Goal: Information Seeking & Learning: Learn about a topic

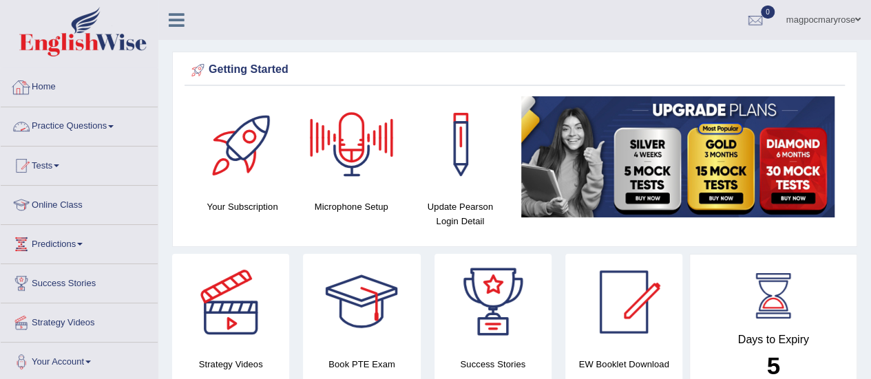
click at [71, 123] on link "Practice Questions" at bounding box center [79, 124] width 157 height 34
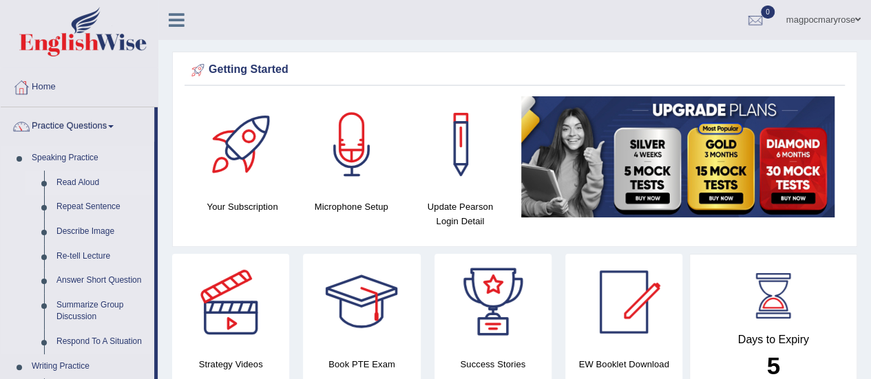
click at [78, 183] on link "Read Aloud" at bounding box center [102, 183] width 104 height 25
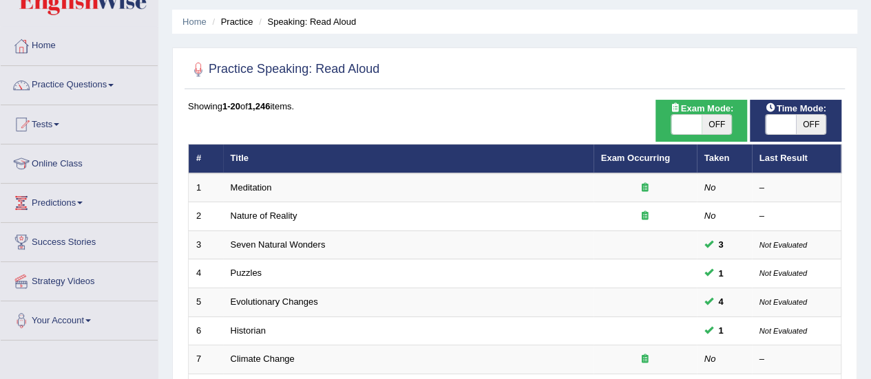
scroll to position [28, 0]
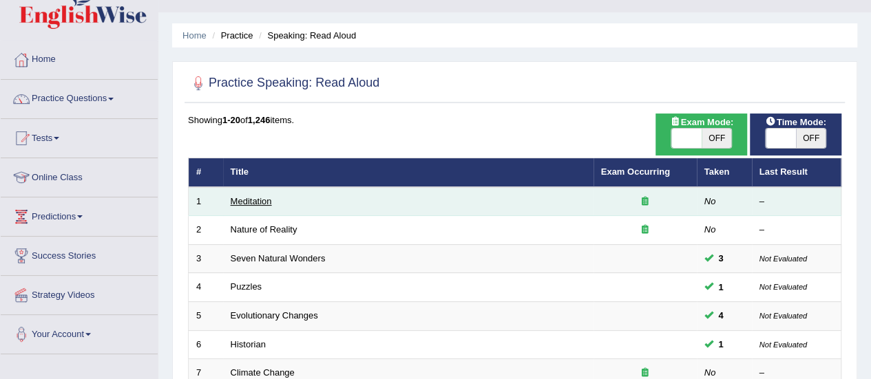
click at [246, 202] on link "Meditation" at bounding box center [251, 201] width 41 height 10
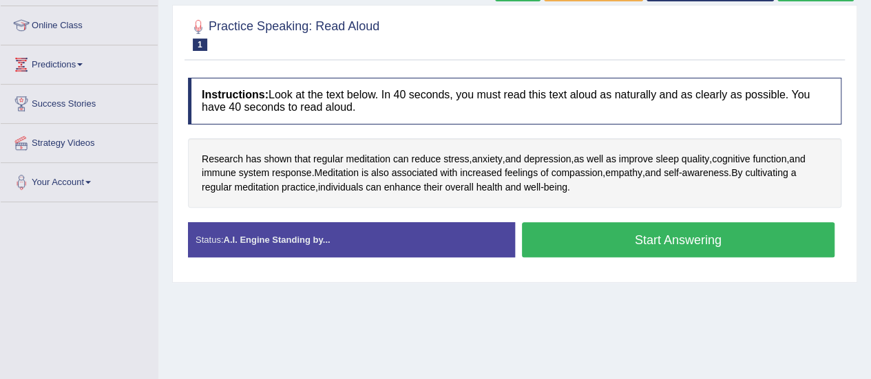
scroll to position [180, 0]
click at [658, 242] on button "Start Answering" at bounding box center [678, 239] width 313 height 35
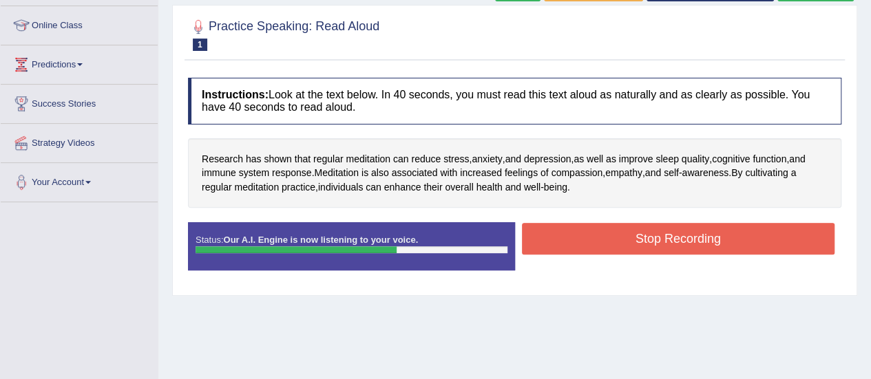
click at [658, 242] on button "Stop Recording" at bounding box center [678, 239] width 313 height 32
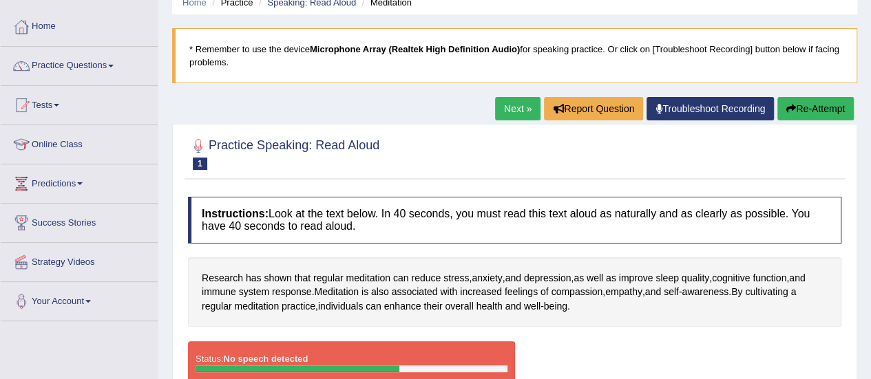
scroll to position [56, 0]
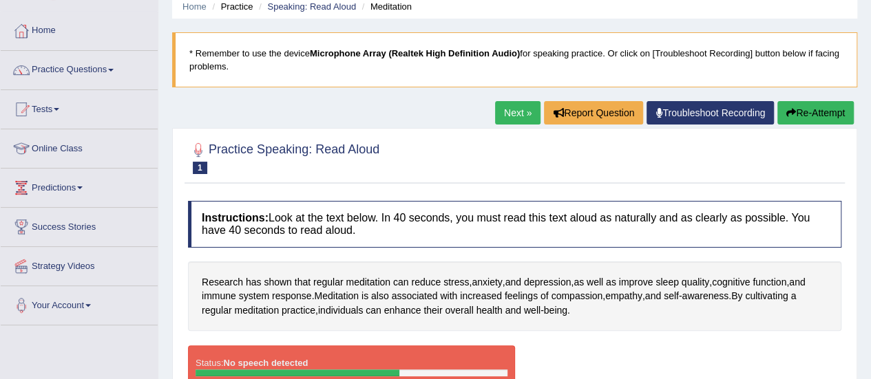
click at [830, 109] on button "Re-Attempt" at bounding box center [815, 112] width 76 height 23
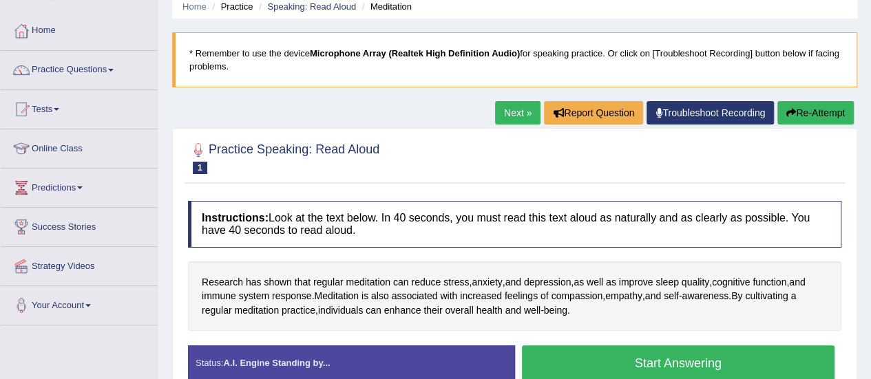
scroll to position [175, 0]
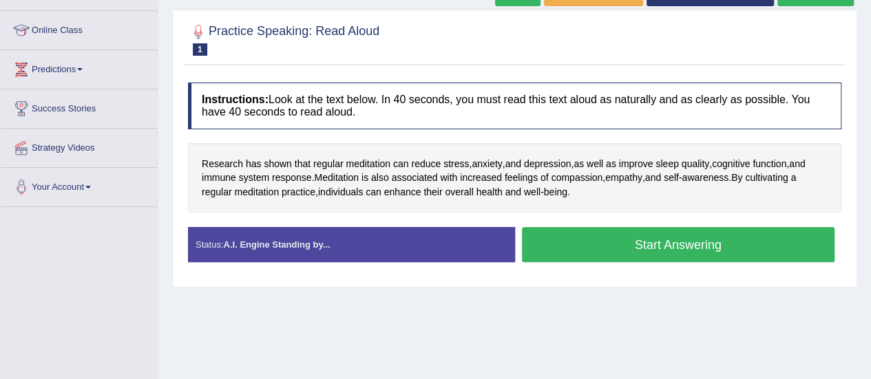
click at [605, 249] on button "Start Answering" at bounding box center [678, 244] width 313 height 35
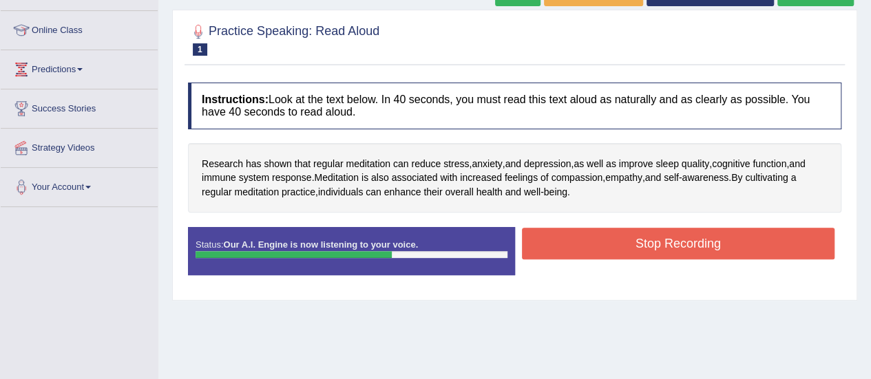
click at [605, 249] on button "Stop Recording" at bounding box center [678, 244] width 313 height 32
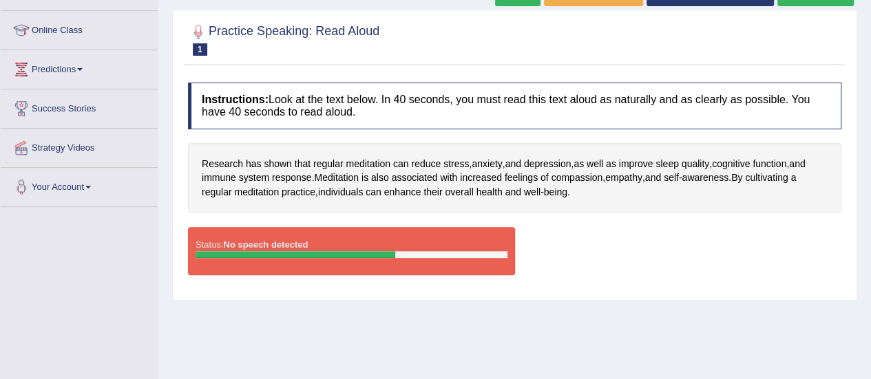
scroll to position [77, 0]
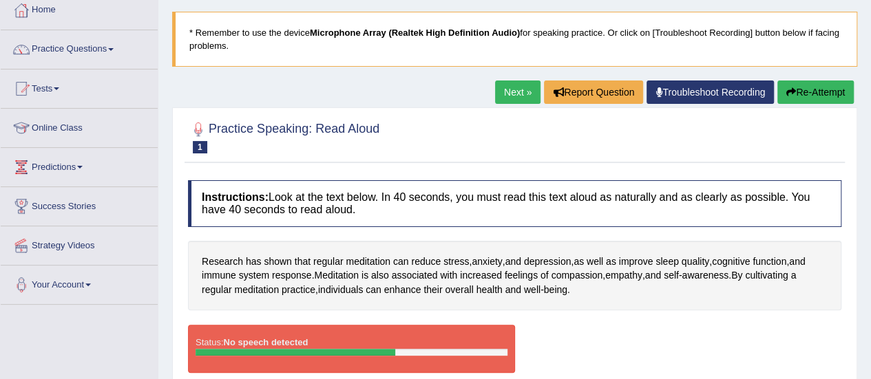
click at [806, 87] on button "Re-Attempt" at bounding box center [815, 92] width 76 height 23
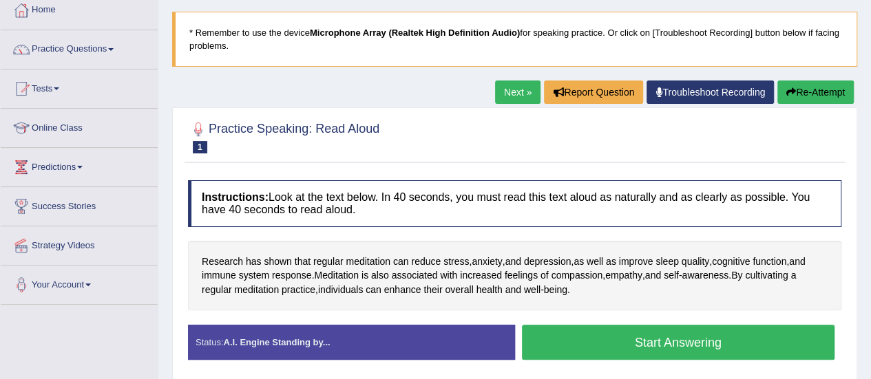
click at [695, 339] on button "Start Answering" at bounding box center [678, 342] width 313 height 35
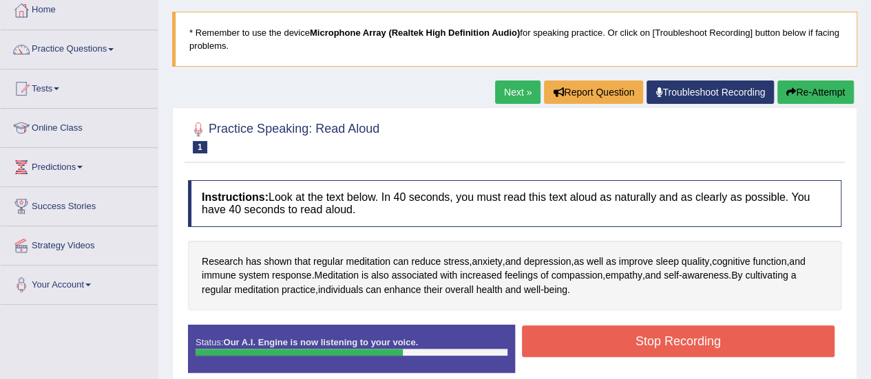
click at [695, 339] on button "Stop Recording" at bounding box center [678, 342] width 313 height 32
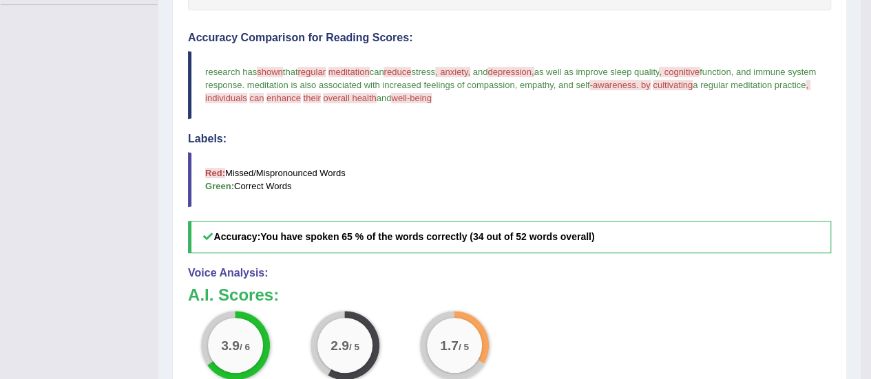
scroll to position [376, 0]
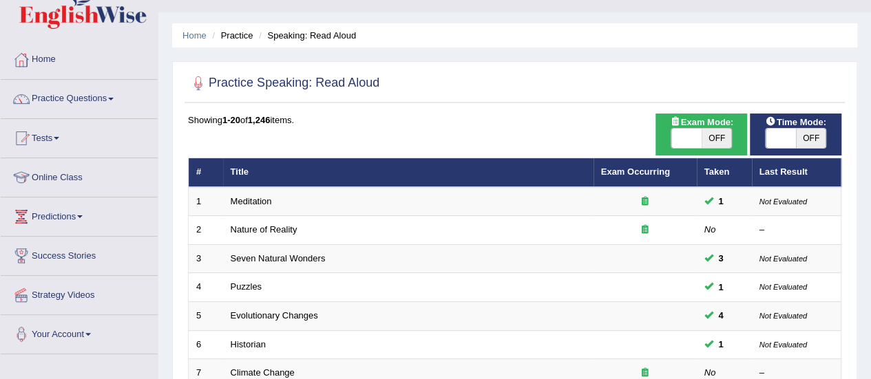
click at [249, 232] on link "Nature of Reality" at bounding box center [264, 229] width 67 height 10
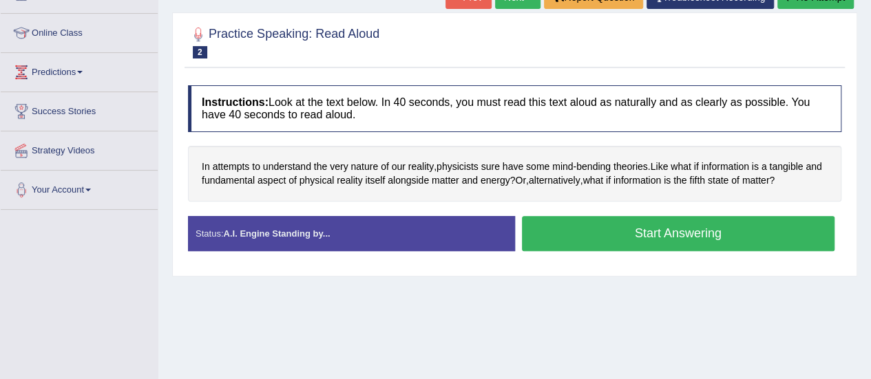
scroll to position [182, 0]
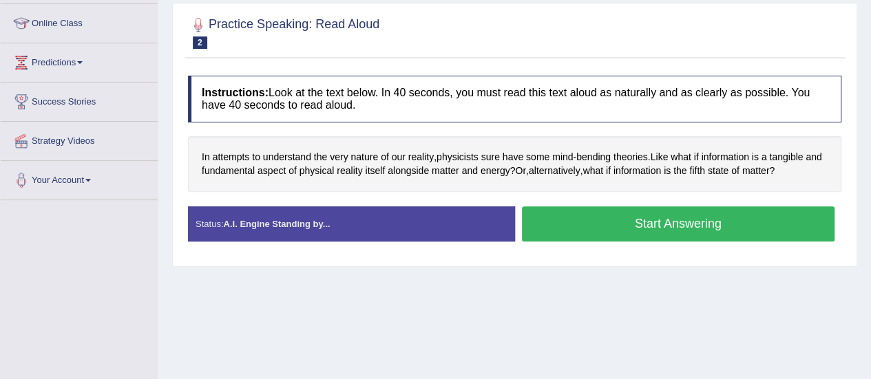
click at [565, 216] on button "Start Answering" at bounding box center [678, 224] width 313 height 35
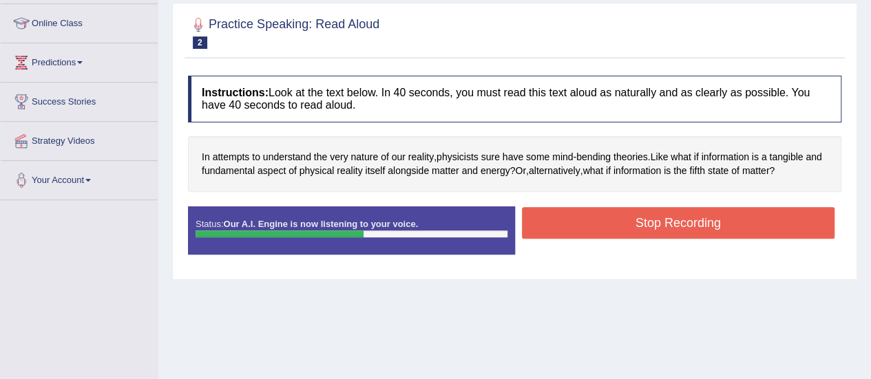
click at [565, 216] on button "Stop Recording" at bounding box center [678, 223] width 313 height 32
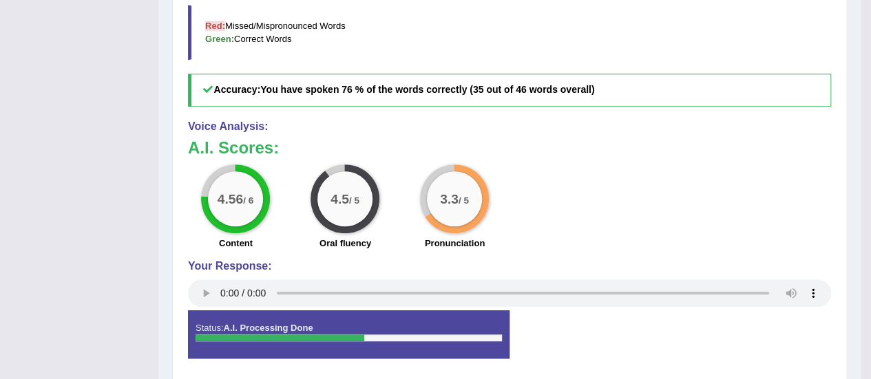
scroll to position [500, 0]
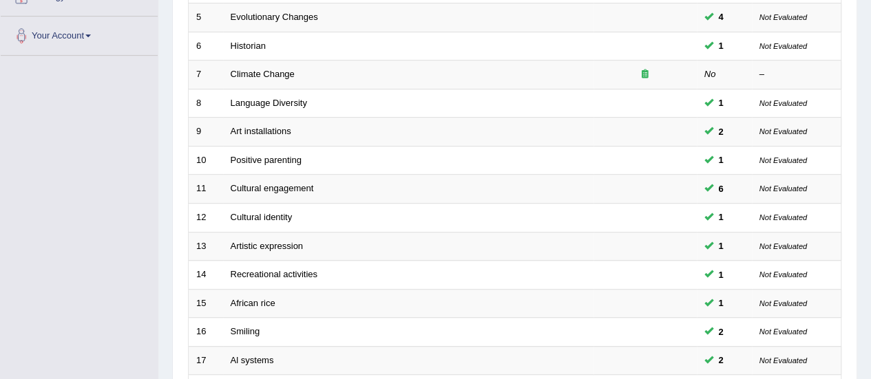
scroll to position [323, 0]
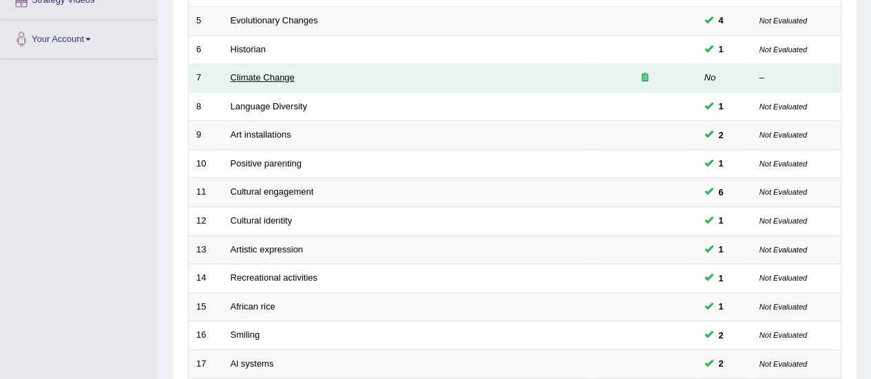
click at [252, 76] on link "Climate Change" at bounding box center [263, 77] width 64 height 10
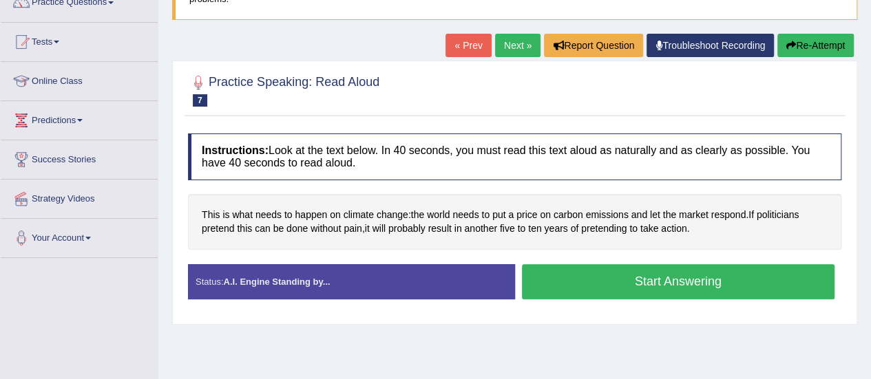
drag, startPoint x: 881, startPoint y: 109, endPoint x: 874, endPoint y: 169, distance: 60.2
click at [870, 169] on html "Toggle navigation Home Practice Questions Speaking Practice Read Aloud Repeat S…" at bounding box center [435, 65] width 871 height 379
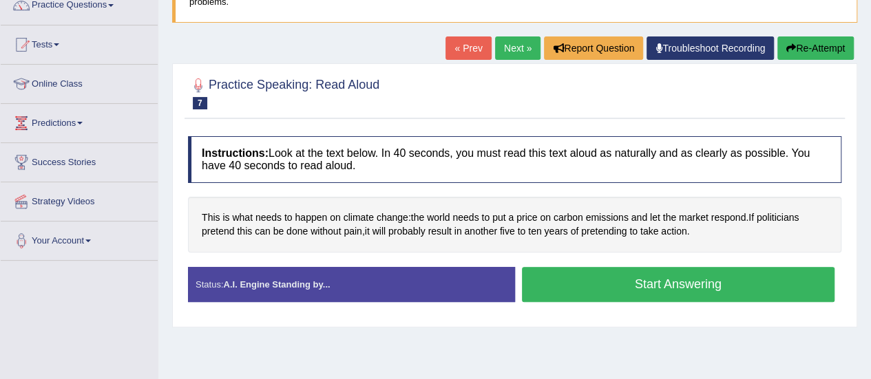
click at [669, 286] on button "Start Answering" at bounding box center [678, 284] width 313 height 35
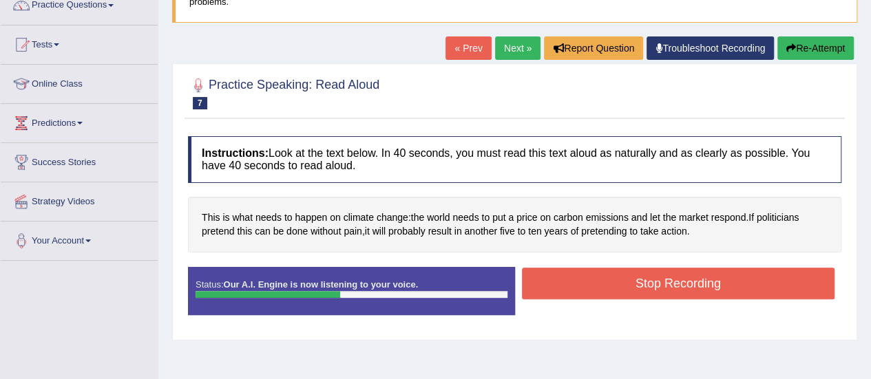
click at [669, 286] on button "Stop Recording" at bounding box center [678, 284] width 313 height 32
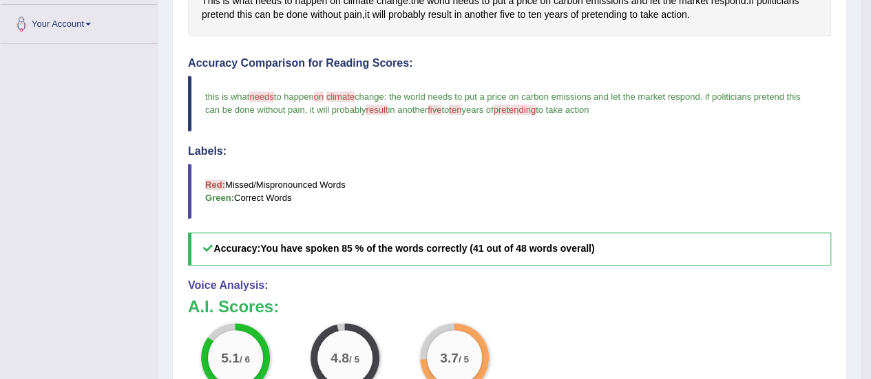
scroll to position [299, 0]
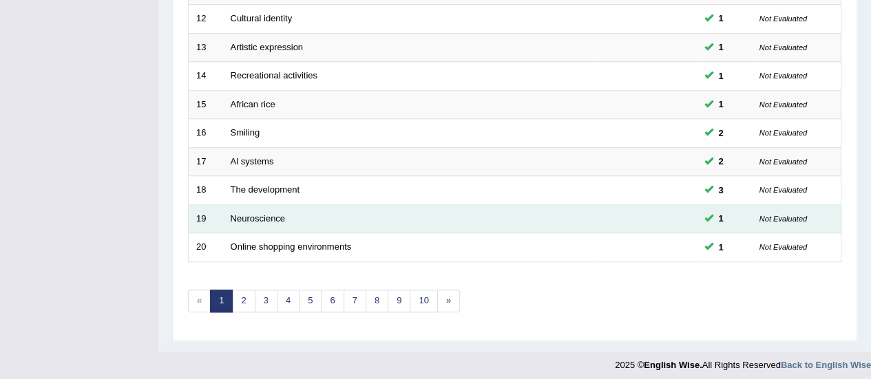
scroll to position [525, 0]
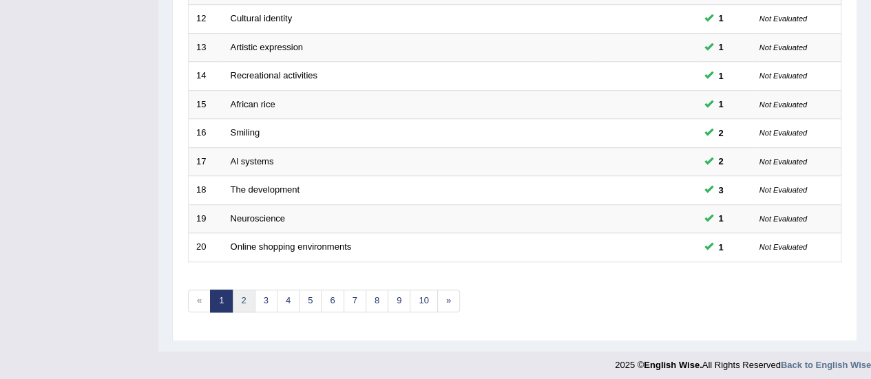
click at [241, 302] on link "2" at bounding box center [243, 301] width 23 height 23
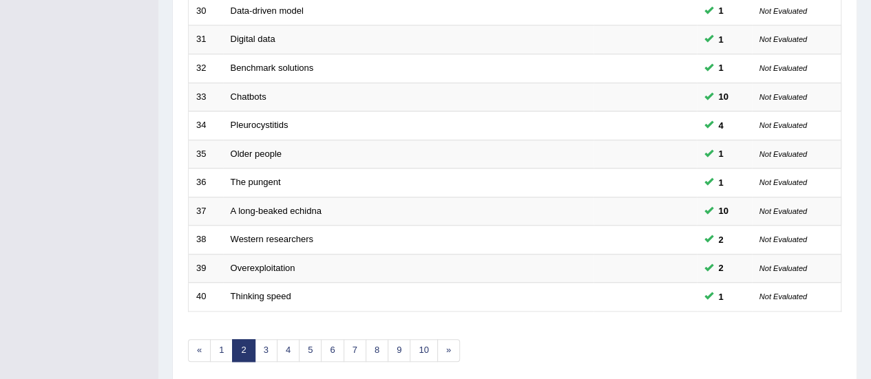
scroll to position [494, 0]
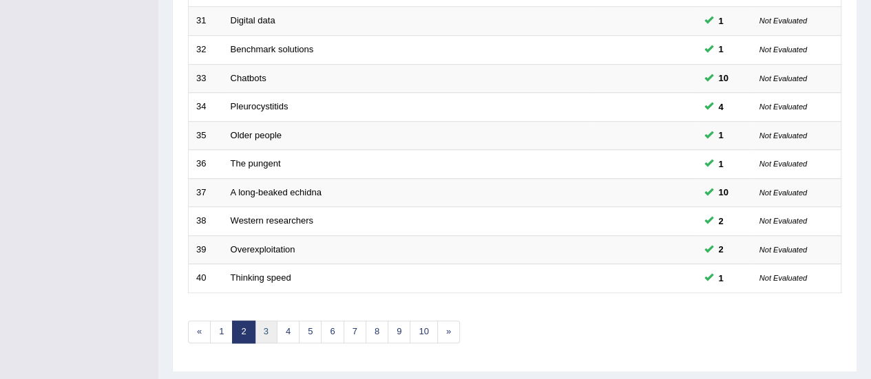
click at [271, 327] on link "3" at bounding box center [266, 332] width 23 height 23
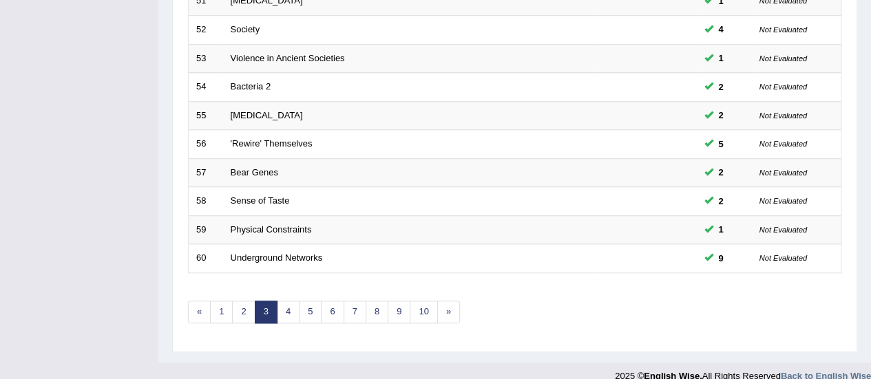
scroll to position [512, 0]
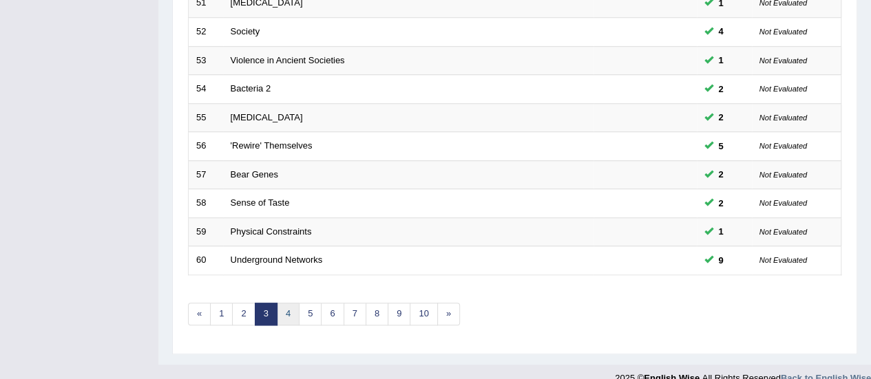
click at [291, 305] on link "4" at bounding box center [288, 314] width 23 height 23
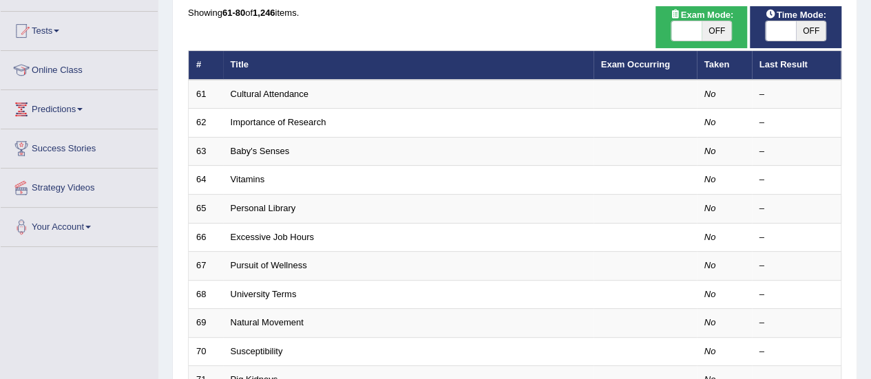
scroll to position [132, 0]
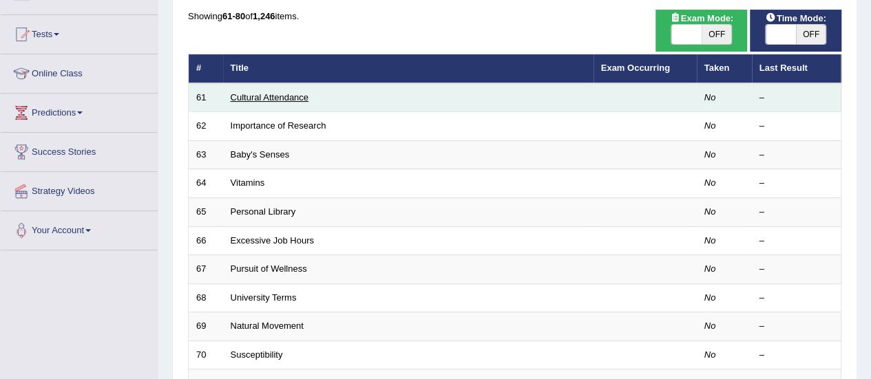
click at [256, 98] on link "Cultural Attendance" at bounding box center [270, 97] width 78 height 10
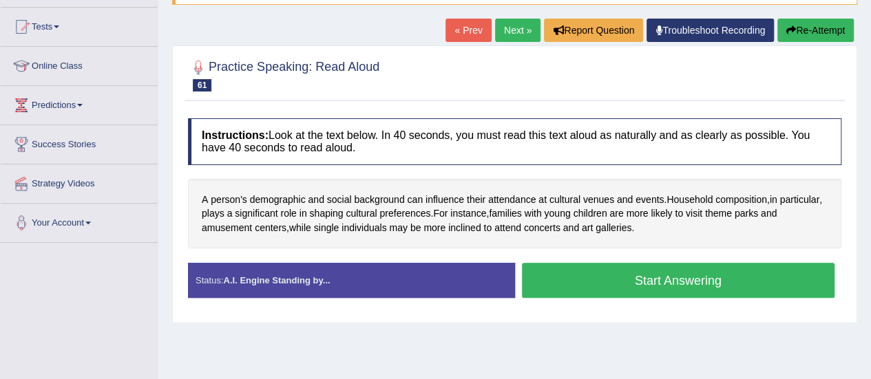
click at [866, 204] on html "Toggle navigation Home Practice Questions Speaking Practice Read Aloud Repeat S…" at bounding box center [435, 50] width 871 height 379
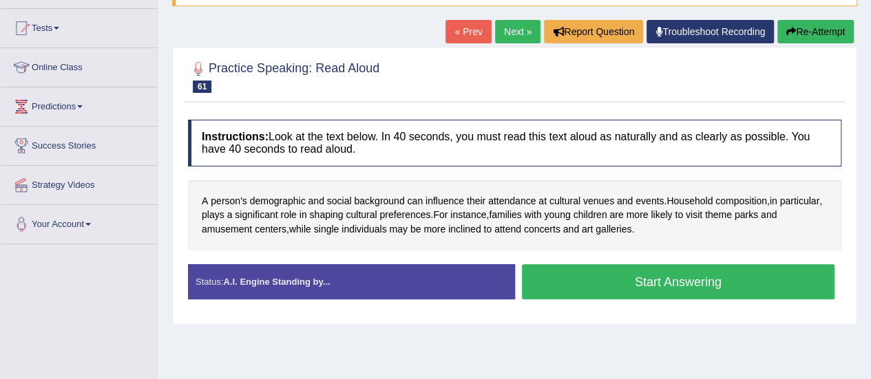
click at [625, 284] on button "Start Answering" at bounding box center [678, 281] width 313 height 35
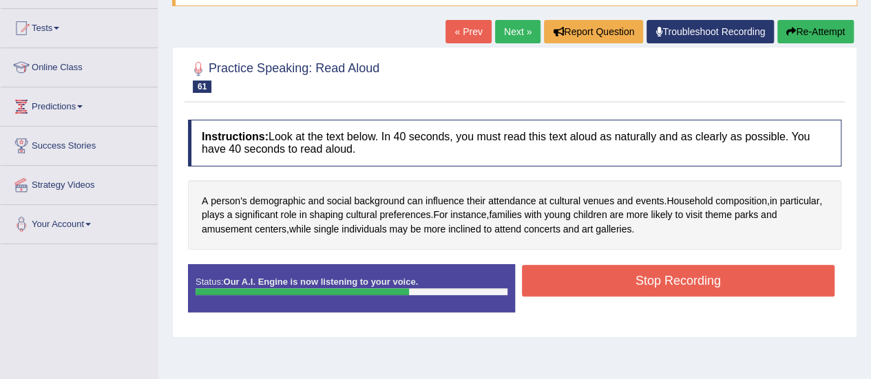
click at [625, 284] on button "Stop Recording" at bounding box center [678, 281] width 313 height 32
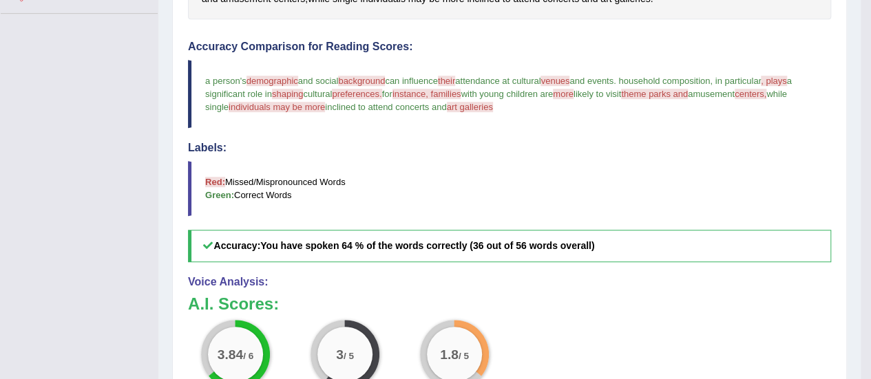
scroll to position [355, 0]
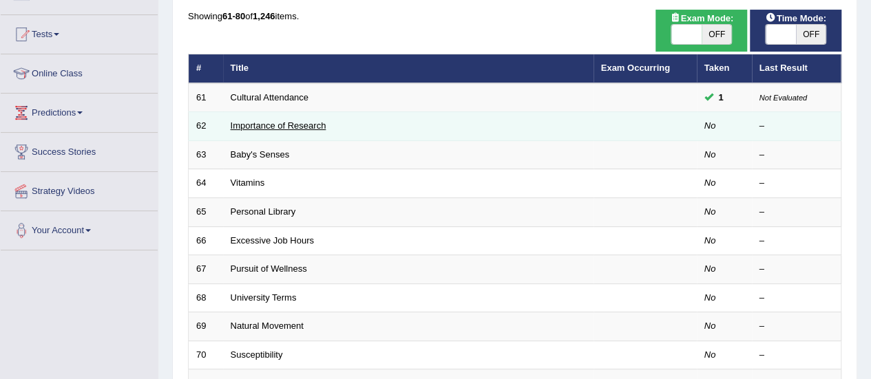
click at [286, 123] on link "Importance of Research" at bounding box center [279, 125] width 96 height 10
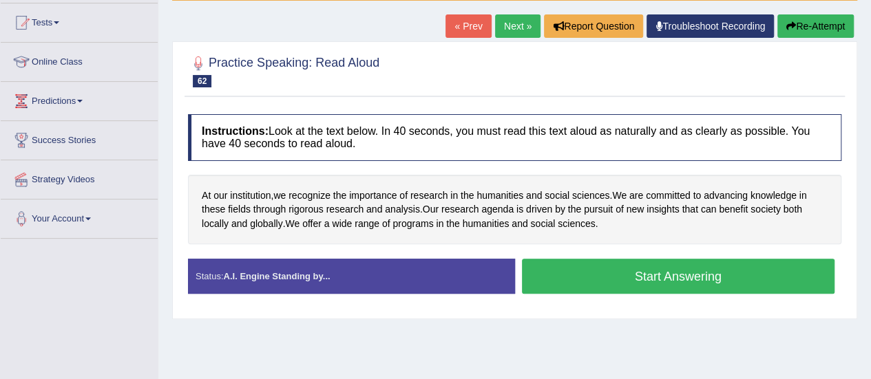
drag, startPoint x: 0, startPoint y: 0, endPoint x: 881, endPoint y: 174, distance: 897.5
click at [870, 174] on html "Toggle navigation Home Practice Questions Speaking Practice Read Aloud Repeat S…" at bounding box center [435, 46] width 871 height 379
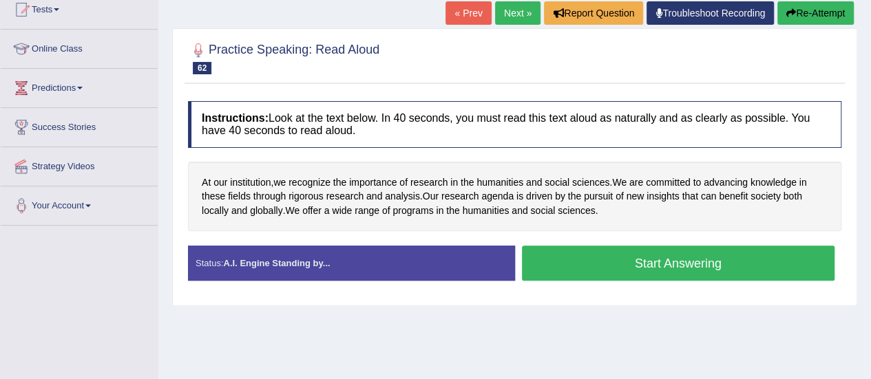
click at [533, 268] on button "Start Answering" at bounding box center [678, 263] width 313 height 35
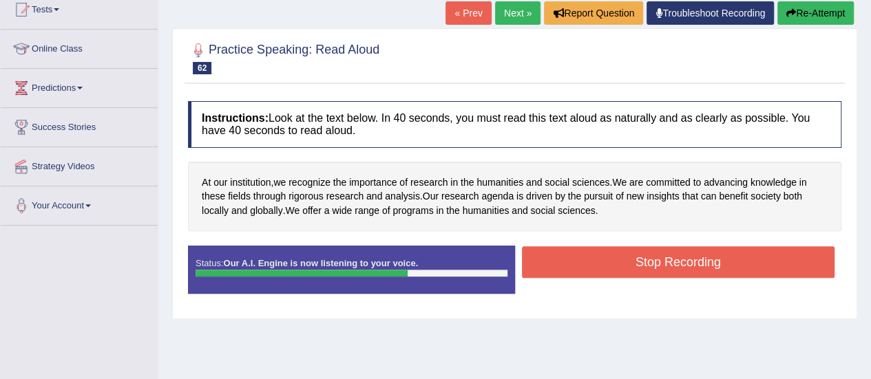
click at [533, 268] on button "Stop Recording" at bounding box center [678, 262] width 313 height 32
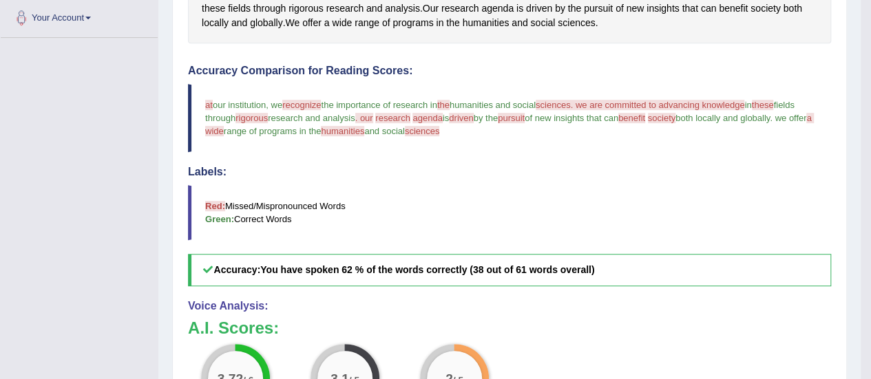
scroll to position [297, 0]
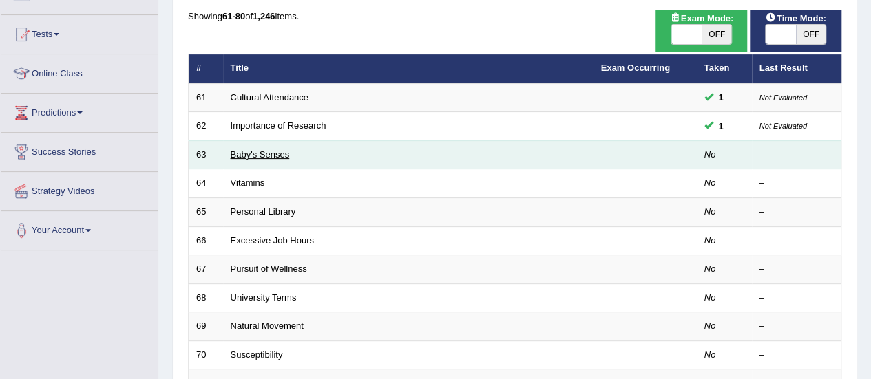
click at [257, 150] on link "Baby's Senses" at bounding box center [260, 154] width 59 height 10
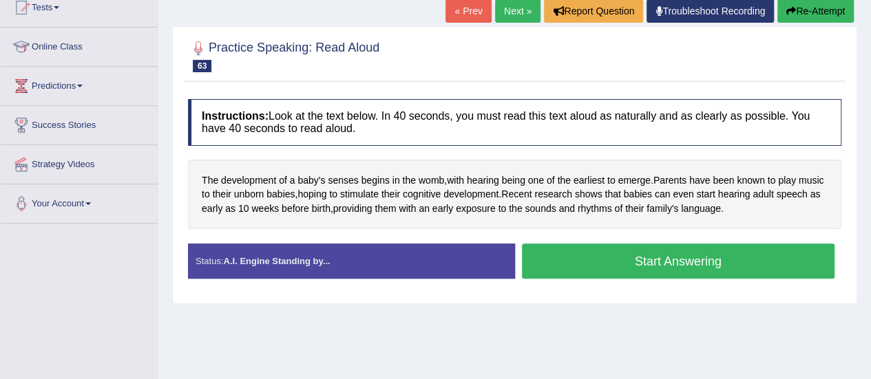
scroll to position [156, 0]
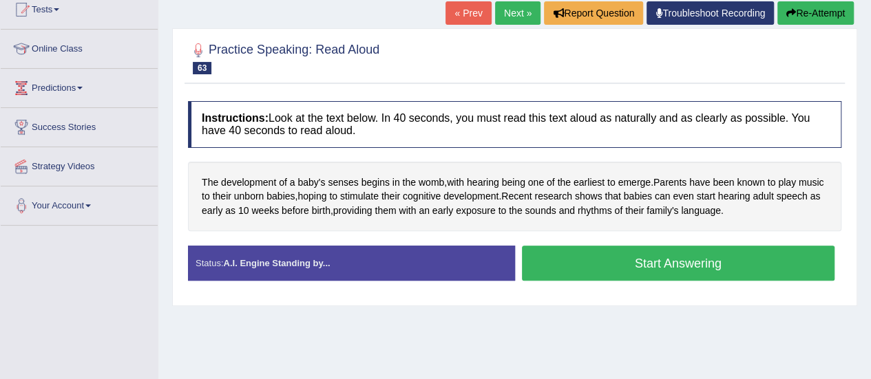
click at [655, 270] on button "Start Answering" at bounding box center [678, 263] width 313 height 35
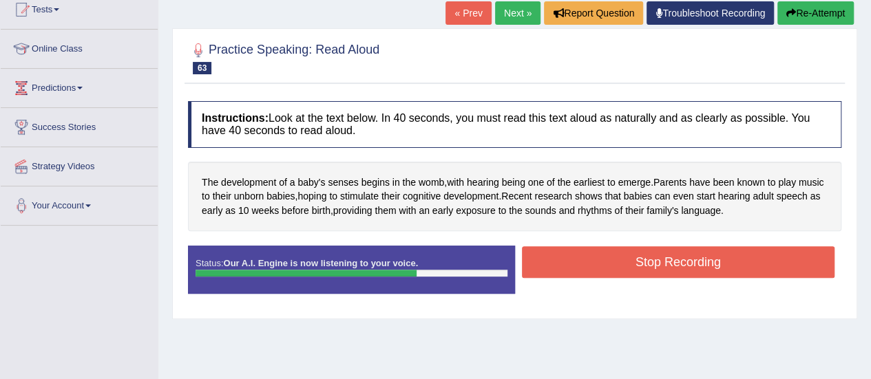
click at [655, 270] on button "Stop Recording" at bounding box center [678, 262] width 313 height 32
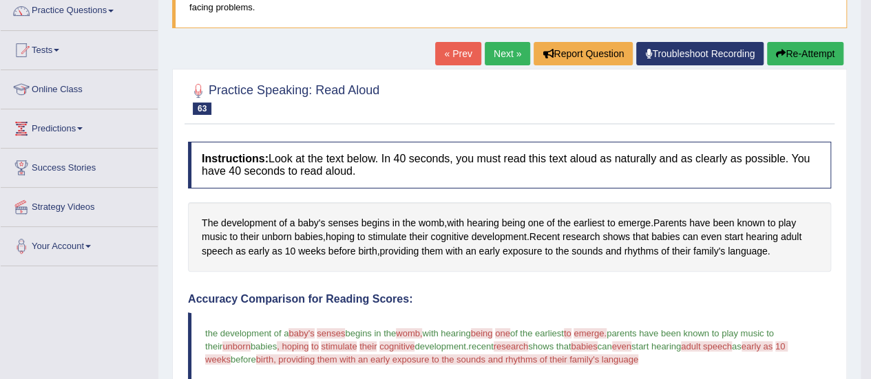
scroll to position [86, 0]
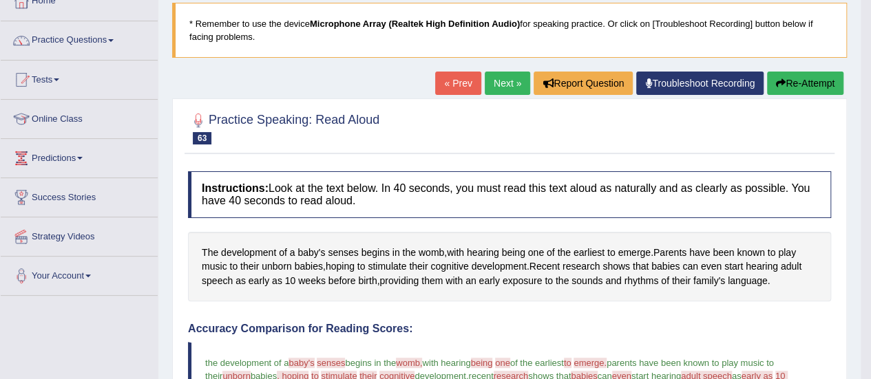
click at [786, 84] on button "Re-Attempt" at bounding box center [805, 83] width 76 height 23
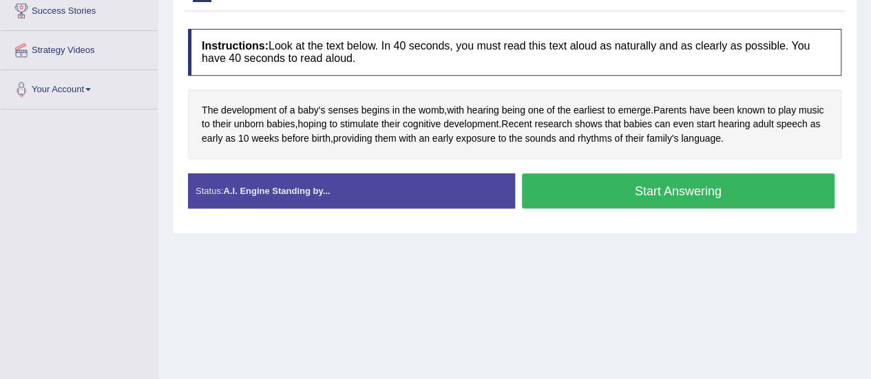
scroll to position [275, 0]
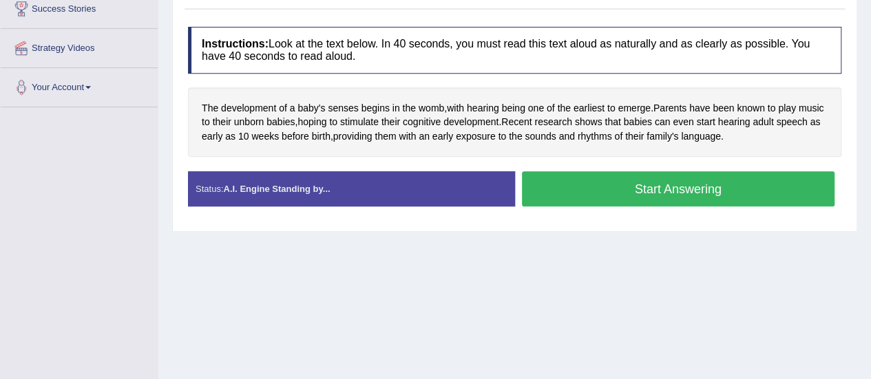
click at [660, 188] on button "Start Answering" at bounding box center [678, 188] width 313 height 35
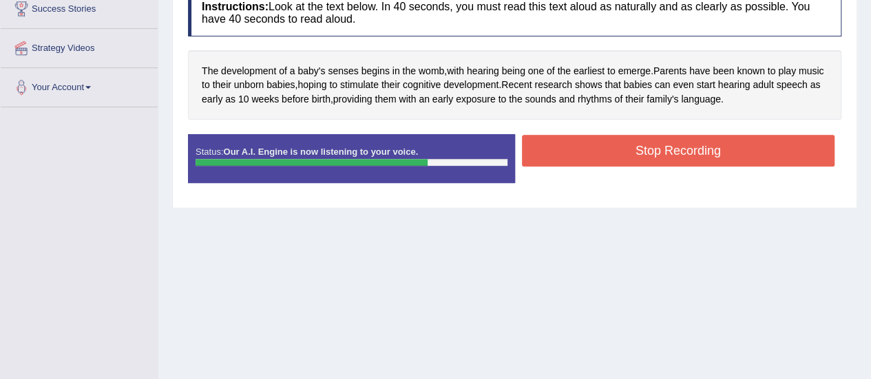
click at [649, 149] on button "Stop Recording" at bounding box center [678, 151] width 313 height 32
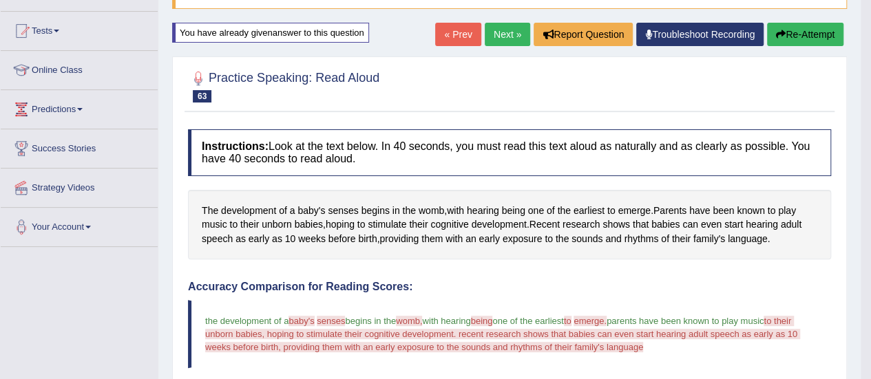
scroll to position [119, 0]
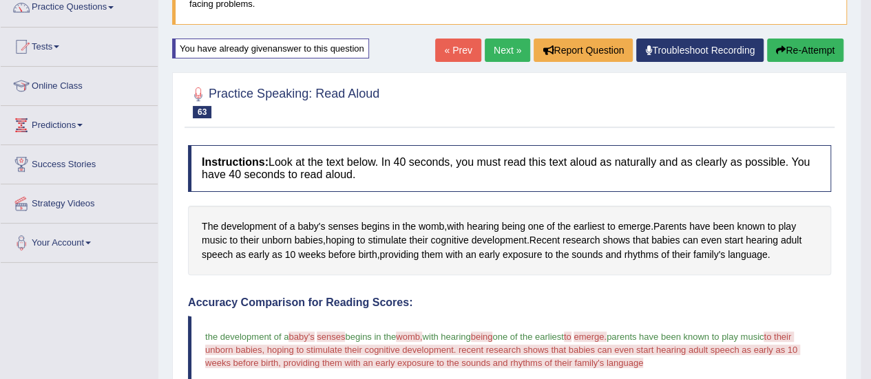
click at [786, 52] on button "Re-Attempt" at bounding box center [805, 50] width 76 height 23
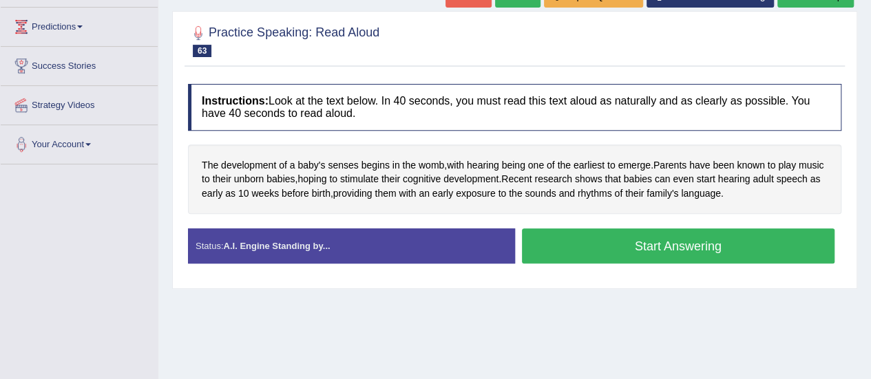
scroll to position [216, 0]
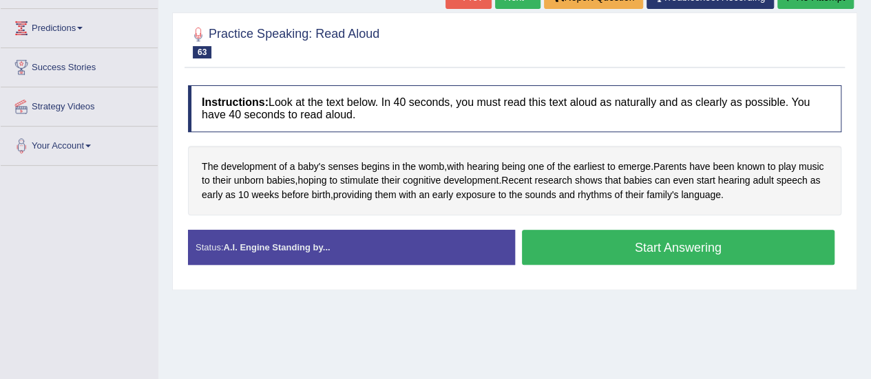
click at [620, 244] on button "Start Answering" at bounding box center [678, 247] width 313 height 35
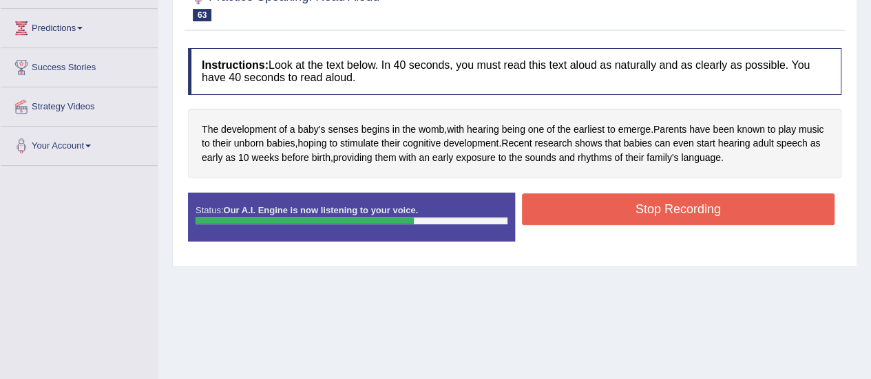
click at [610, 208] on button "Stop Recording" at bounding box center [678, 209] width 313 height 32
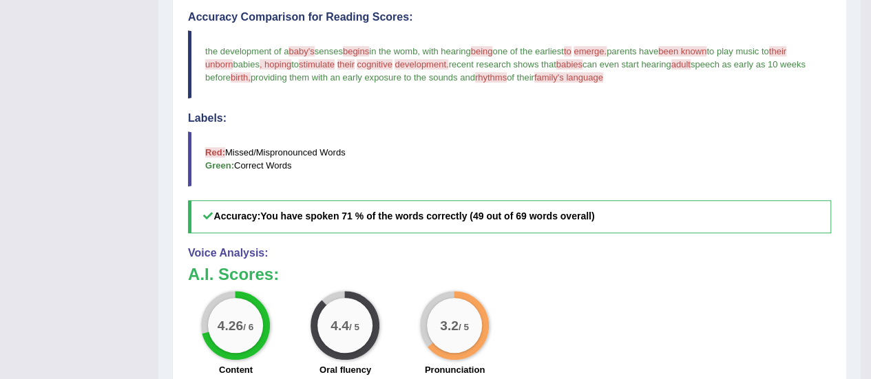
scroll to position [397, 0]
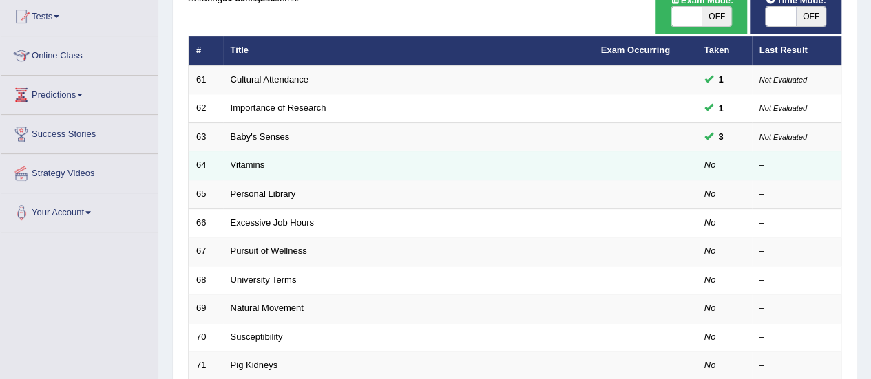
click at [265, 164] on td "Vitamins" at bounding box center [408, 165] width 370 height 29
click at [249, 165] on link "Vitamins" at bounding box center [248, 165] width 34 height 10
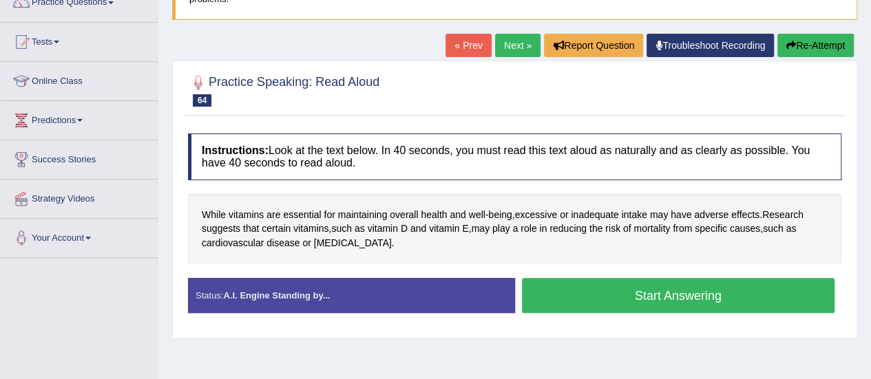
scroll to position [127, 0]
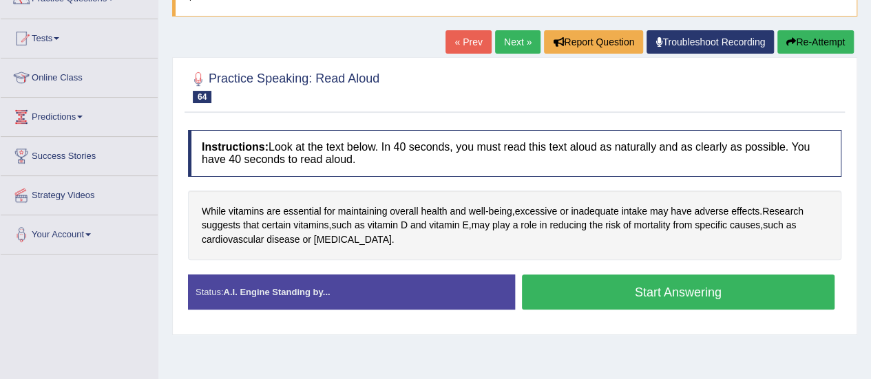
click at [632, 287] on button "Start Answering" at bounding box center [678, 292] width 313 height 35
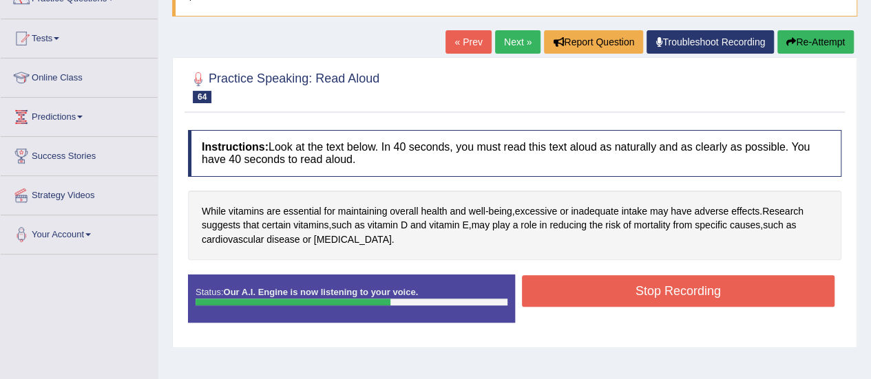
click at [632, 287] on button "Stop Recording" at bounding box center [678, 291] width 313 height 32
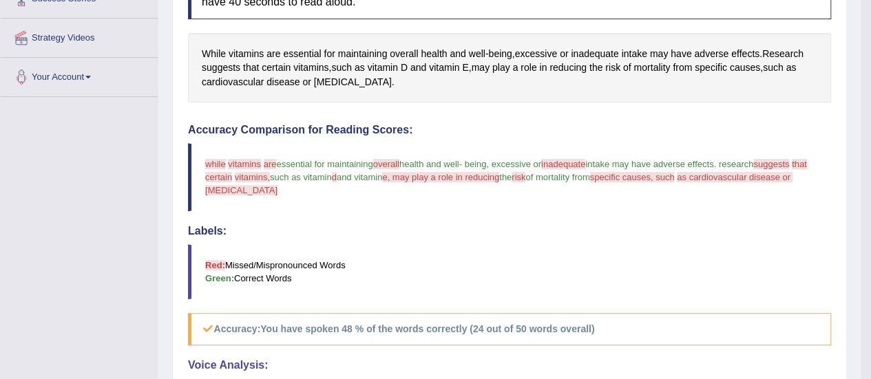
scroll to position [269, 0]
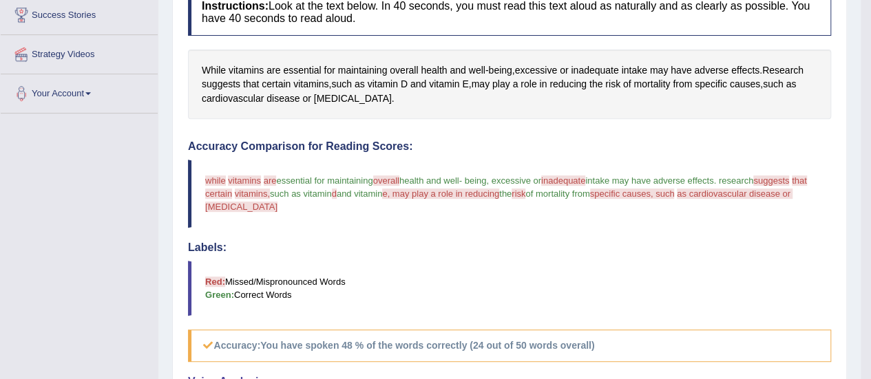
drag, startPoint x: 868, startPoint y: 216, endPoint x: 881, endPoint y: 90, distance: 126.6
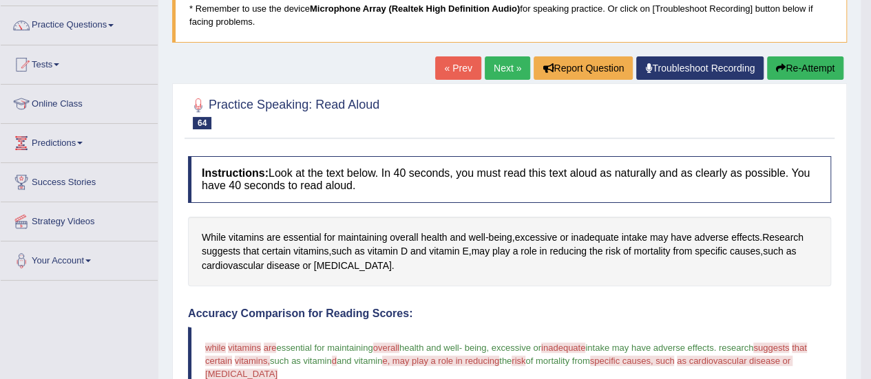
scroll to position [67, 0]
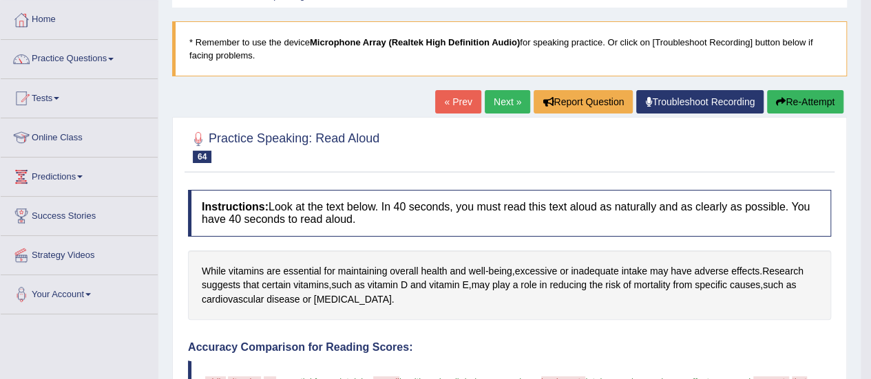
click at [807, 103] on button "Re-Attempt" at bounding box center [805, 101] width 76 height 23
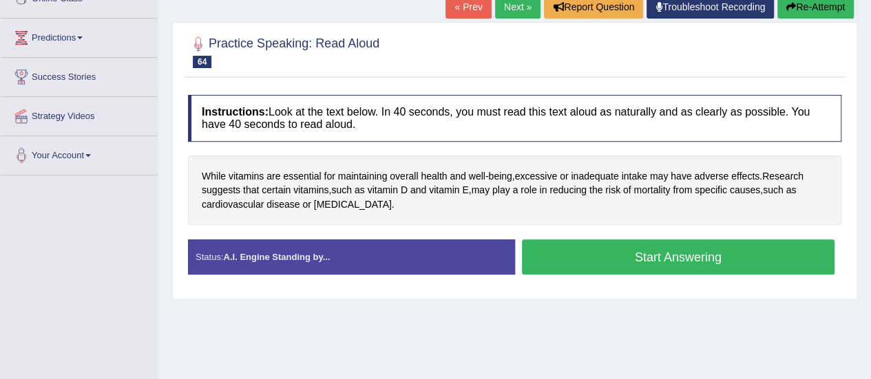
click at [587, 253] on button "Start Answering" at bounding box center [678, 257] width 313 height 35
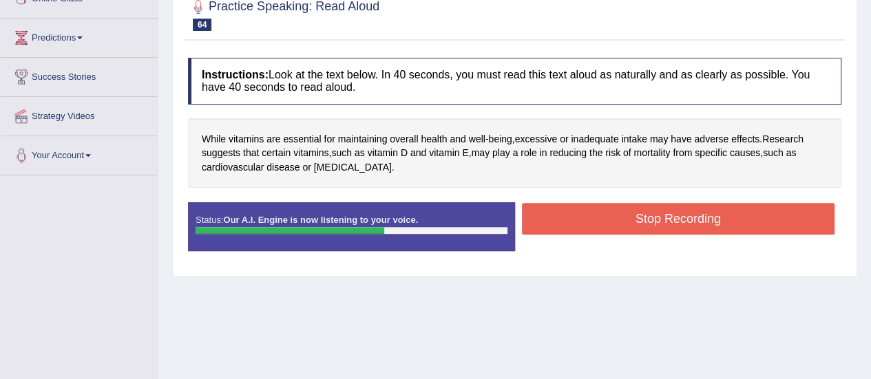
click at [585, 217] on button "Stop Recording" at bounding box center [678, 219] width 313 height 32
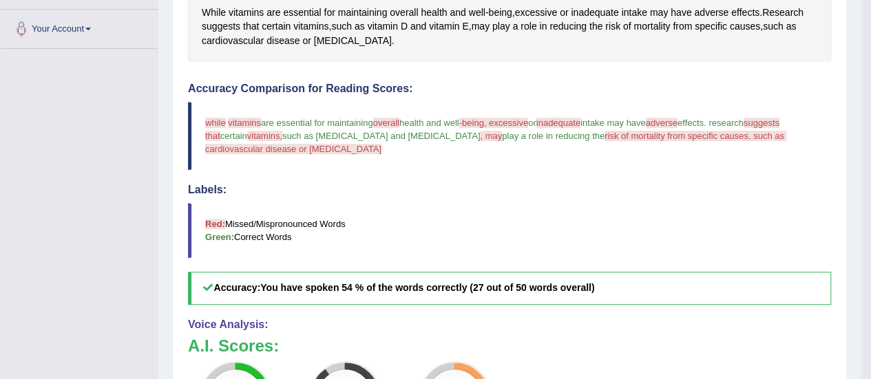
scroll to position [310, 0]
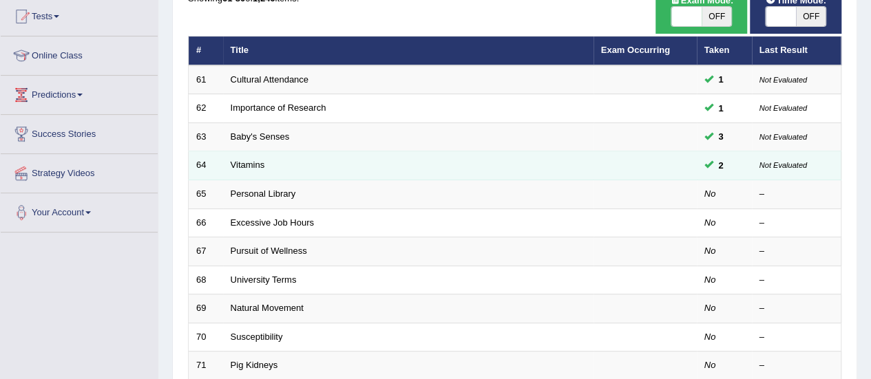
scroll to position [132, 0]
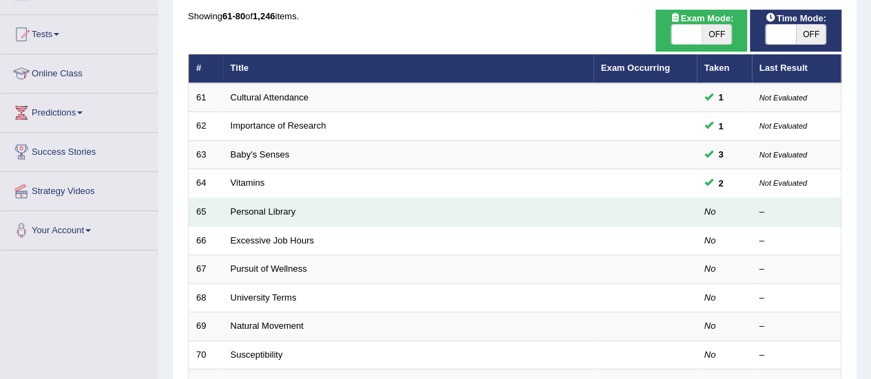
click at [261, 215] on td "Personal Library" at bounding box center [408, 212] width 370 height 29
click at [261, 209] on link "Personal Library" at bounding box center [263, 212] width 65 height 10
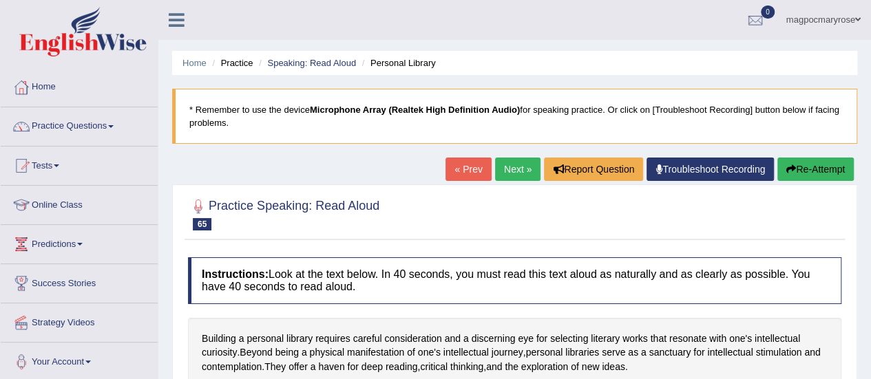
scroll to position [206, 0]
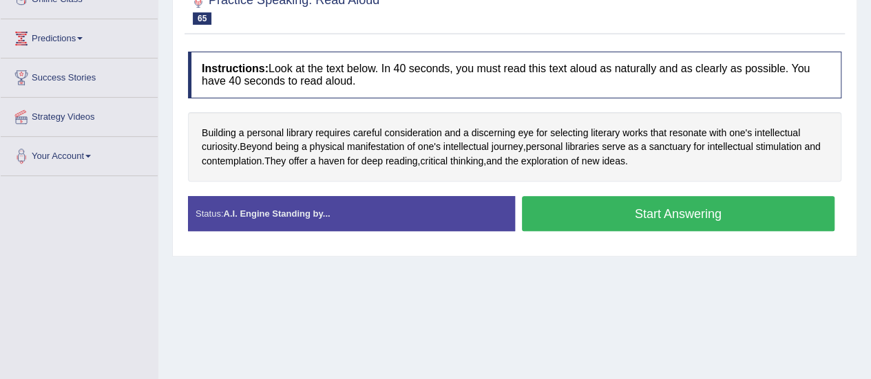
click at [651, 217] on button "Start Answering" at bounding box center [678, 213] width 313 height 35
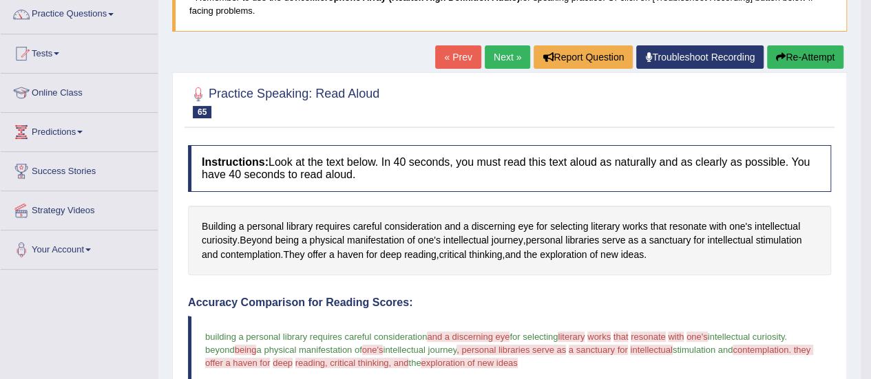
scroll to position [106, 0]
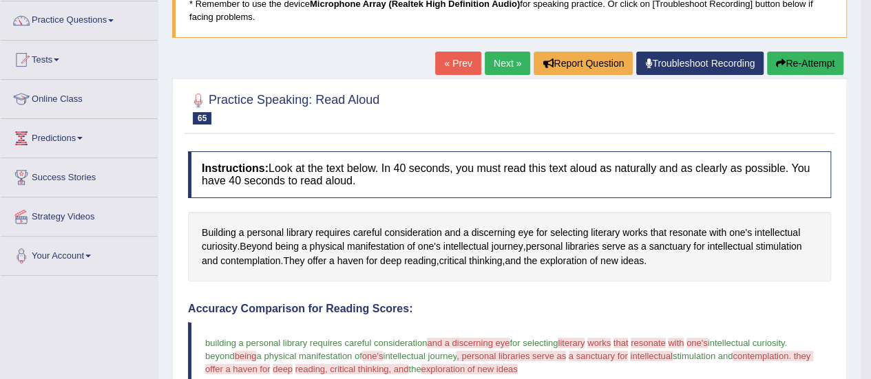
click at [807, 63] on button "Re-Attempt" at bounding box center [805, 63] width 76 height 23
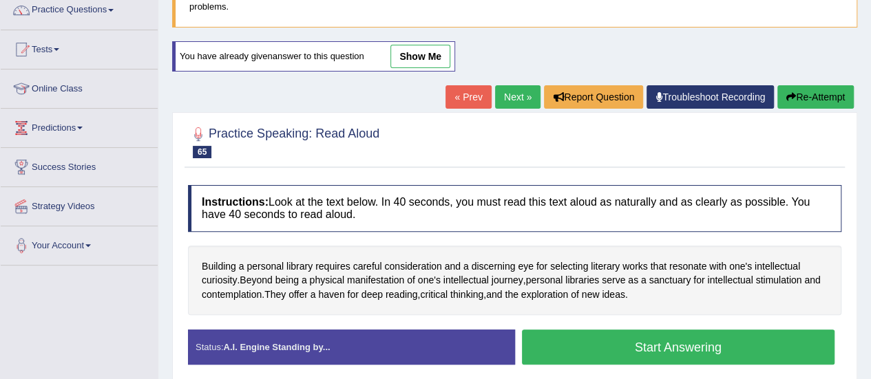
click at [676, 339] on button "Start Answering" at bounding box center [678, 347] width 313 height 35
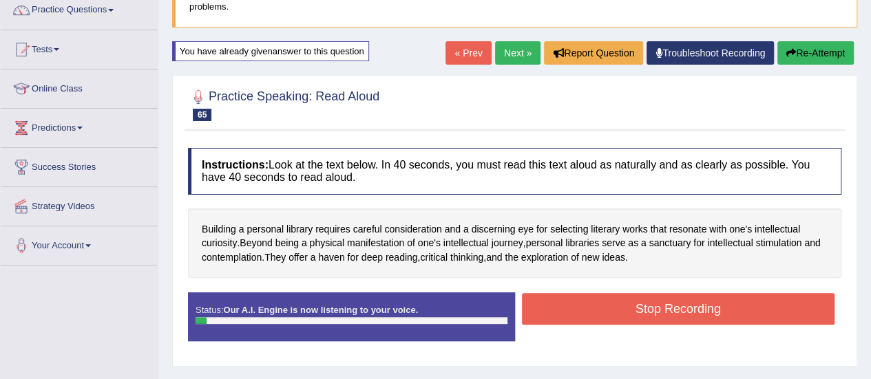
scroll to position [106, 0]
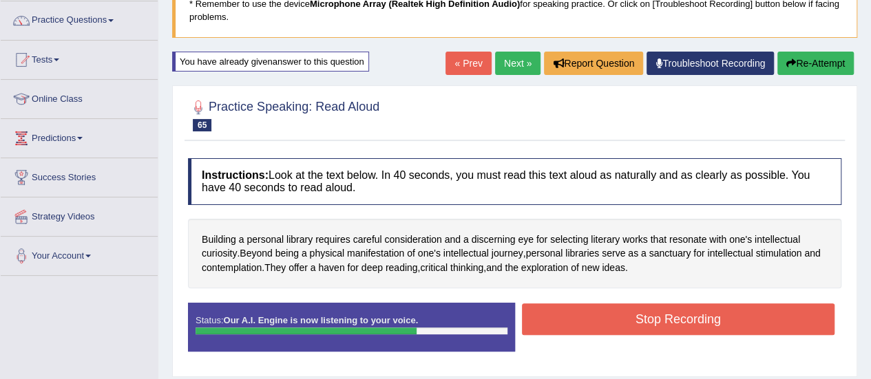
click at [673, 328] on button "Stop Recording" at bounding box center [678, 320] width 313 height 32
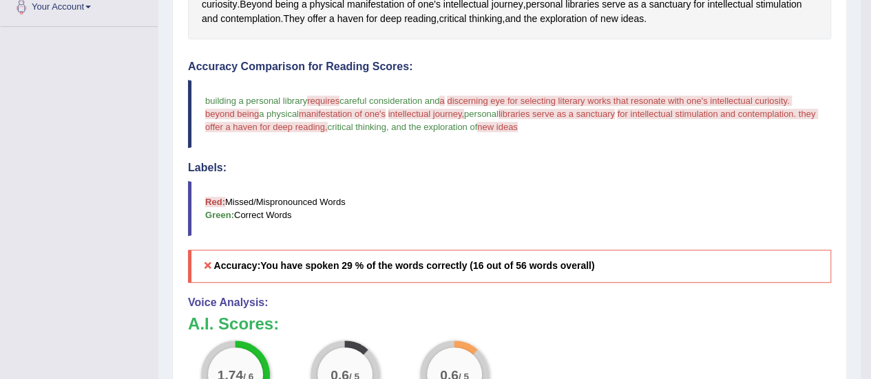
scroll to position [560, 0]
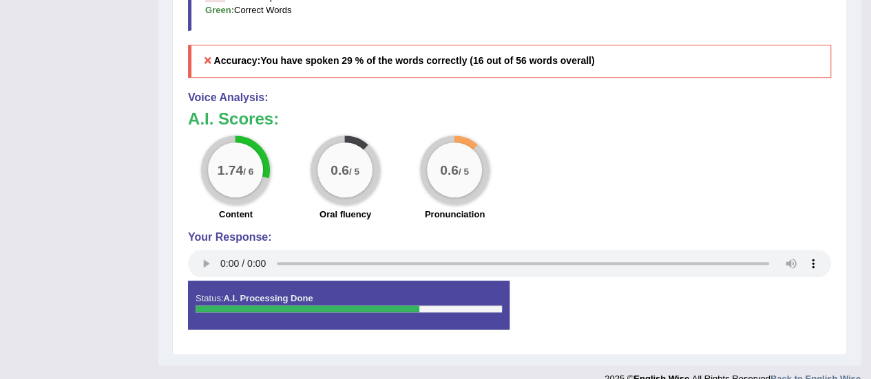
drag, startPoint x: 868, startPoint y: 271, endPoint x: 878, endPoint y: 269, distance: 10.5
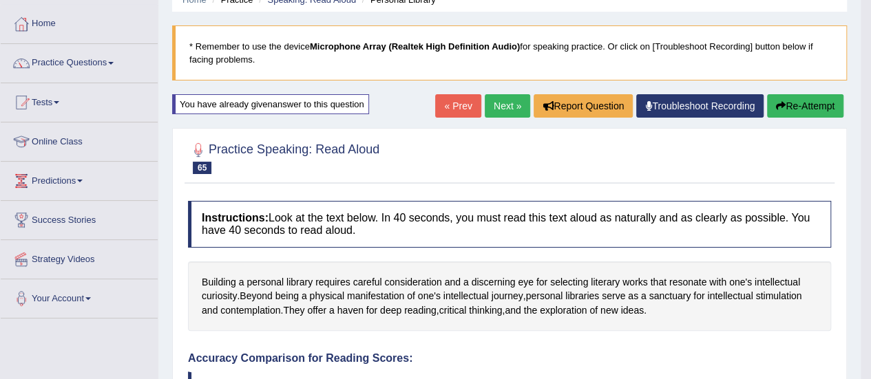
scroll to position [0, 0]
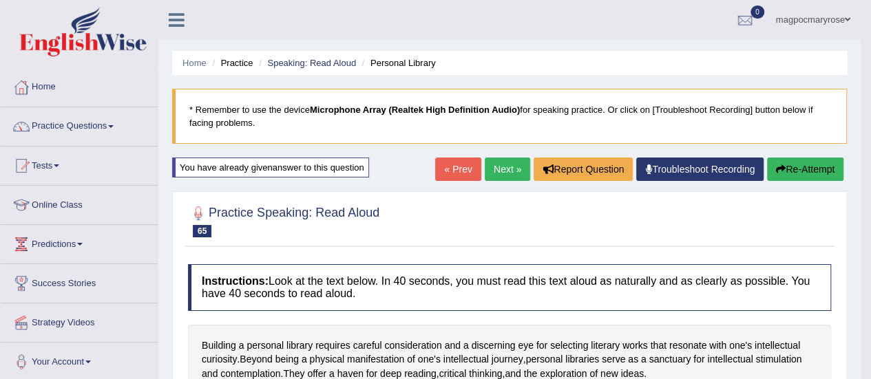
click at [774, 175] on button "Re-Attempt" at bounding box center [805, 169] width 76 height 23
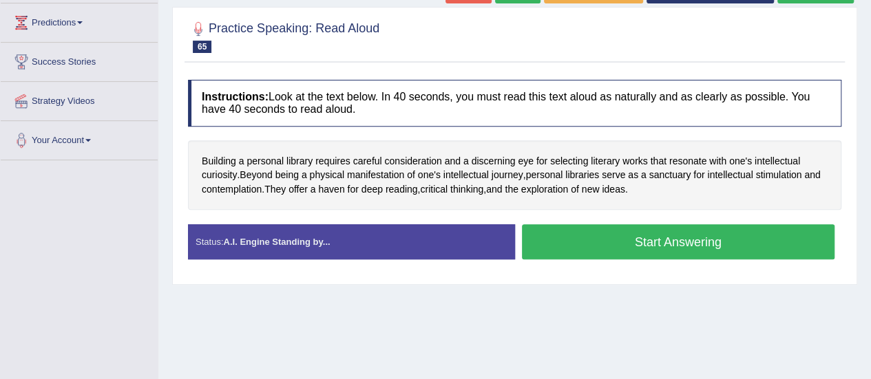
scroll to position [224, 0]
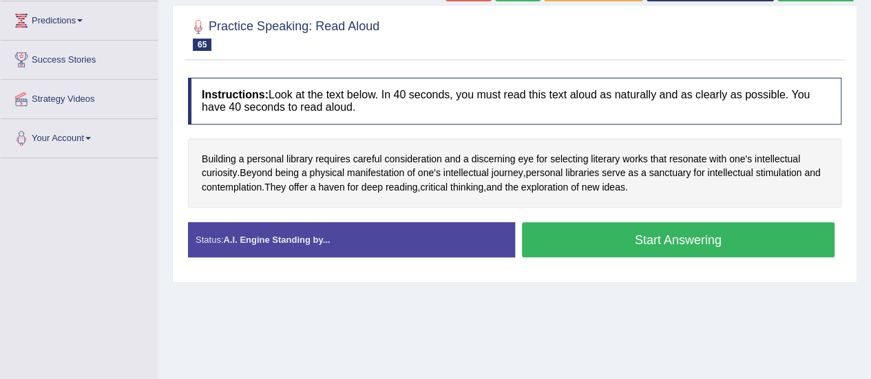
click at [660, 233] on button "Start Answering" at bounding box center [678, 239] width 313 height 35
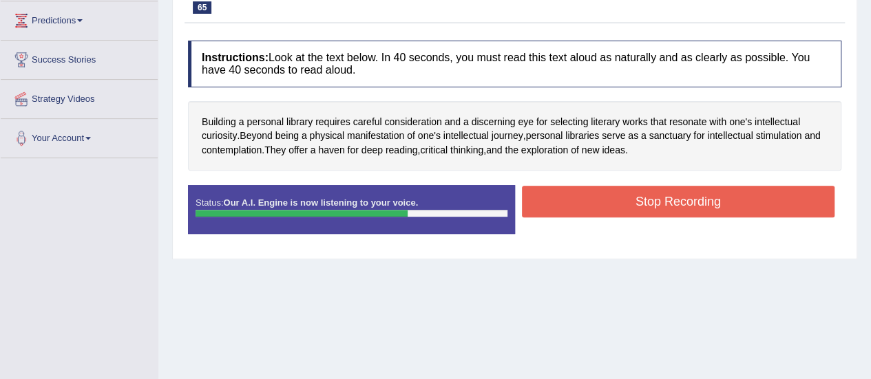
click at [653, 202] on button "Stop Recording" at bounding box center [678, 202] width 313 height 32
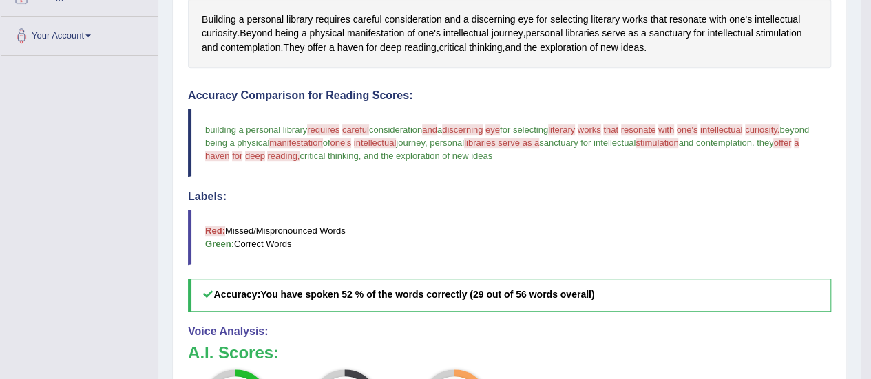
scroll to position [322, 0]
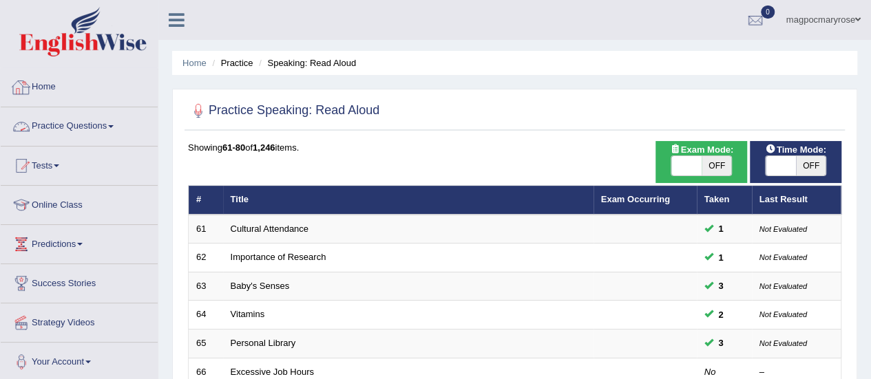
click at [57, 127] on link "Practice Questions" at bounding box center [79, 124] width 157 height 34
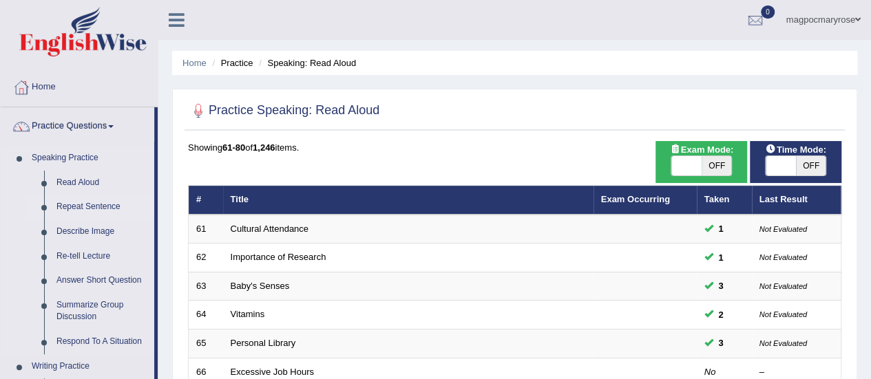
click at [86, 204] on link "Repeat Sentence" at bounding box center [102, 207] width 104 height 25
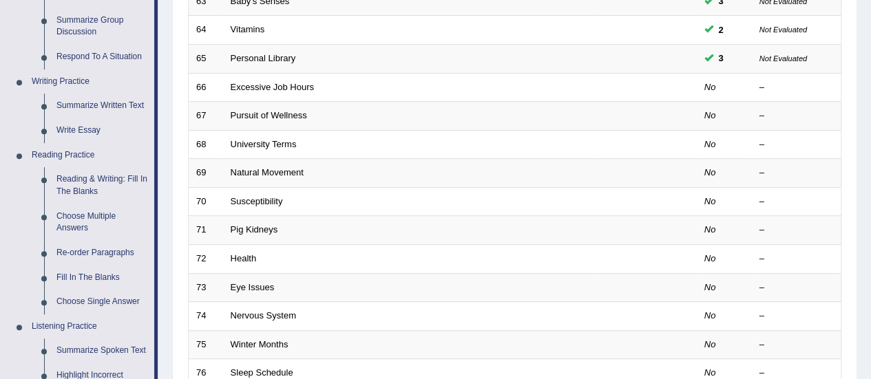
scroll to position [292, 0]
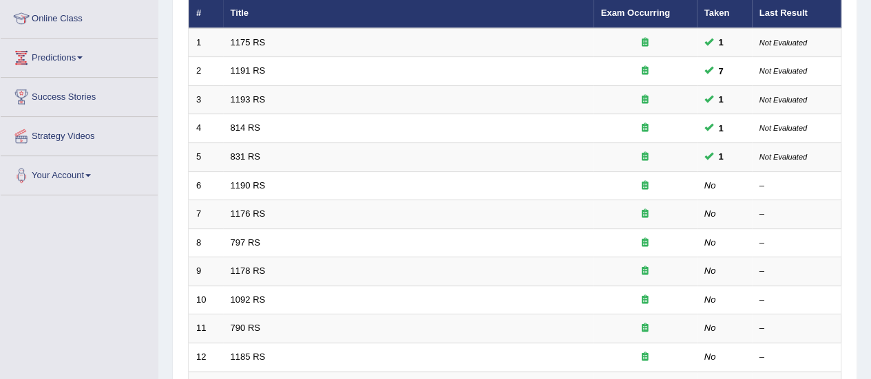
scroll to position [185, 0]
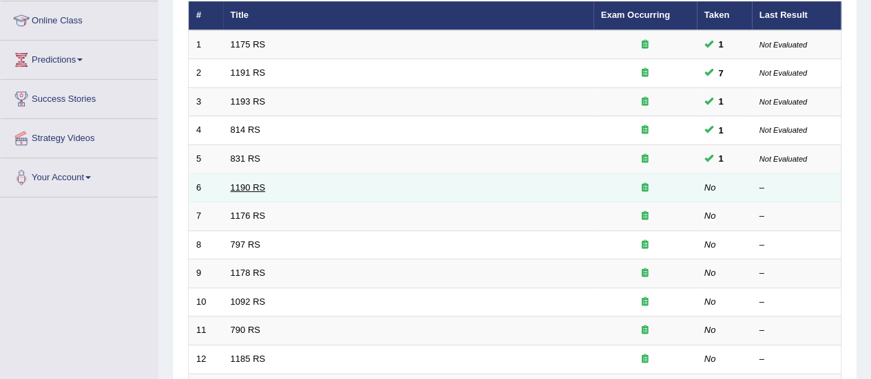
click at [259, 182] on link "1190 RS" at bounding box center [248, 187] width 35 height 10
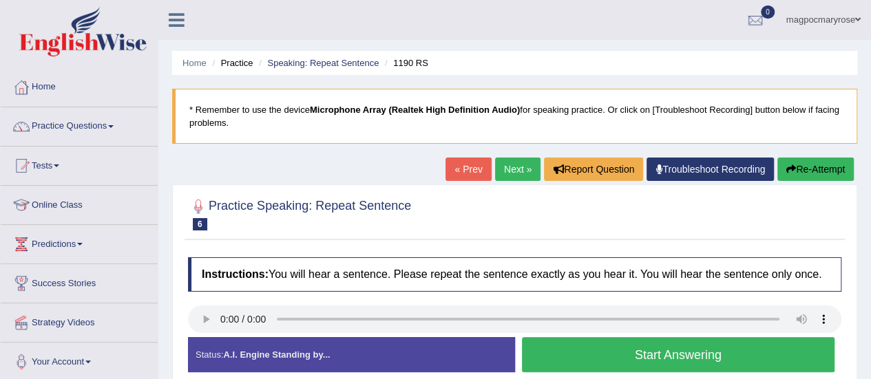
scroll to position [90, 0]
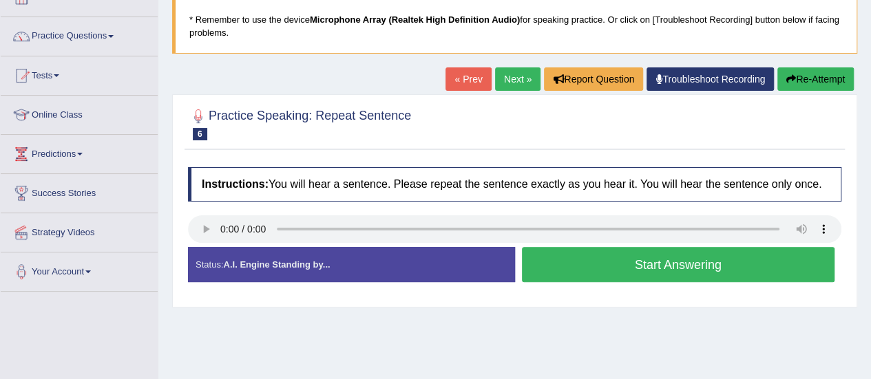
click at [567, 269] on button "Start Answering" at bounding box center [678, 264] width 313 height 35
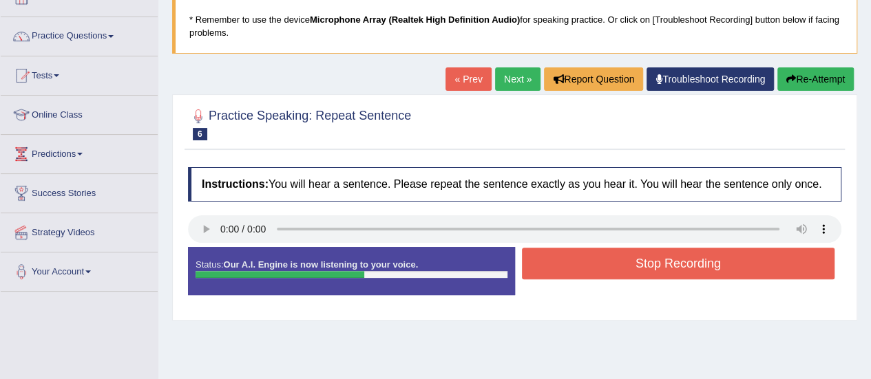
click at [567, 269] on button "Stop Recording" at bounding box center [678, 264] width 313 height 32
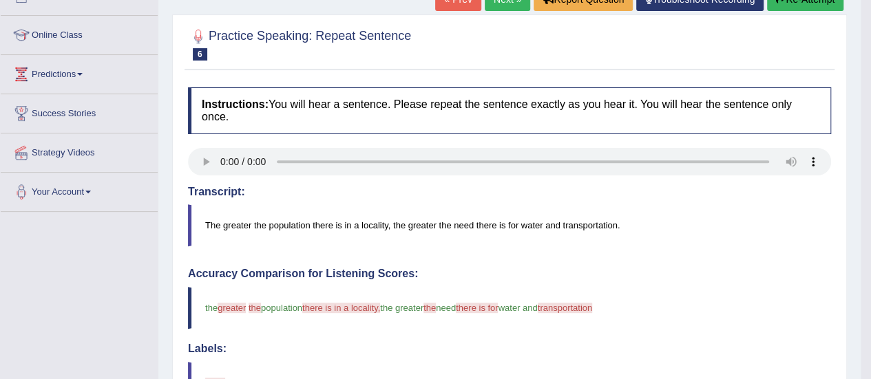
scroll to position [150, 0]
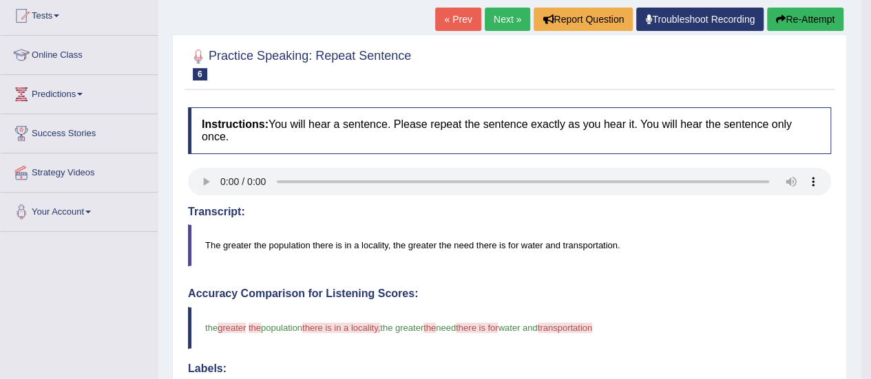
click at [805, 22] on button "Re-Attempt" at bounding box center [805, 19] width 76 height 23
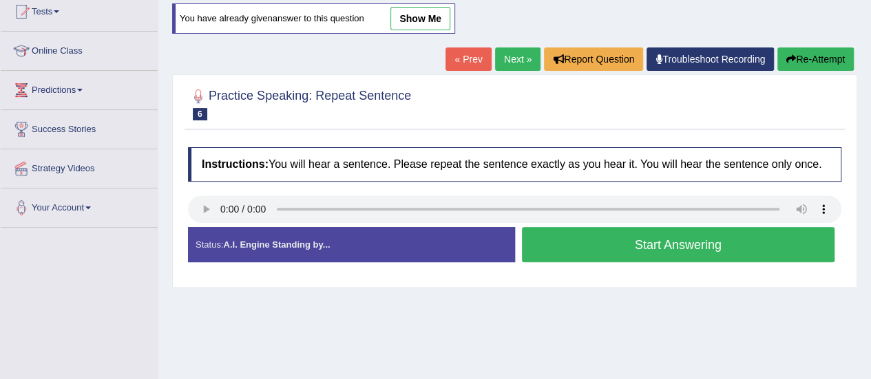
click at [576, 240] on button "Start Answering" at bounding box center [678, 244] width 313 height 35
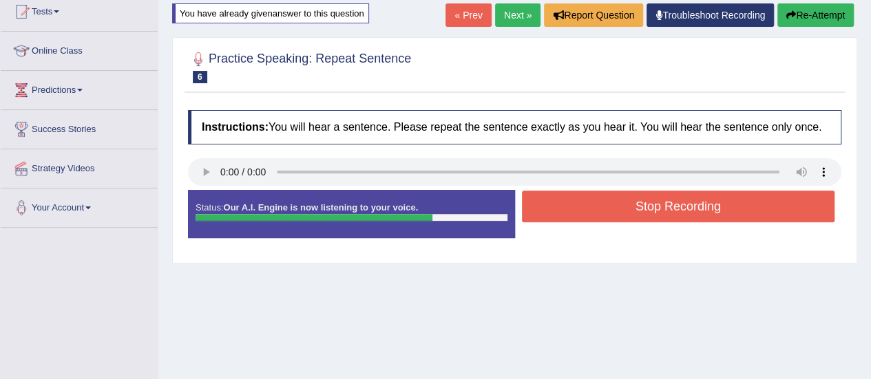
click at [567, 205] on button "Stop Recording" at bounding box center [678, 207] width 313 height 32
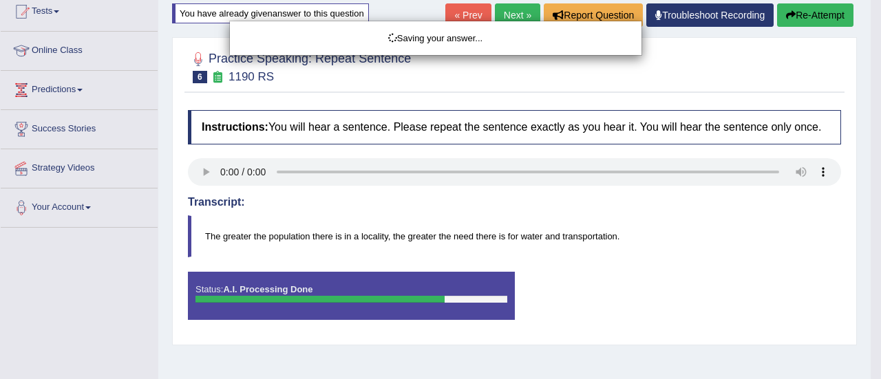
drag, startPoint x: 567, startPoint y: 205, endPoint x: 881, endPoint y: 173, distance: 314.9
click at [870, 173] on div "Saving your answer..." at bounding box center [440, 189] width 881 height 379
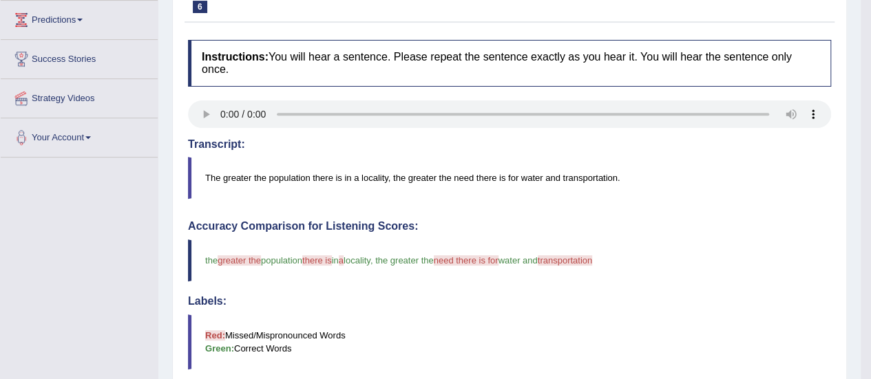
scroll to position [222, 0]
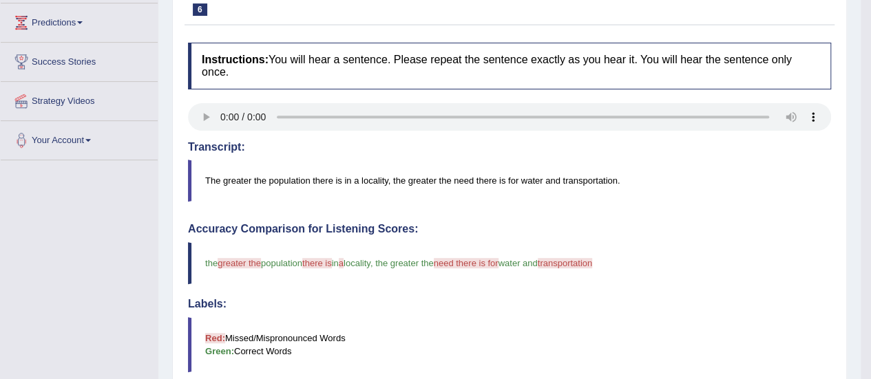
drag, startPoint x: 862, startPoint y: 193, endPoint x: 863, endPoint y: 176, distance: 17.2
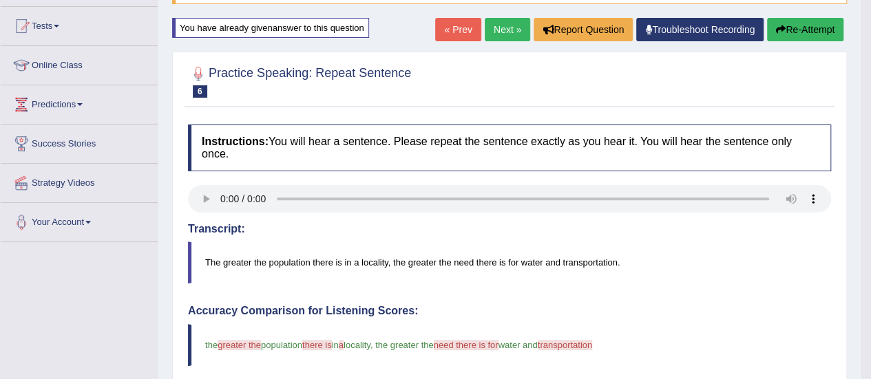
scroll to position [137, 0]
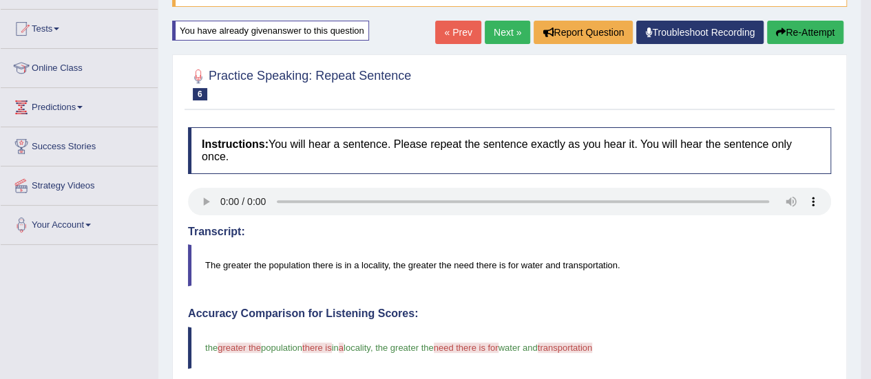
click at [797, 30] on button "Re-Attempt" at bounding box center [805, 32] width 76 height 23
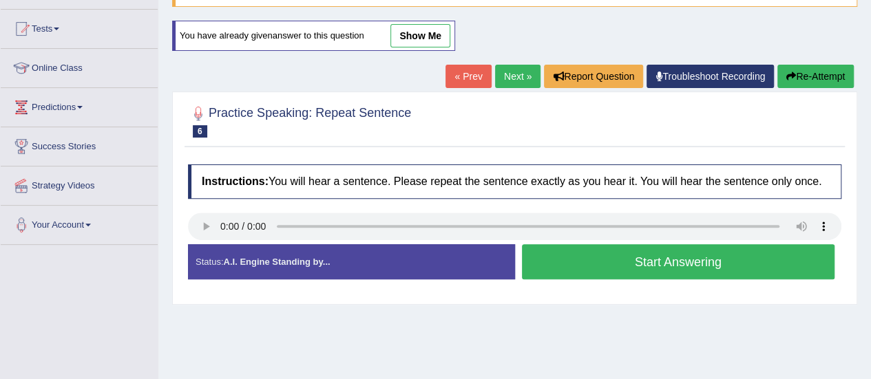
click at [659, 264] on button "Start Answering" at bounding box center [678, 261] width 313 height 35
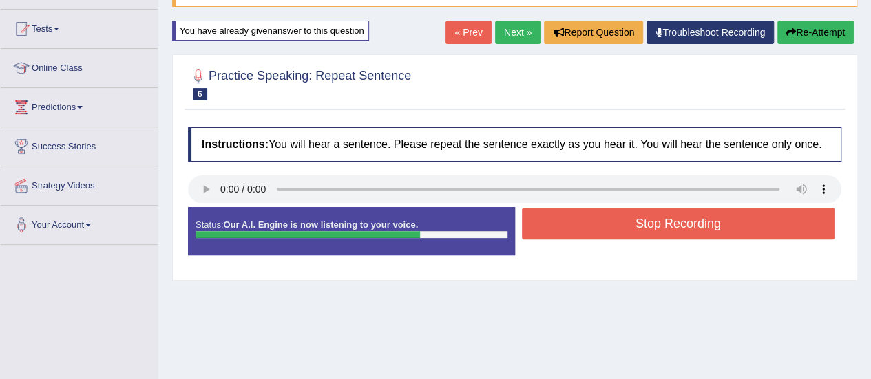
click at [672, 237] on button "Stop Recording" at bounding box center [678, 224] width 313 height 32
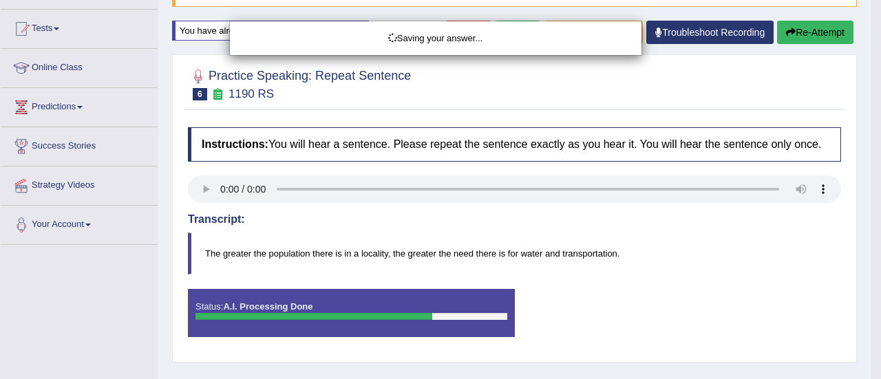
click at [810, 35] on div "Saving your answer..." at bounding box center [440, 189] width 881 height 379
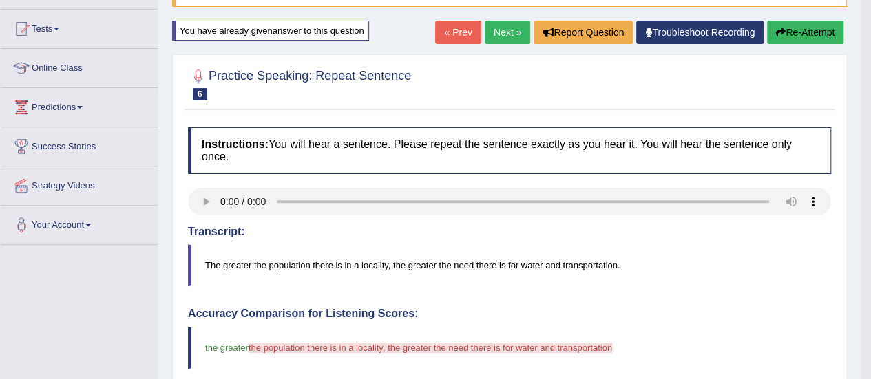
click at [817, 36] on button "Re-Attempt" at bounding box center [805, 32] width 76 height 23
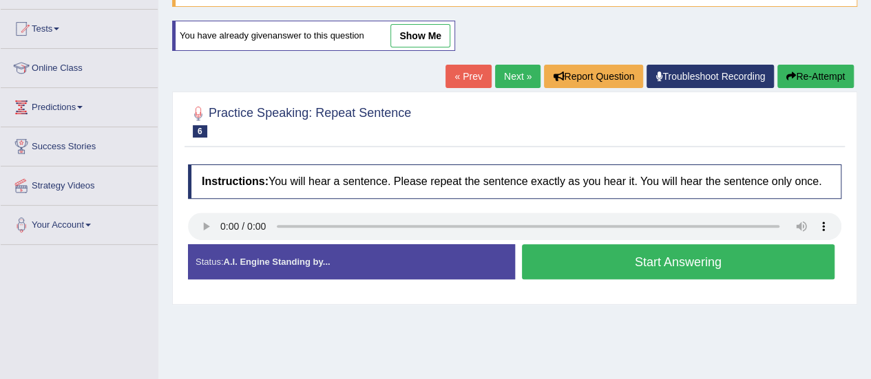
click at [621, 266] on button "Start Answering" at bounding box center [678, 261] width 313 height 35
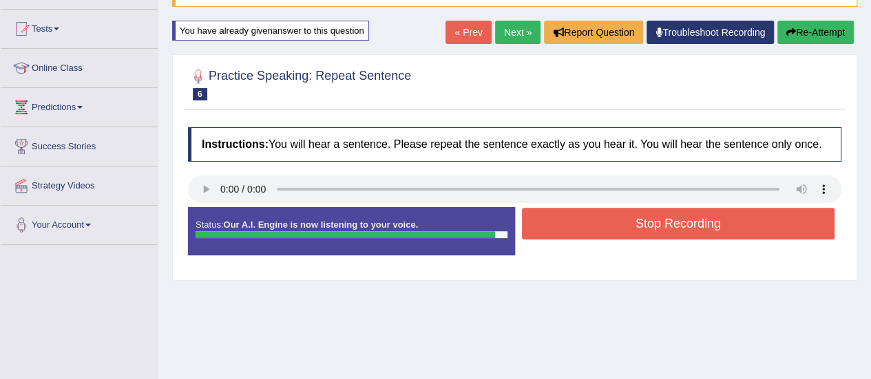
click at [613, 227] on button "Stop Recording" at bounding box center [678, 224] width 313 height 32
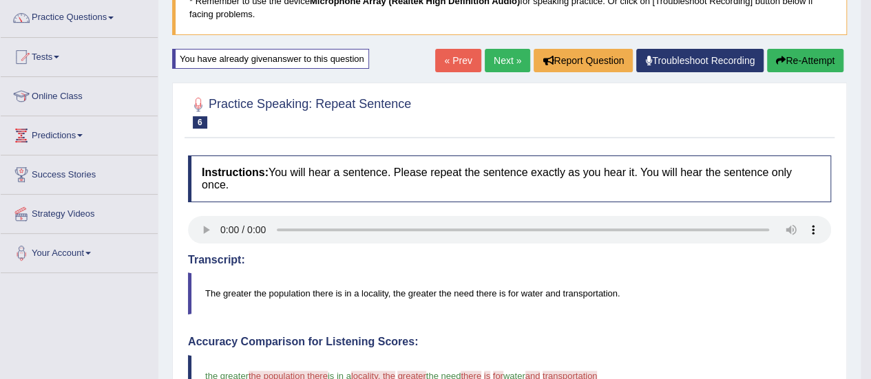
scroll to position [105, 0]
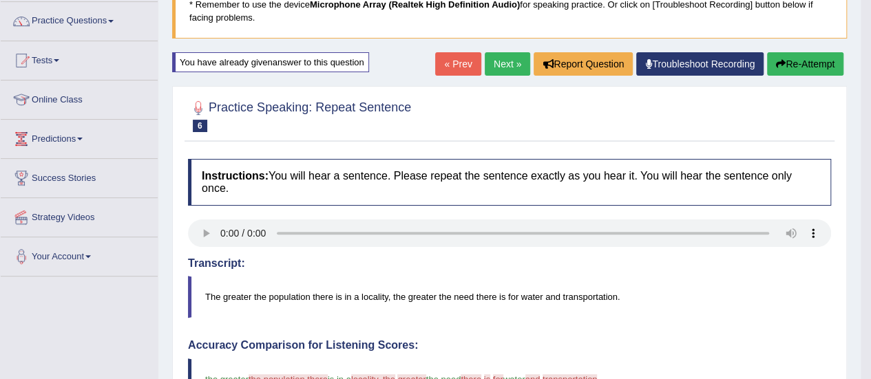
click at [808, 66] on button "Re-Attempt" at bounding box center [805, 63] width 76 height 23
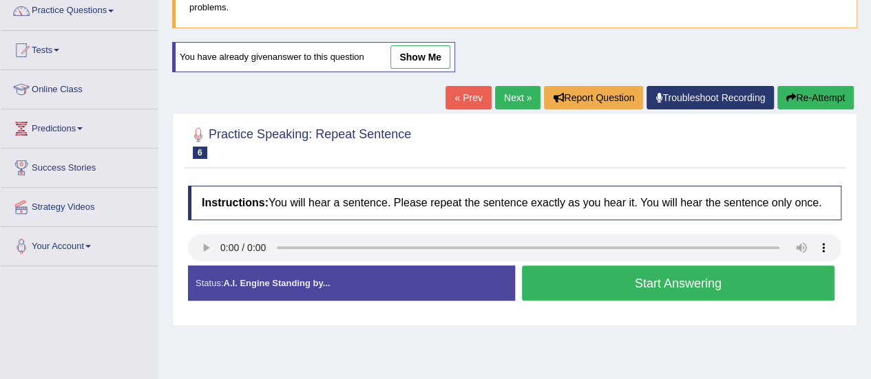
click at [559, 293] on button "Start Answering" at bounding box center [678, 283] width 313 height 35
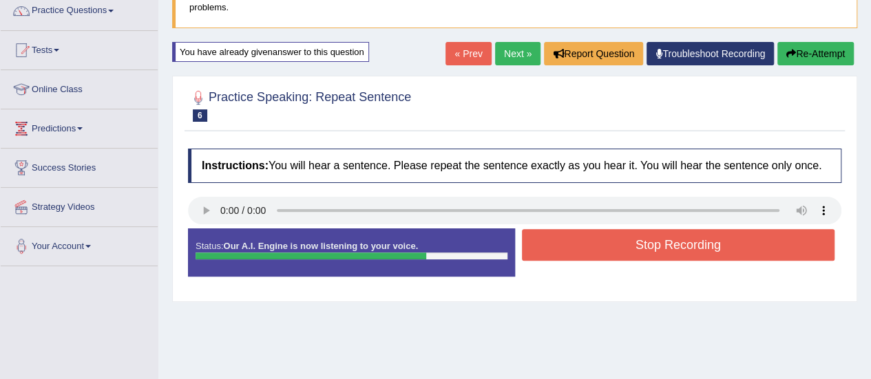
click at [571, 240] on button "Stop Recording" at bounding box center [678, 245] width 313 height 32
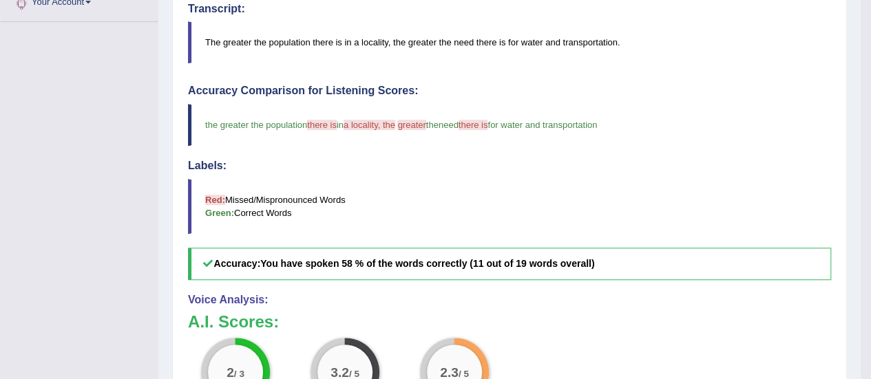
scroll to position [359, 0]
drag, startPoint x: 851, startPoint y: 172, endPoint x: 879, endPoint y: -6, distance: 179.8
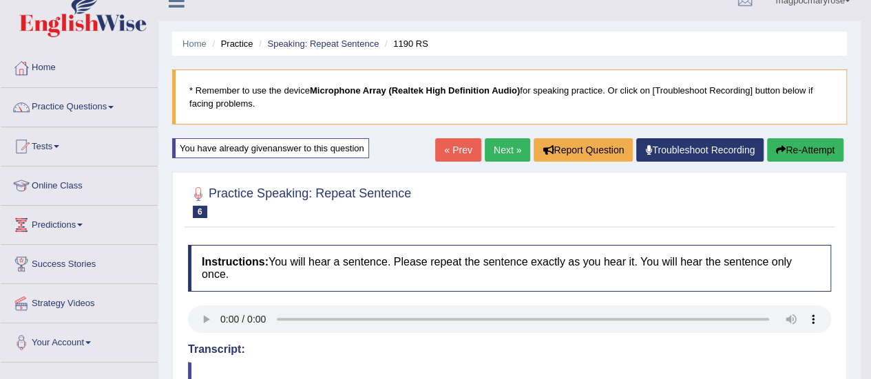
scroll to position [6, 0]
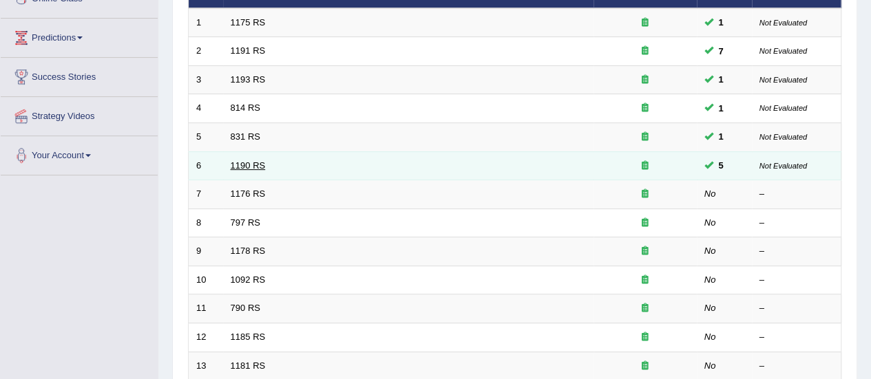
scroll to position [185, 0]
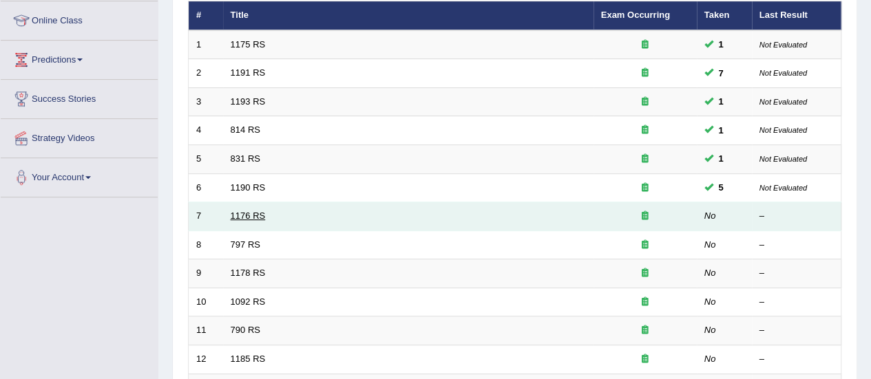
click at [246, 214] on link "1176 RS" at bounding box center [248, 216] width 35 height 10
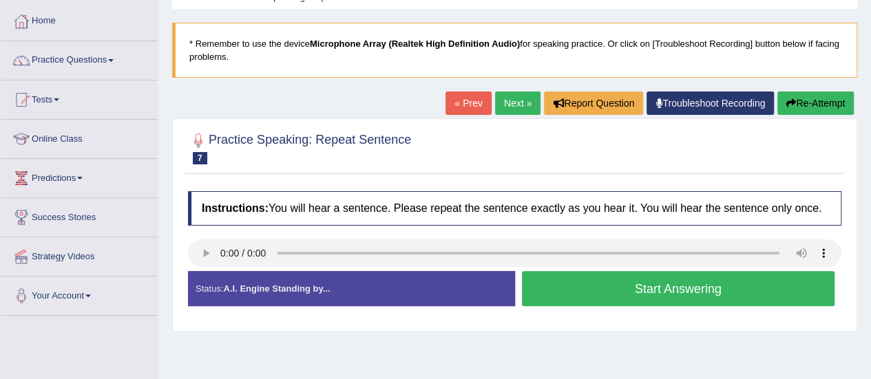
scroll to position [67, 0]
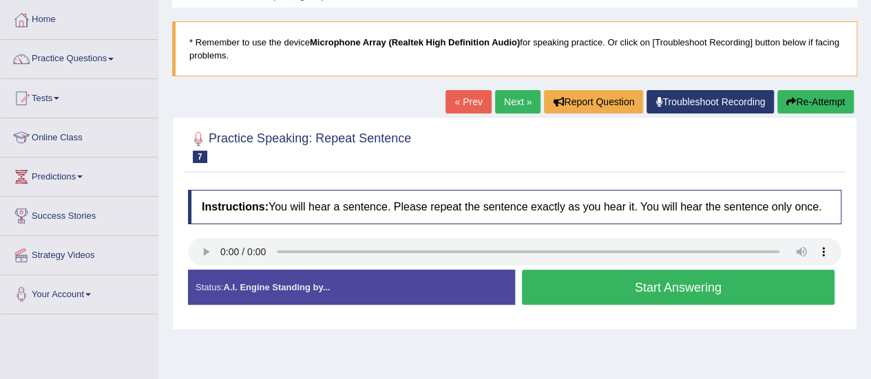
click at [684, 284] on button "Start Answering" at bounding box center [678, 287] width 313 height 35
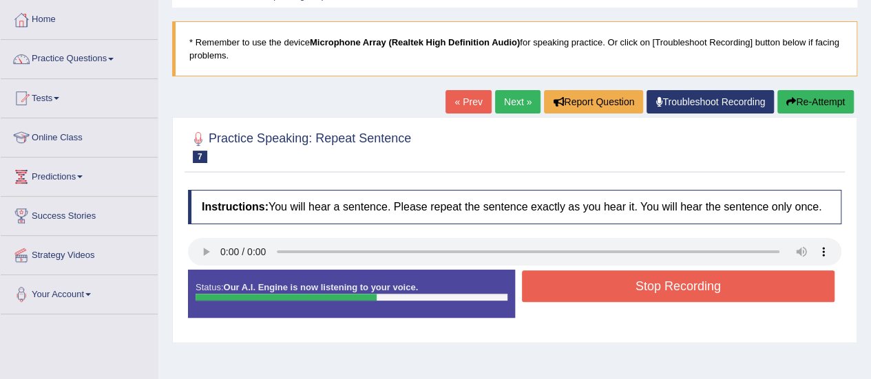
click at [684, 284] on button "Stop Recording" at bounding box center [678, 287] width 313 height 32
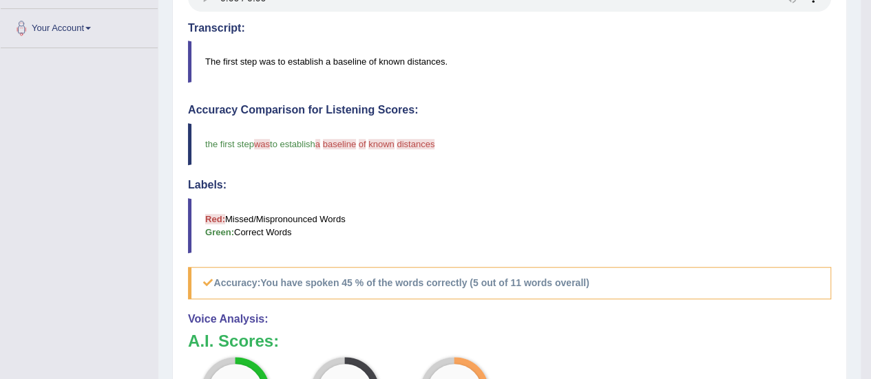
scroll to position [165, 0]
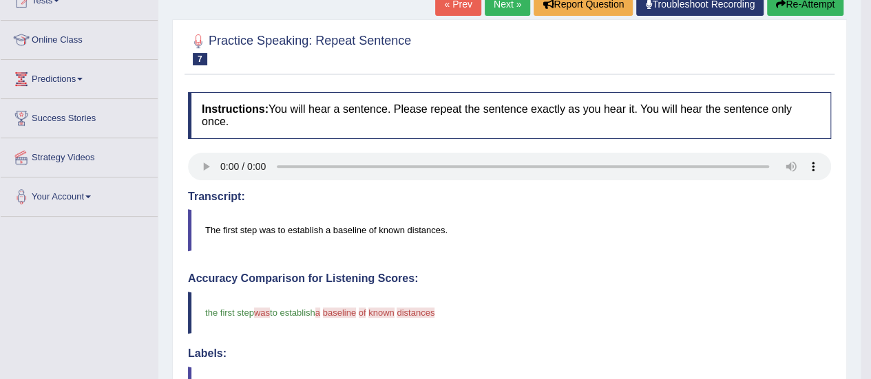
click at [788, 3] on button "Re-Attempt" at bounding box center [805, 3] width 76 height 23
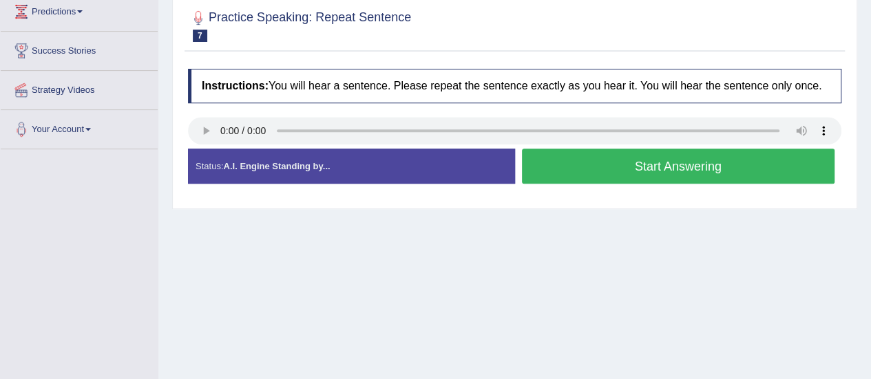
scroll to position [244, 0]
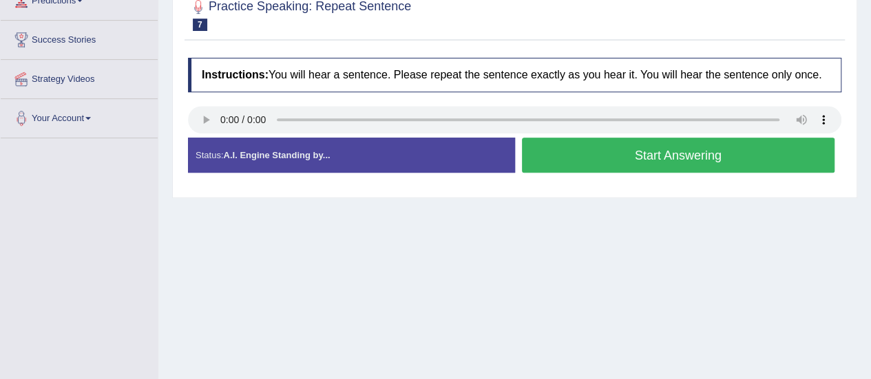
click at [598, 153] on button "Start Answering" at bounding box center [678, 155] width 313 height 35
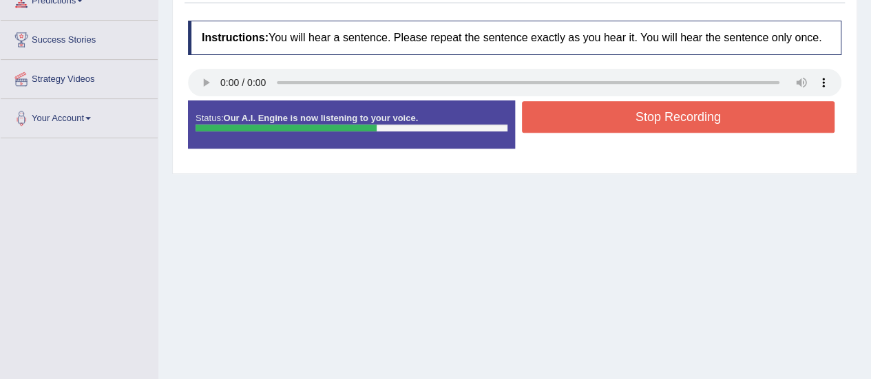
click at [579, 109] on button "Stop Recording" at bounding box center [678, 117] width 313 height 32
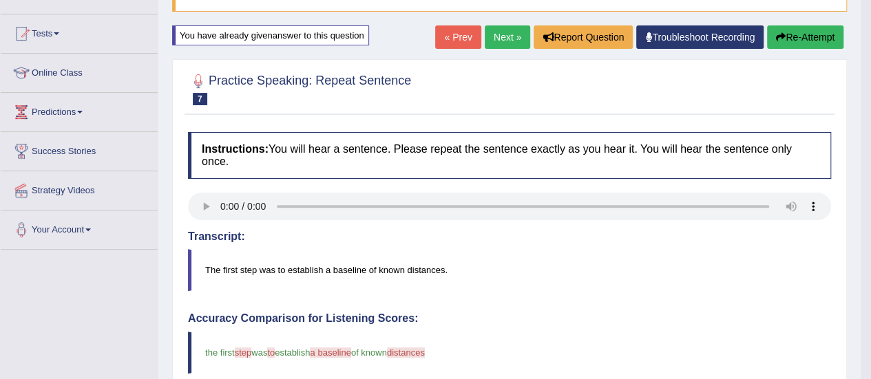
scroll to position [0, 0]
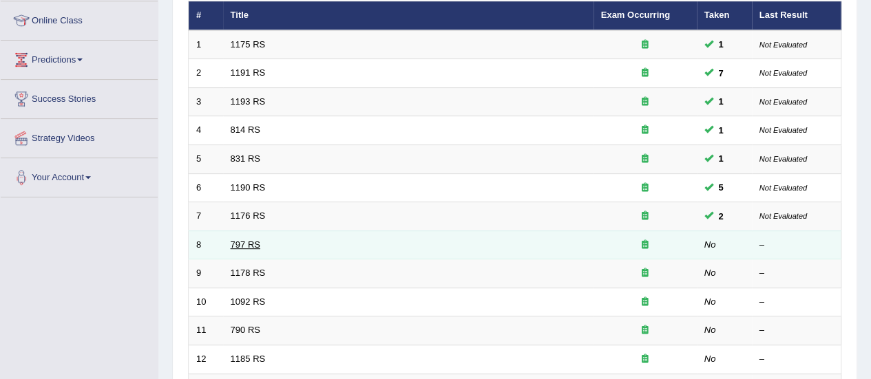
click at [242, 244] on link "797 RS" at bounding box center [246, 245] width 30 height 10
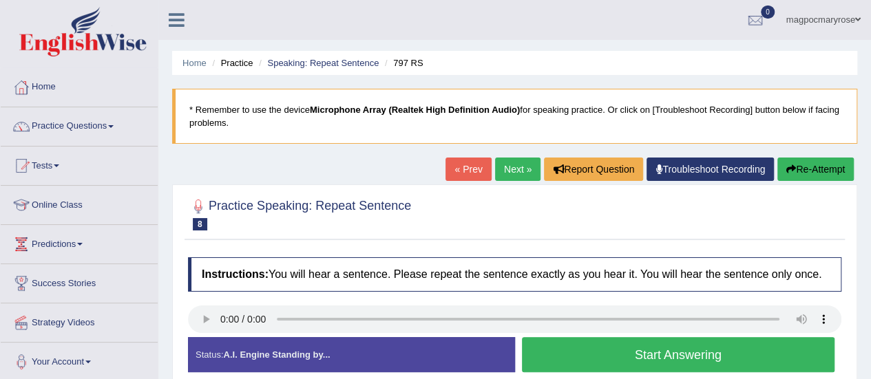
scroll to position [59, 0]
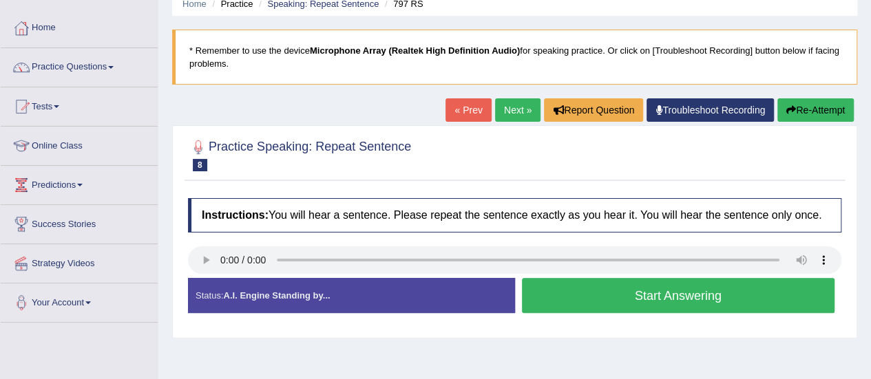
click at [624, 306] on button "Start Answering" at bounding box center [678, 295] width 313 height 35
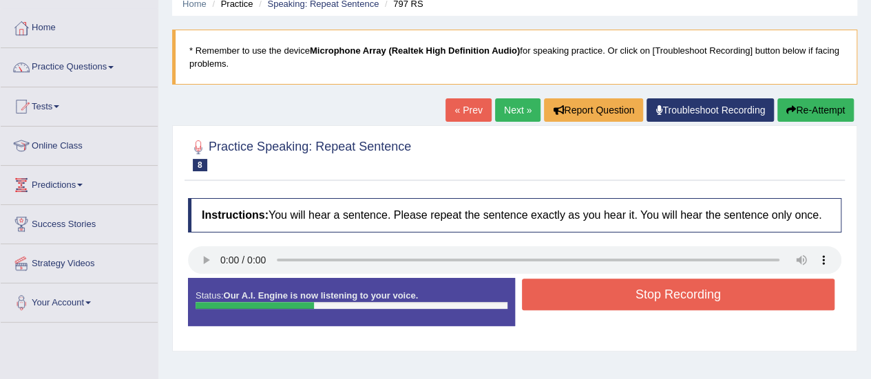
click at [624, 306] on button "Stop Recording" at bounding box center [678, 295] width 313 height 32
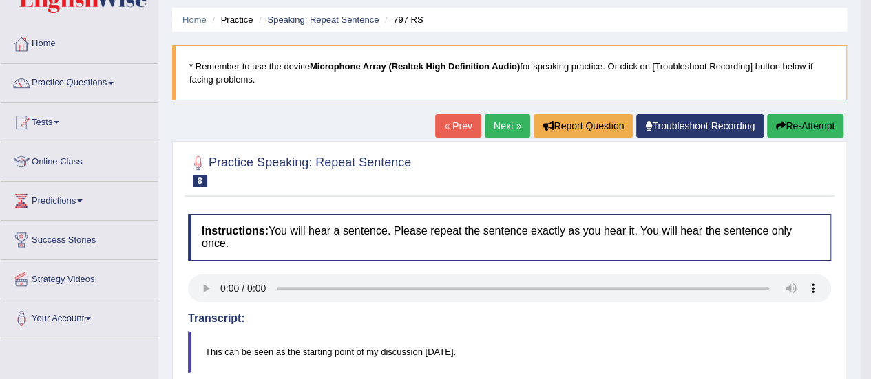
scroll to position [0, 0]
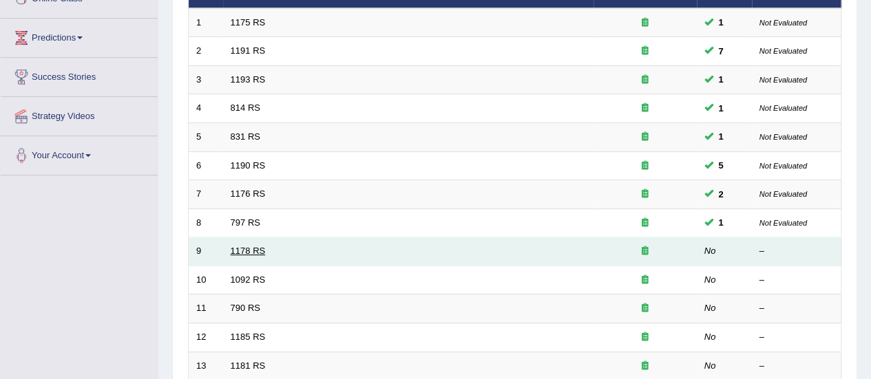
scroll to position [185, 0]
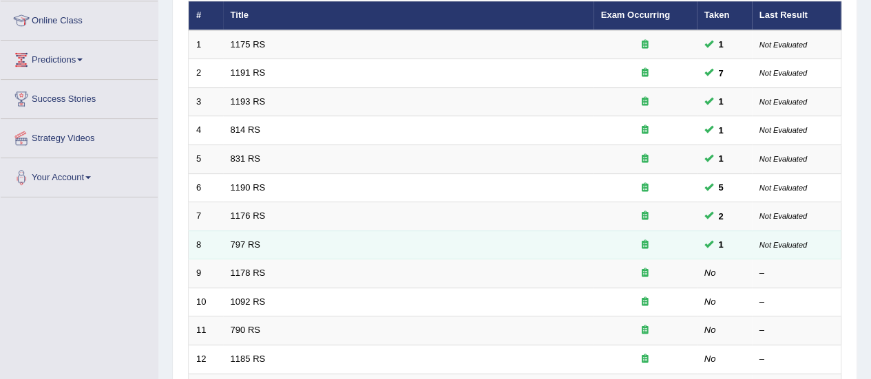
click at [251, 251] on td "797 RS" at bounding box center [408, 245] width 370 height 29
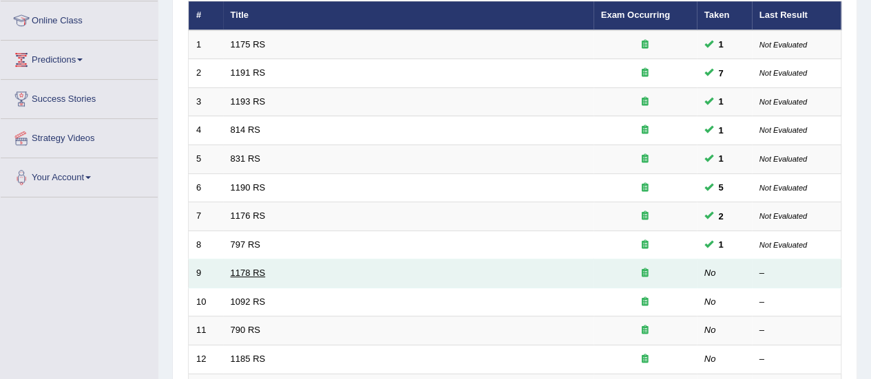
click at [241, 271] on link "1178 RS" at bounding box center [248, 273] width 35 height 10
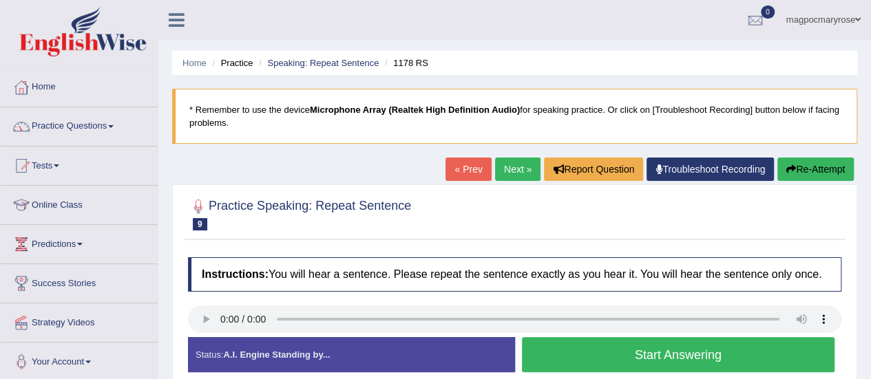
scroll to position [88, 0]
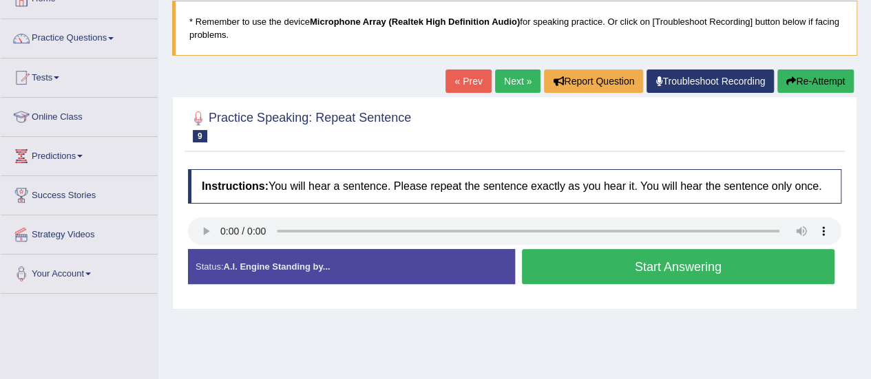
click at [700, 266] on button "Start Answering" at bounding box center [678, 266] width 313 height 35
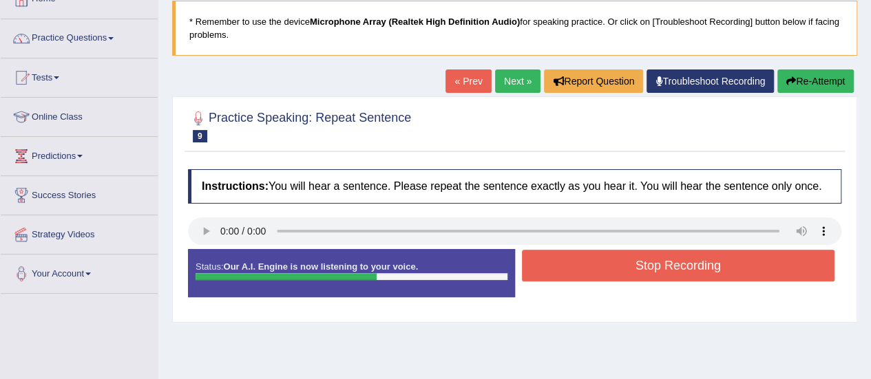
click at [700, 266] on button "Stop Recording" at bounding box center [678, 266] width 313 height 32
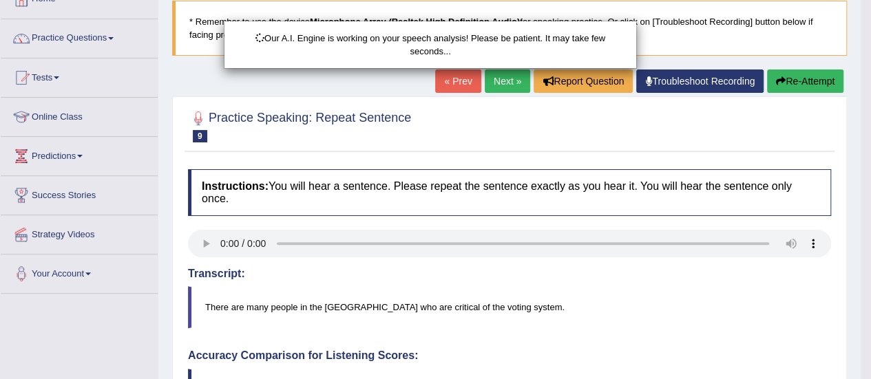
drag, startPoint x: 881, startPoint y: 169, endPoint x: 881, endPoint y: 251, distance: 82.6
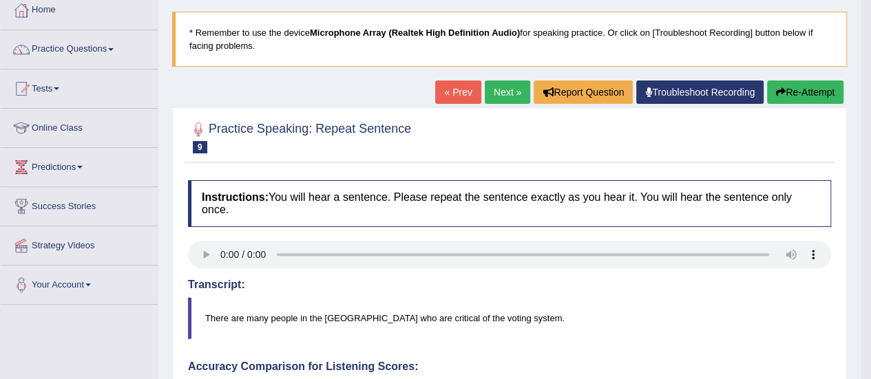
scroll to position [41, 0]
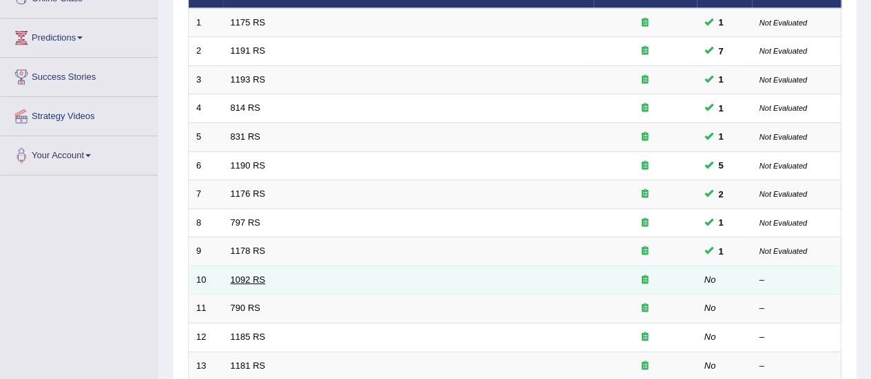
scroll to position [185, 0]
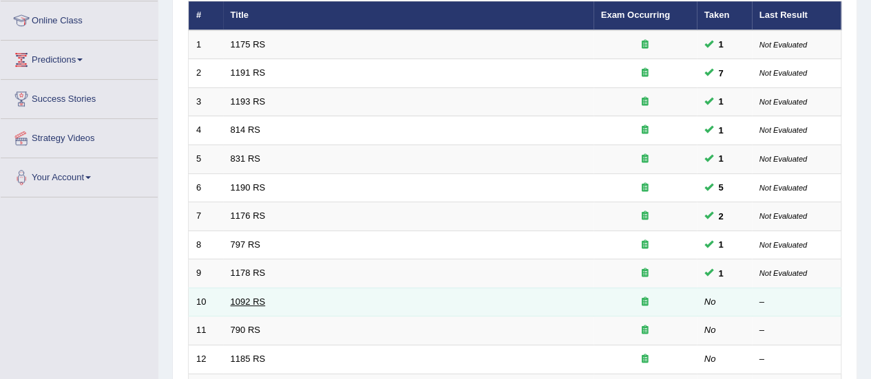
click at [244, 298] on link "1092 RS" at bounding box center [248, 302] width 35 height 10
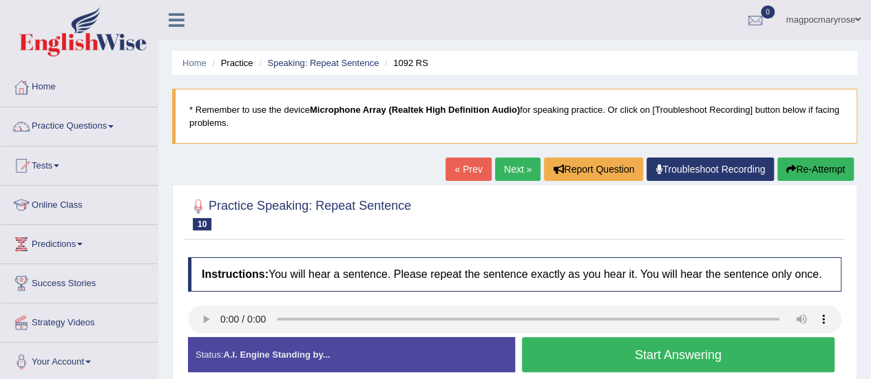
click at [558, 353] on button "Start Answering" at bounding box center [678, 354] width 313 height 35
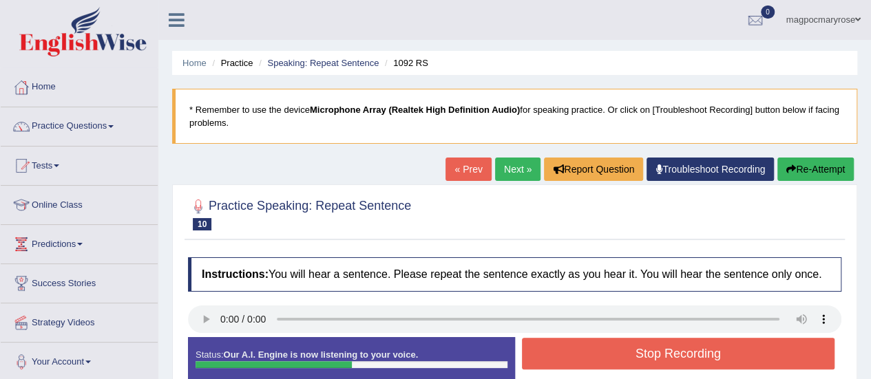
click at [558, 353] on button "Stop Recording" at bounding box center [678, 354] width 313 height 32
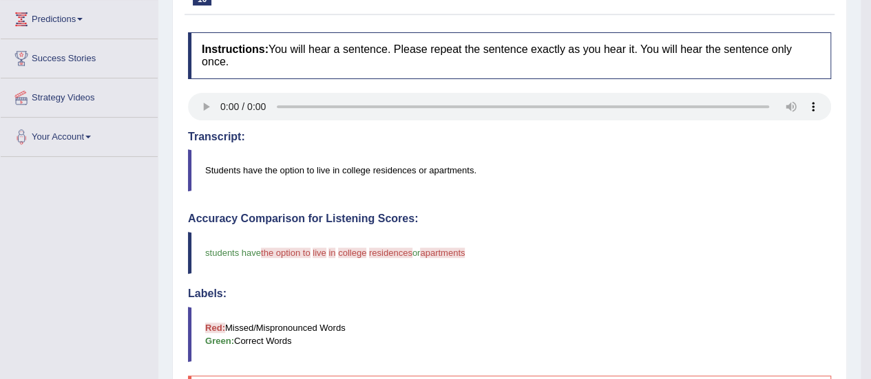
scroll to position [8, 0]
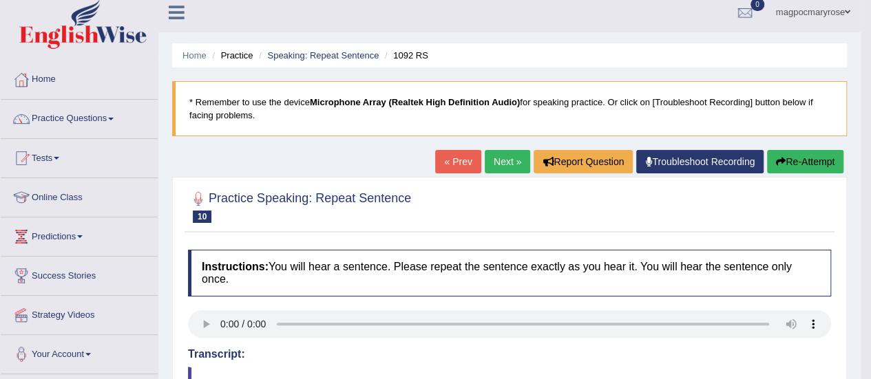
click at [813, 155] on button "Re-Attempt" at bounding box center [805, 161] width 76 height 23
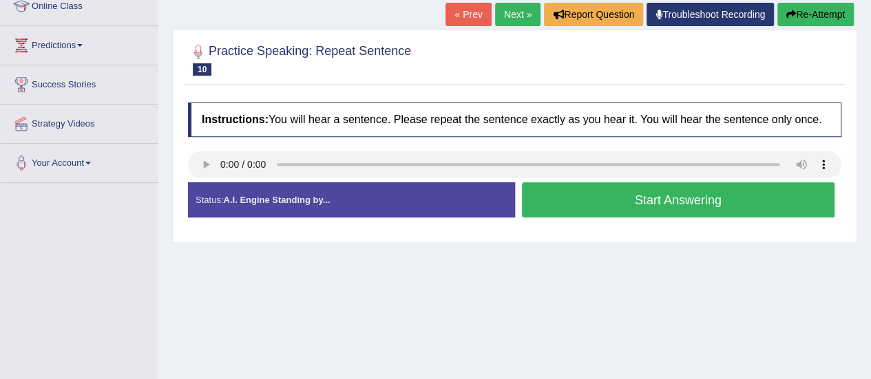
scroll to position [196, 0]
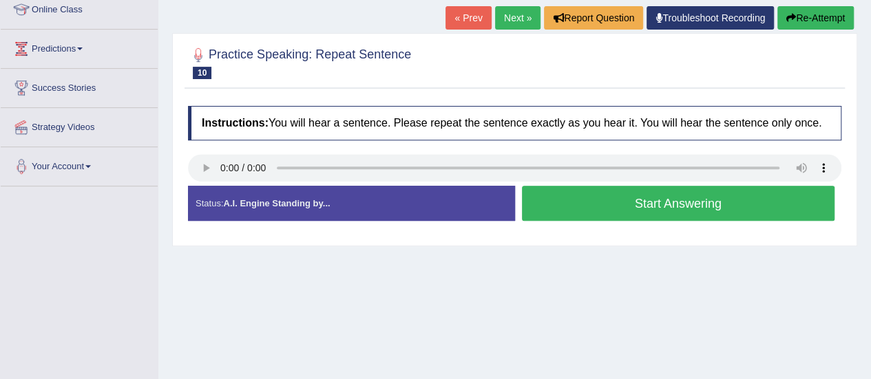
click at [552, 199] on button "Start Answering" at bounding box center [678, 203] width 313 height 35
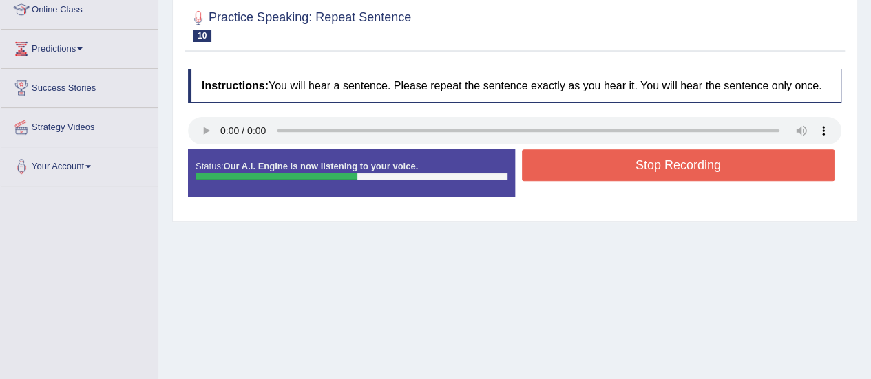
click at [562, 173] on button "Stop Recording" at bounding box center [678, 165] width 313 height 32
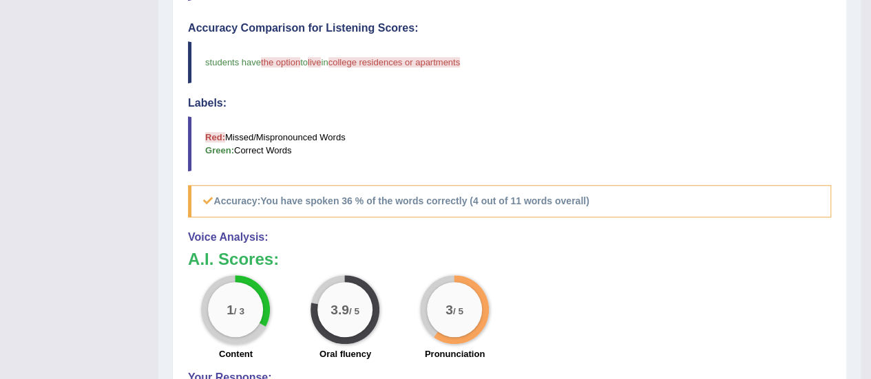
scroll to position [50, 0]
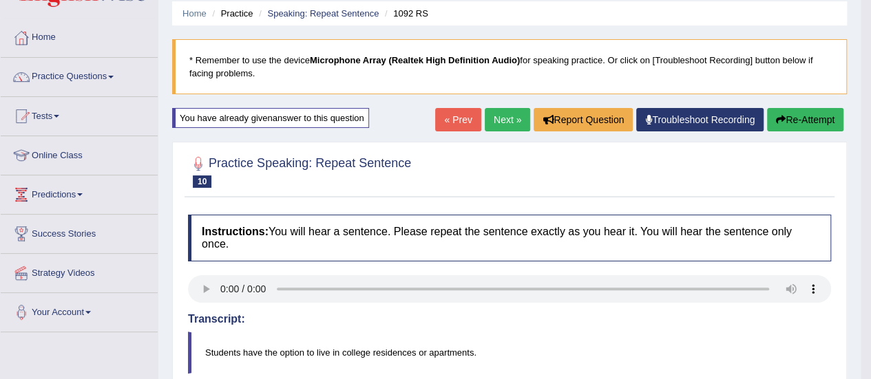
click at [785, 113] on button "Re-Attempt" at bounding box center [805, 119] width 76 height 23
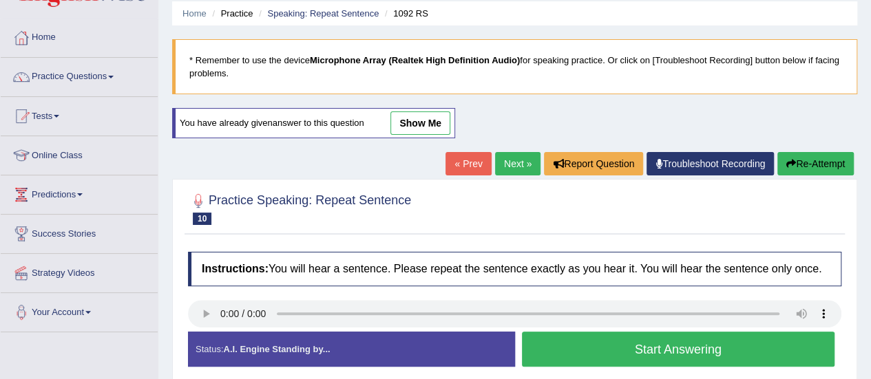
click at [712, 344] on button "Start Answering" at bounding box center [678, 349] width 313 height 35
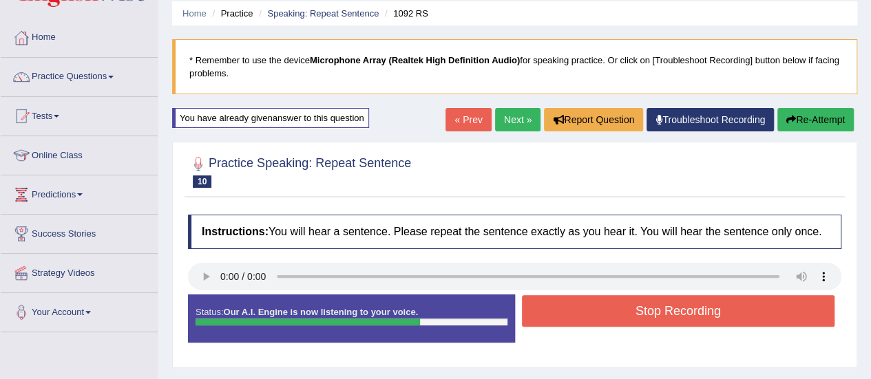
click at [649, 308] on button "Stop Recording" at bounding box center [678, 311] width 313 height 32
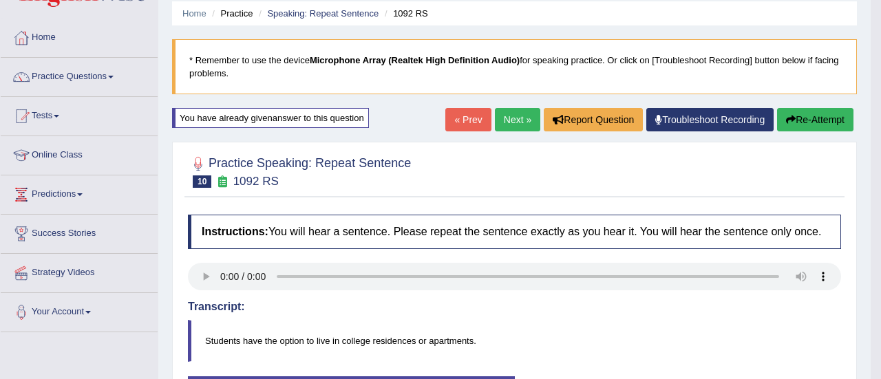
click at [870, 78] on body "Toggle navigation Home Practice Questions Speaking Practice Read Aloud Repeat S…" at bounding box center [440, 139] width 881 height 379
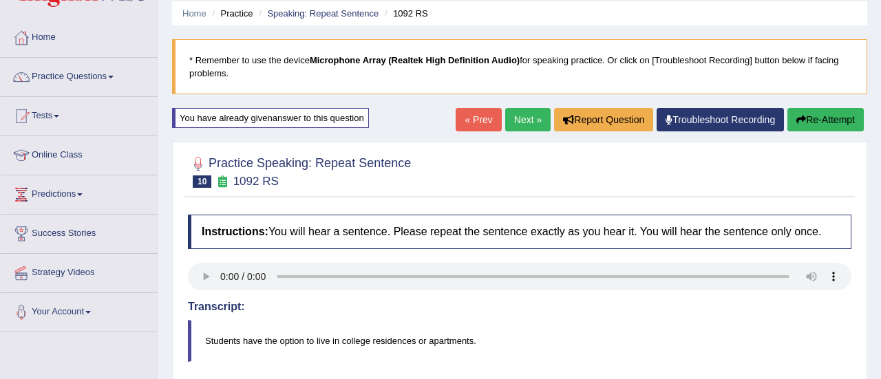
click at [870, 78] on html "Toggle navigation Home Practice Questions Speaking Practice Read Aloud Repeat S…" at bounding box center [440, 139] width 881 height 379
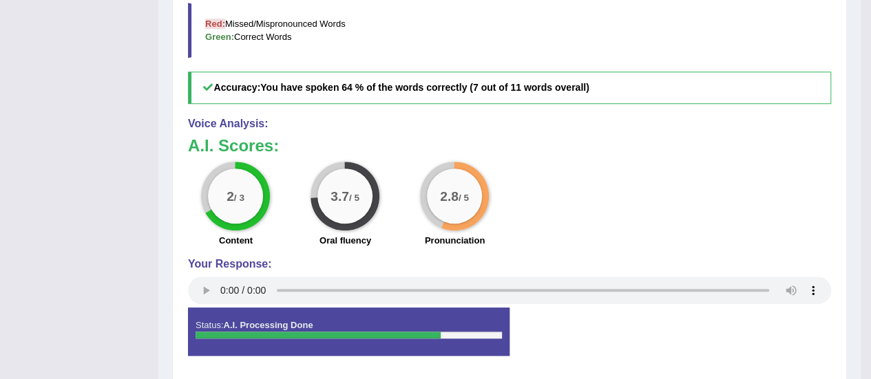
scroll to position [530, 0]
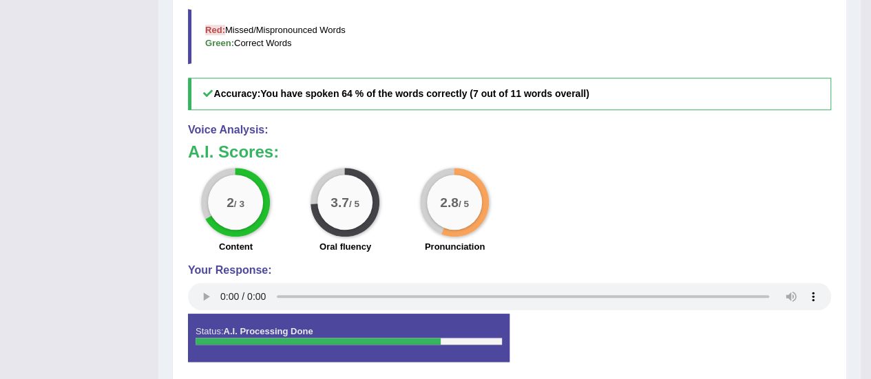
drag, startPoint x: 868, startPoint y: 236, endPoint x: 880, endPoint y: 174, distance: 63.1
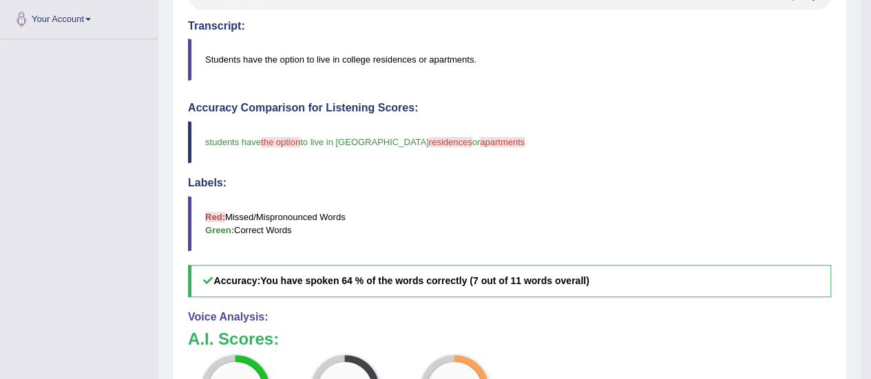
scroll to position [333, 0]
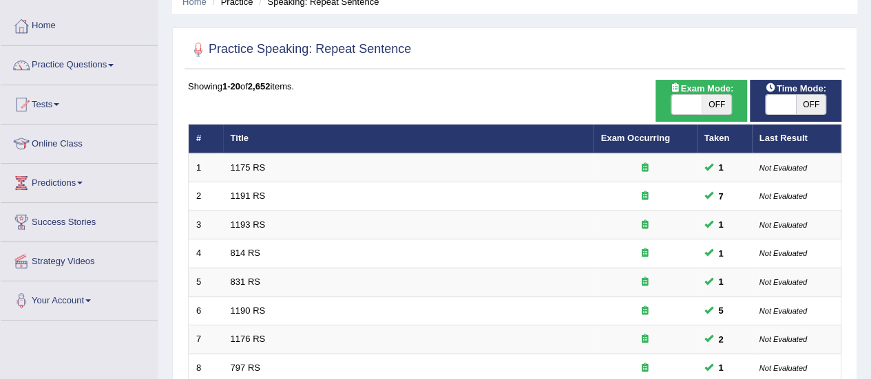
scroll to position [58, 0]
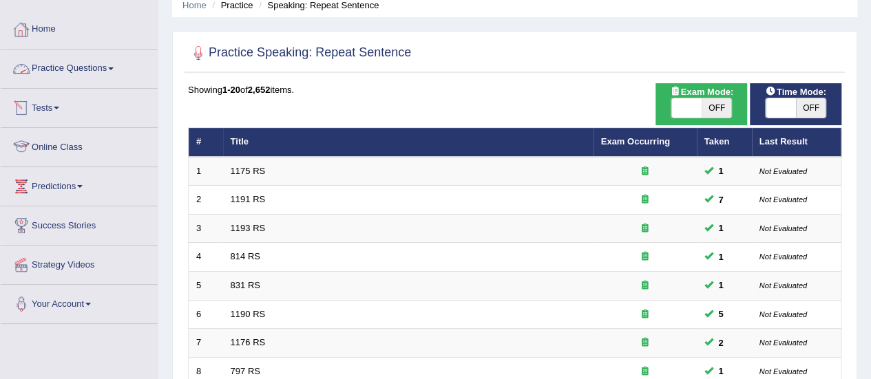
click at [74, 77] on link "Practice Questions" at bounding box center [79, 67] width 157 height 34
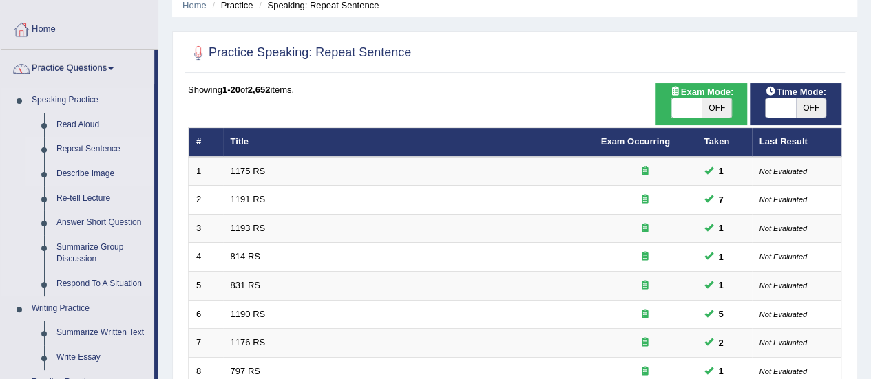
click at [66, 169] on link "Describe Image" at bounding box center [102, 174] width 104 height 25
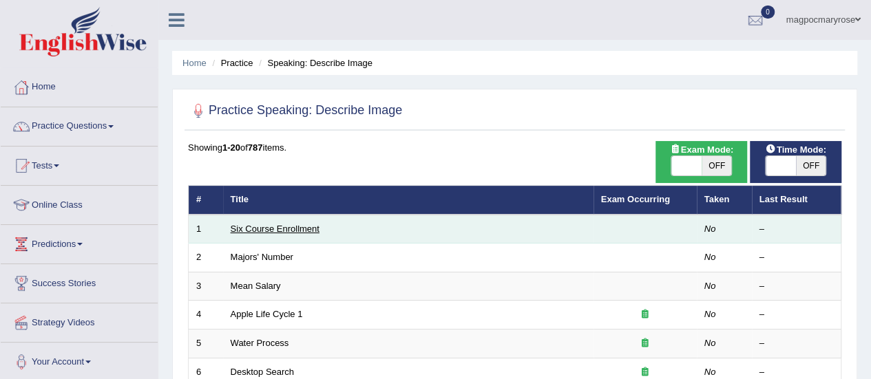
click at [311, 231] on link "Six Course Enrollment" at bounding box center [275, 229] width 89 height 10
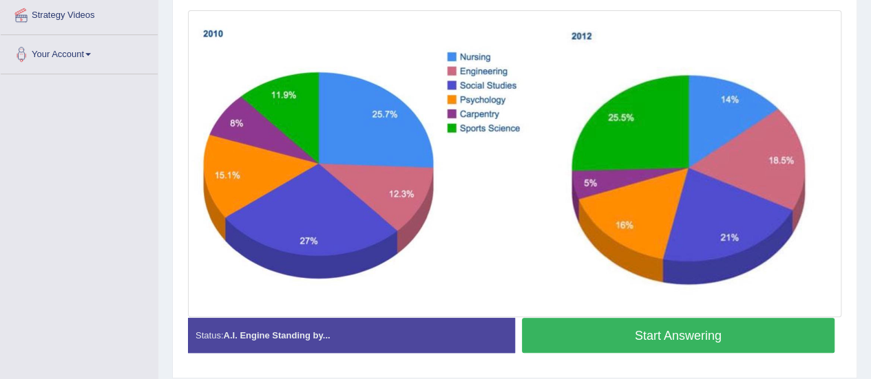
scroll to position [350, 0]
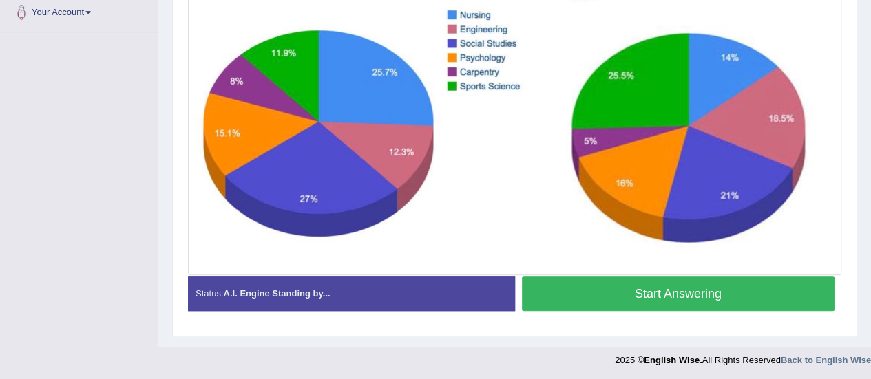
click at [674, 296] on button "Start Answering" at bounding box center [678, 293] width 313 height 35
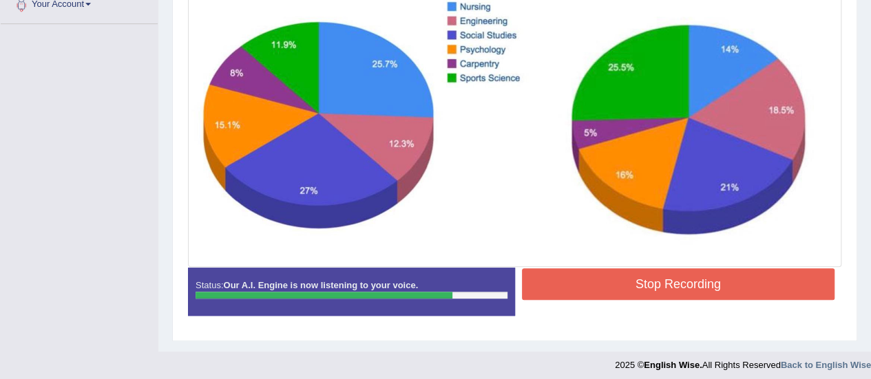
scroll to position [362, 0]
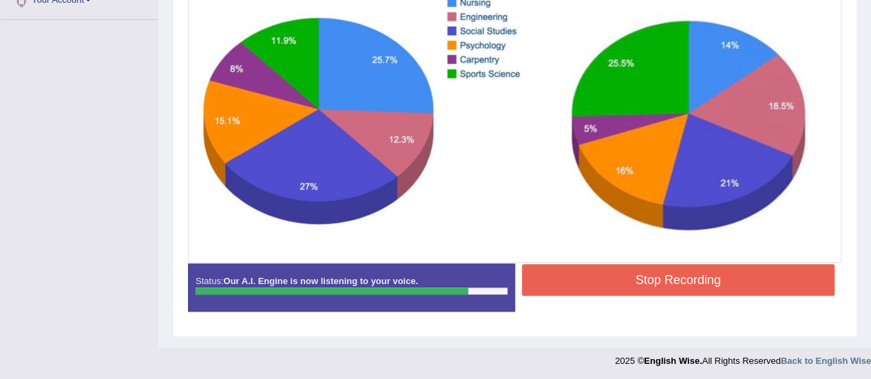
click at [658, 284] on button "Stop Recording" at bounding box center [678, 280] width 313 height 32
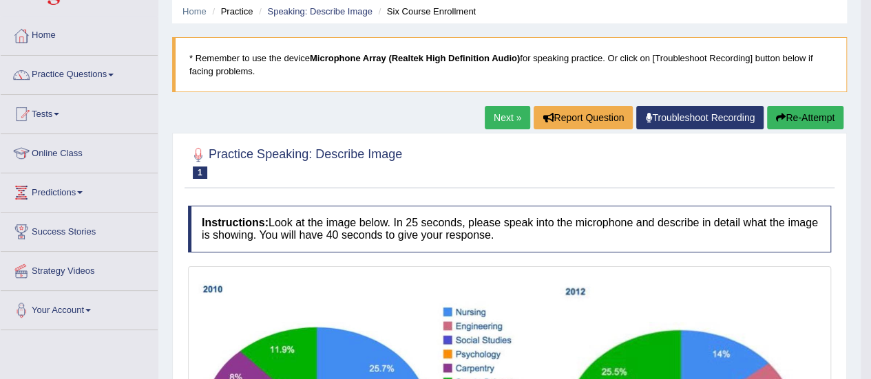
scroll to position [50, 0]
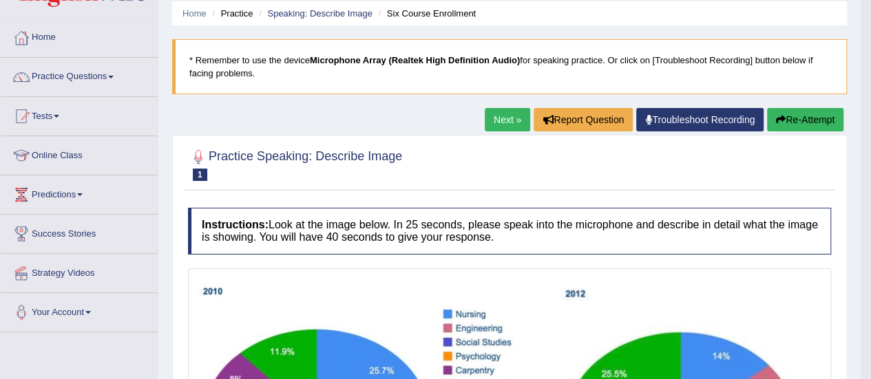
click at [804, 116] on button "Re-Attempt" at bounding box center [805, 119] width 76 height 23
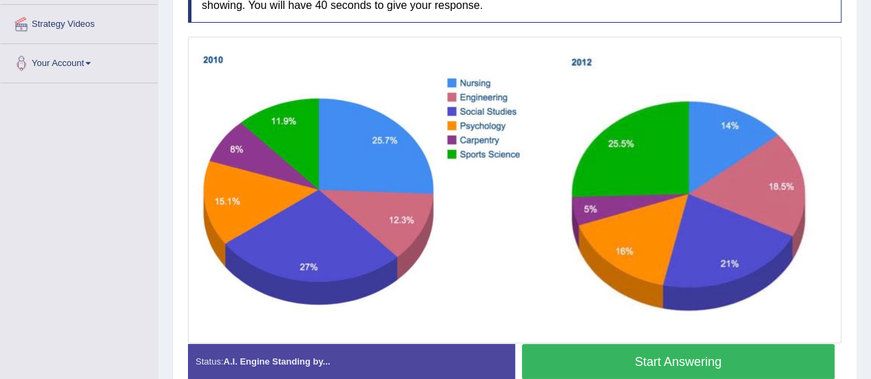
scroll to position [366, 0]
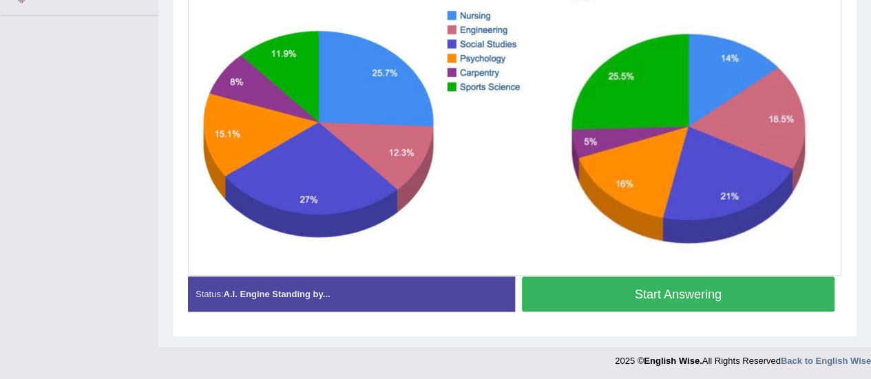
click at [684, 297] on button "Start Answering" at bounding box center [678, 294] width 313 height 35
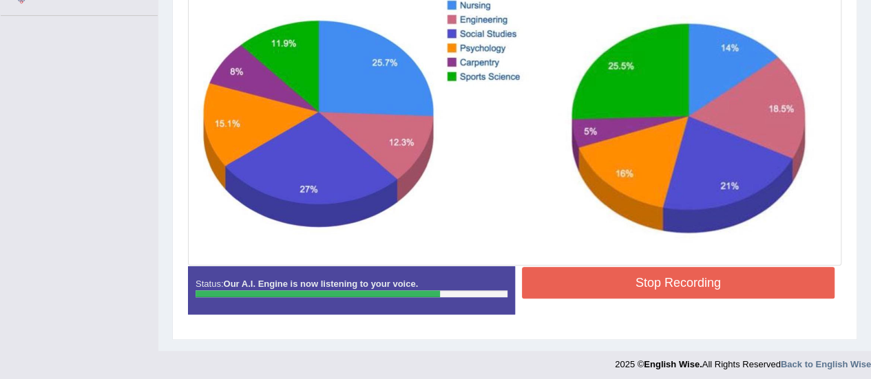
scroll to position [370, 0]
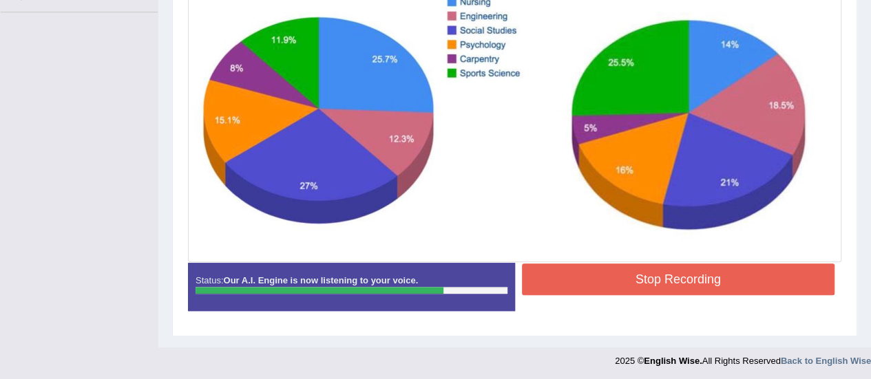
click at [666, 278] on button "Stop Recording" at bounding box center [678, 280] width 313 height 32
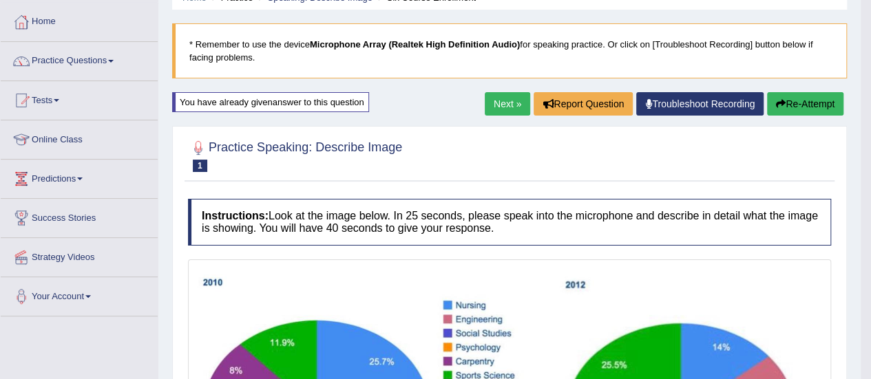
scroll to position [64, 0]
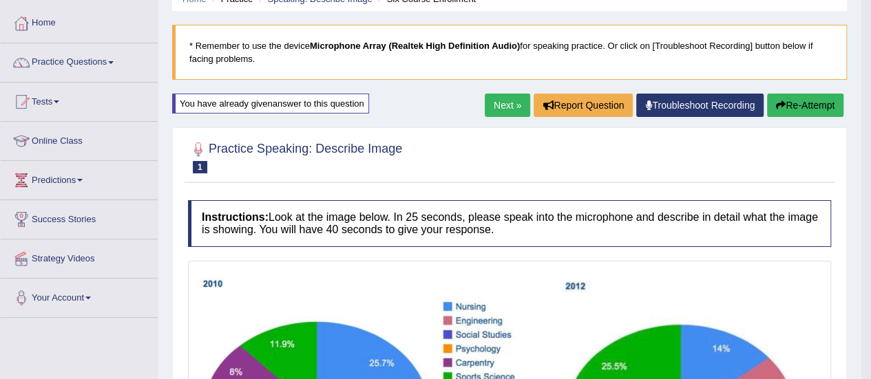
click at [808, 105] on button "Re-Attempt" at bounding box center [805, 105] width 76 height 23
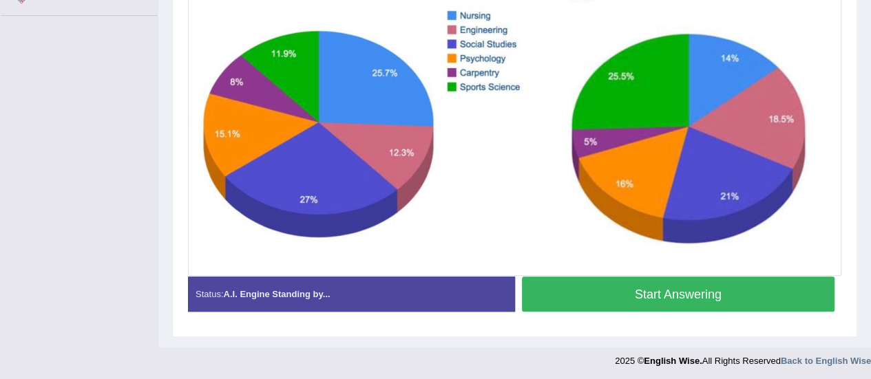
click at [636, 298] on button "Start Answering" at bounding box center [678, 294] width 313 height 35
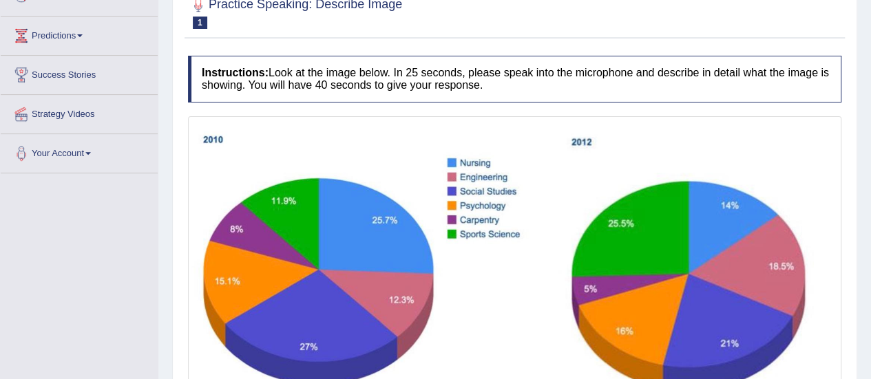
scroll to position [94, 0]
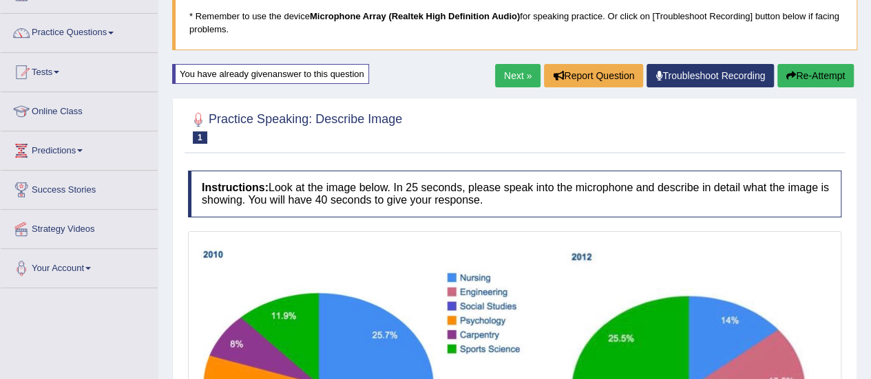
click at [835, 64] on button "Re-Attempt" at bounding box center [815, 75] width 76 height 23
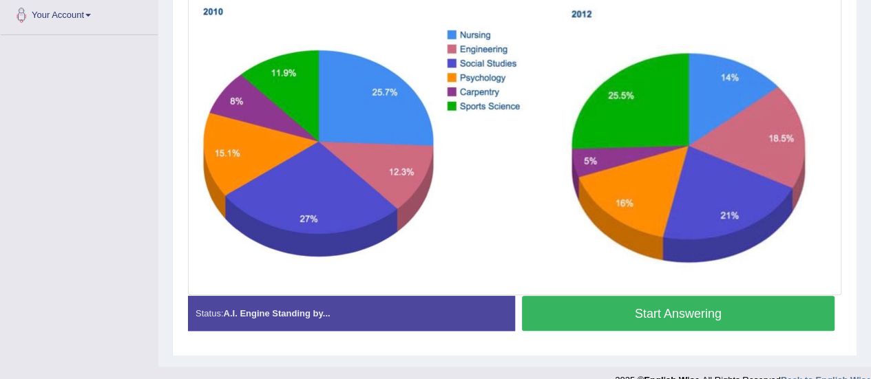
scroll to position [346, 0]
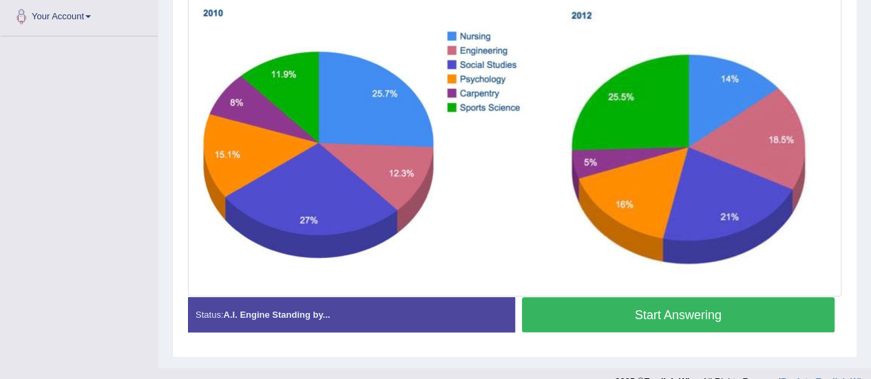
click at [647, 321] on button "Start Answering" at bounding box center [678, 314] width 313 height 35
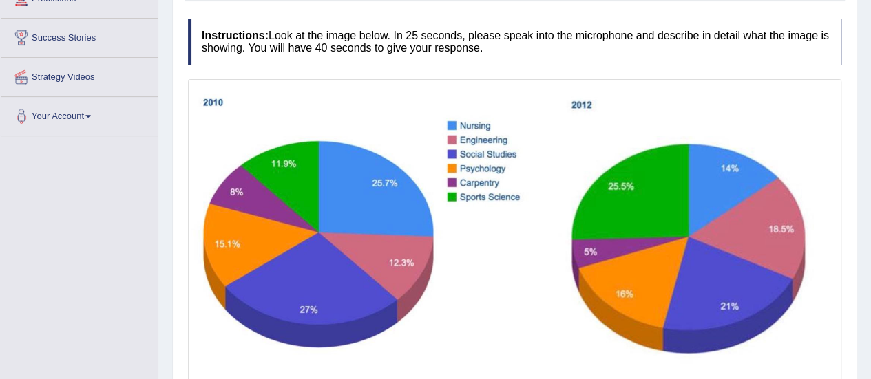
scroll to position [149, 0]
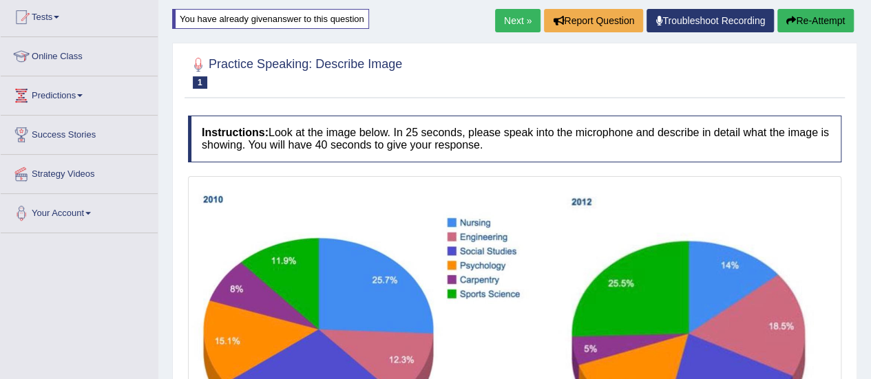
click at [825, 19] on button "Re-Attempt" at bounding box center [815, 20] width 76 height 23
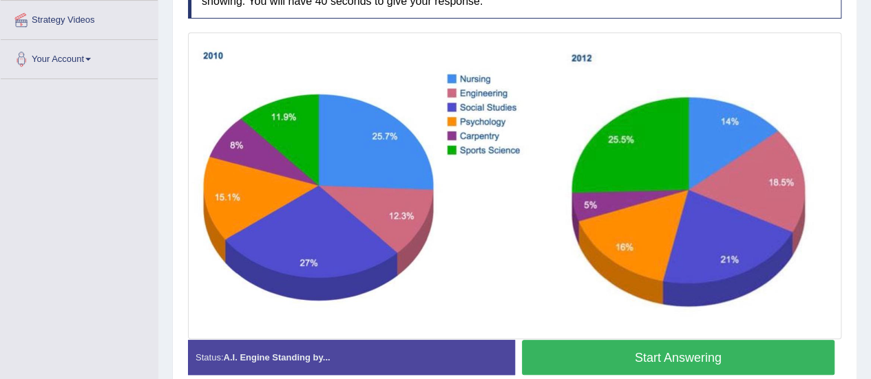
scroll to position [303, 0]
click at [687, 356] on button "Start Answering" at bounding box center [678, 357] width 313 height 35
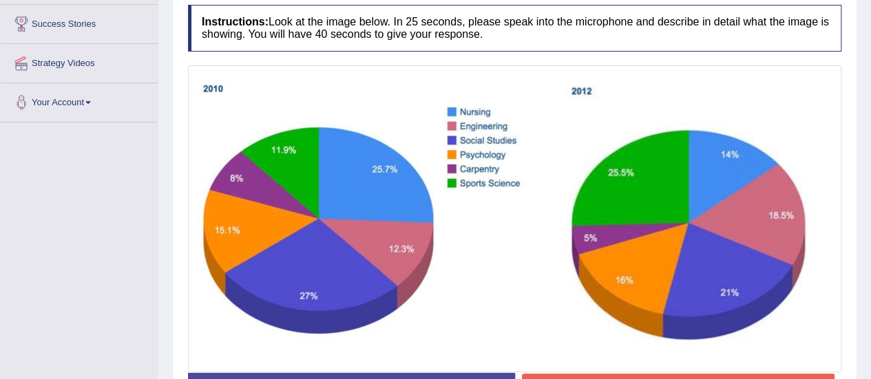
scroll to position [370, 0]
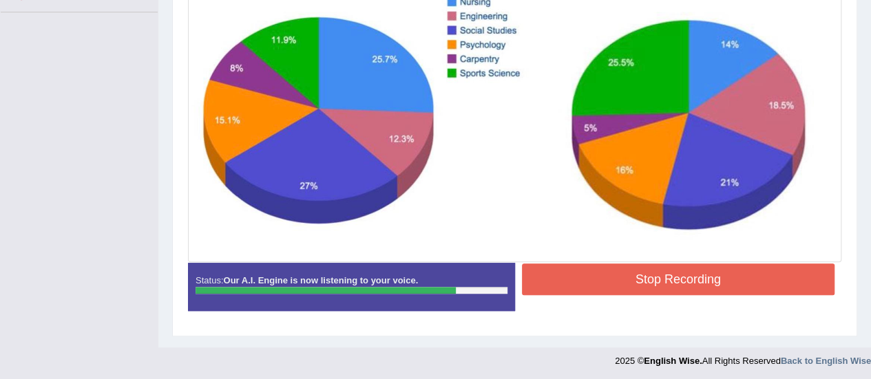
click at [632, 282] on button "Stop Recording" at bounding box center [678, 280] width 313 height 32
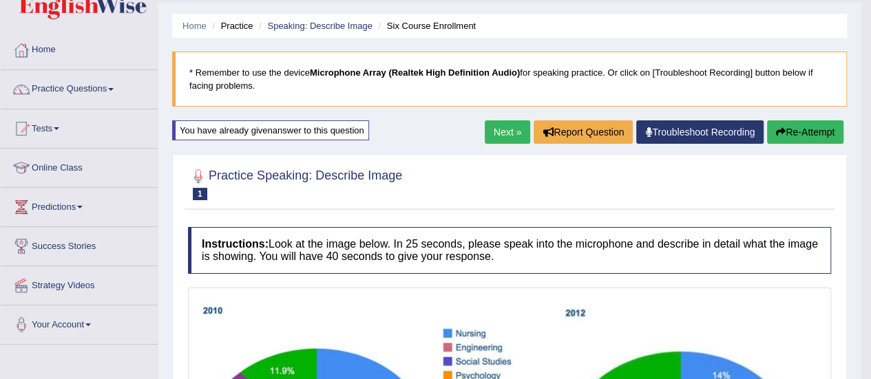
scroll to position [0, 0]
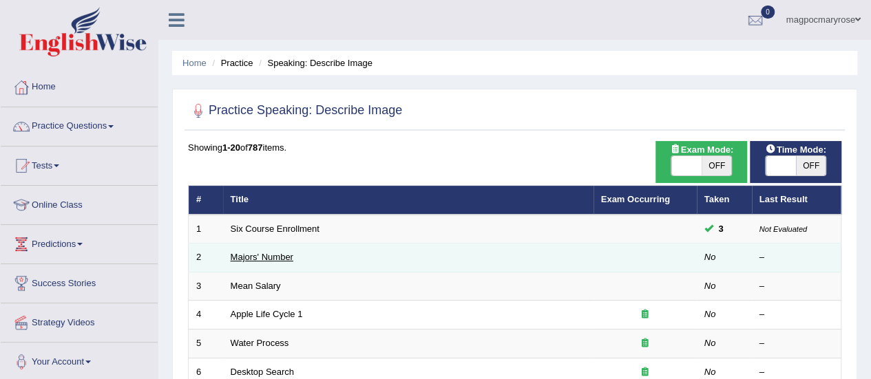
click at [241, 260] on link "Majors' Number" at bounding box center [262, 257] width 63 height 10
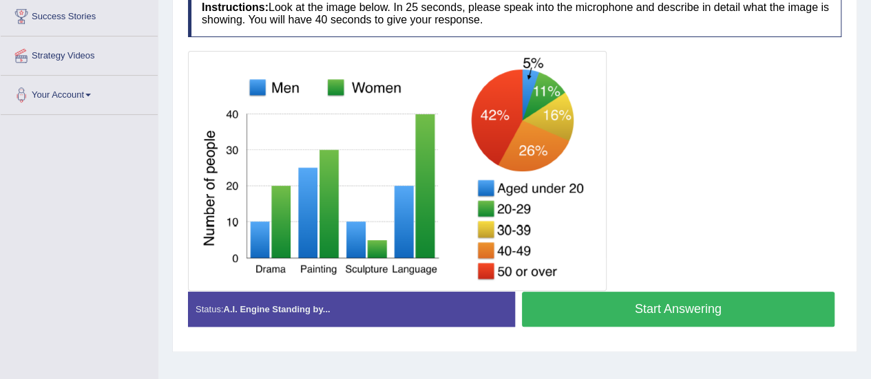
scroll to position [278, 0]
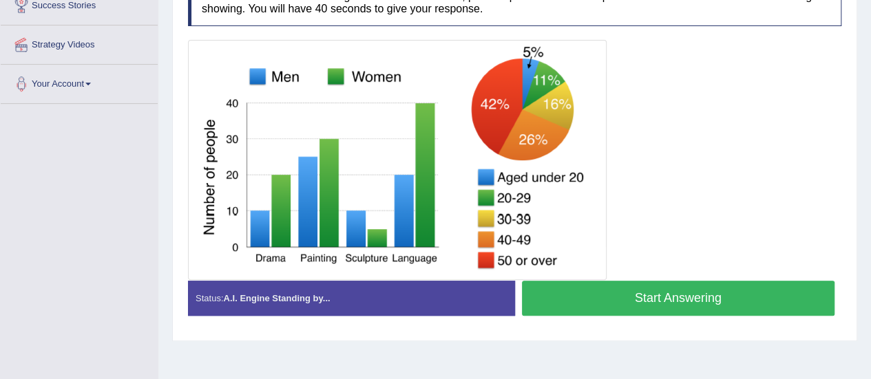
drag, startPoint x: 881, startPoint y: 133, endPoint x: 871, endPoint y: 270, distance: 137.3
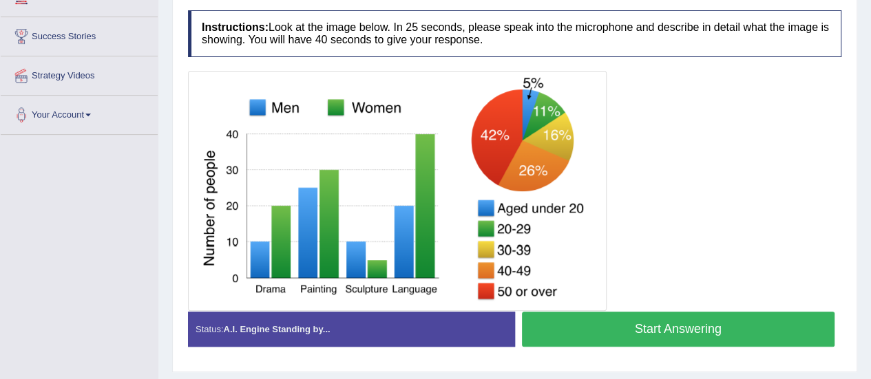
scroll to position [244, 0]
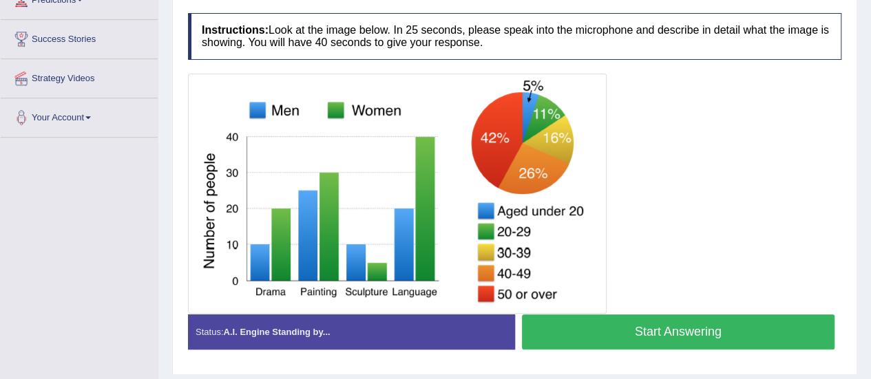
click at [652, 330] on button "Start Answering" at bounding box center [678, 332] width 313 height 35
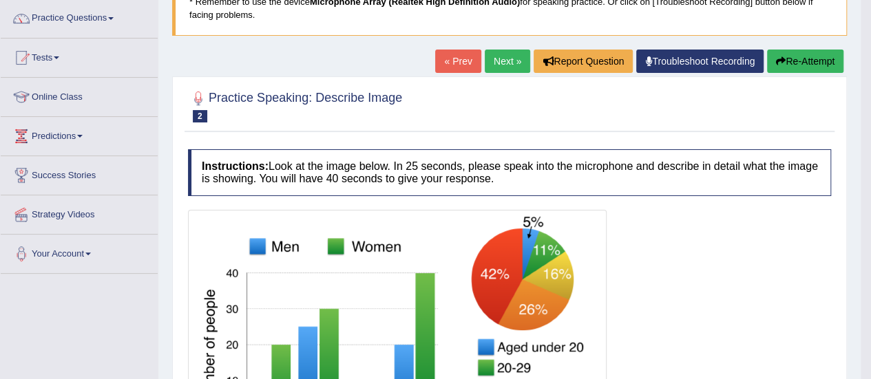
scroll to position [65, 0]
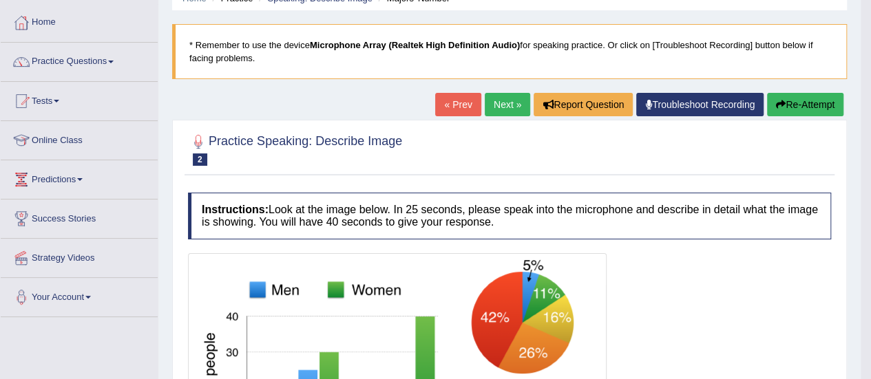
click at [791, 100] on button "Re-Attempt" at bounding box center [805, 104] width 76 height 23
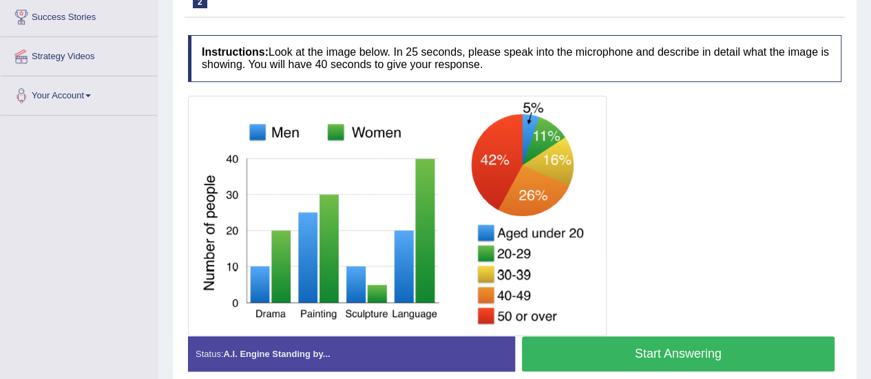
scroll to position [280, 0]
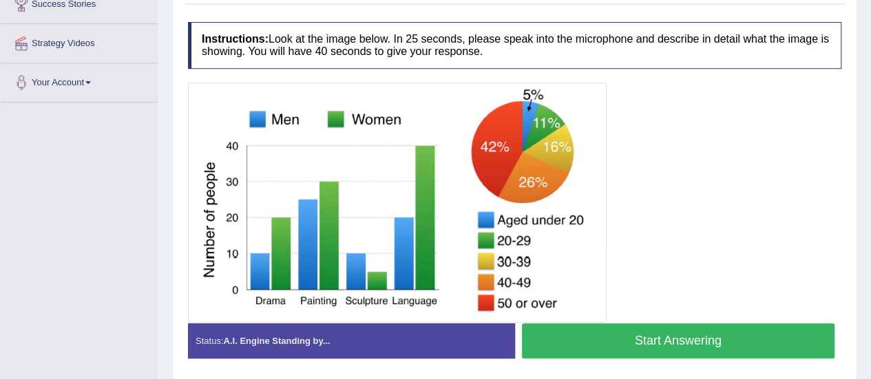
click at [602, 334] on button "Start Answering" at bounding box center [678, 341] width 313 height 35
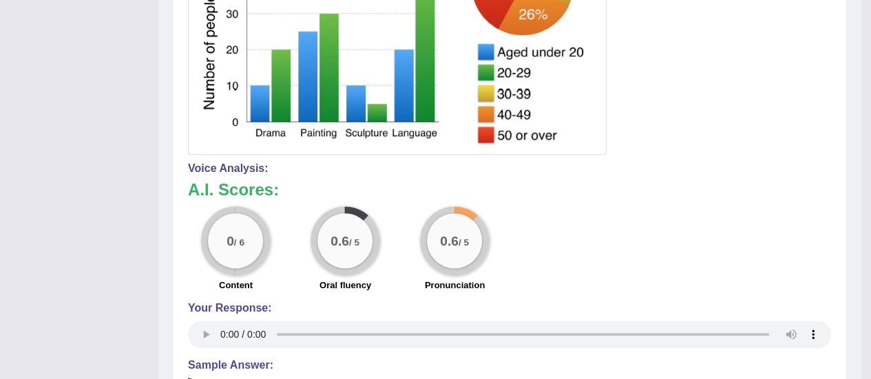
scroll to position [0, 0]
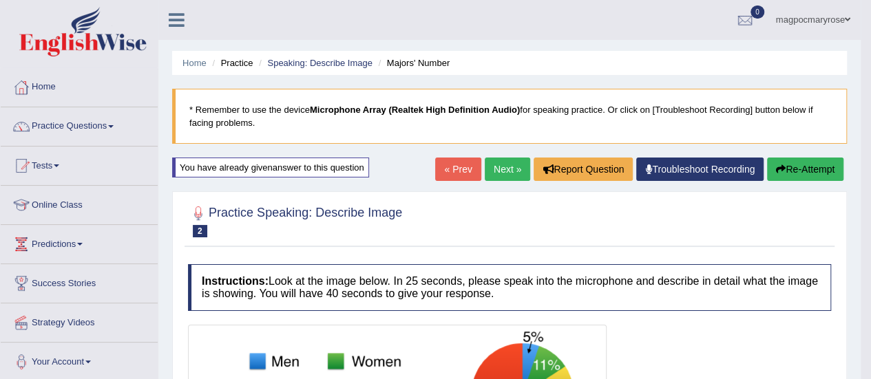
click at [794, 175] on button "Re-Attempt" at bounding box center [805, 169] width 76 height 23
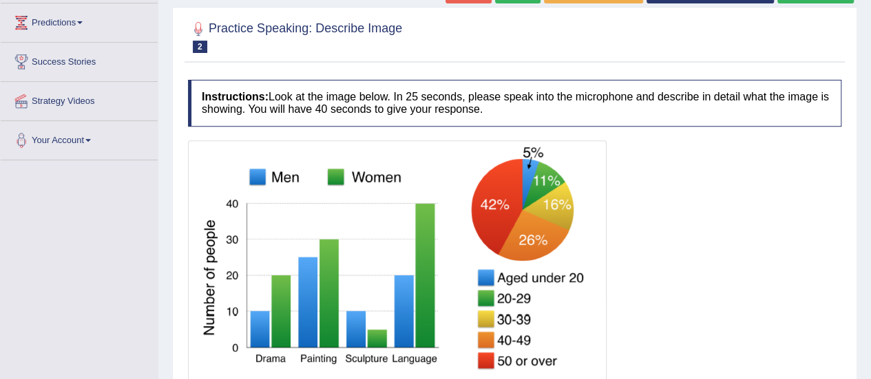
scroll to position [343, 0]
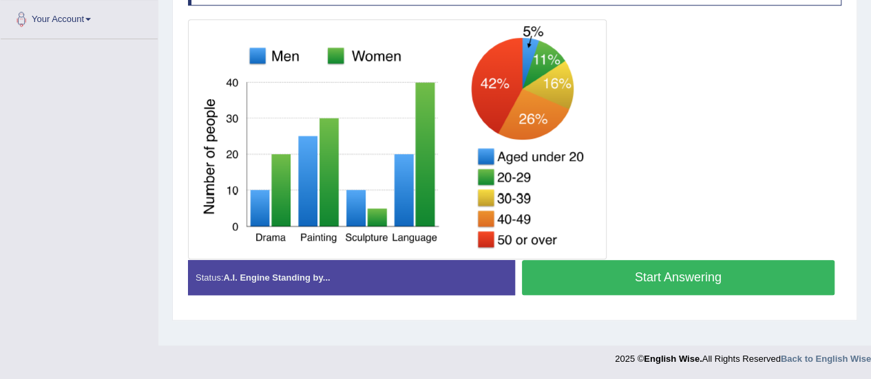
click at [627, 272] on button "Start Answering" at bounding box center [678, 277] width 313 height 35
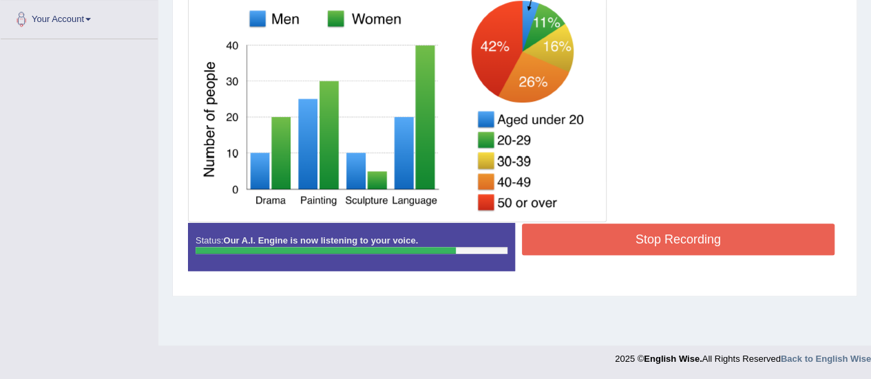
click at [569, 231] on button "Stop Recording" at bounding box center [678, 240] width 313 height 32
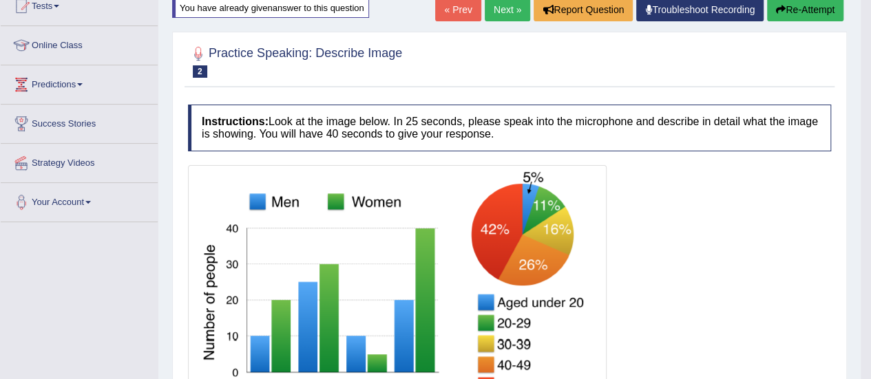
scroll to position [158, 0]
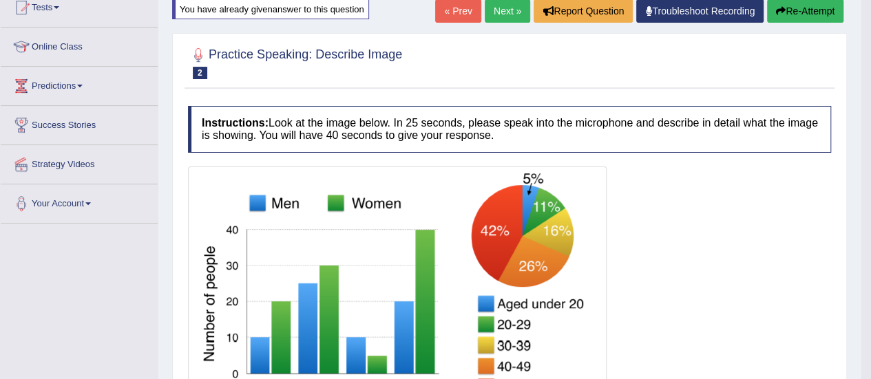
click at [825, 14] on button "Re-Attempt" at bounding box center [805, 10] width 76 height 23
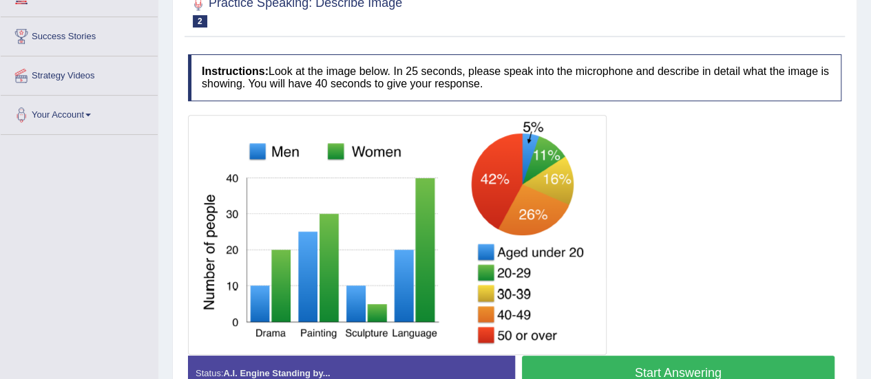
scroll to position [343, 0]
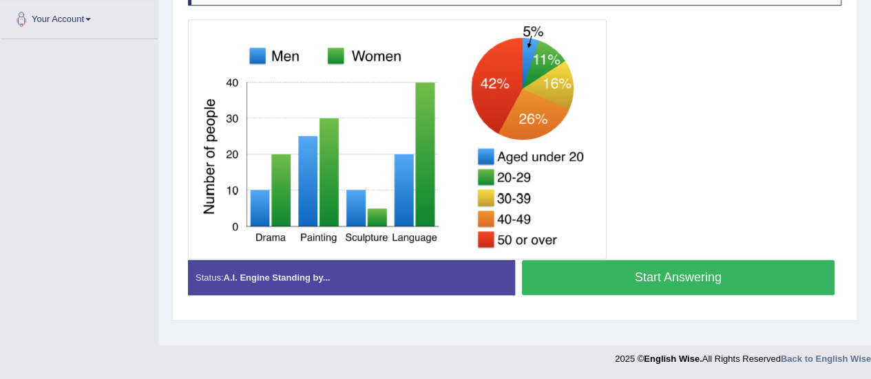
click at [648, 278] on button "Start Answering" at bounding box center [678, 277] width 313 height 35
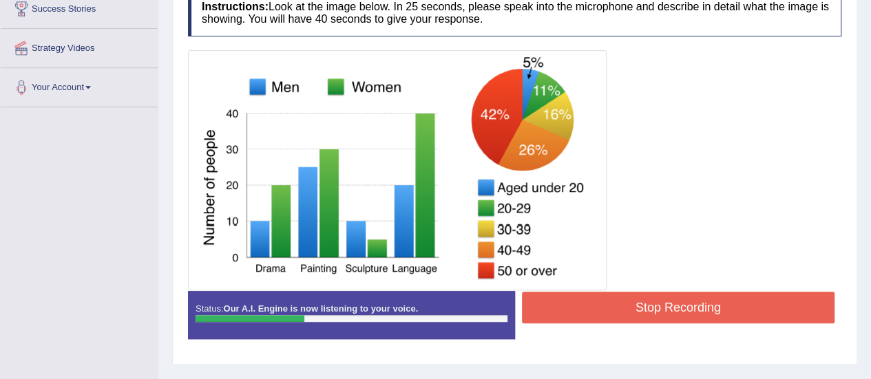
scroll to position [276, 0]
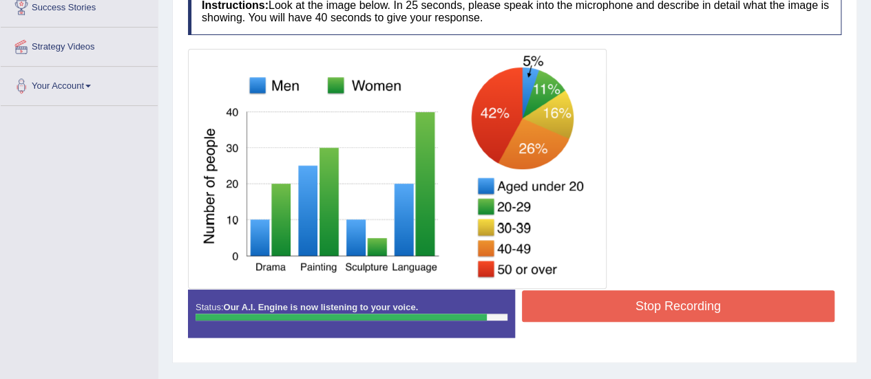
click at [756, 298] on button "Stop Recording" at bounding box center [678, 307] width 313 height 32
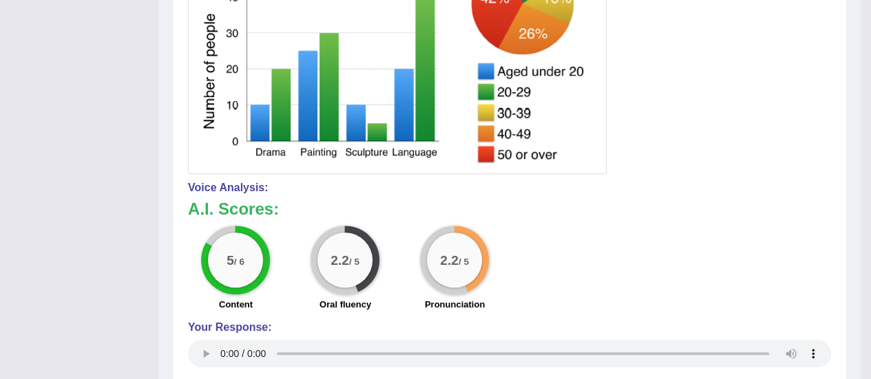
scroll to position [392, 0]
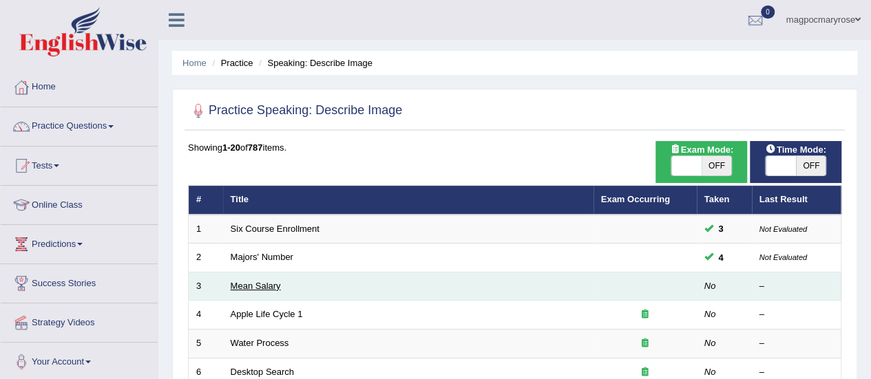
click at [233, 287] on link "Mean Salary" at bounding box center [256, 286] width 50 height 10
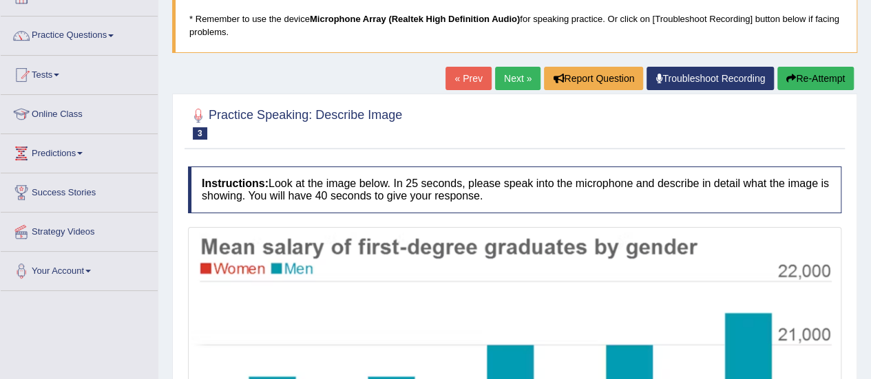
scroll to position [89, 0]
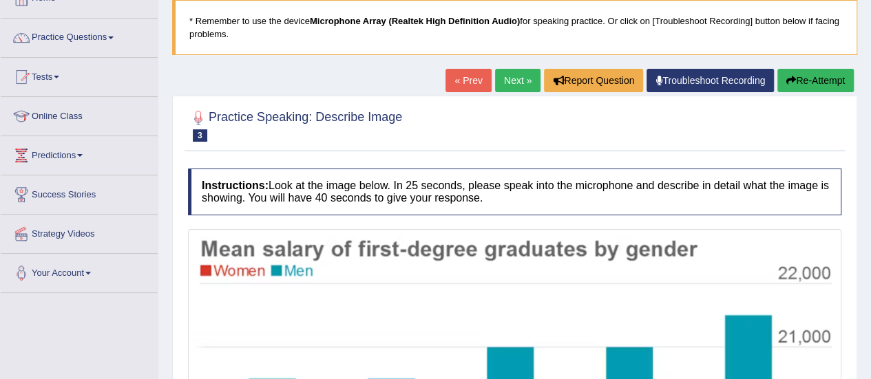
drag, startPoint x: 881, startPoint y: 100, endPoint x: 853, endPoint y: 136, distance: 45.7
click at [853, 136] on html "Toggle navigation Home Practice Questions Speaking Practice Read Aloud Repeat S…" at bounding box center [435, 100] width 871 height 379
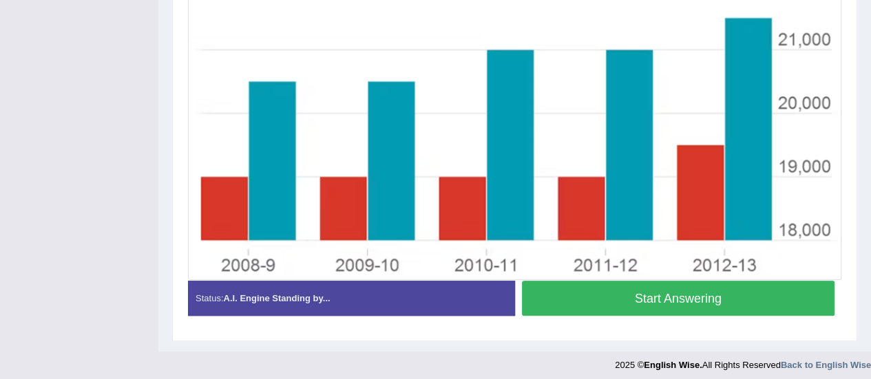
scroll to position [391, 0]
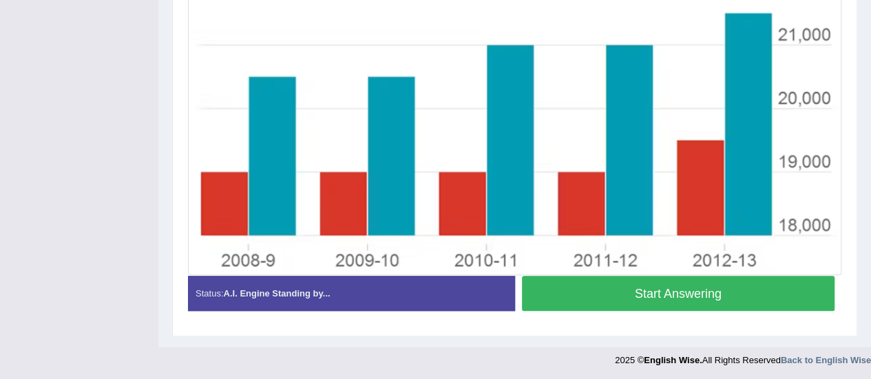
click at [561, 300] on button "Start Answering" at bounding box center [678, 293] width 313 height 35
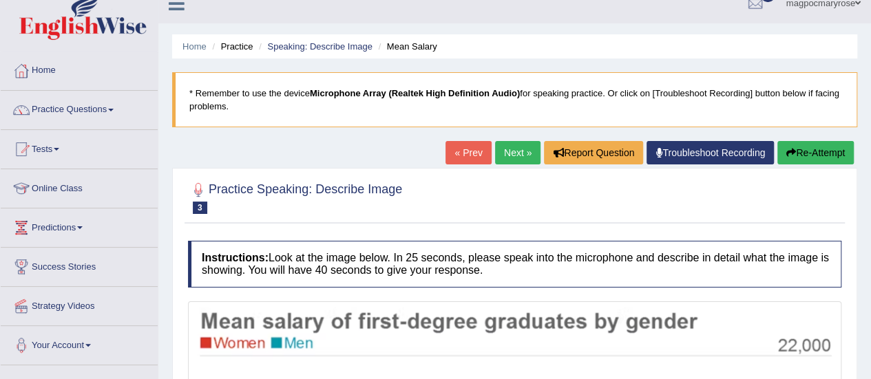
scroll to position [16, 0]
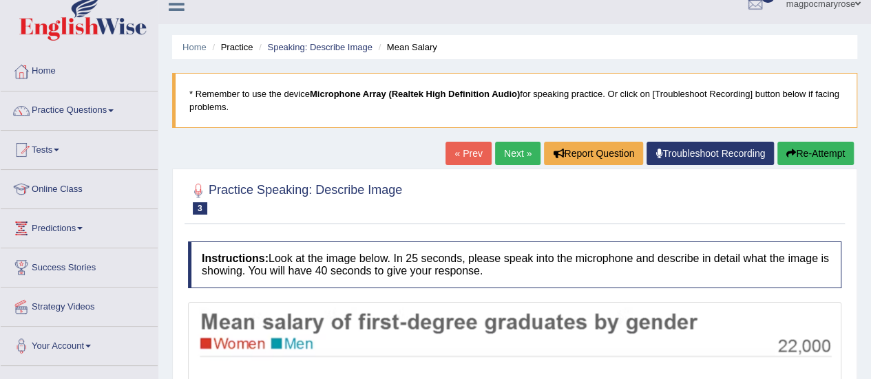
click at [834, 160] on button "Re-Attempt" at bounding box center [815, 153] width 76 height 23
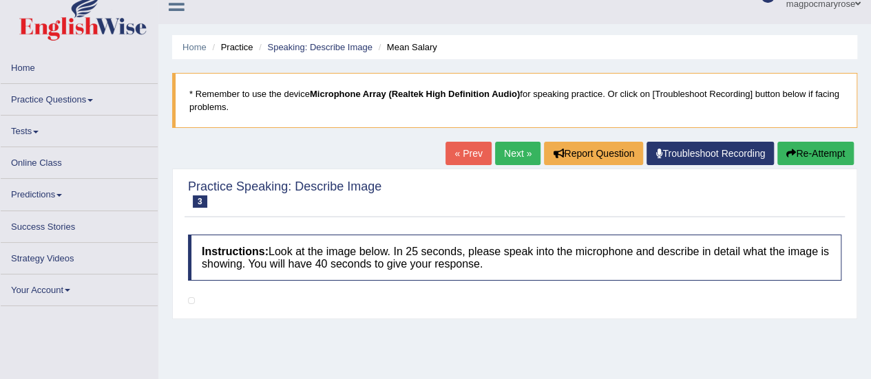
click at [810, 154] on button "Re-Attempt" at bounding box center [815, 153] width 76 height 23
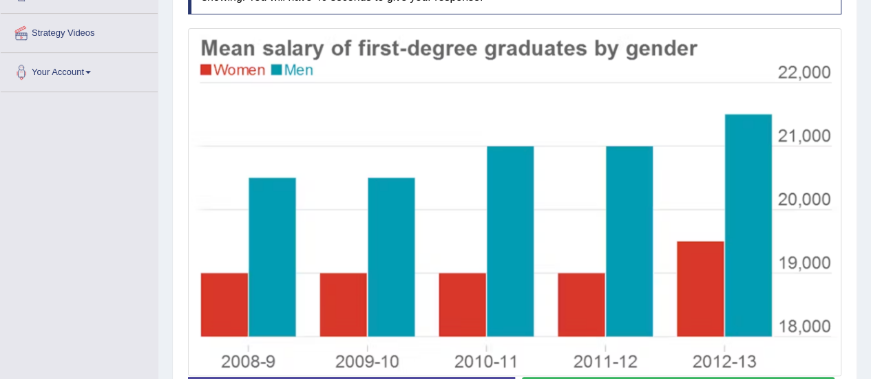
scroll to position [391, 0]
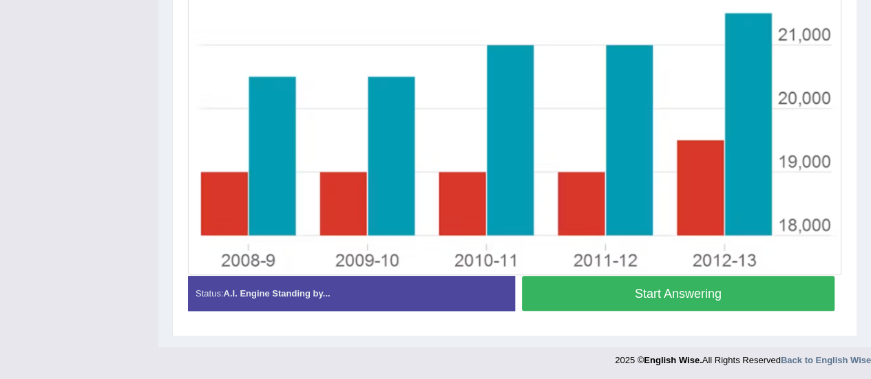
click at [572, 296] on button "Start Answering" at bounding box center [678, 293] width 313 height 35
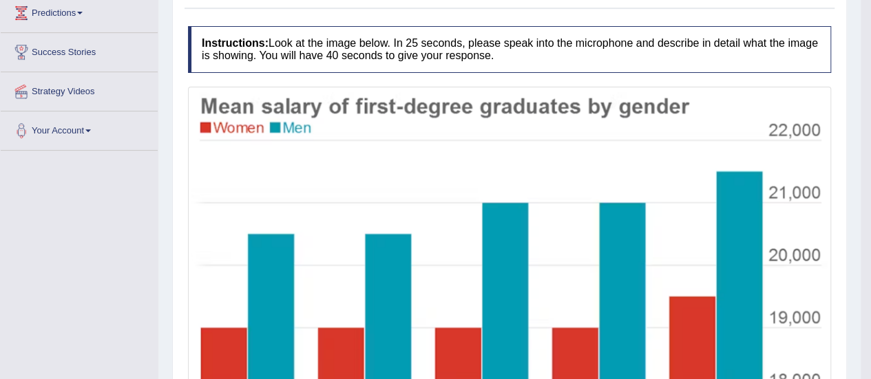
scroll to position [234, 0]
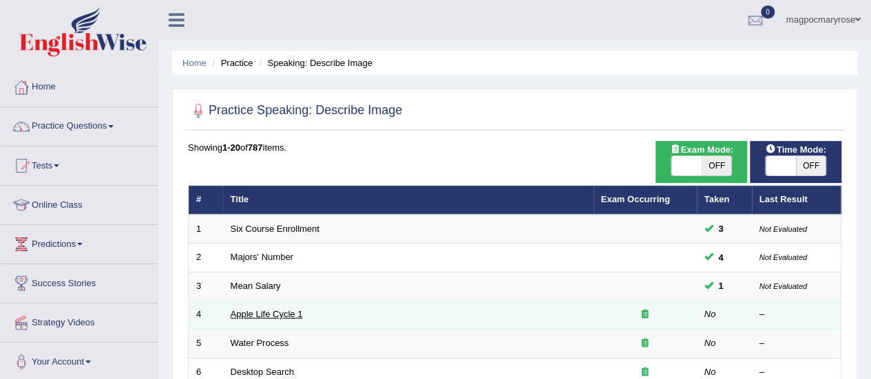
click at [275, 311] on link "Apple Life Cycle 1" at bounding box center [267, 314] width 72 height 10
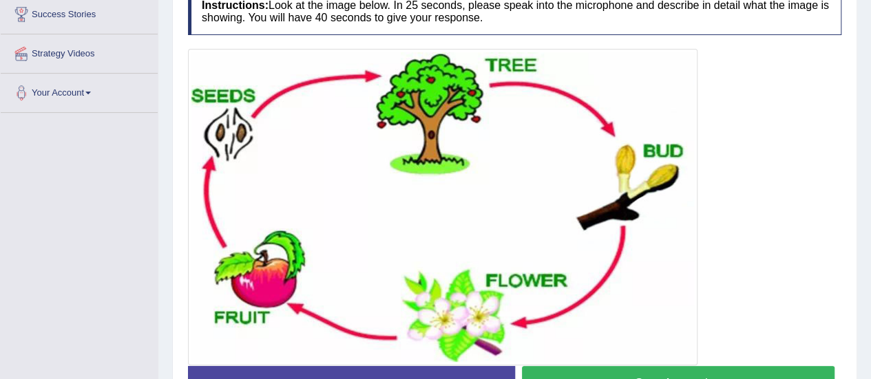
scroll to position [285, 0]
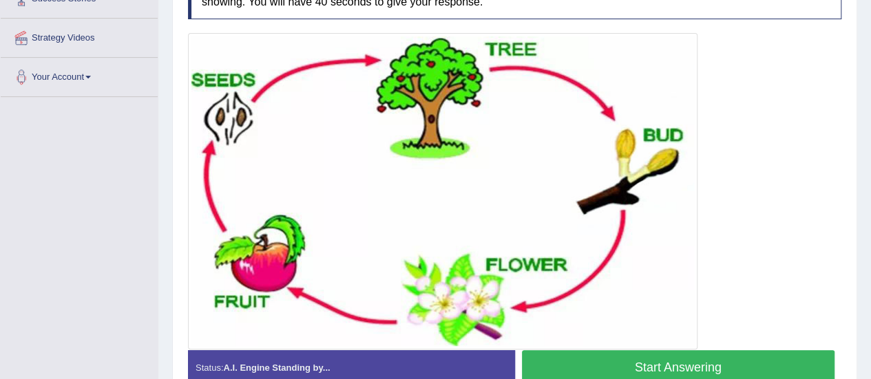
click at [677, 361] on button "Start Answering" at bounding box center [678, 367] width 313 height 35
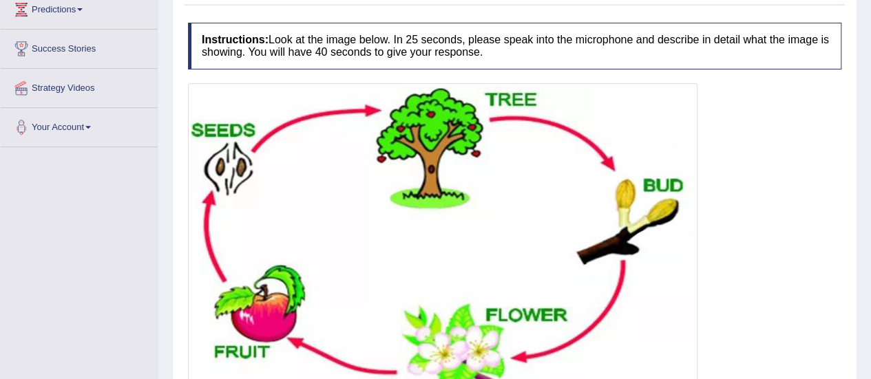
scroll to position [372, 0]
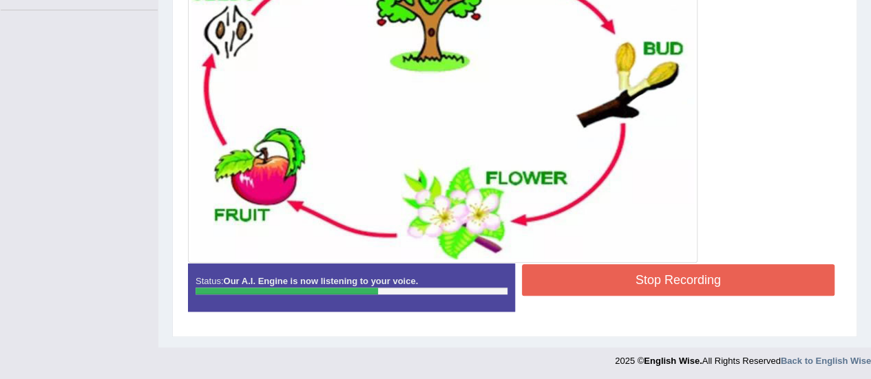
click at [658, 272] on button "Stop Recording" at bounding box center [678, 280] width 313 height 32
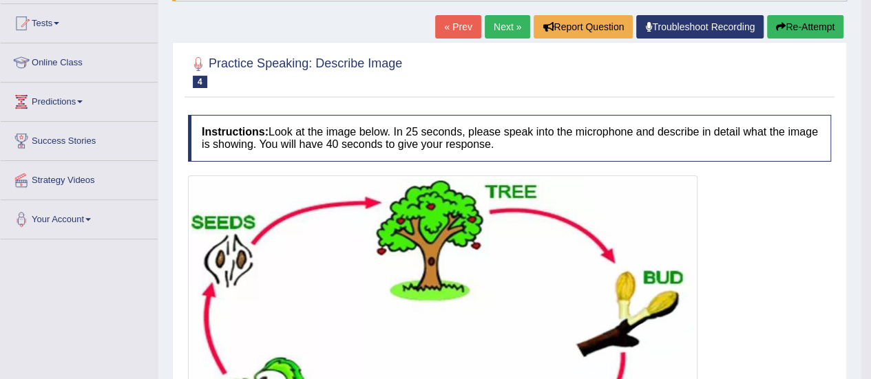
scroll to position [100, 0]
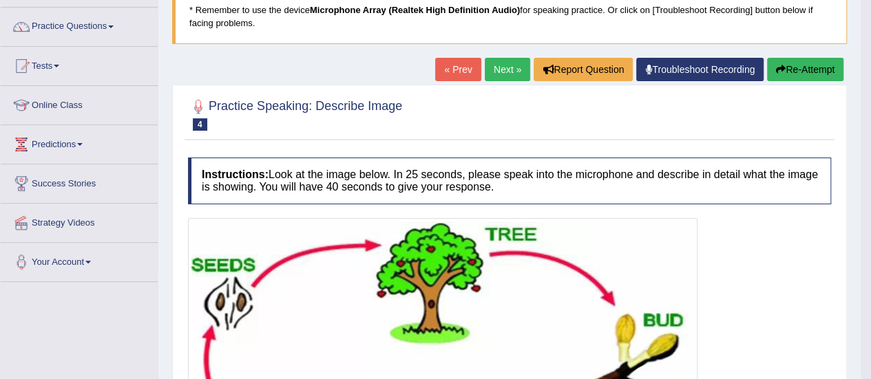
click at [803, 67] on button "Re-Attempt" at bounding box center [805, 69] width 76 height 23
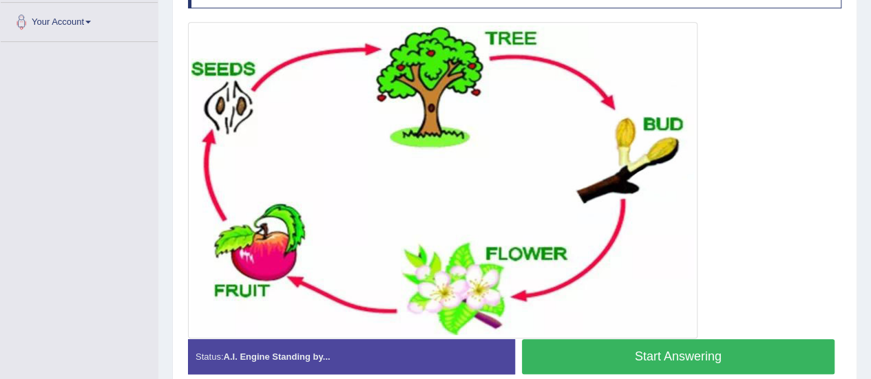
scroll to position [341, 0]
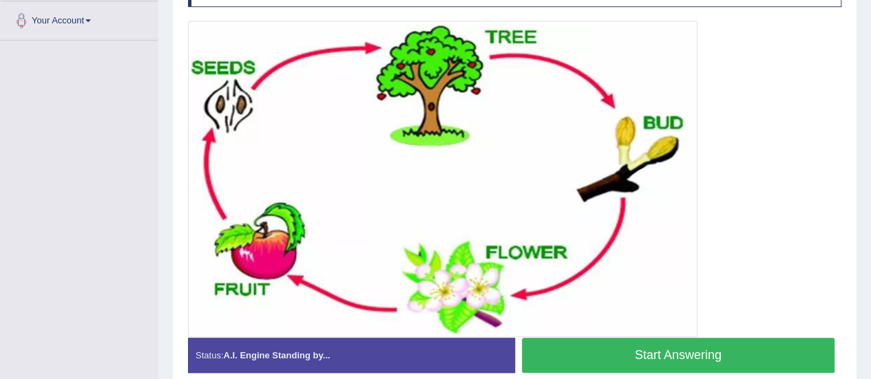
click at [658, 350] on button "Start Answering" at bounding box center [678, 355] width 313 height 35
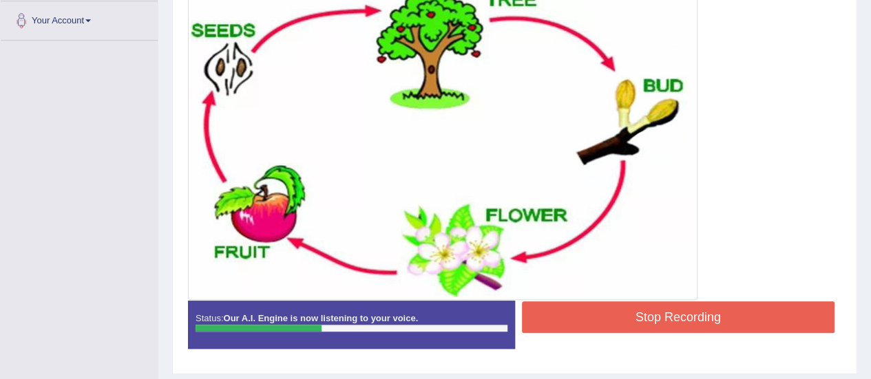
scroll to position [348, 0]
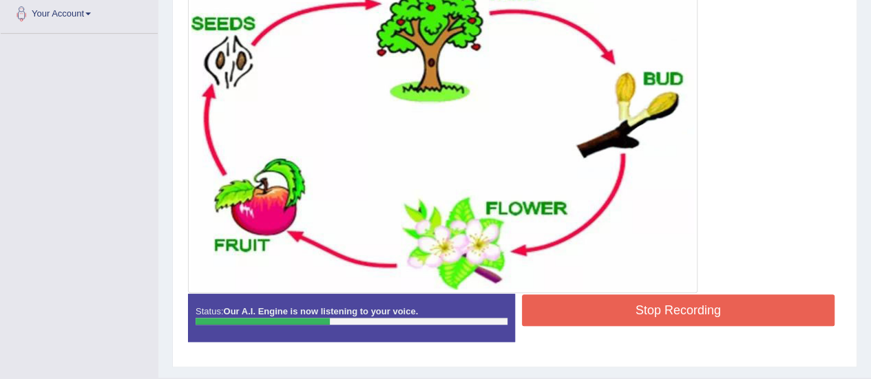
click at [665, 305] on button "Stop Recording" at bounding box center [678, 311] width 313 height 32
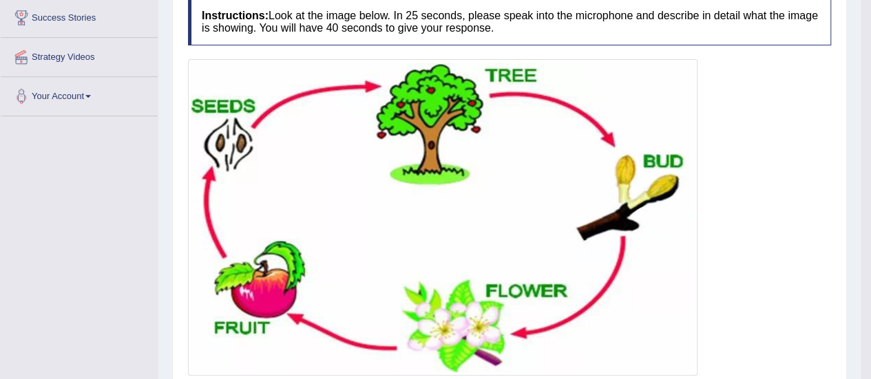
scroll to position [267, 0]
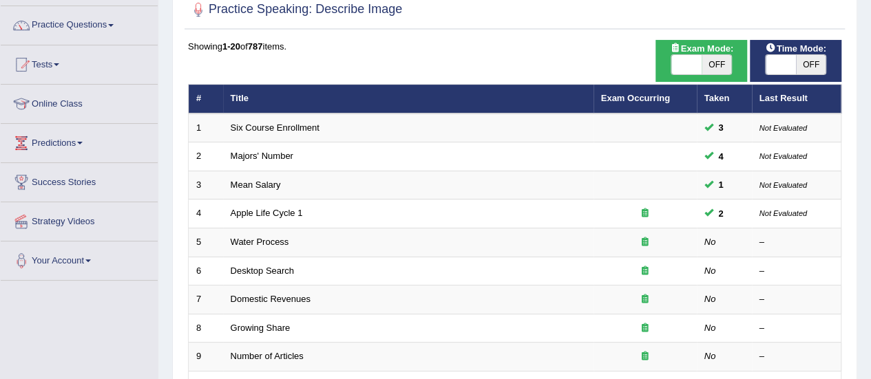
scroll to position [103, 0]
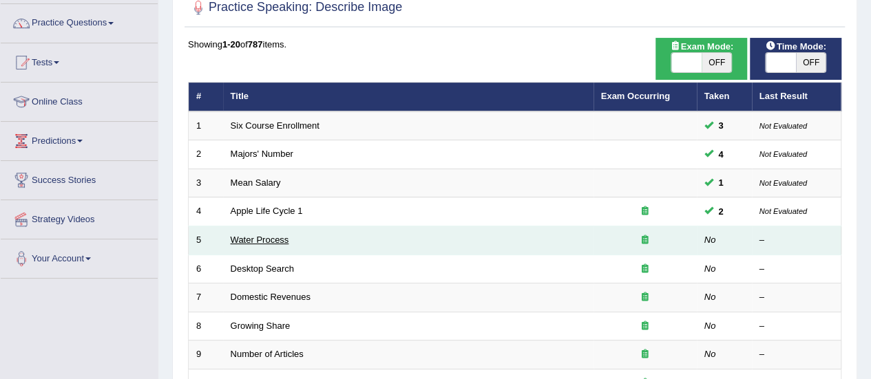
click at [271, 235] on link "Water Process" at bounding box center [260, 240] width 59 height 10
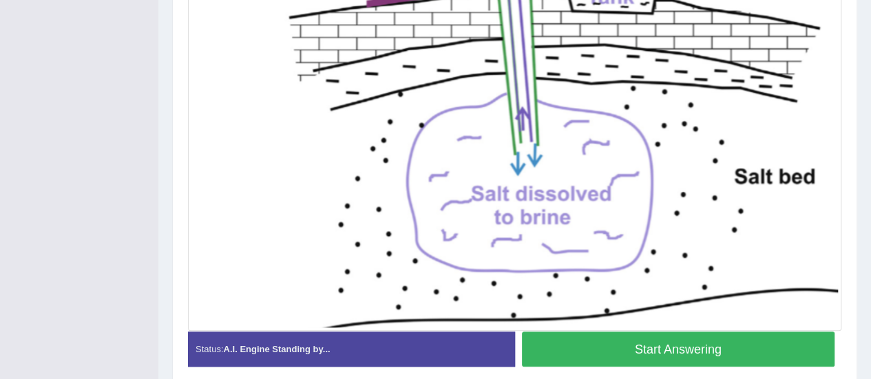
scroll to position [429, 0]
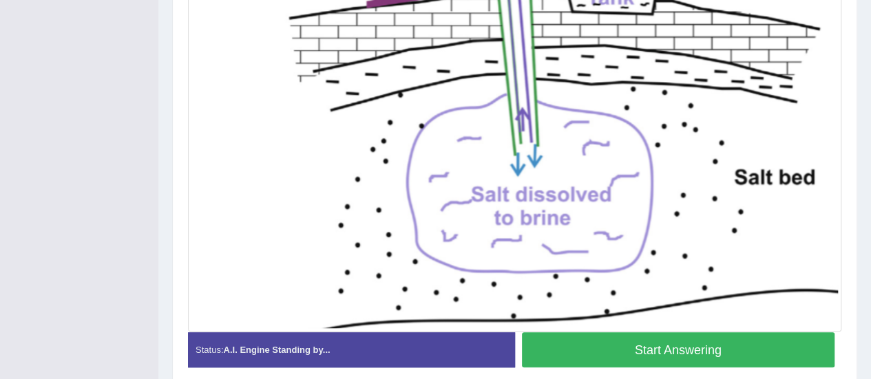
click at [672, 353] on button "Start Answering" at bounding box center [678, 350] width 313 height 35
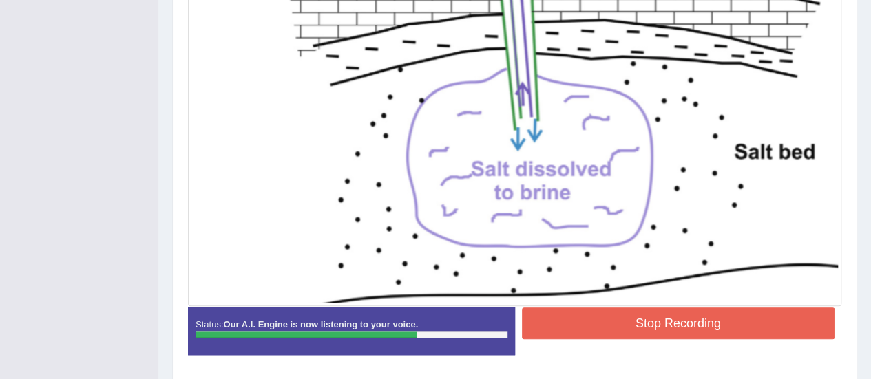
scroll to position [498, 0]
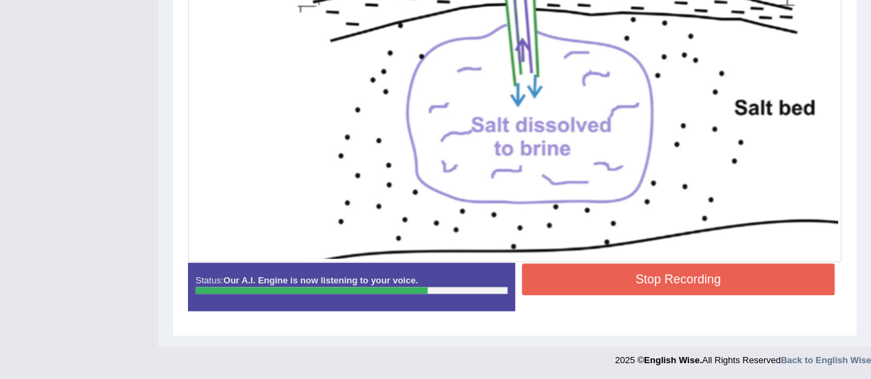
click at [734, 286] on button "Stop Recording" at bounding box center [678, 280] width 313 height 32
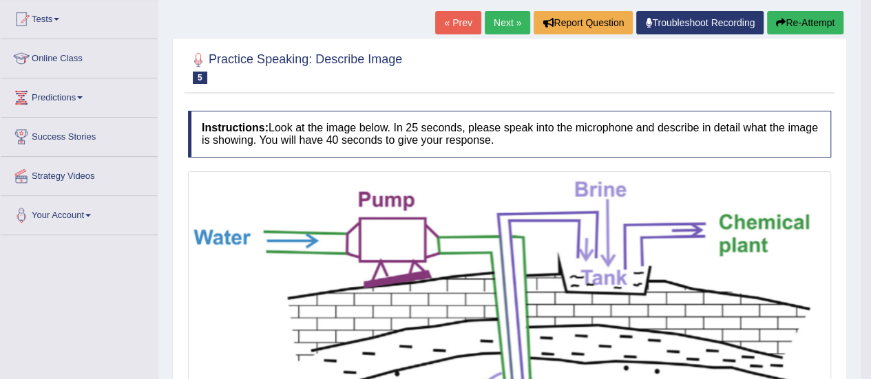
scroll to position [136, 0]
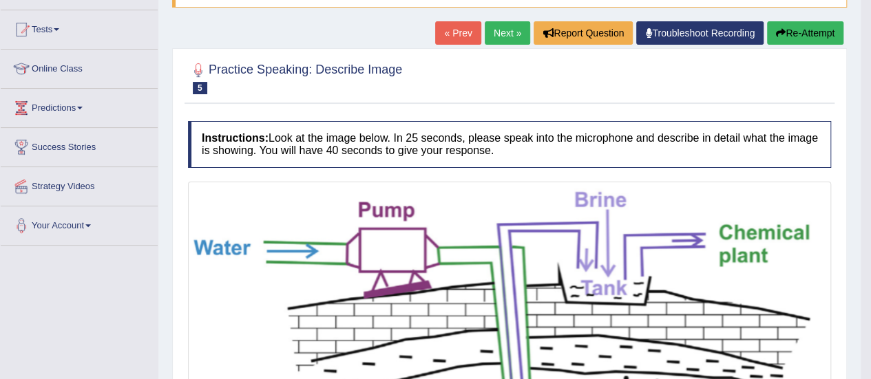
click at [807, 35] on button "Re-Attempt" at bounding box center [805, 32] width 76 height 23
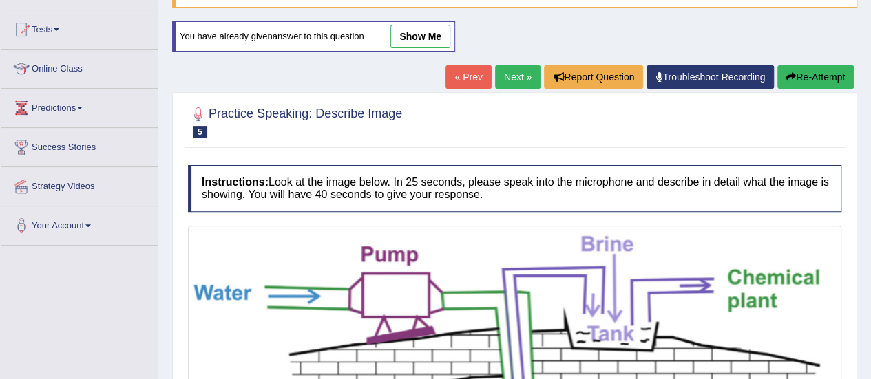
scroll to position [529, 0]
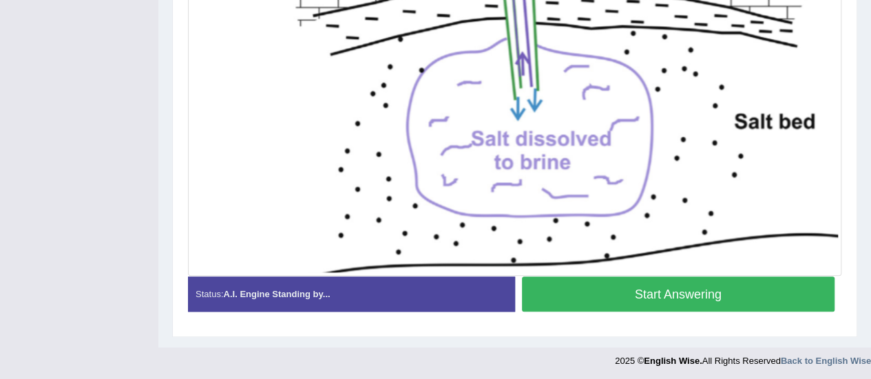
click at [689, 290] on button "Start Answering" at bounding box center [678, 294] width 313 height 35
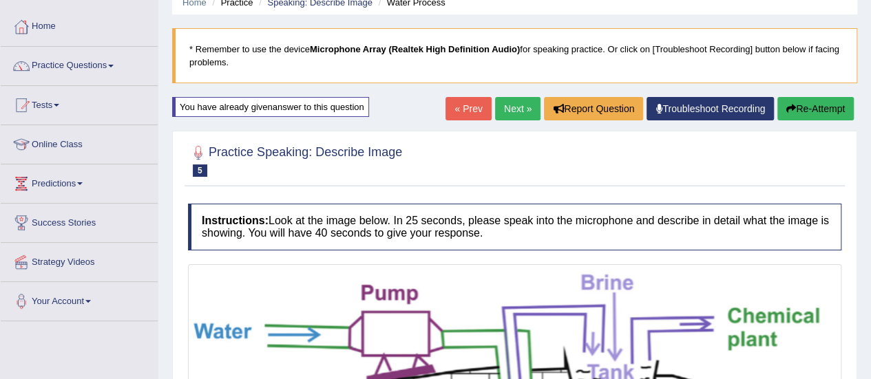
scroll to position [60, 0]
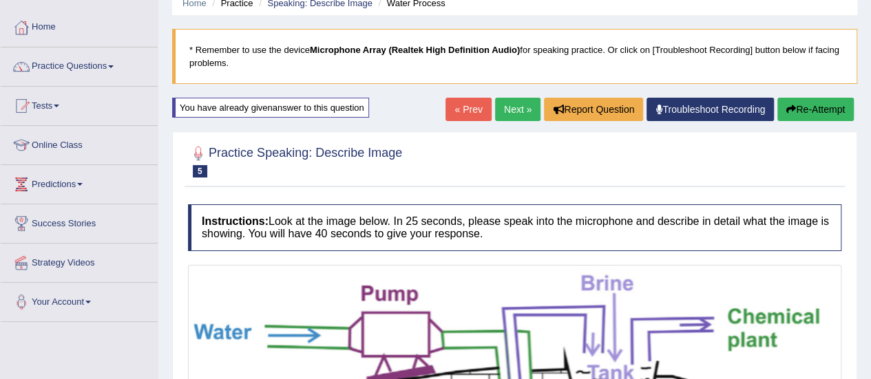
click at [807, 101] on button "Re-Attempt" at bounding box center [815, 109] width 76 height 23
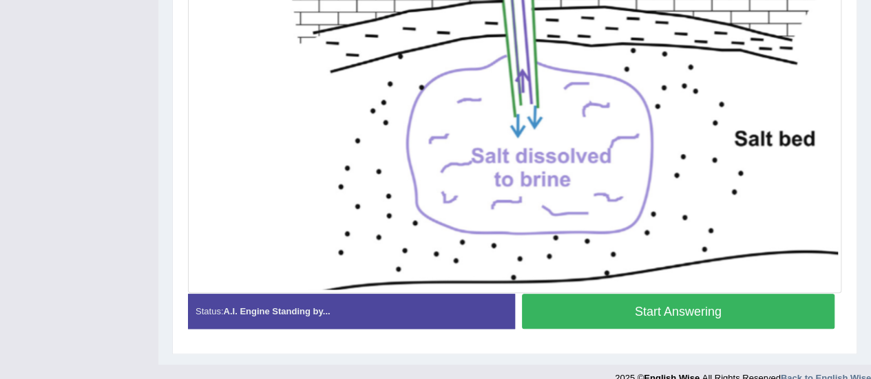
scroll to position [529, 0]
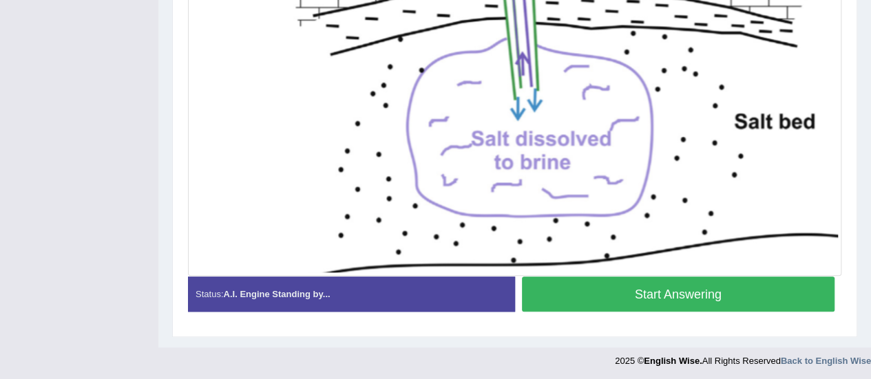
click at [660, 293] on button "Start Answering" at bounding box center [678, 294] width 313 height 35
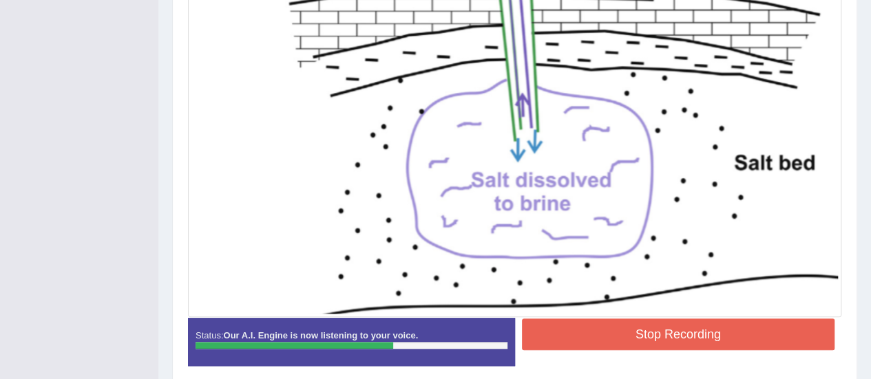
scroll to position [462, 0]
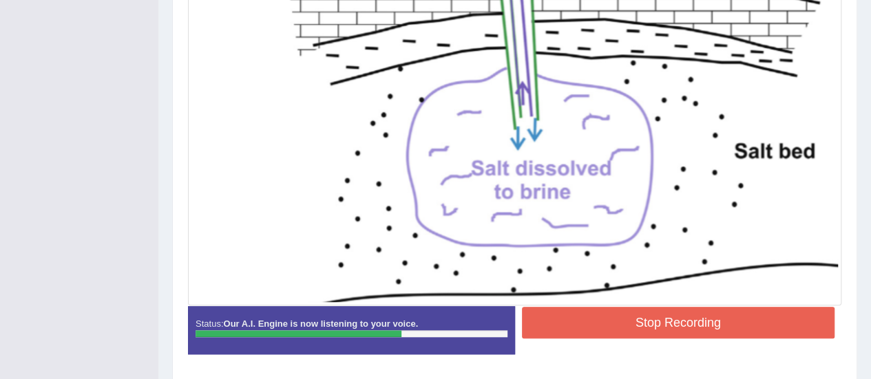
click at [682, 326] on button "Stop Recording" at bounding box center [678, 323] width 313 height 32
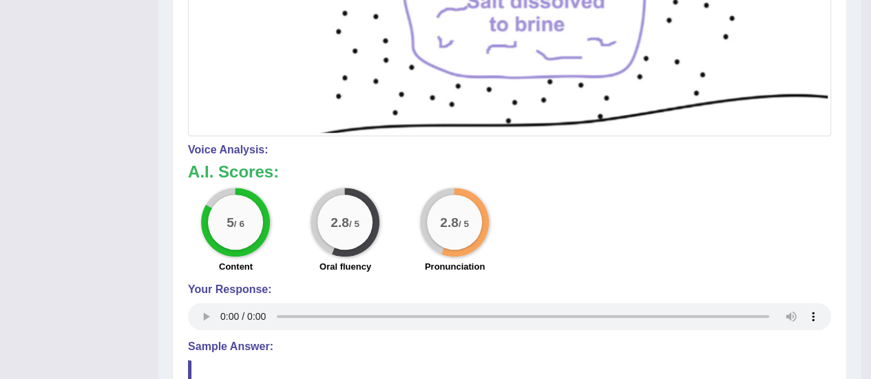
scroll to position [622, 0]
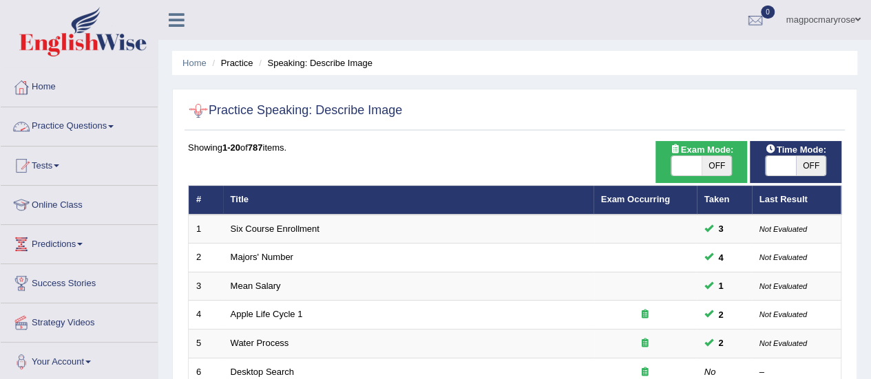
click at [109, 123] on link "Practice Questions" at bounding box center [79, 124] width 157 height 34
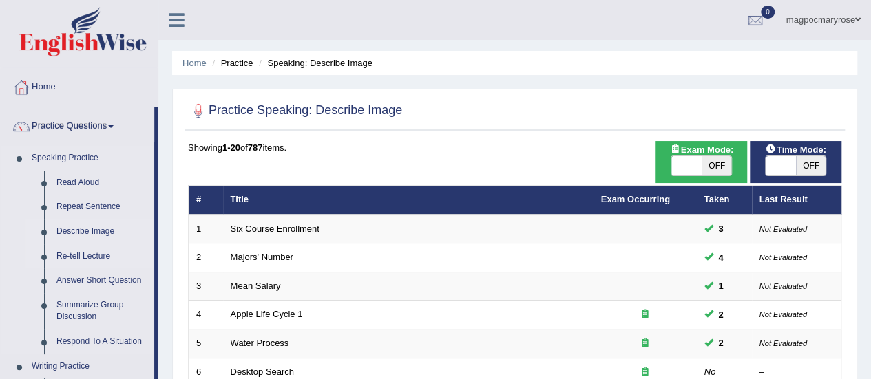
click at [89, 254] on link "Re-tell Lecture" at bounding box center [102, 256] width 104 height 25
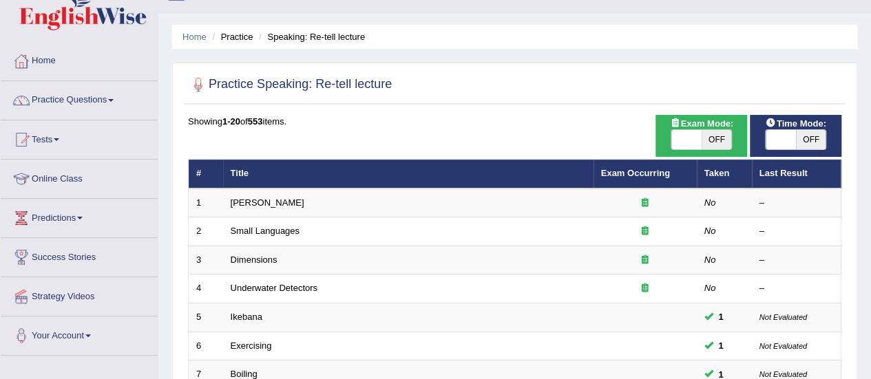
scroll to position [56, 0]
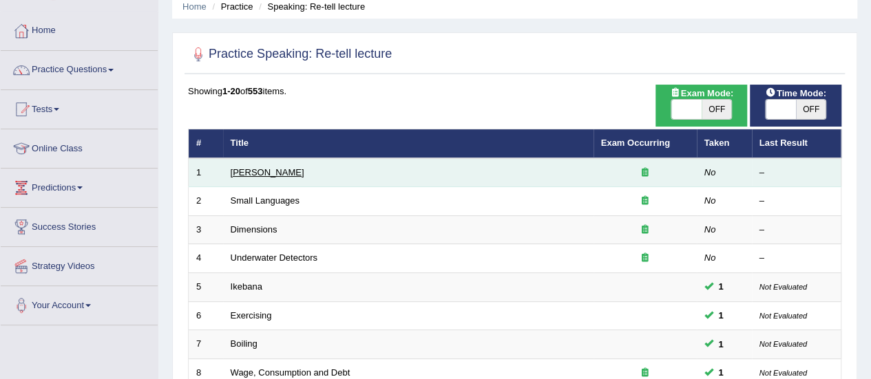
click at [245, 169] on link "Amory Lovins" at bounding box center [268, 172] width 74 height 10
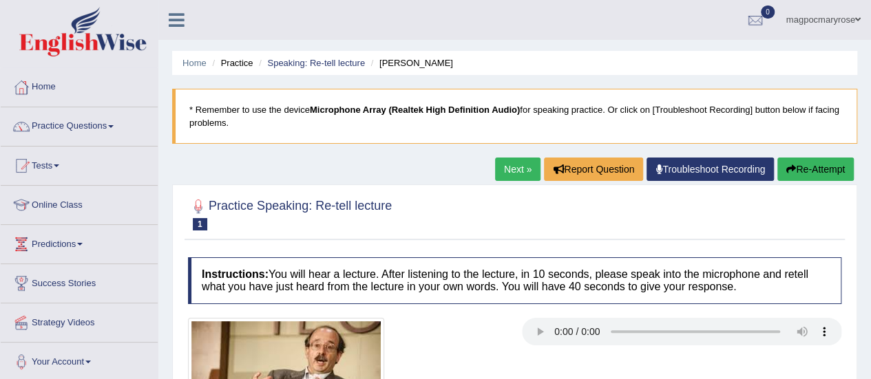
drag, startPoint x: 863, startPoint y: 71, endPoint x: 878, endPoint y: 130, distance: 61.0
click at [870, 130] on html "Toggle navigation Home Practice Questions Speaking Practice Read Aloud Repeat S…" at bounding box center [435, 189] width 871 height 379
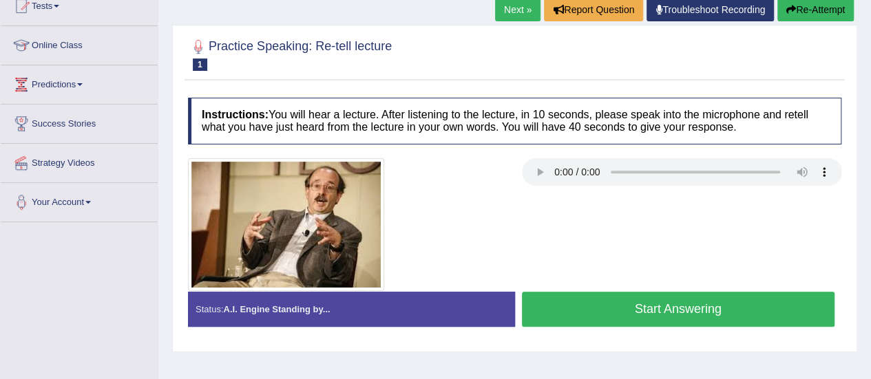
scroll to position [202, 0]
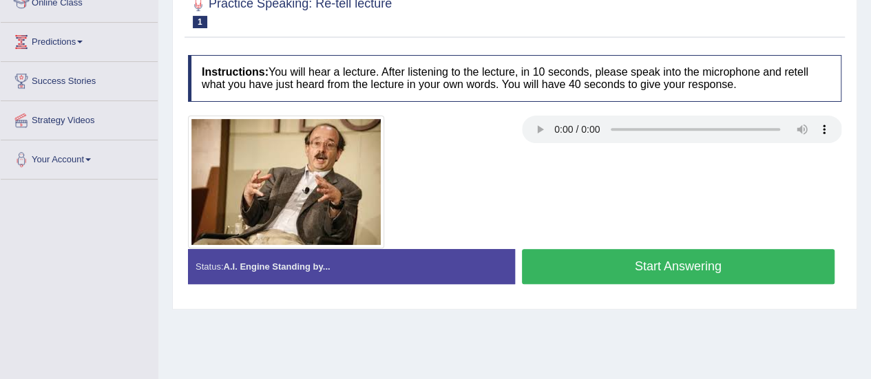
click at [552, 345] on div "Home Practice Speaking: Re-tell lecture Amory Lovins * Remember to use the devi…" at bounding box center [514, 142] width 713 height 688
click at [540, 318] on div "Home Practice Speaking: Re-tell lecture Amory Lovins * Remember to use the devi…" at bounding box center [514, 142] width 713 height 688
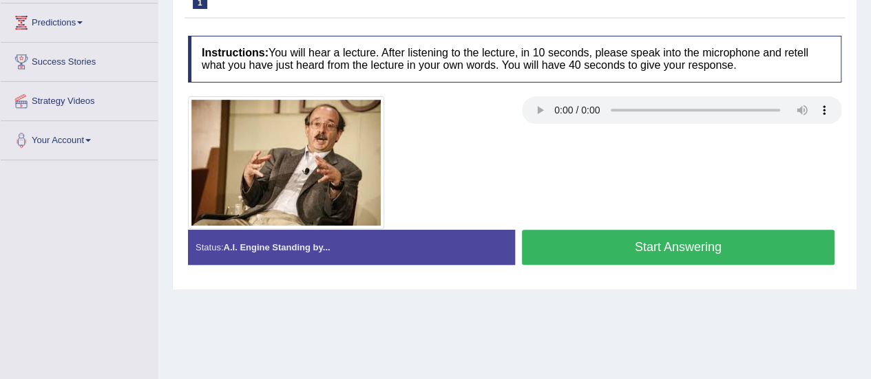
scroll to position [220, 0]
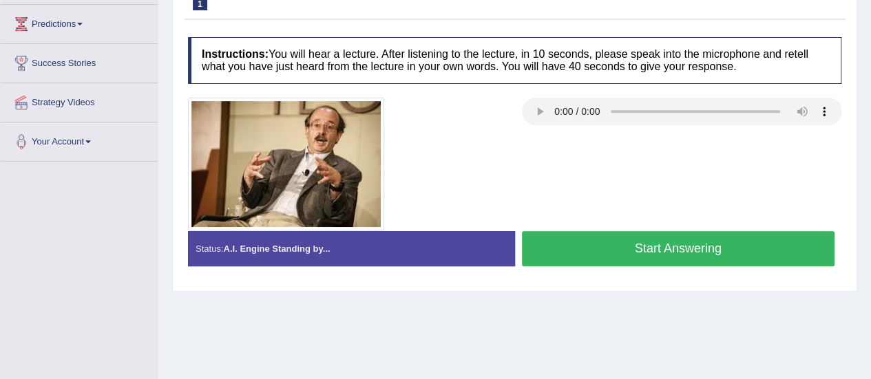
click at [841, 317] on div "Home Practice Speaking: Re-tell lecture Amory Lovins * Remember to use the devi…" at bounding box center [514, 124] width 713 height 688
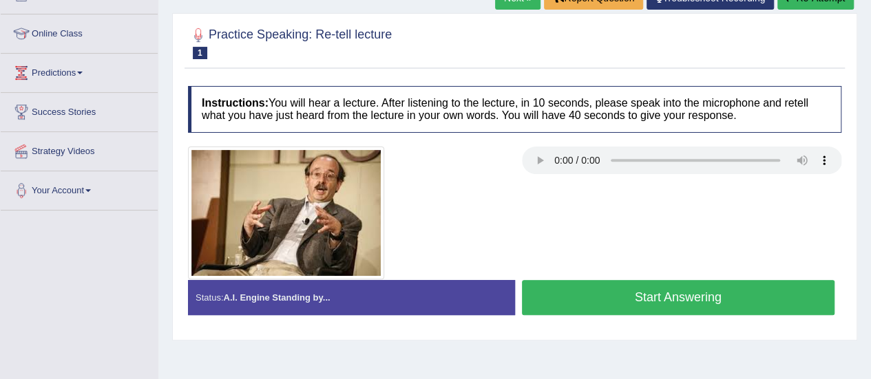
scroll to position [169, 0]
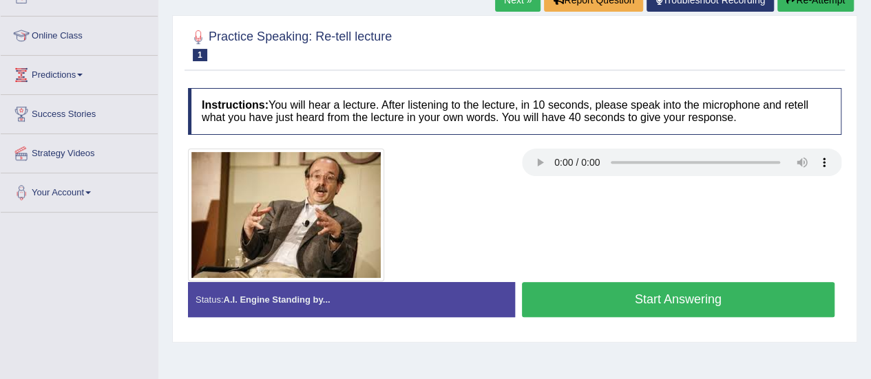
click at [558, 308] on button "Start Answering" at bounding box center [678, 299] width 313 height 35
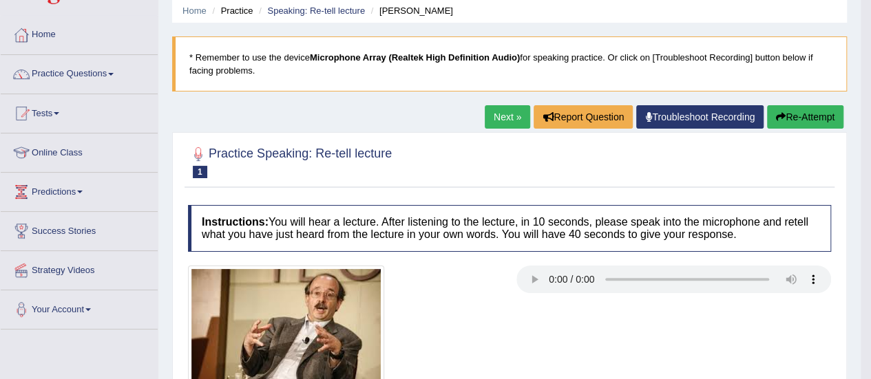
scroll to position [33, 0]
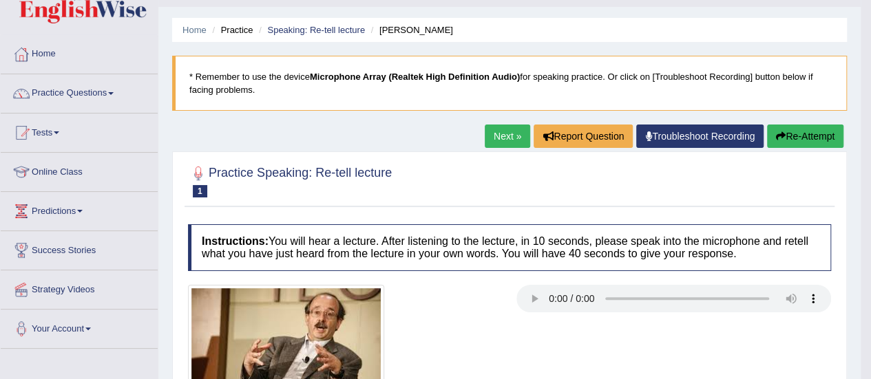
click at [811, 133] on button "Re-Attempt" at bounding box center [805, 136] width 76 height 23
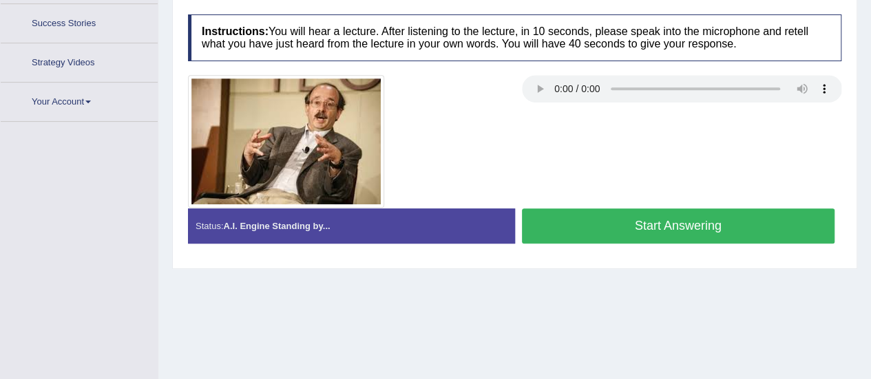
scroll to position [308, 0]
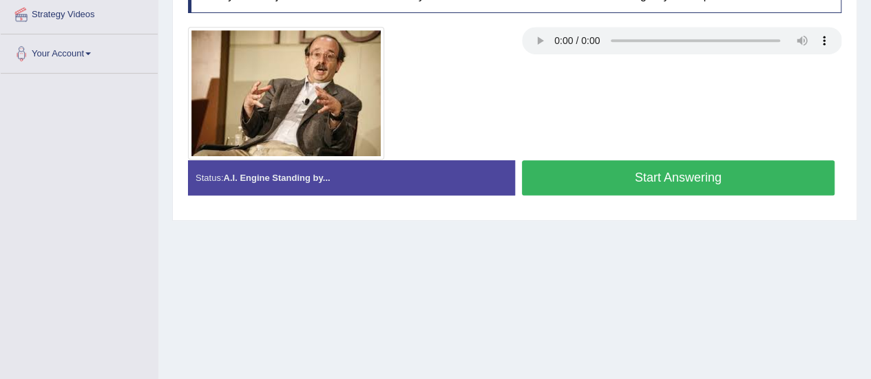
click at [726, 176] on button "Start Answering" at bounding box center [678, 177] width 313 height 35
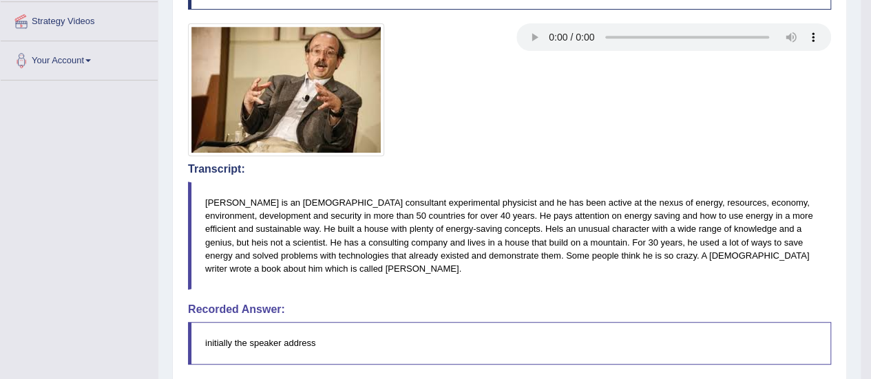
scroll to position [273, 0]
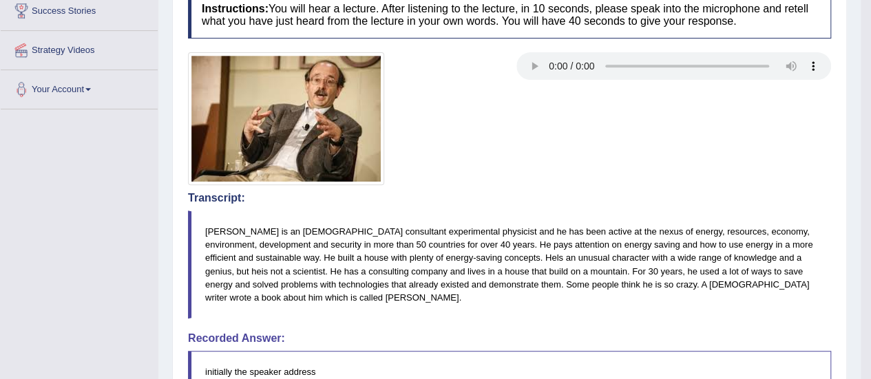
drag, startPoint x: 863, startPoint y: 188, endPoint x: 857, endPoint y: 227, distance: 39.1
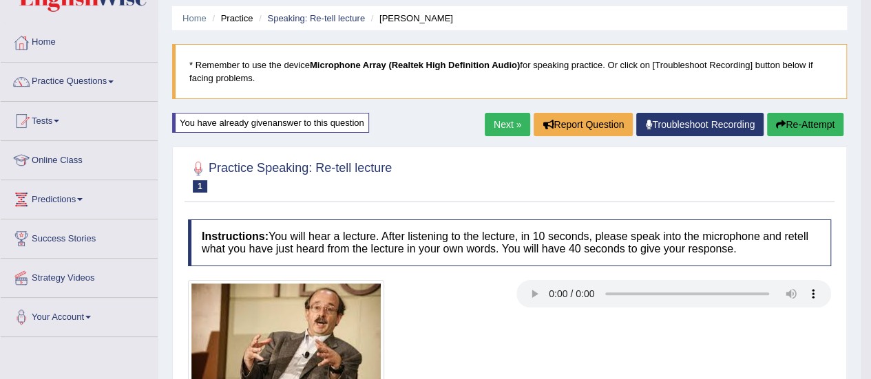
scroll to position [28, 0]
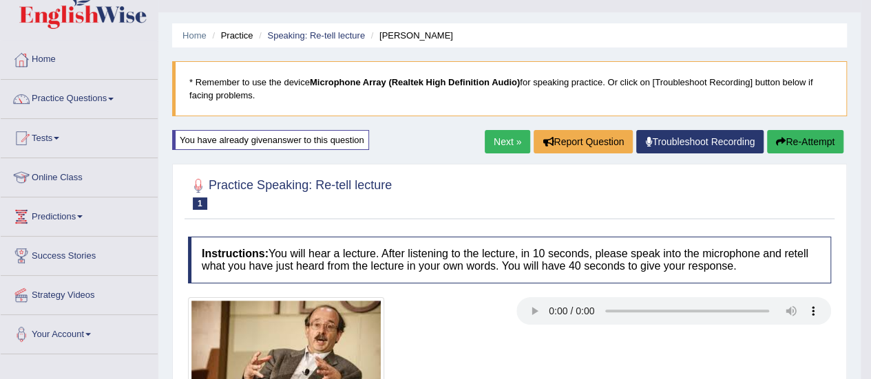
click at [810, 138] on button "Re-Attempt" at bounding box center [805, 141] width 76 height 23
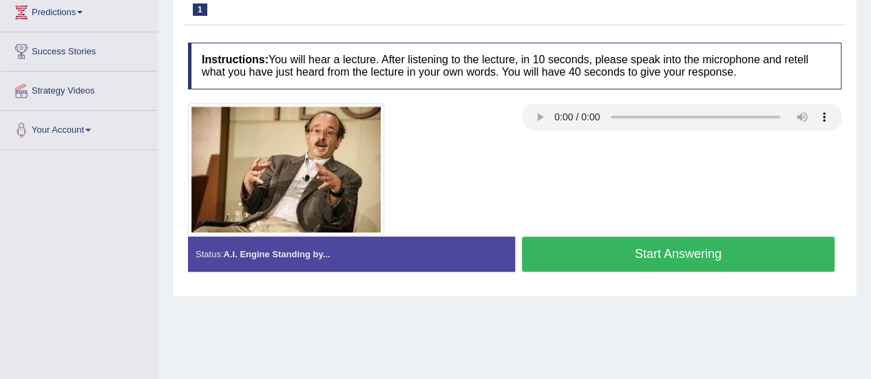
click at [706, 249] on button "Start Answering" at bounding box center [678, 254] width 313 height 35
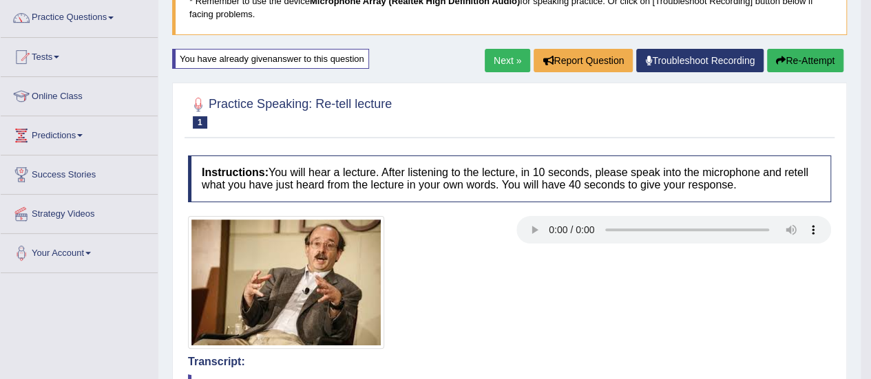
scroll to position [90, 0]
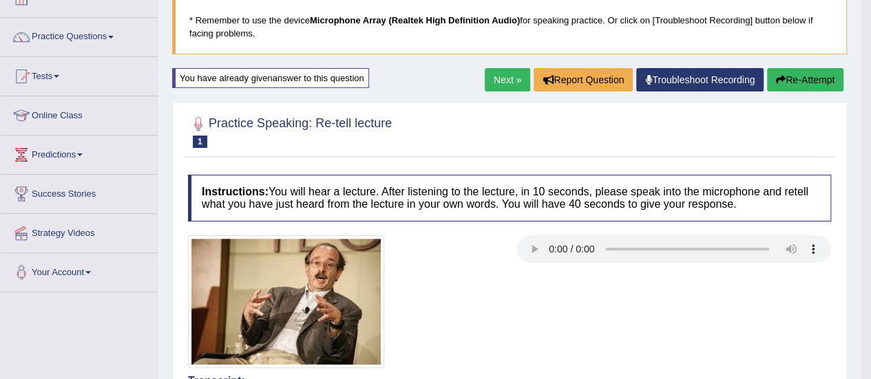
click at [818, 82] on button "Re-Attempt" at bounding box center [805, 79] width 76 height 23
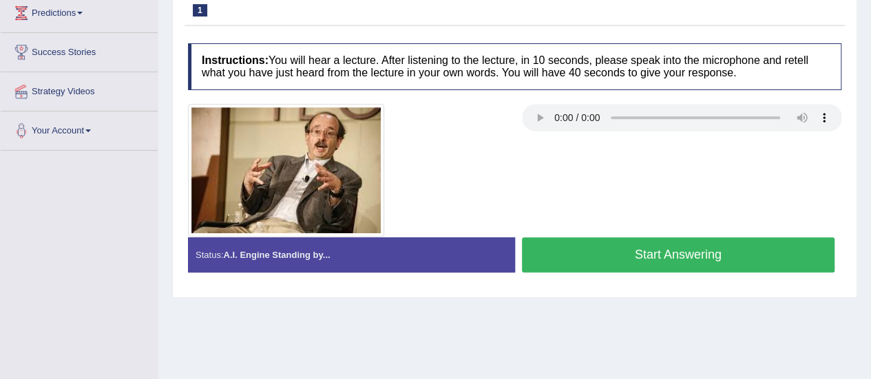
scroll to position [240, 0]
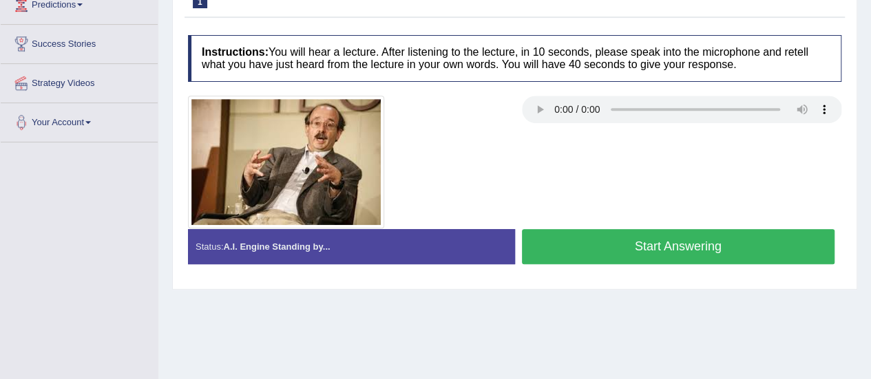
click at [697, 239] on button "Start Answering" at bounding box center [678, 246] width 313 height 35
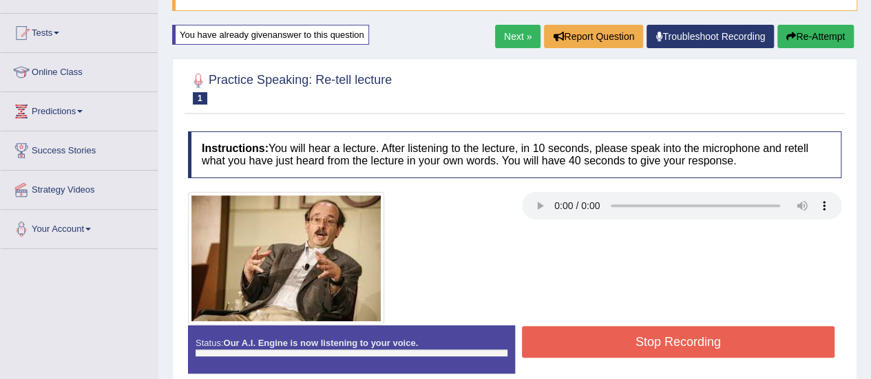
scroll to position [132, 0]
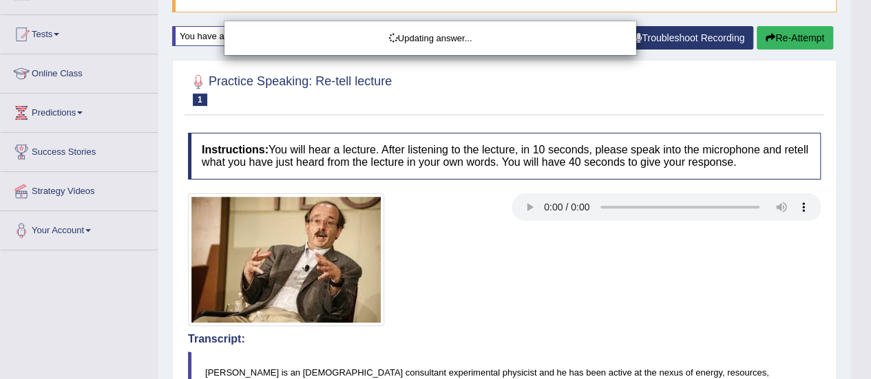
drag, startPoint x: 879, startPoint y: 113, endPoint x: 881, endPoint y: 335, distance: 222.4
click at [870, 248] on html "Toggle navigation Home Practice Questions Speaking Practice Read Aloud Repeat S…" at bounding box center [435, 57] width 871 height 379
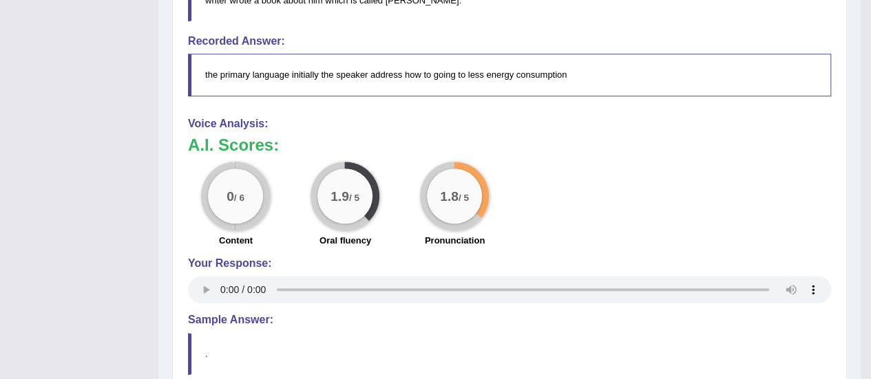
scroll to position [169, 0]
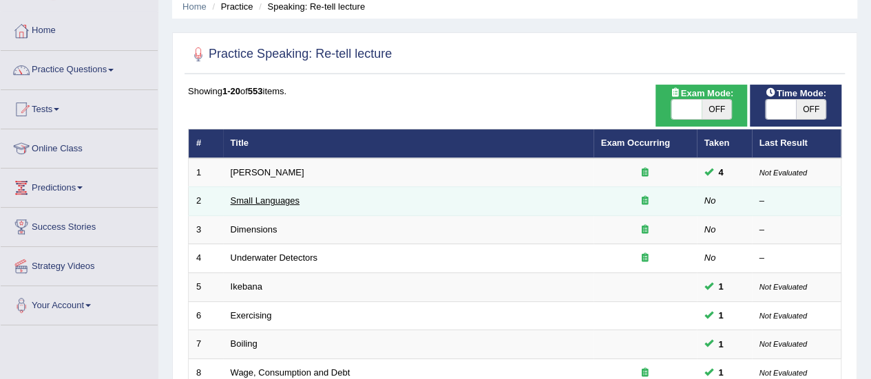
click at [264, 198] on link "Small Languages" at bounding box center [265, 201] width 69 height 10
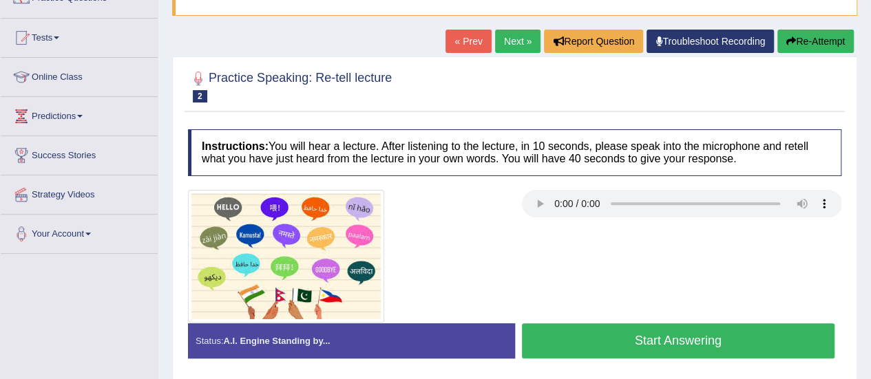
scroll to position [130, 0]
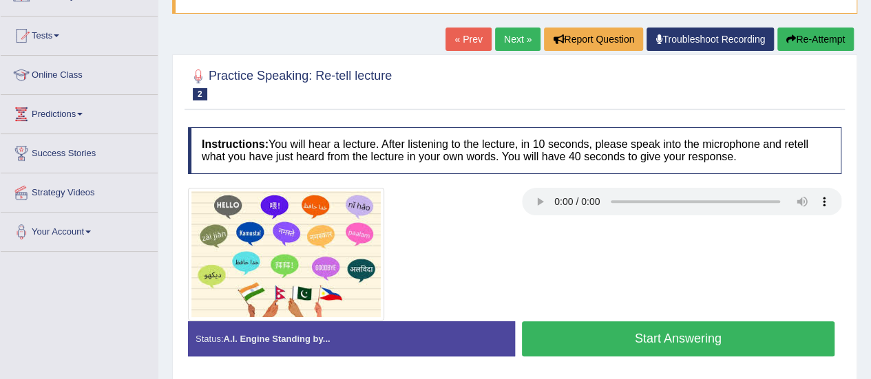
click at [580, 230] on div at bounding box center [514, 254] width 667 height 133
click at [536, 324] on button "Start Answering" at bounding box center [678, 339] width 313 height 35
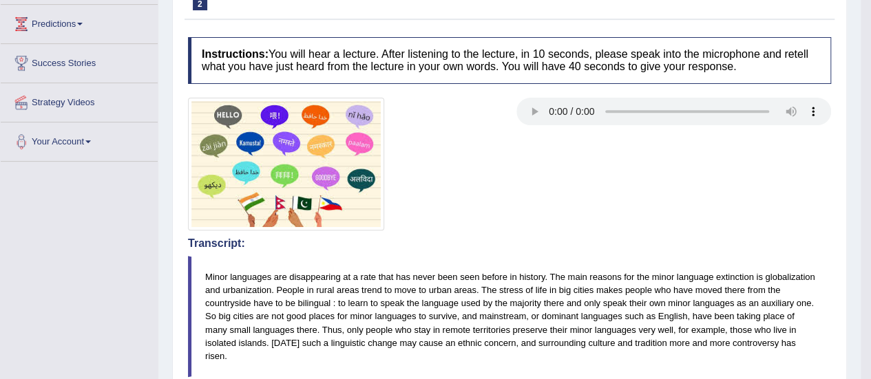
scroll to position [165, 0]
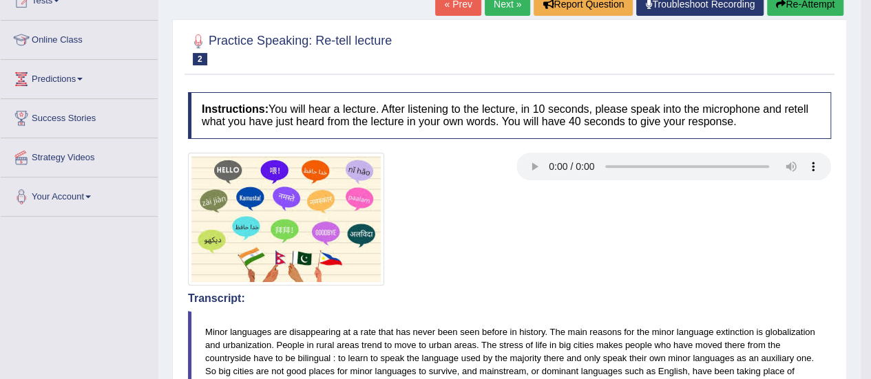
click at [812, 4] on button "Re-Attempt" at bounding box center [805, 3] width 76 height 23
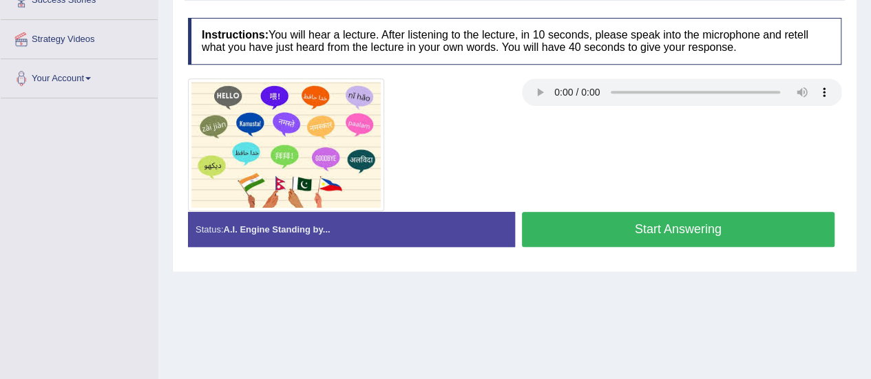
scroll to position [308, 0]
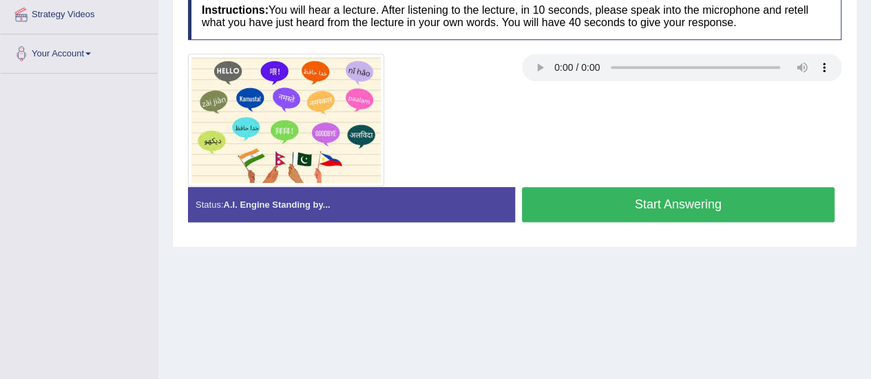
click at [693, 195] on button "Start Answering" at bounding box center [678, 204] width 313 height 35
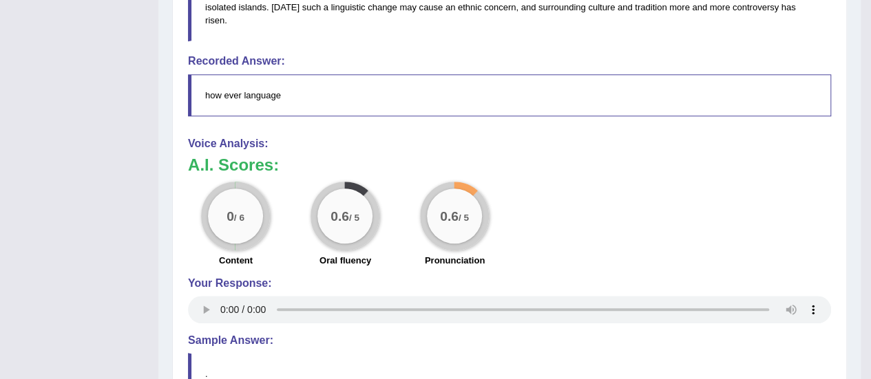
scroll to position [0, 0]
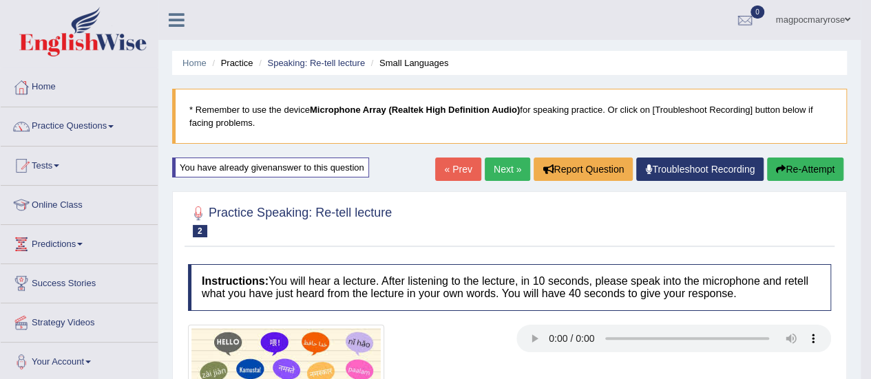
click at [803, 171] on button "Re-Attempt" at bounding box center [805, 169] width 76 height 23
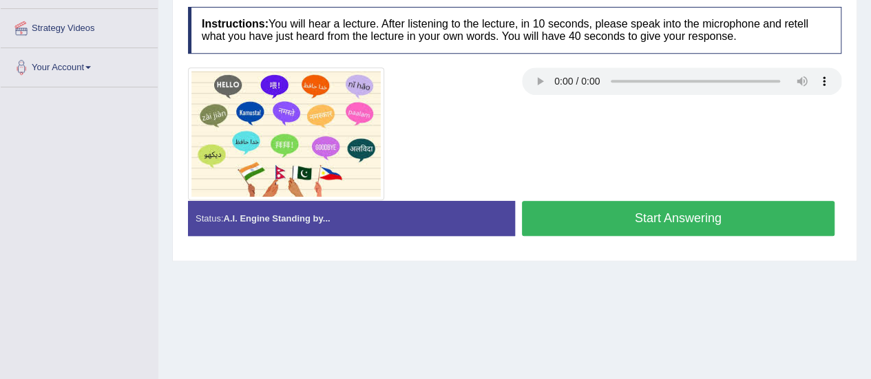
scroll to position [304, 0]
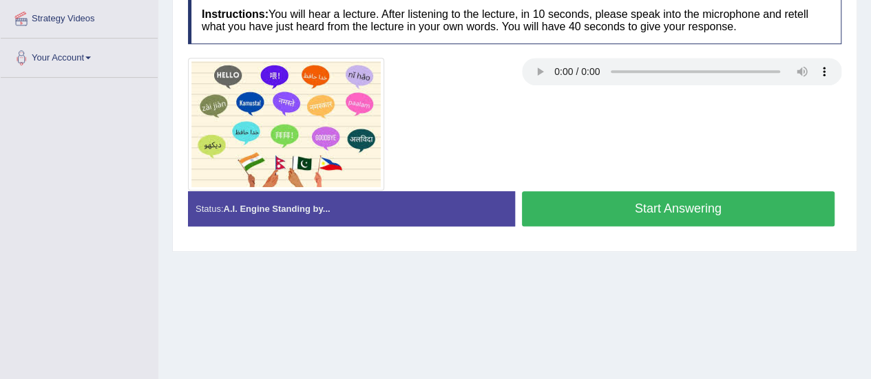
click at [675, 217] on button "Start Answering" at bounding box center [678, 208] width 313 height 35
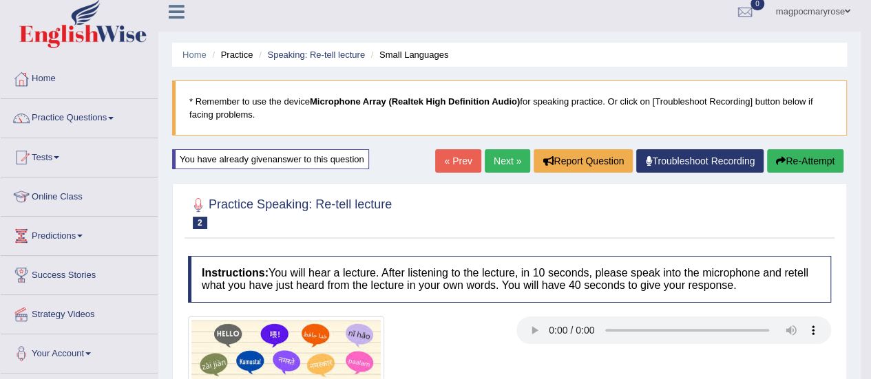
scroll to position [0, 0]
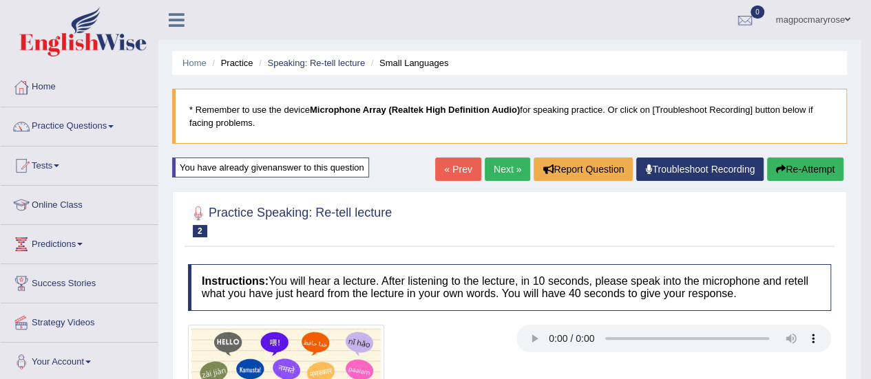
drag, startPoint x: 881, startPoint y: 174, endPoint x: 821, endPoint y: 56, distance: 132.7
click at [821, 56] on html "Toggle navigation Home Practice Questions Speaking Practice Read Aloud Repeat S…" at bounding box center [435, 189] width 871 height 379
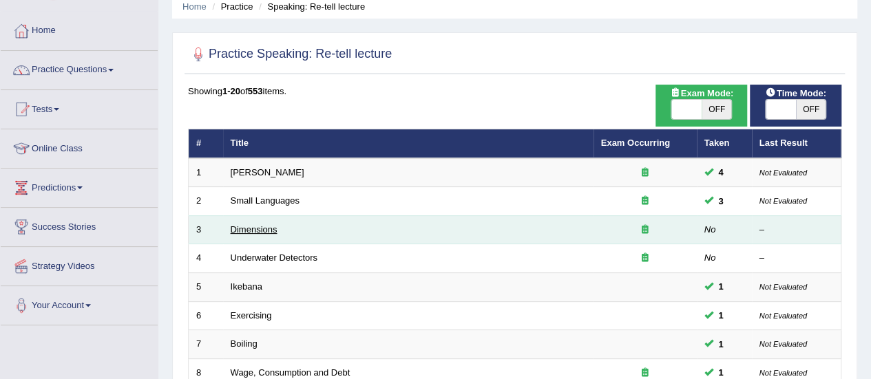
click at [260, 229] on link "Dimensions" at bounding box center [254, 229] width 47 height 10
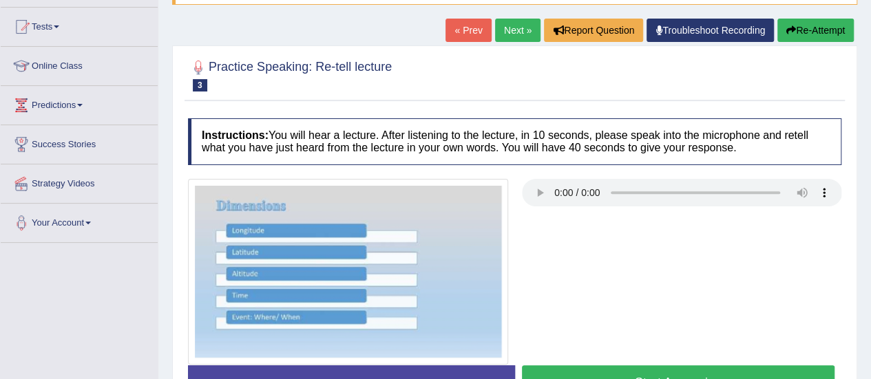
scroll to position [200, 0]
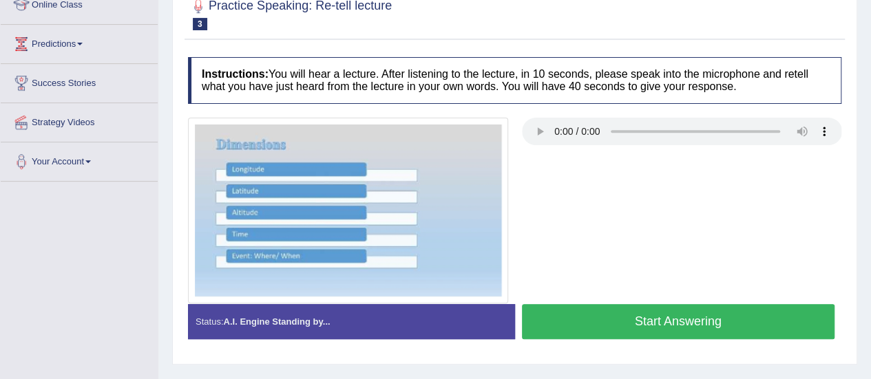
click at [756, 319] on button "Start Answering" at bounding box center [678, 321] width 313 height 35
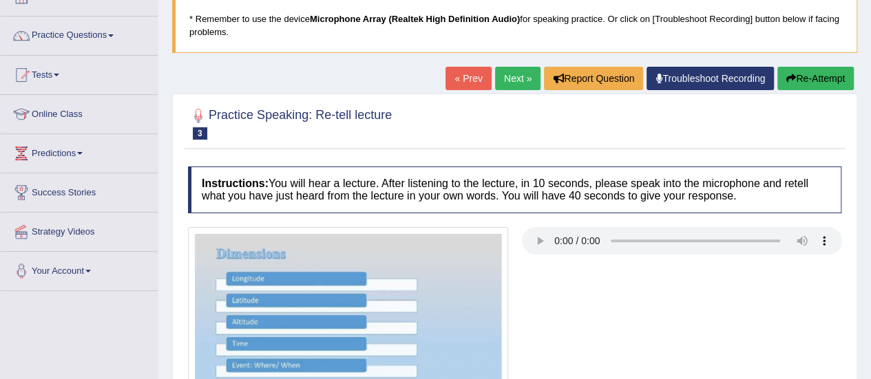
scroll to position [92, 0]
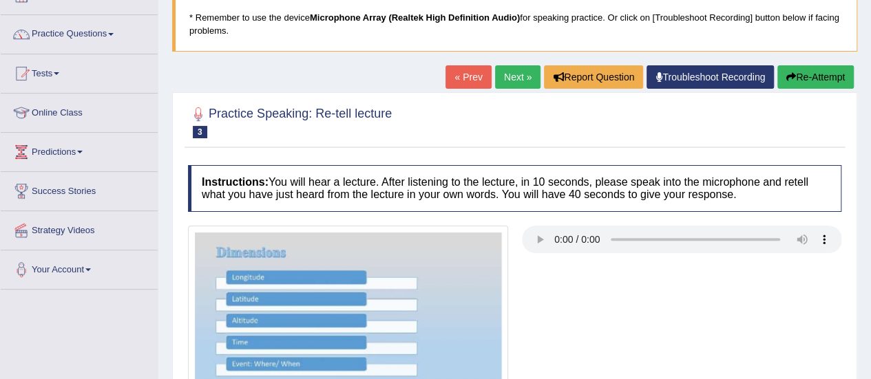
click at [820, 76] on button "Re-Attempt" at bounding box center [815, 76] width 76 height 23
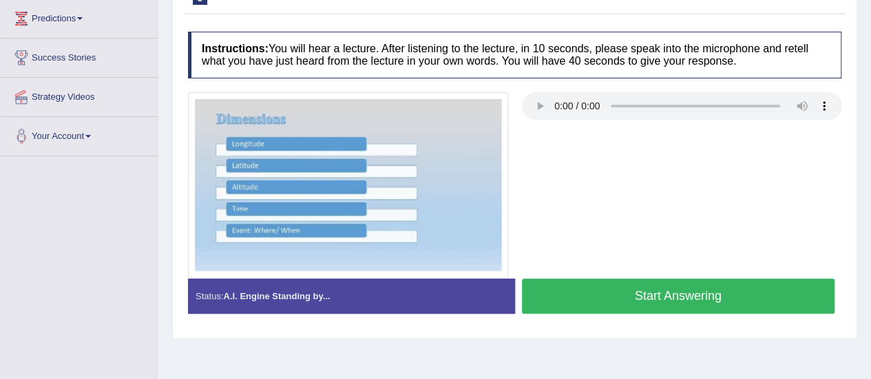
scroll to position [257, 0]
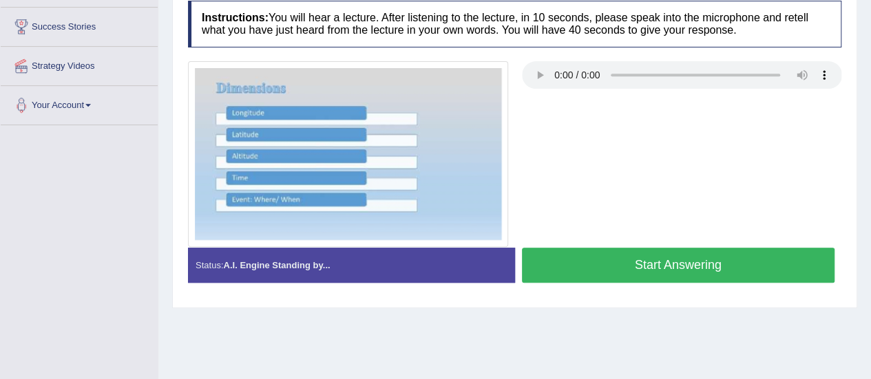
click at [633, 260] on button "Start Answering" at bounding box center [678, 265] width 313 height 35
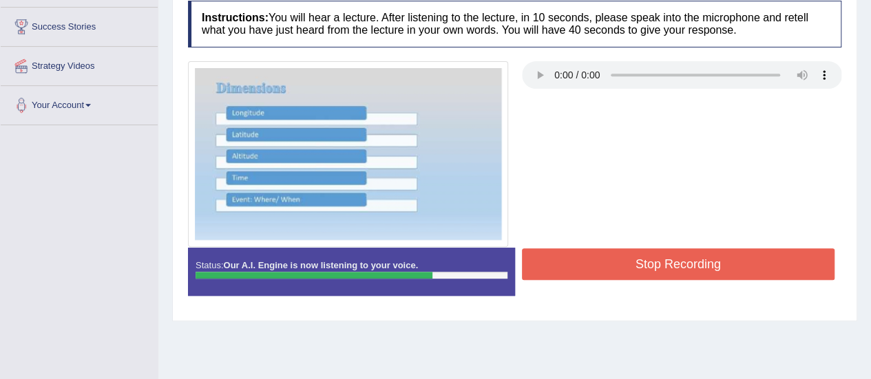
click at [633, 260] on button "Stop Recording" at bounding box center [678, 265] width 313 height 32
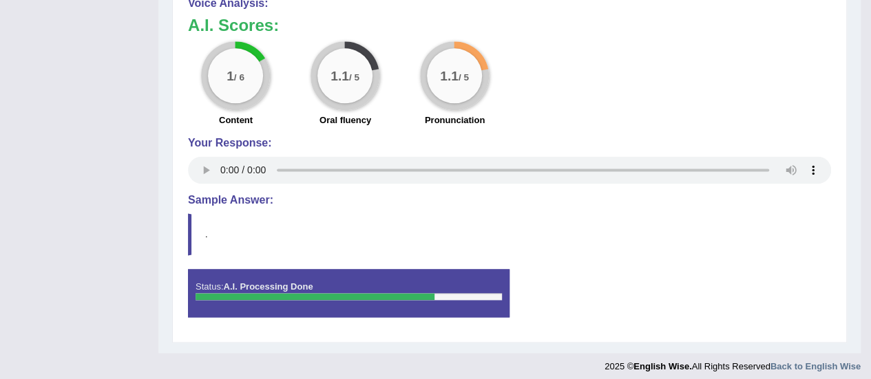
scroll to position [843, 0]
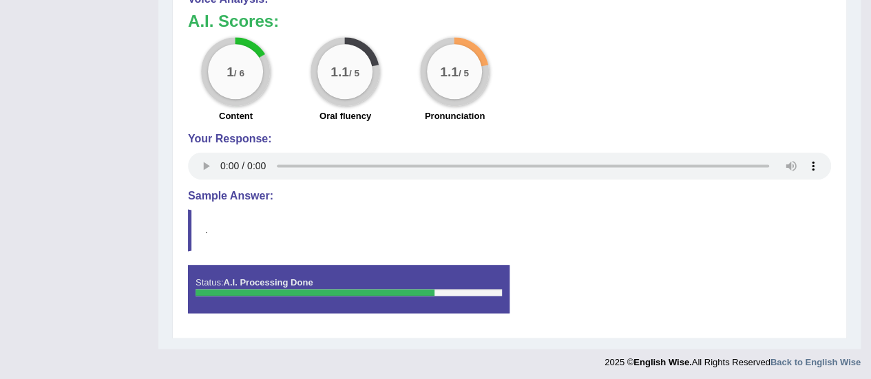
click at [200, 212] on blockquote "." at bounding box center [509, 230] width 643 height 42
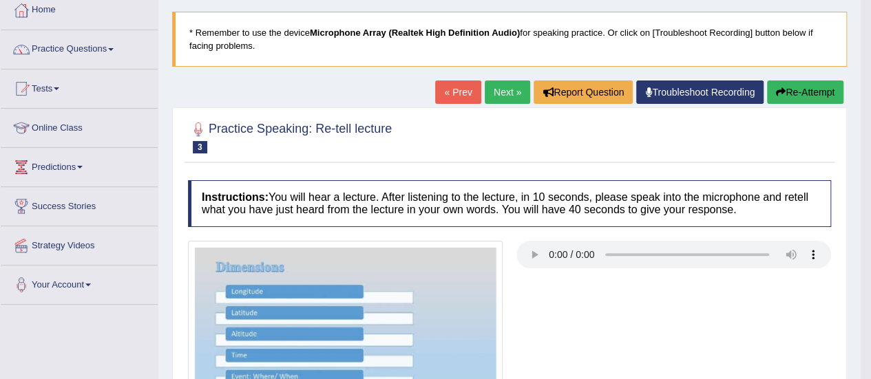
scroll to position [0, 0]
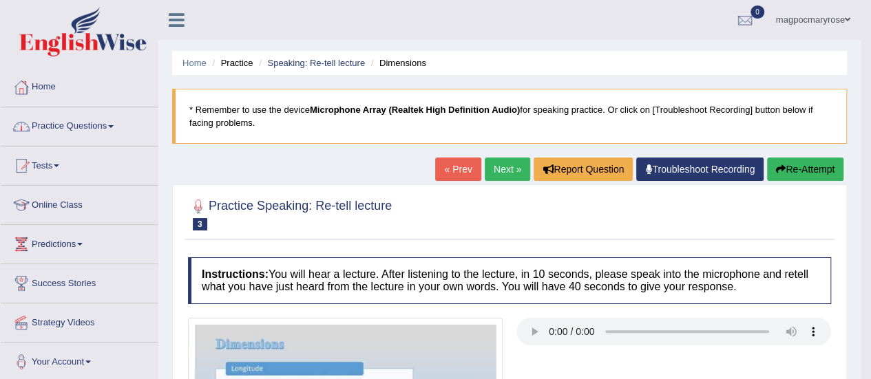
click at [84, 127] on link "Practice Questions" at bounding box center [79, 124] width 157 height 34
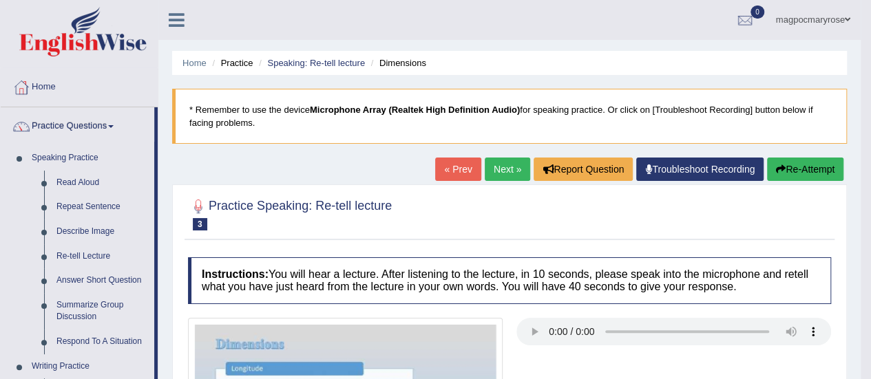
scroll to position [233, 0]
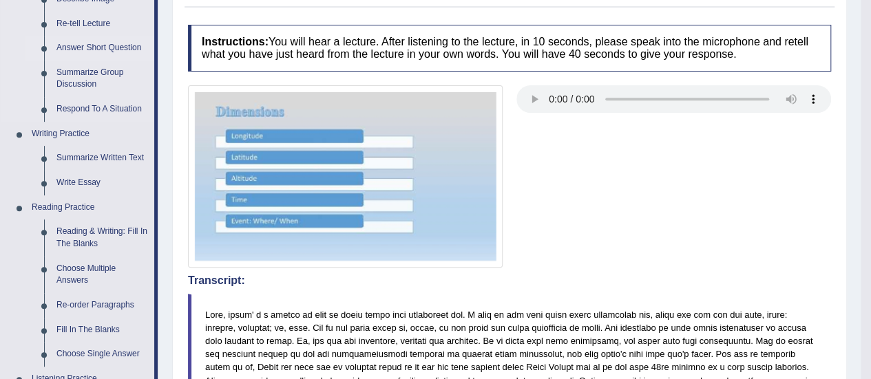
click at [119, 46] on link "Answer Short Question" at bounding box center [102, 48] width 104 height 25
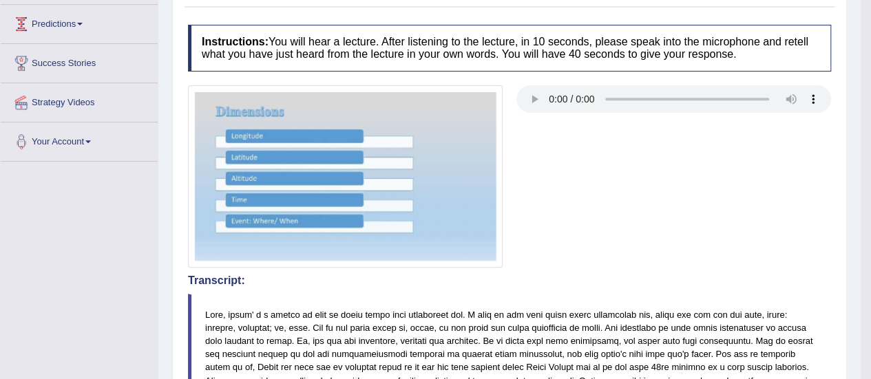
scroll to position [401, 0]
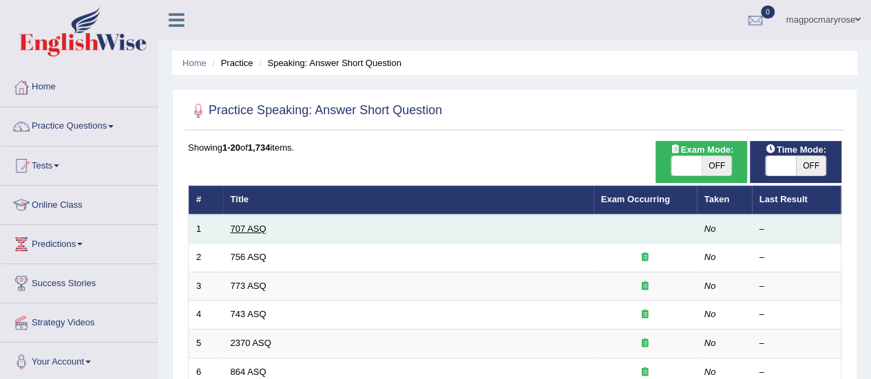
click at [231, 231] on link "707 ASQ" at bounding box center [249, 229] width 36 height 10
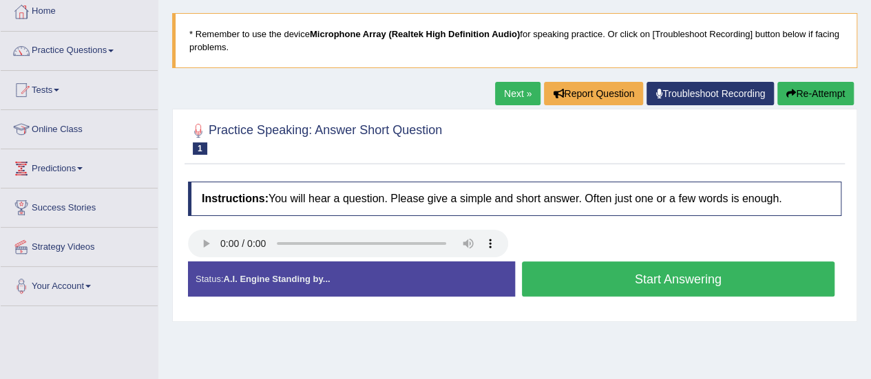
scroll to position [113, 0]
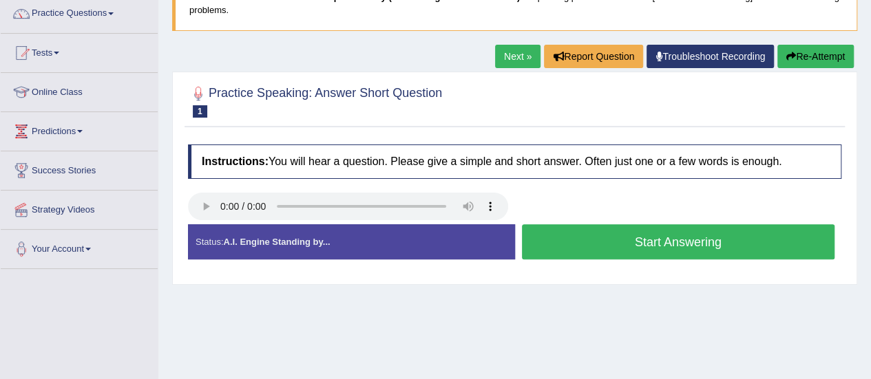
click at [671, 249] on button "Start Answering" at bounding box center [678, 241] width 313 height 35
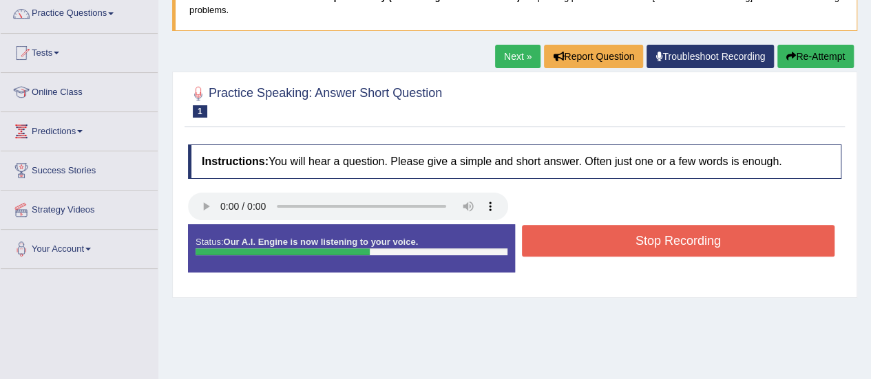
click at [554, 244] on button "Stop Recording" at bounding box center [678, 241] width 313 height 32
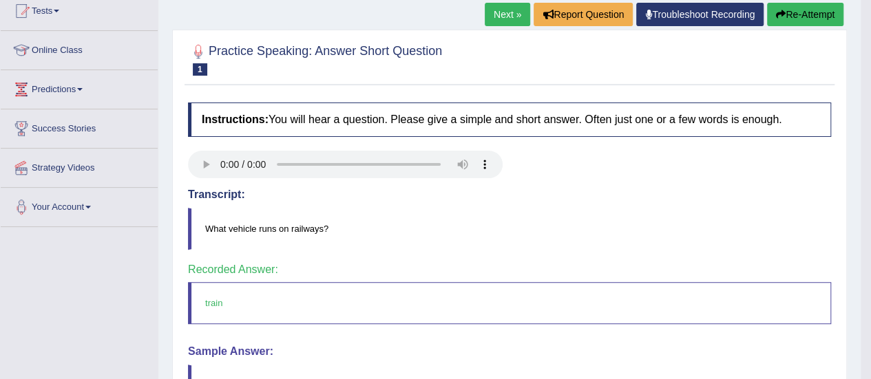
scroll to position [0, 0]
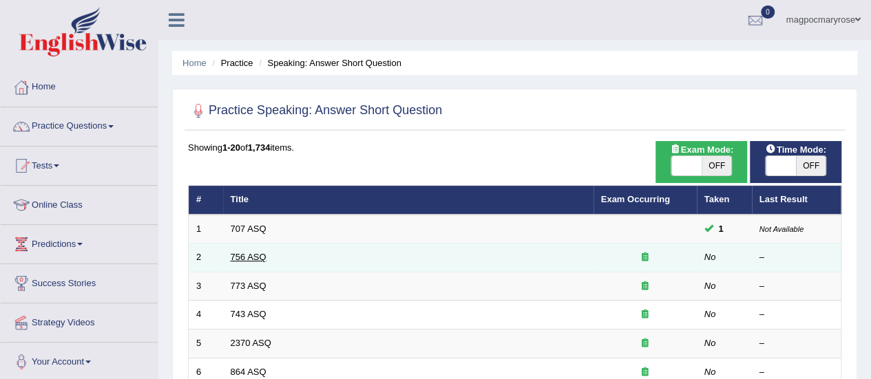
click at [255, 258] on link "756 ASQ" at bounding box center [249, 257] width 36 height 10
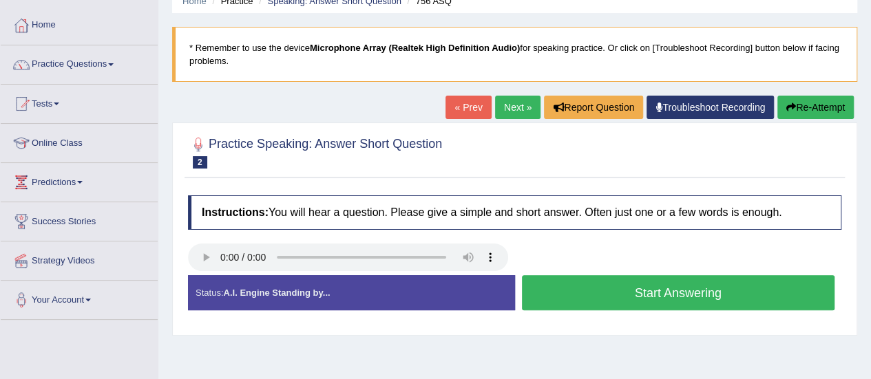
scroll to position [101, 0]
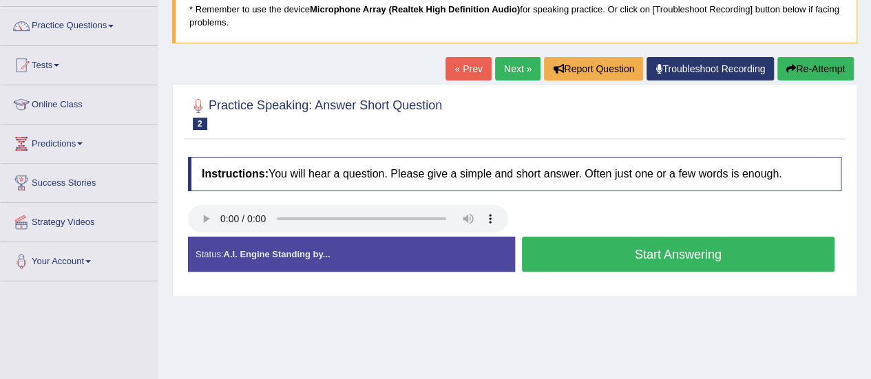
click at [713, 249] on button "Start Answering" at bounding box center [678, 254] width 313 height 35
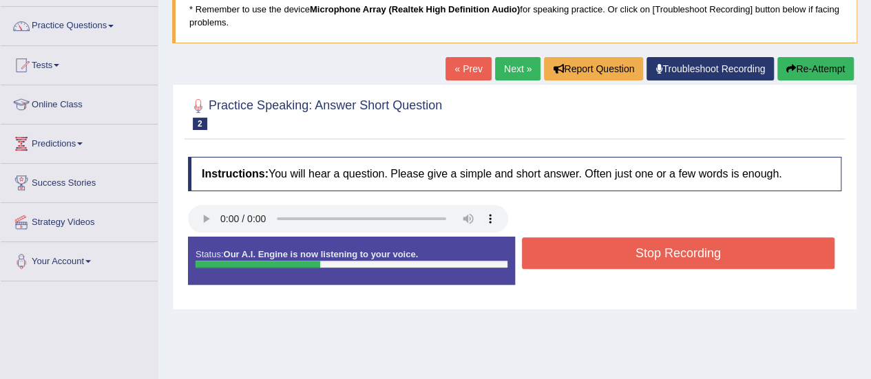
click at [713, 249] on button "Stop Recording" at bounding box center [678, 254] width 313 height 32
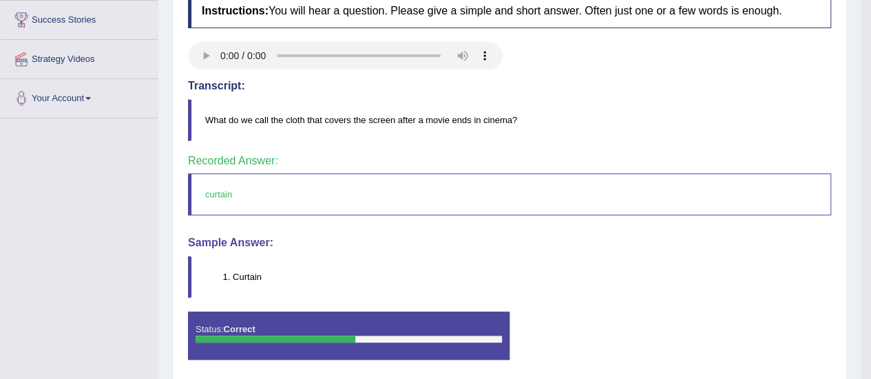
scroll to position [264, 0]
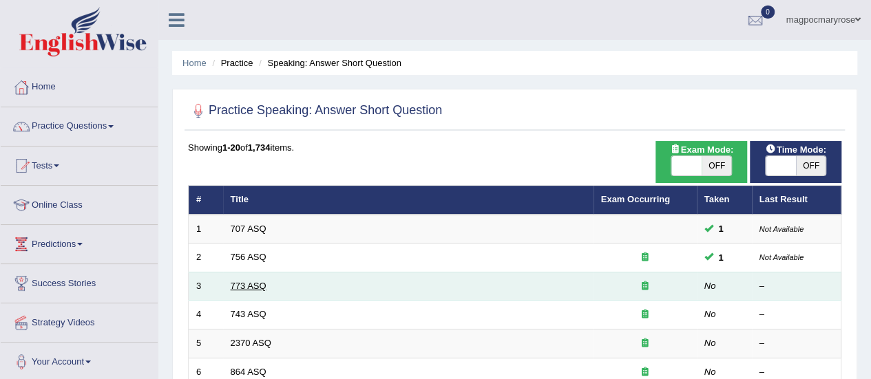
click at [251, 284] on link "773 ASQ" at bounding box center [249, 286] width 36 height 10
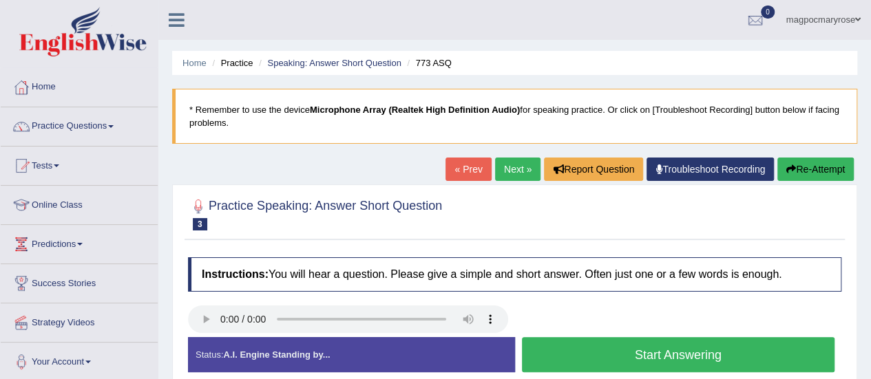
scroll to position [153, 0]
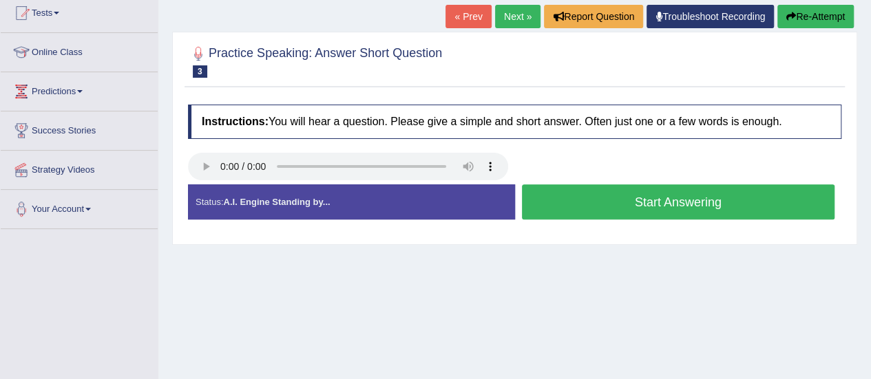
click at [578, 192] on button "Start Answering" at bounding box center [678, 202] width 313 height 35
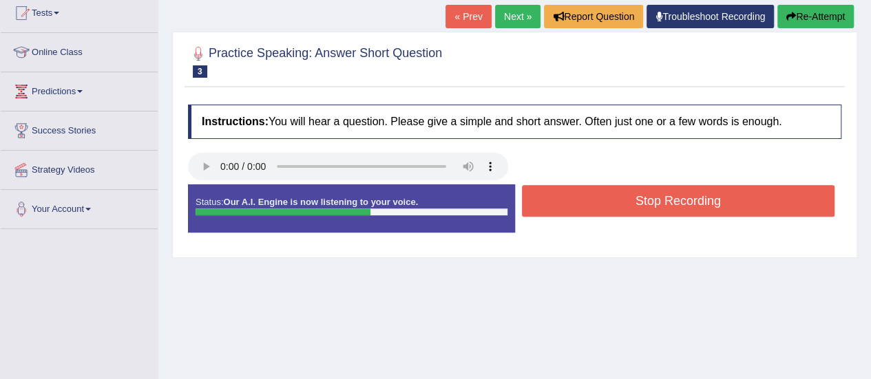
click at [578, 192] on button "Stop Recording" at bounding box center [678, 201] width 313 height 32
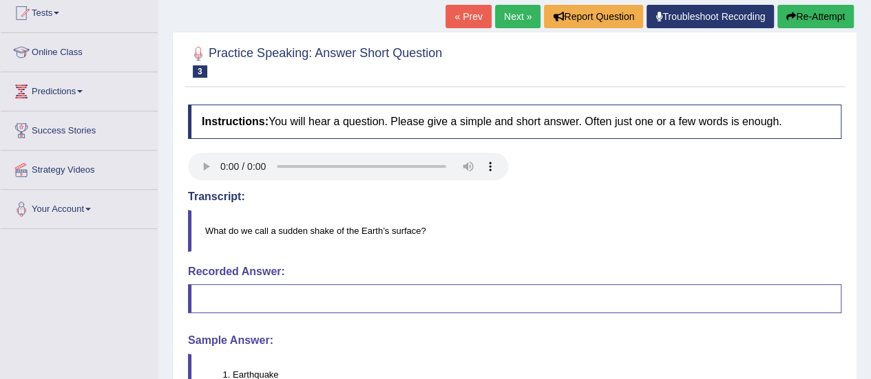
click at [825, 17] on button "Re-Attempt" at bounding box center [815, 16] width 76 height 23
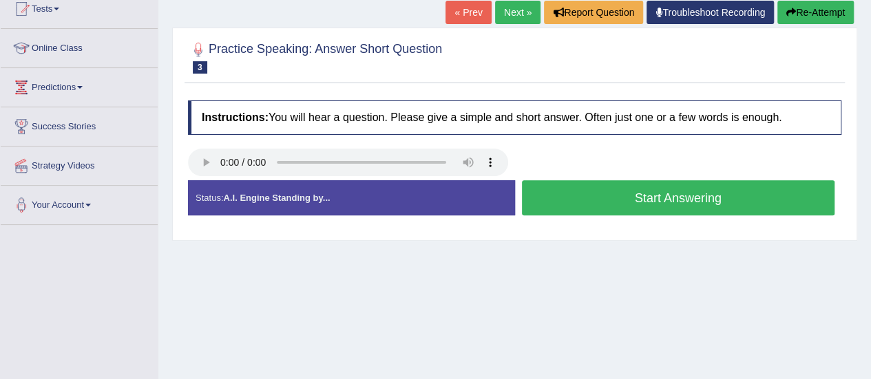
click at [632, 193] on button "Start Answering" at bounding box center [678, 197] width 313 height 35
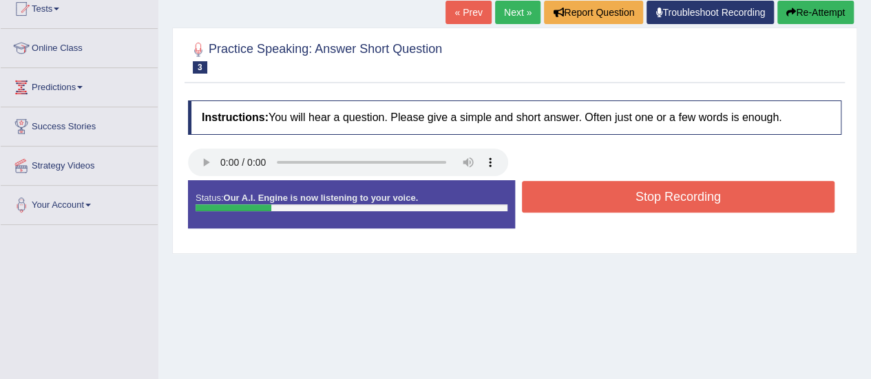
scroll to position [153, 0]
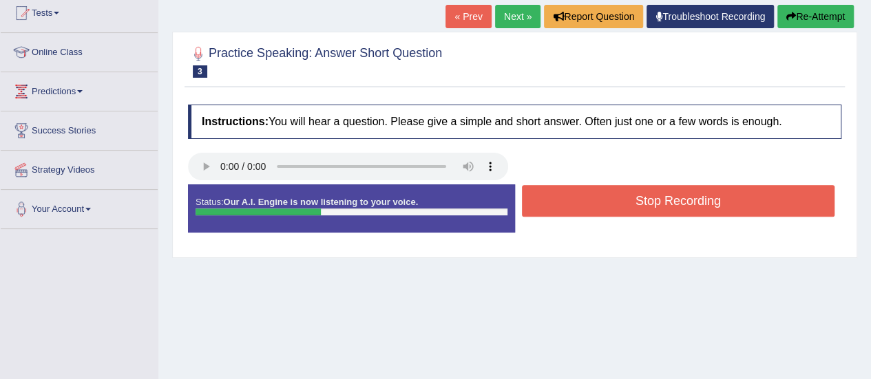
click at [632, 193] on button "Stop Recording" at bounding box center [678, 201] width 313 height 32
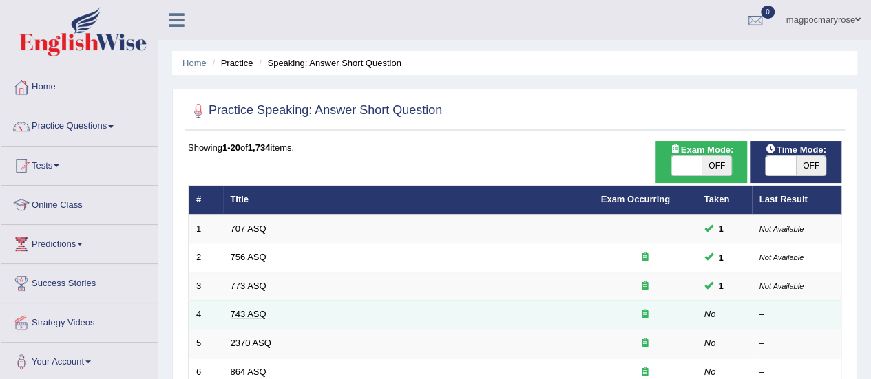
click at [240, 311] on link "743 ASQ" at bounding box center [249, 314] width 36 height 10
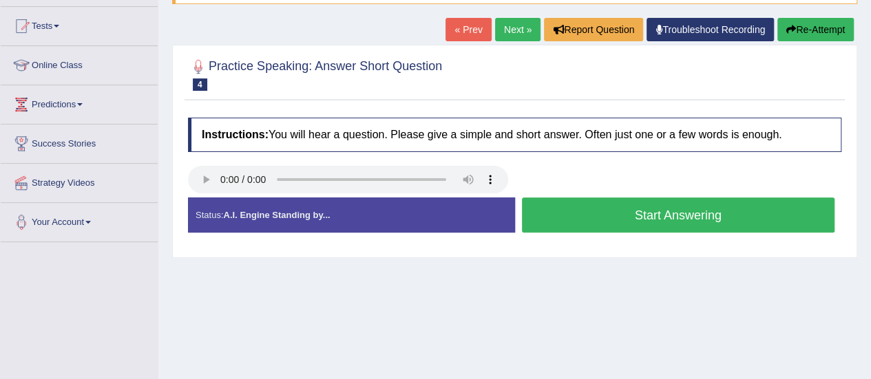
scroll to position [156, 0]
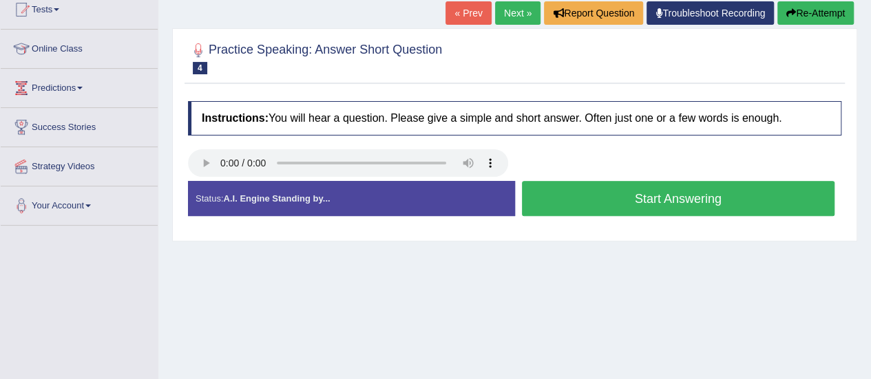
click at [672, 206] on button "Start Answering" at bounding box center [678, 198] width 313 height 35
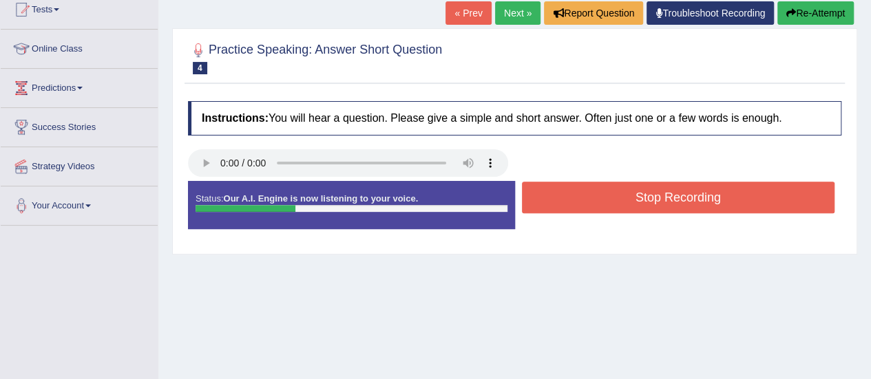
click at [672, 206] on button "Stop Recording" at bounding box center [678, 198] width 313 height 32
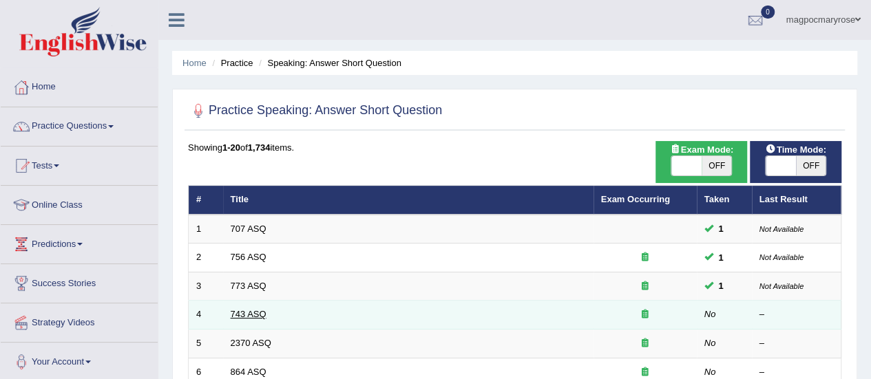
click at [253, 315] on link "743 ASQ" at bounding box center [249, 314] width 36 height 10
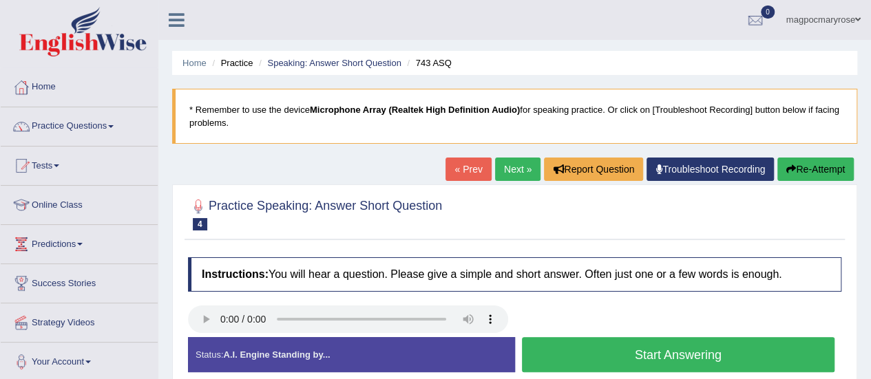
scroll to position [186, 0]
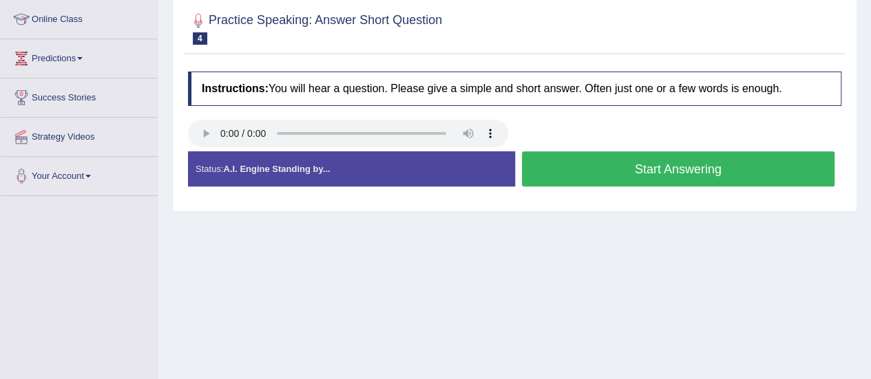
click at [624, 171] on button "Start Answering" at bounding box center [678, 168] width 313 height 35
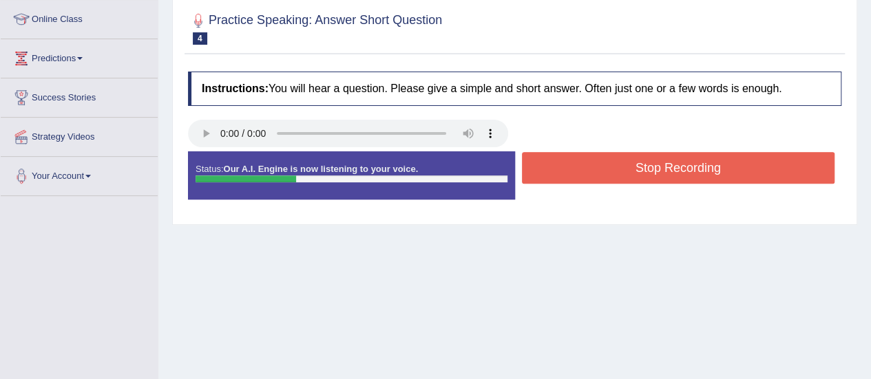
click at [624, 171] on button "Stop Recording" at bounding box center [678, 168] width 313 height 32
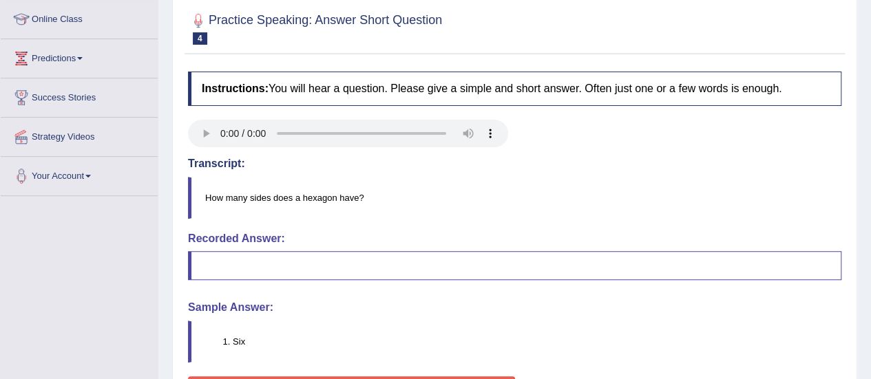
scroll to position [304, 0]
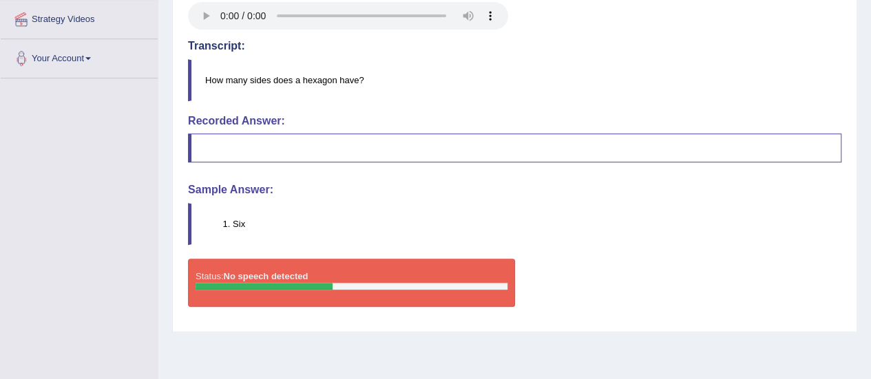
click at [868, 210] on div "Home Practice Speaking: Answer Short Question 743 ASQ * Remember to use the dev…" at bounding box center [514, 40] width 713 height 688
drag, startPoint x: 868, startPoint y: 210, endPoint x: 873, endPoint y: 140, distance: 70.4
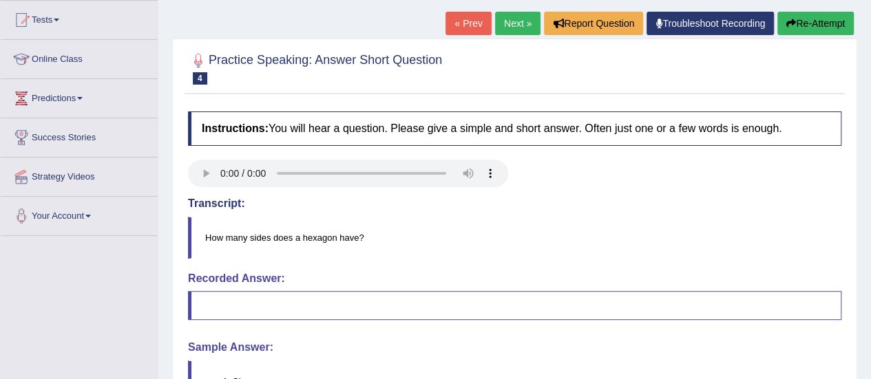
scroll to position [140, 0]
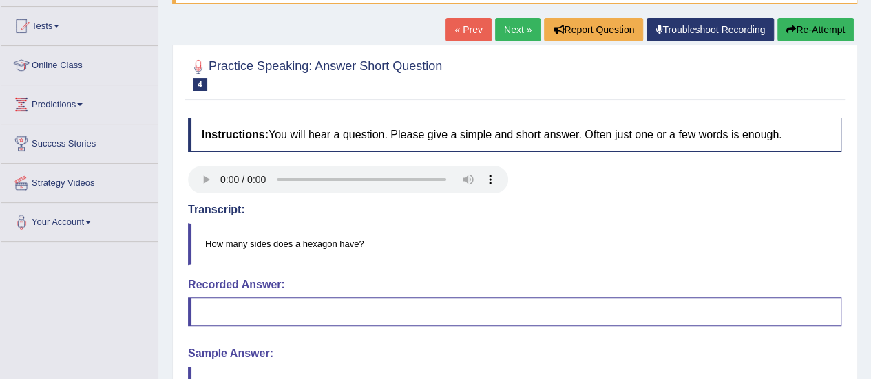
click at [831, 28] on button "Re-Attempt" at bounding box center [815, 29] width 76 height 23
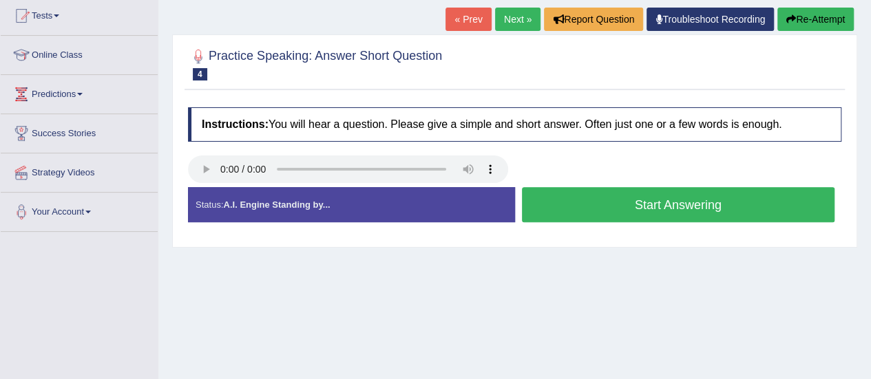
click at [657, 209] on button "Start Answering" at bounding box center [678, 204] width 313 height 35
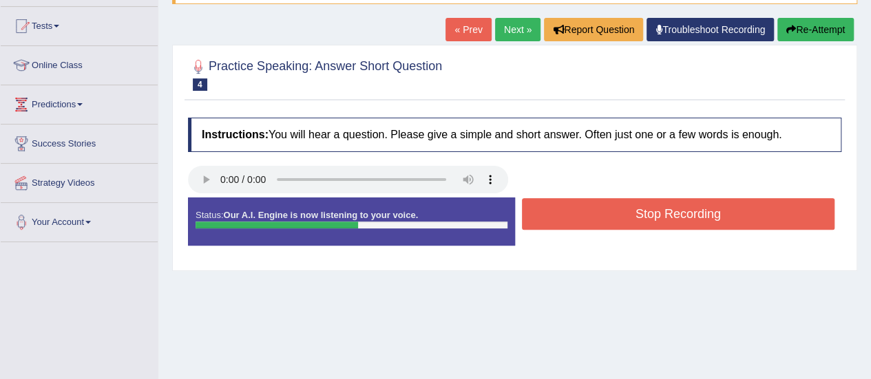
click at [718, 215] on button "Stop Recording" at bounding box center [678, 214] width 313 height 32
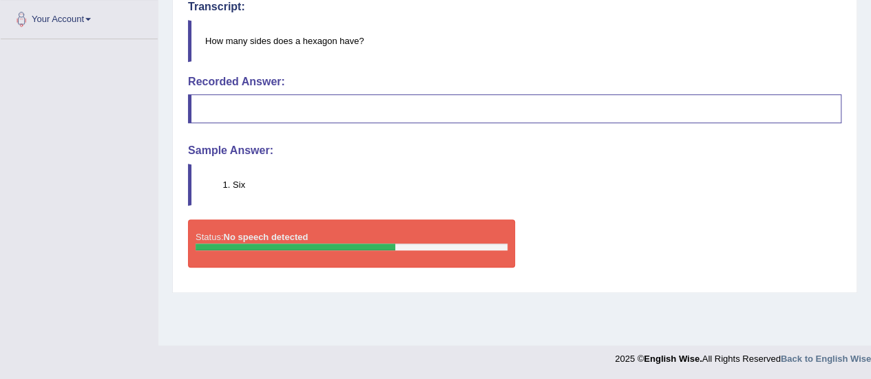
scroll to position [169, 0]
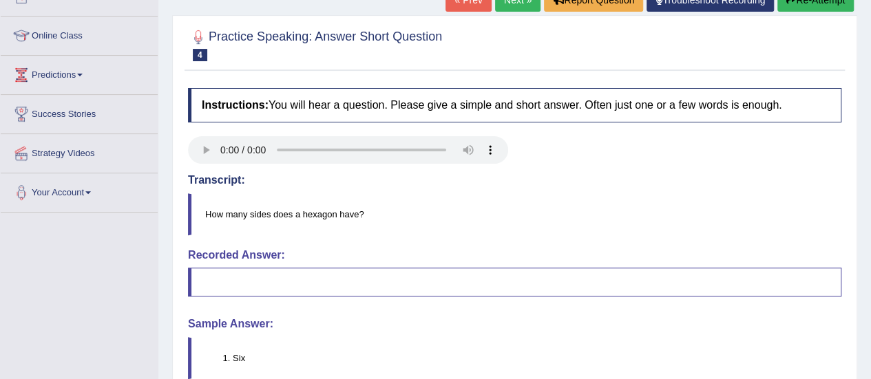
click at [808, 2] on button "Re-Attempt" at bounding box center [815, -1] width 76 height 23
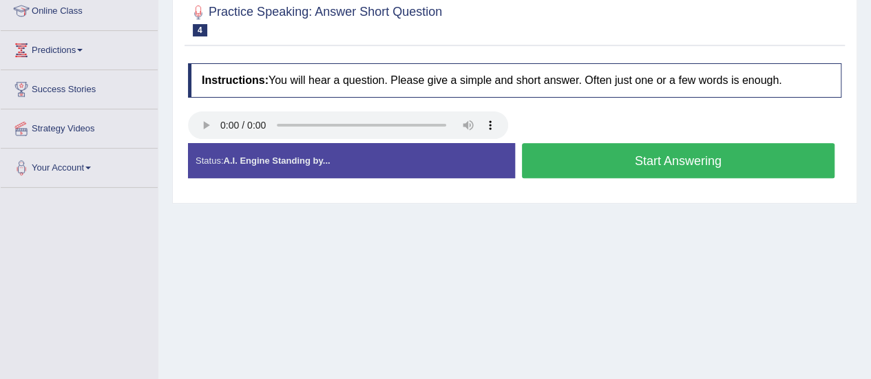
click at [625, 156] on button "Start Answering" at bounding box center [678, 160] width 313 height 35
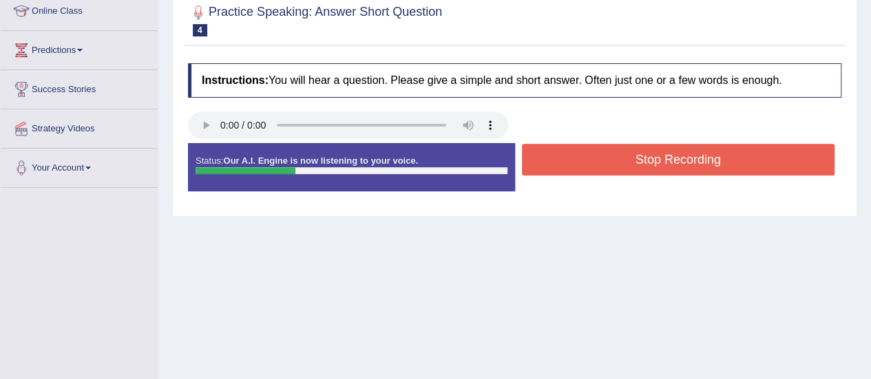
click at [625, 156] on div "Instructions: You will hear a question. Please give a simple and short answer. …" at bounding box center [515, 132] width 660 height 153
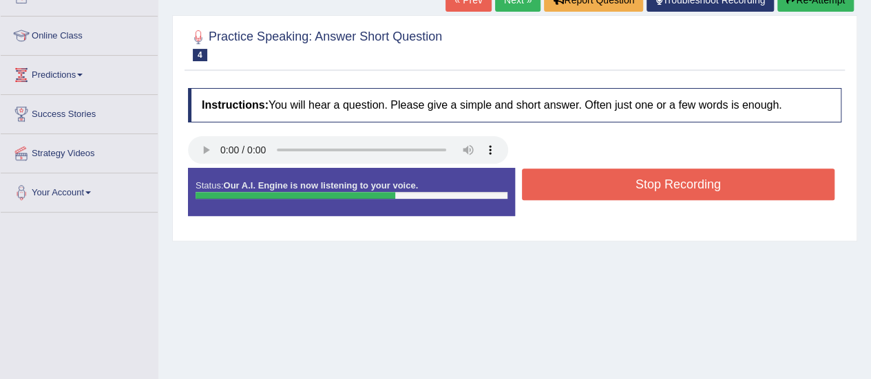
click at [625, 156] on div at bounding box center [514, 151] width 667 height 31
click at [609, 182] on button "Stop Recording" at bounding box center [678, 185] width 313 height 32
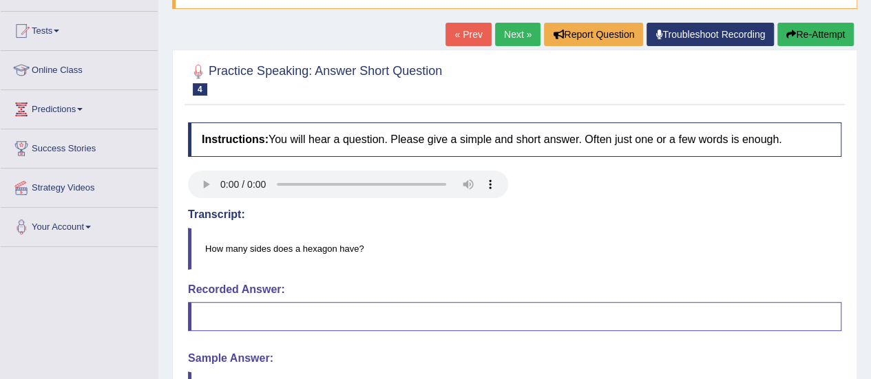
scroll to position [109, 0]
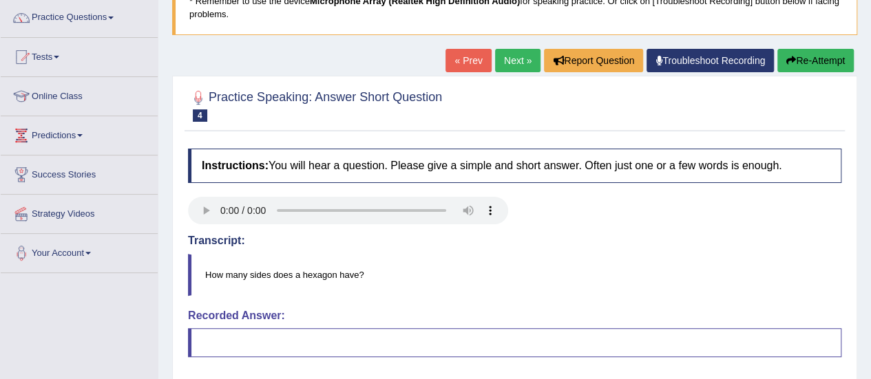
click at [800, 64] on button "Re-Attempt" at bounding box center [815, 60] width 76 height 23
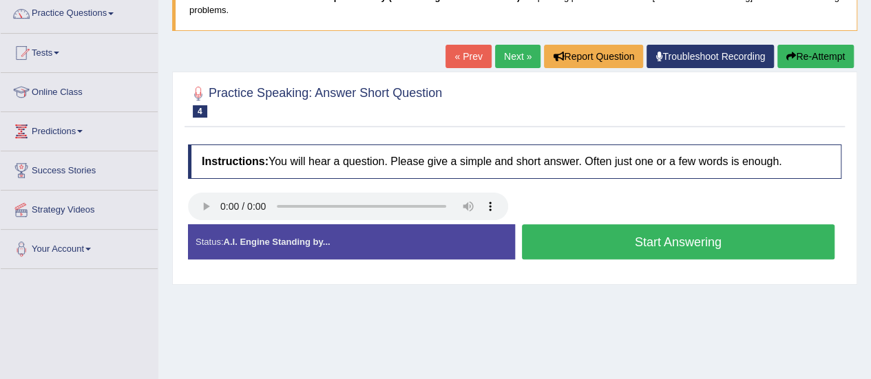
click at [628, 246] on button "Start Answering" at bounding box center [678, 241] width 313 height 35
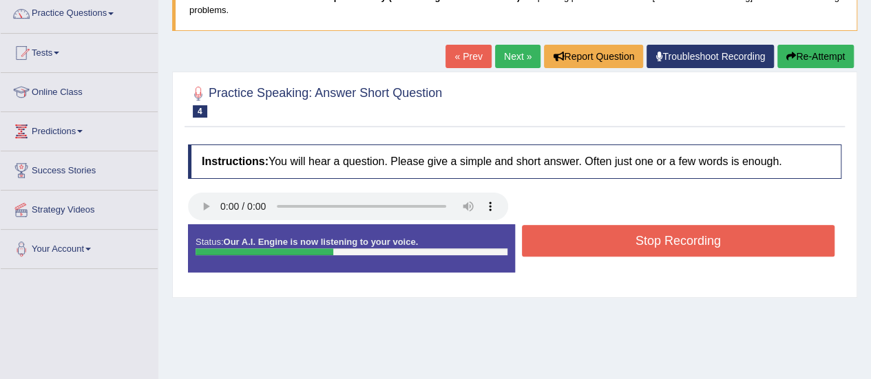
click at [628, 246] on button "Stop Recording" at bounding box center [678, 241] width 313 height 32
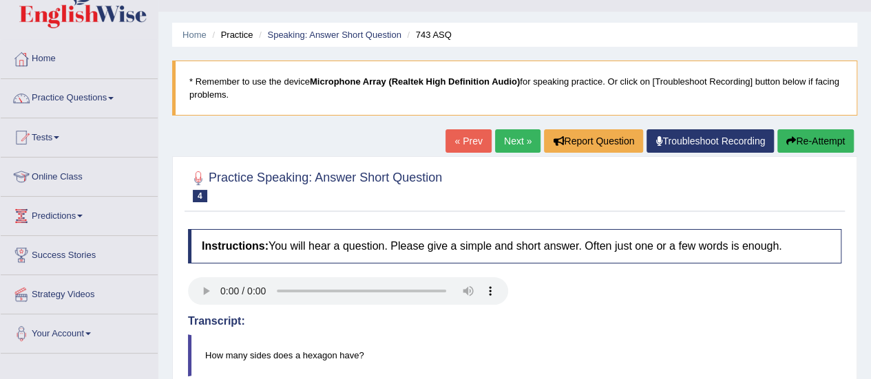
scroll to position [25, 0]
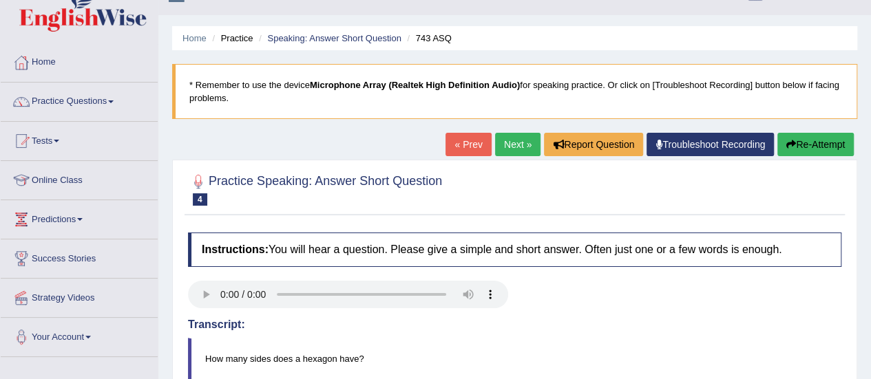
click at [669, 147] on link "Troubleshoot Recording" at bounding box center [709, 144] width 127 height 23
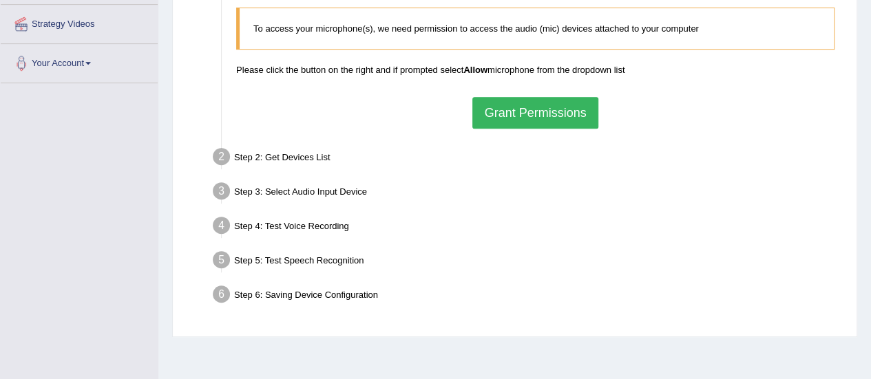
scroll to position [299, 0]
click at [533, 106] on button "Grant Permissions" at bounding box center [534, 112] width 125 height 32
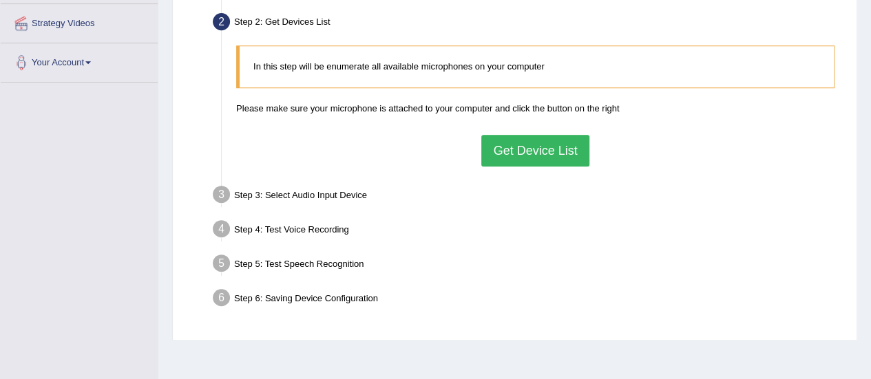
click at [545, 152] on button "Get Device List" at bounding box center [534, 151] width 107 height 32
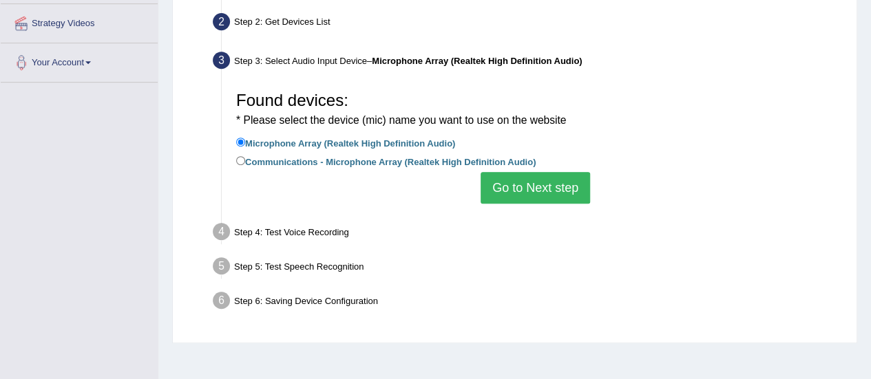
click at [528, 185] on button "Go to Next step" at bounding box center [535, 188] width 109 height 32
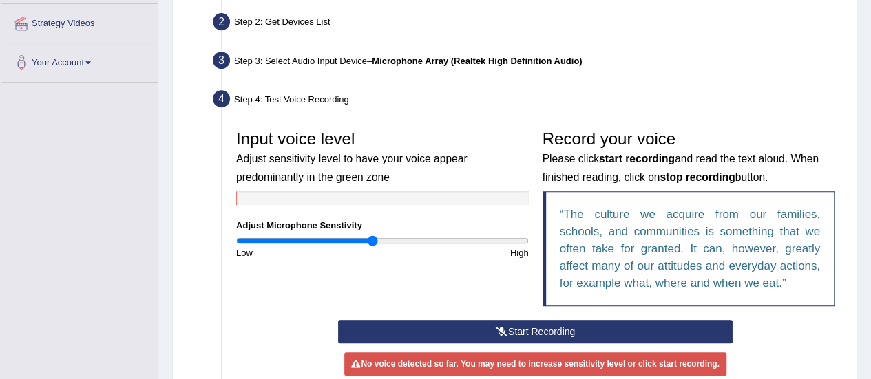
click at [546, 335] on button "Start Recording" at bounding box center [535, 331] width 395 height 23
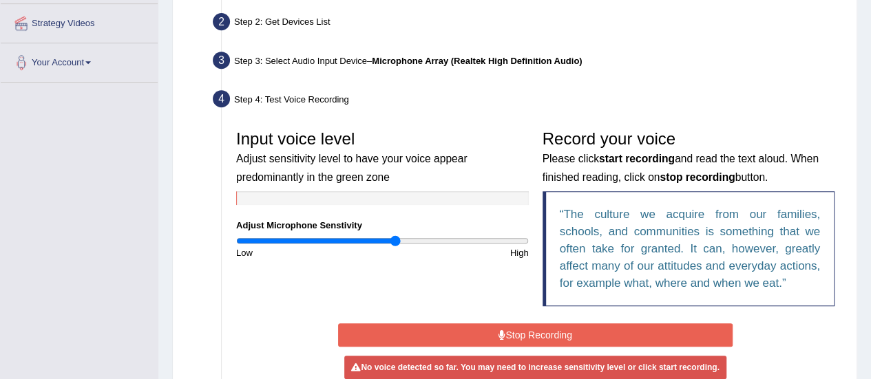
drag, startPoint x: 367, startPoint y: 243, endPoint x: 396, endPoint y: 250, distance: 29.7
click at [396, 246] on input "range" at bounding box center [382, 240] width 293 height 11
drag, startPoint x: 391, startPoint y: 239, endPoint x: 437, endPoint y: 238, distance: 45.5
click at [437, 238] on input "range" at bounding box center [382, 240] width 293 height 11
drag, startPoint x: 437, startPoint y: 238, endPoint x: 484, endPoint y: 238, distance: 47.5
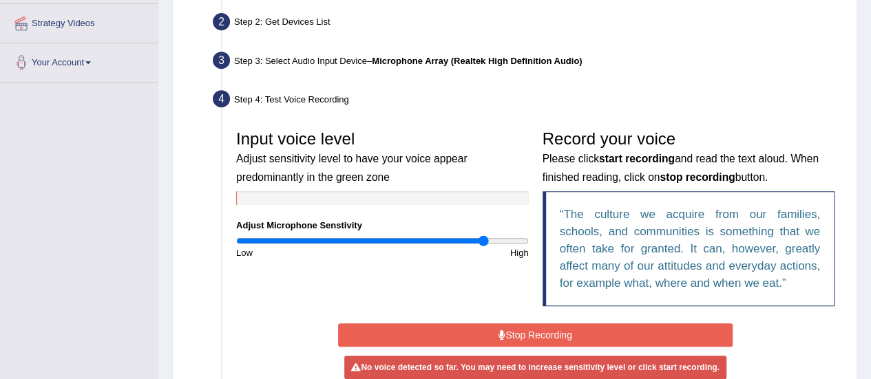
click at [484, 238] on input "range" at bounding box center [382, 240] width 293 height 11
drag, startPoint x: 484, startPoint y: 238, endPoint x: 506, endPoint y: 239, distance: 22.1
click at [506, 239] on input "range" at bounding box center [382, 240] width 293 height 11
drag, startPoint x: 506, startPoint y: 239, endPoint x: 394, endPoint y: 251, distance: 112.8
click at [394, 246] on input "range" at bounding box center [382, 240] width 293 height 11
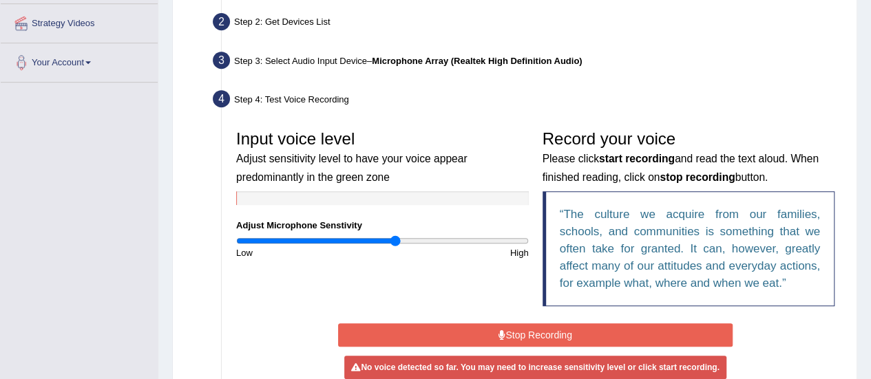
click at [430, 338] on button "Stop Recording" at bounding box center [535, 335] width 395 height 23
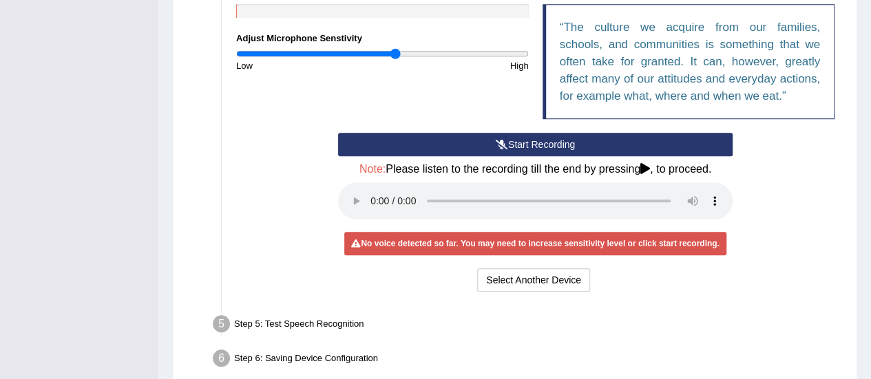
scroll to position [496, 0]
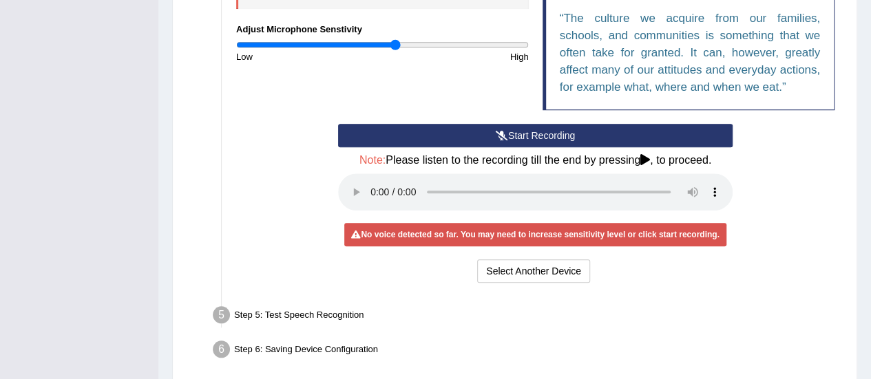
click at [410, 134] on button "Start Recording" at bounding box center [535, 135] width 395 height 23
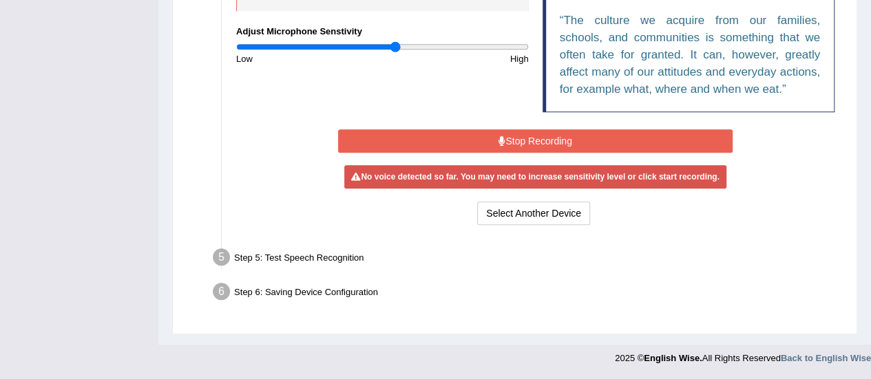
scroll to position [487, 0]
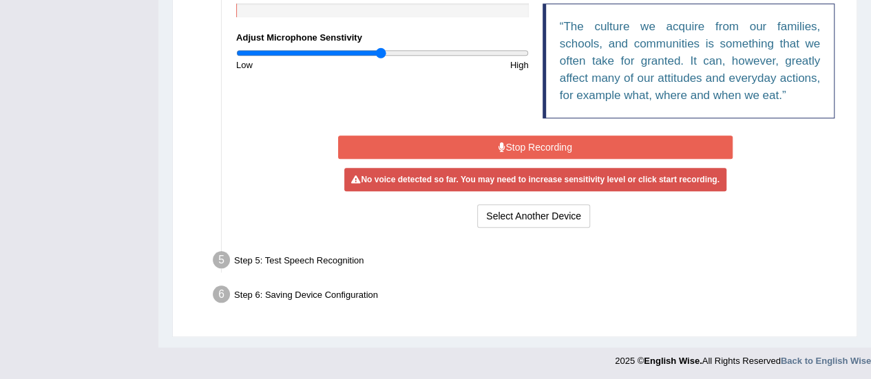
drag, startPoint x: 391, startPoint y: 48, endPoint x: 380, endPoint y: 50, distance: 11.1
click at [380, 50] on input "range" at bounding box center [382, 53] width 293 height 11
drag, startPoint x: 380, startPoint y: 50, endPoint x: 364, endPoint y: 52, distance: 16.0
click at [364, 52] on input "range" at bounding box center [382, 53] width 293 height 11
drag, startPoint x: 364, startPoint y: 52, endPoint x: 416, endPoint y: 53, distance: 51.7
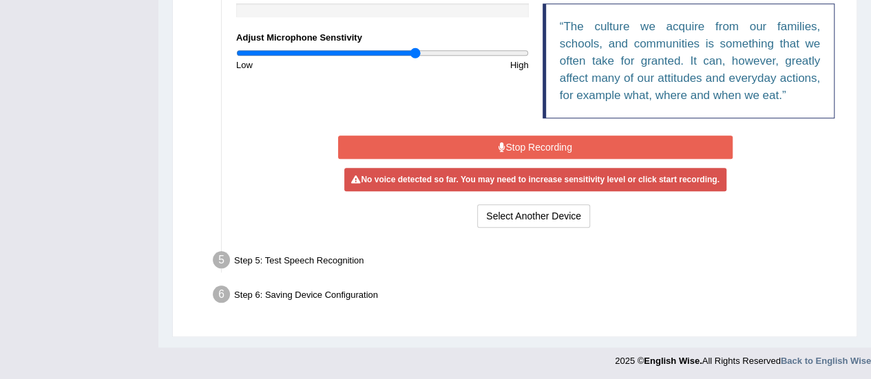
click at [416, 53] on input "range" at bounding box center [382, 53] width 293 height 11
drag, startPoint x: 416, startPoint y: 53, endPoint x: 464, endPoint y: 53, distance: 48.2
click at [464, 53] on input "range" at bounding box center [382, 53] width 293 height 11
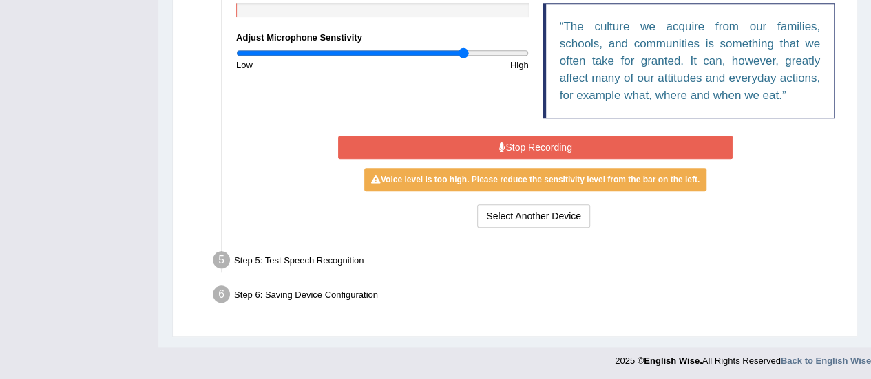
click at [464, 53] on input "range" at bounding box center [382, 53] width 293 height 11
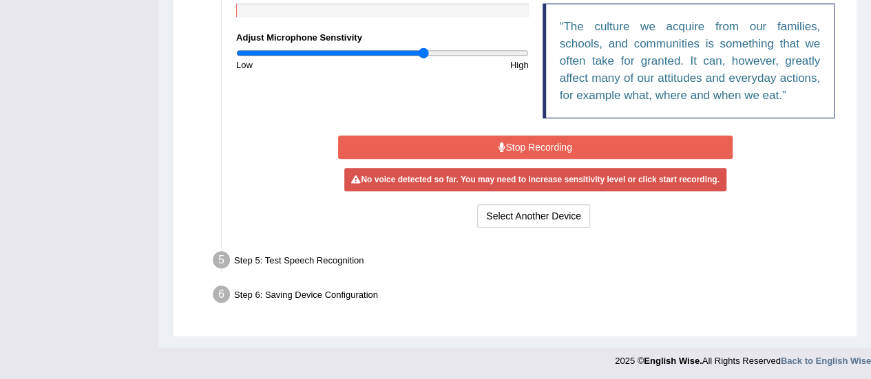
drag, startPoint x: 464, startPoint y: 53, endPoint x: 423, endPoint y: 58, distance: 40.9
click at [423, 58] on input "range" at bounding box center [382, 53] width 293 height 11
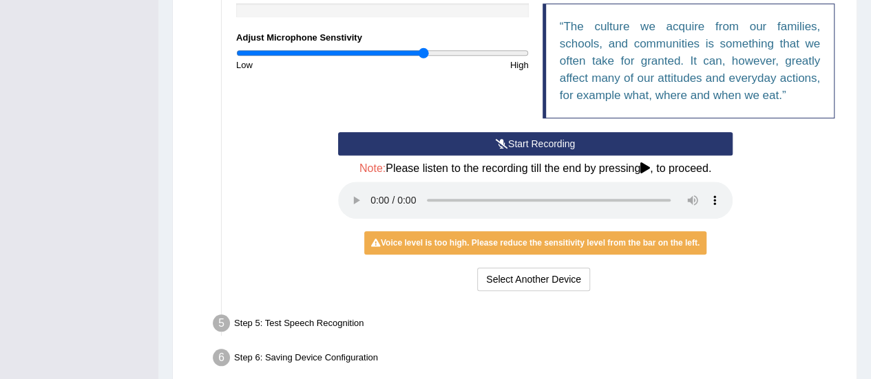
click at [468, 142] on button "Start Recording" at bounding box center [535, 143] width 395 height 23
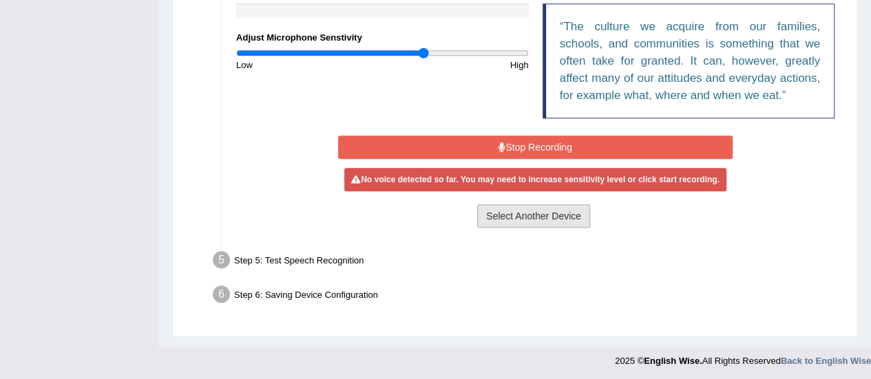
click at [505, 207] on button "Select Another Device" at bounding box center [533, 215] width 113 height 23
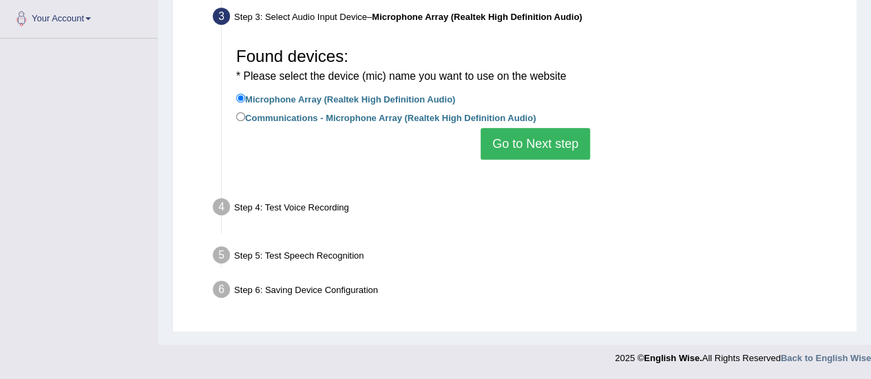
scroll to position [343, 0]
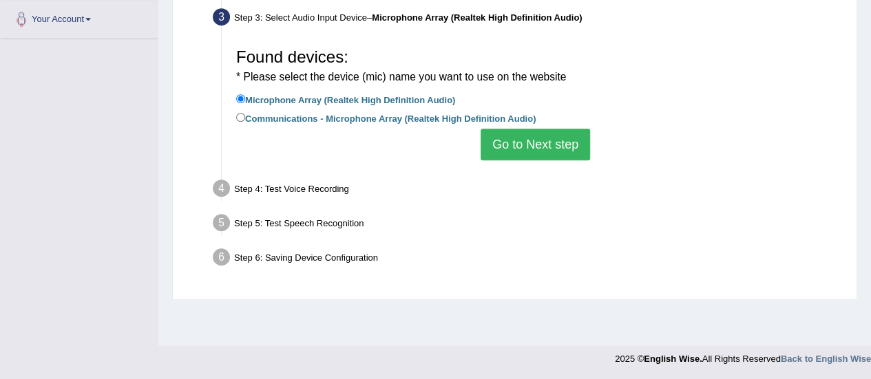
click at [523, 144] on button "Go to Next step" at bounding box center [535, 145] width 109 height 32
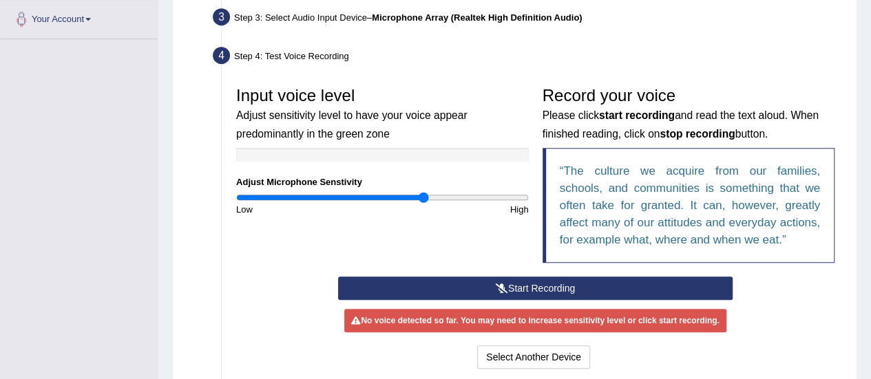
click at [474, 284] on button "Start Recording" at bounding box center [535, 288] width 395 height 23
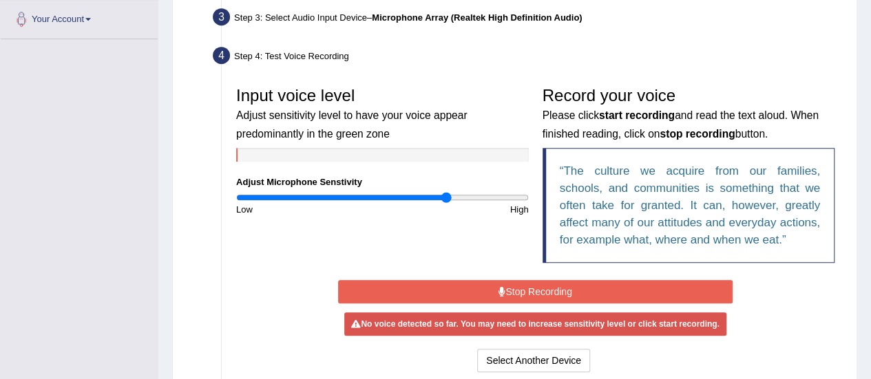
drag, startPoint x: 425, startPoint y: 199, endPoint x: 447, endPoint y: 199, distance: 22.0
type input "1.46"
click at [447, 199] on input "range" at bounding box center [382, 197] width 293 height 11
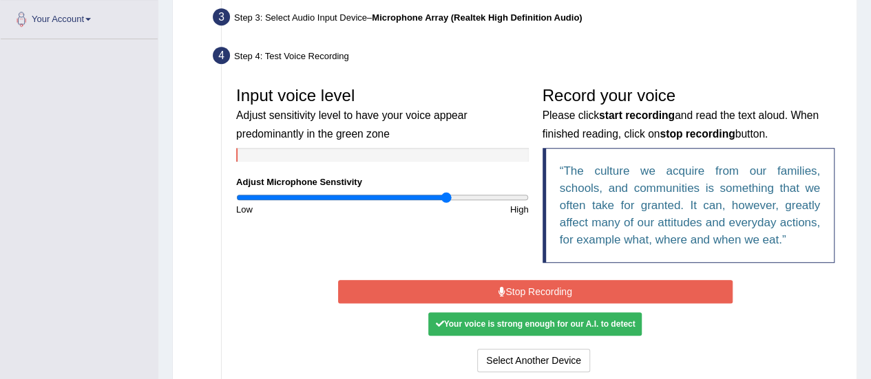
click at [452, 288] on button "Stop Recording" at bounding box center [535, 291] width 395 height 23
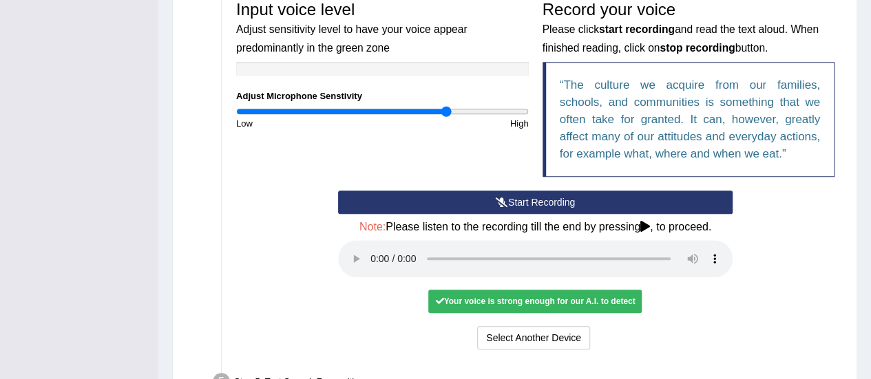
scroll to position [482, 0]
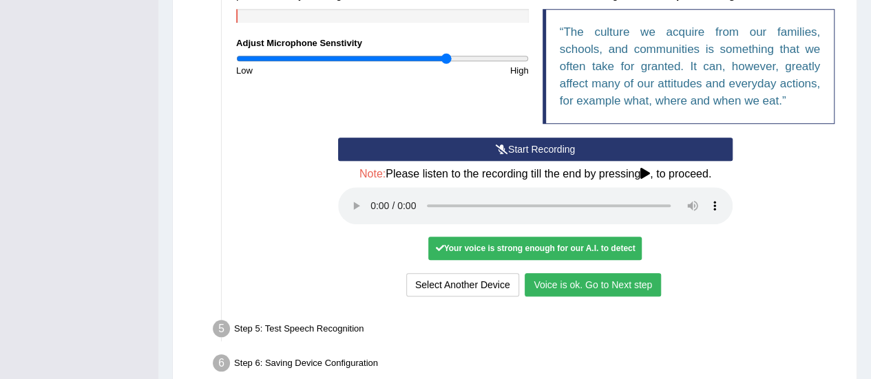
click at [600, 282] on button "Voice is ok. Go to Next step" at bounding box center [593, 284] width 136 height 23
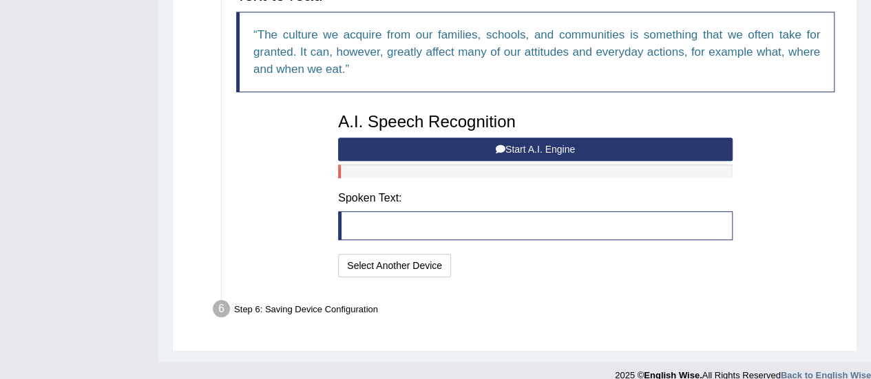
click at [556, 154] on button "Start A.I. Engine" at bounding box center [535, 149] width 395 height 23
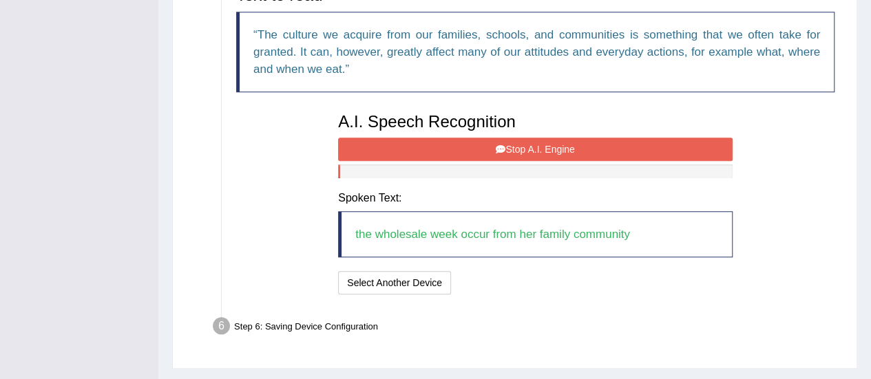
click at [556, 154] on button "Stop A.I. Engine" at bounding box center [535, 149] width 395 height 23
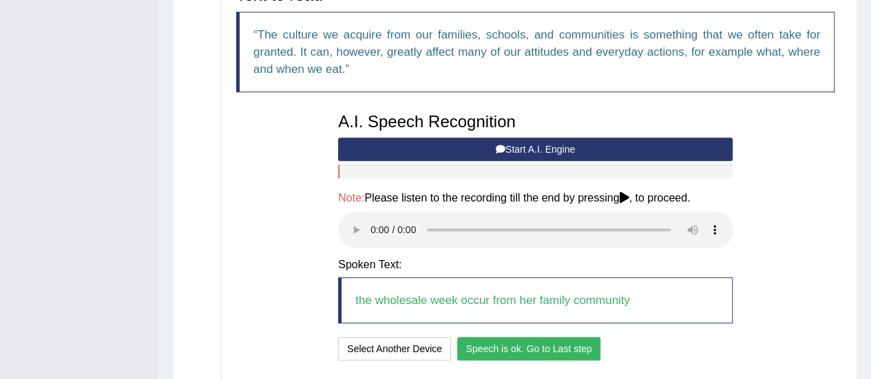
scroll to position [580, 0]
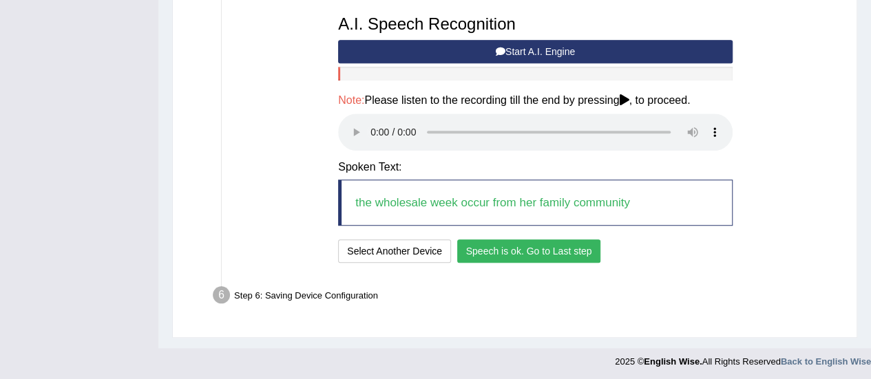
click at [474, 253] on button "Speech is ok. Go to Last step" at bounding box center [529, 251] width 144 height 23
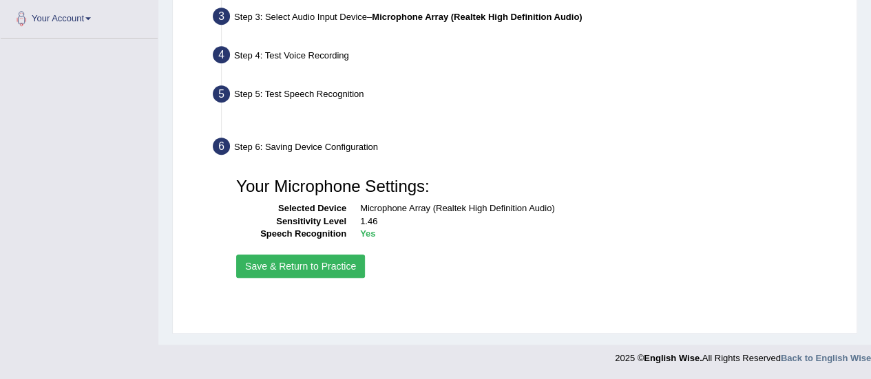
scroll to position [343, 0]
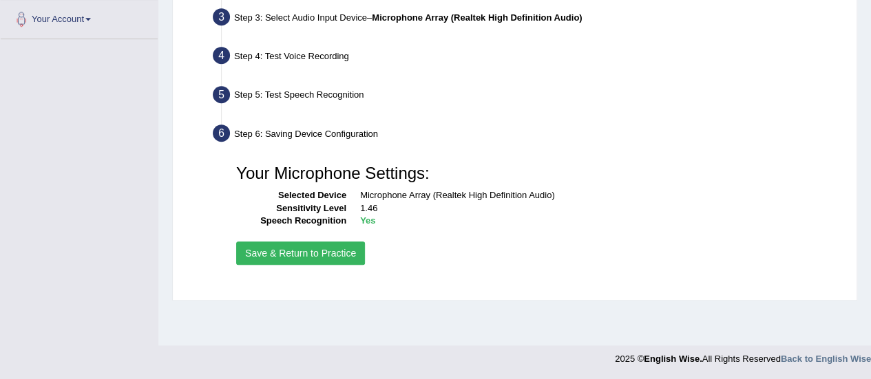
click at [336, 256] on button "Save & Return to Practice" at bounding box center [300, 253] width 129 height 23
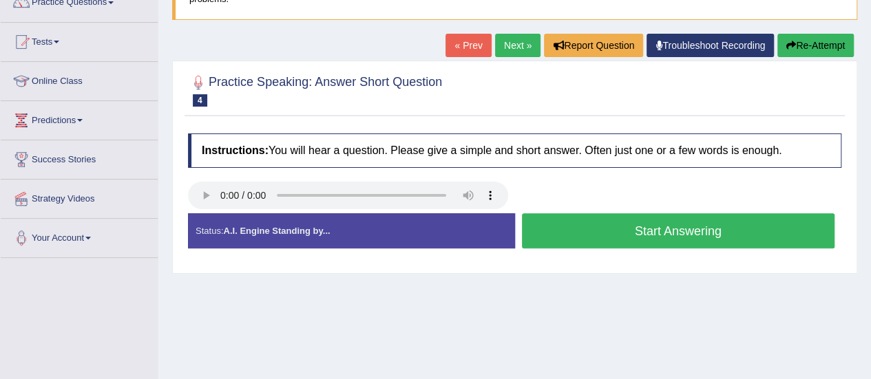
scroll to position [129, 0]
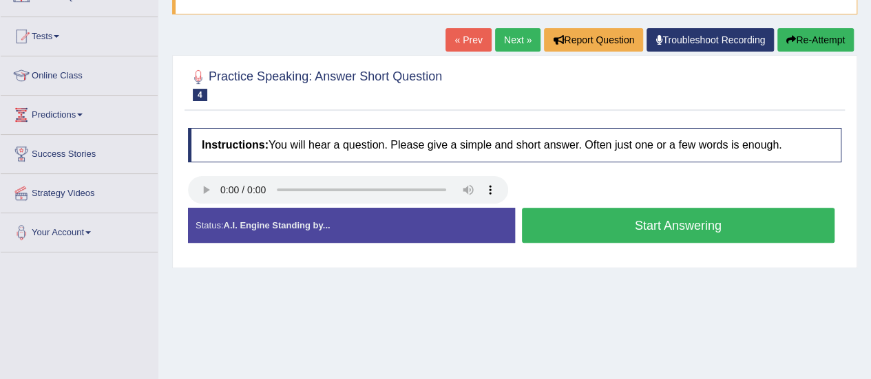
click at [636, 221] on button "Start Answering" at bounding box center [678, 225] width 313 height 35
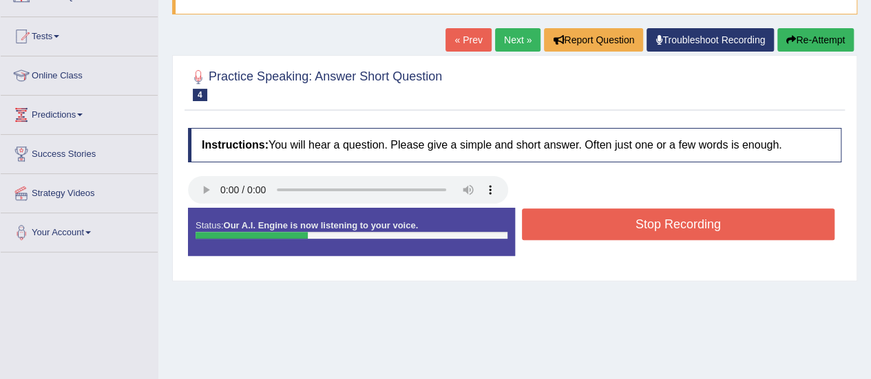
click at [636, 221] on button "Stop Recording" at bounding box center [678, 225] width 313 height 32
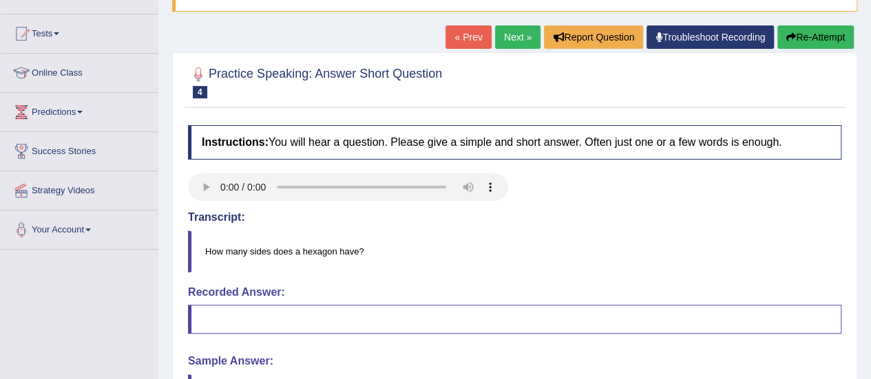
scroll to position [130, 0]
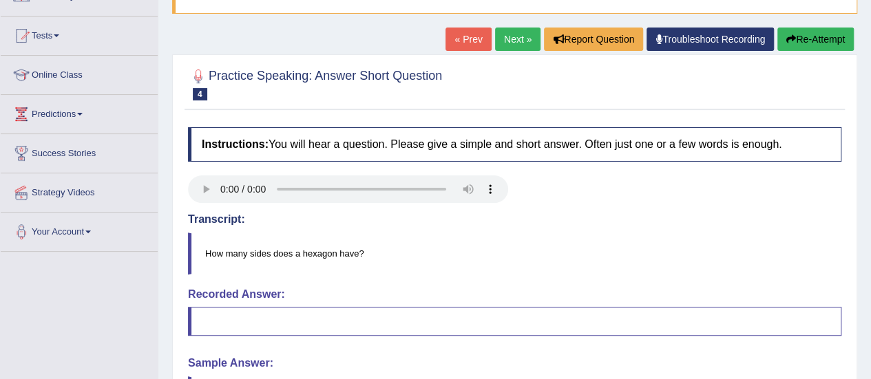
click at [729, 34] on link "Troubleshoot Recording" at bounding box center [709, 39] width 127 height 23
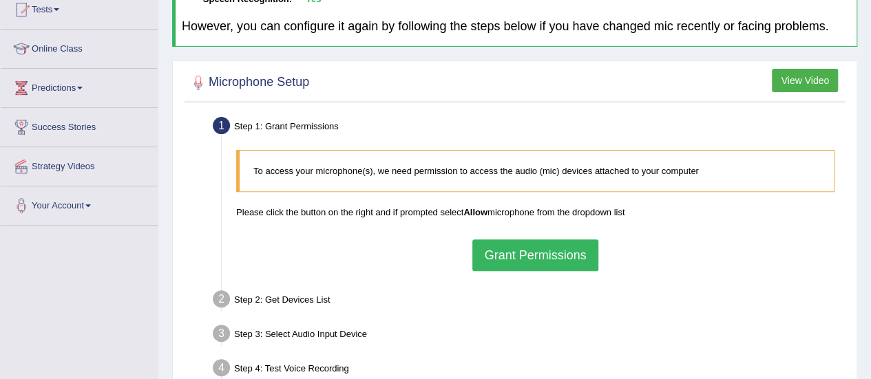
scroll to position [343, 0]
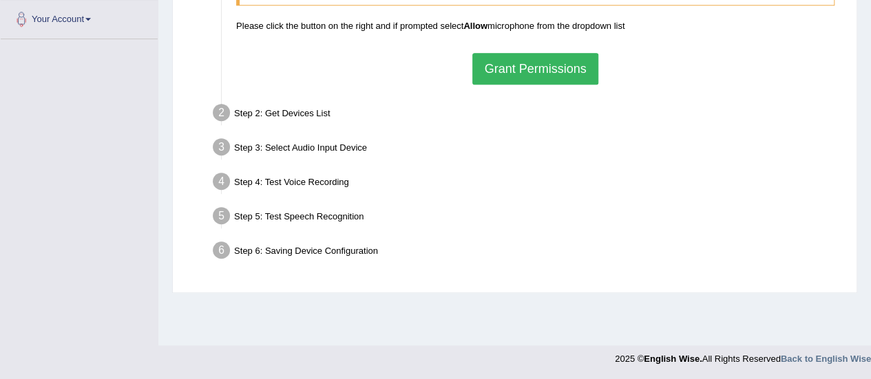
click at [510, 67] on button "Grant Permissions" at bounding box center [534, 69] width 125 height 32
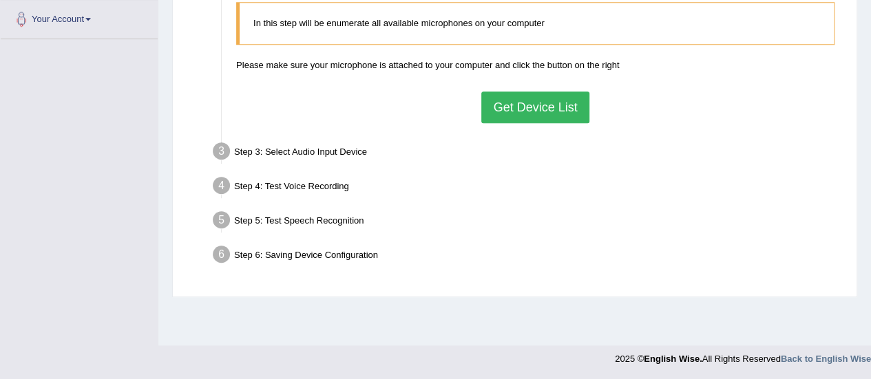
click at [509, 103] on button "Get Device List" at bounding box center [534, 108] width 107 height 32
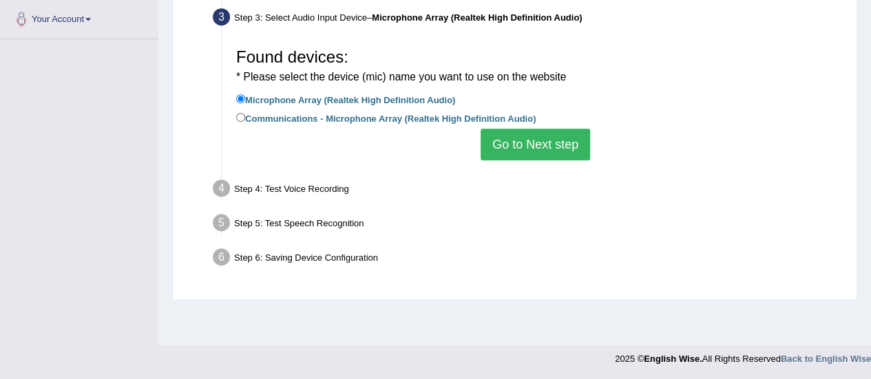
click at [511, 144] on button "Go to Next step" at bounding box center [535, 145] width 109 height 32
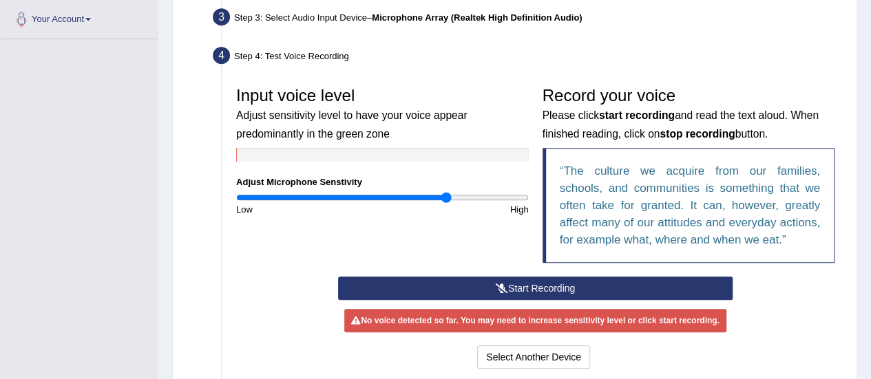
click at [529, 283] on button "Start Recording" at bounding box center [535, 288] width 395 height 23
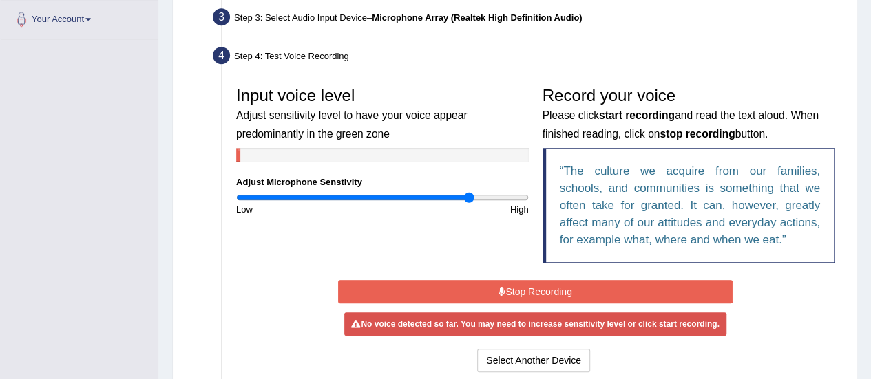
click at [470, 195] on input "range" at bounding box center [382, 197] width 293 height 11
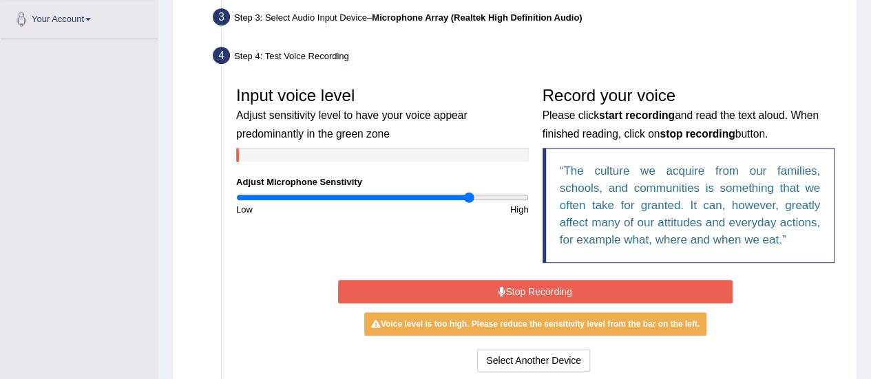
click at [470, 195] on input "range" at bounding box center [382, 197] width 293 height 11
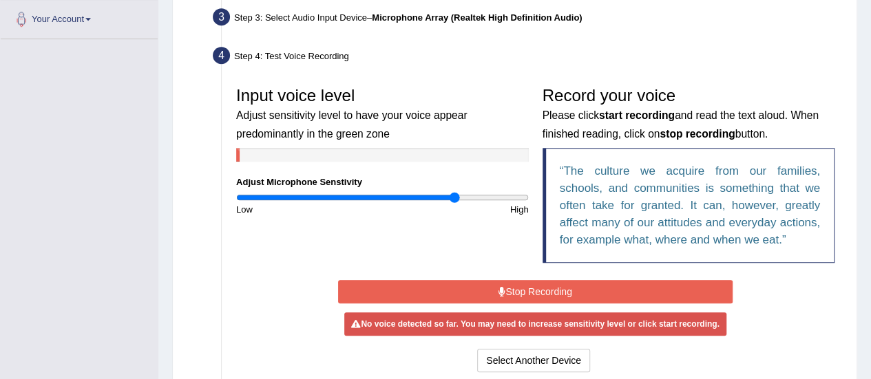
drag, startPoint x: 470, startPoint y: 195, endPoint x: 454, endPoint y: 196, distance: 15.9
click at [454, 196] on input "range" at bounding box center [382, 197] width 293 height 11
drag, startPoint x: 454, startPoint y: 196, endPoint x: 441, endPoint y: 196, distance: 13.1
click at [441, 196] on input "range" at bounding box center [382, 197] width 293 height 11
drag, startPoint x: 439, startPoint y: 196, endPoint x: 416, endPoint y: 196, distance: 23.4
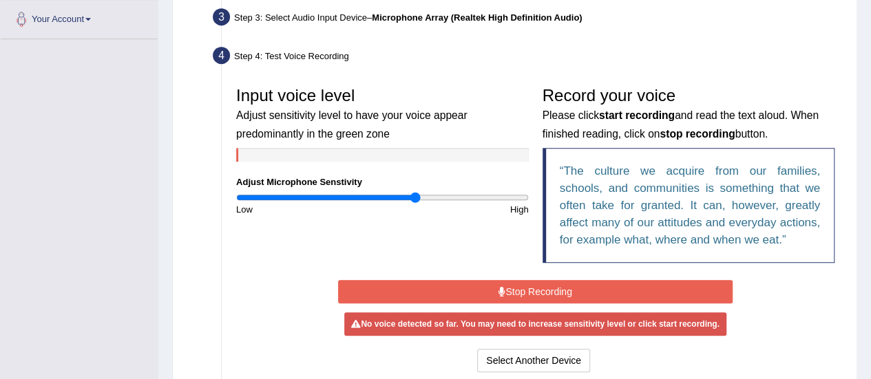
click at [416, 196] on input "range" at bounding box center [382, 197] width 293 height 11
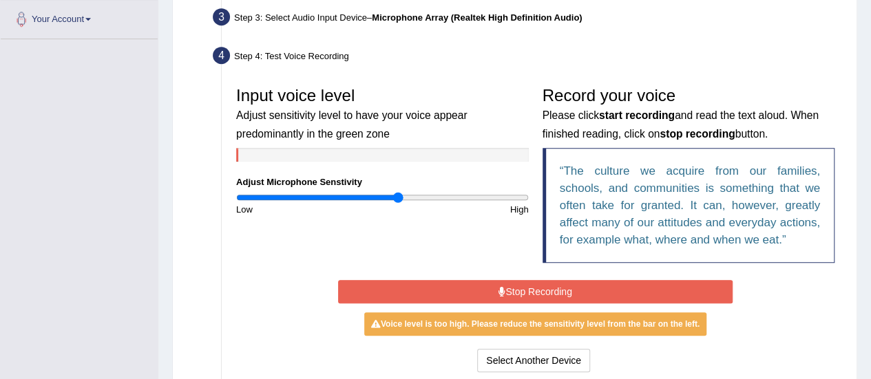
drag, startPoint x: 416, startPoint y: 196, endPoint x: 397, endPoint y: 198, distance: 19.3
click at [397, 198] on input "range" at bounding box center [382, 197] width 293 height 11
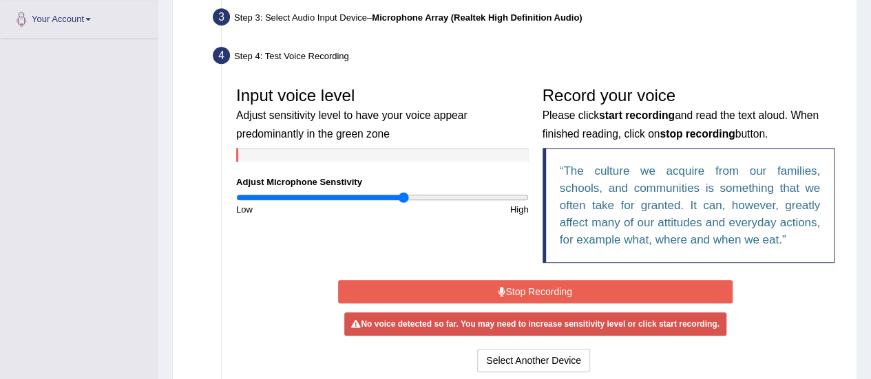
type input "1.16"
click at [403, 198] on input "range" at bounding box center [382, 197] width 293 height 11
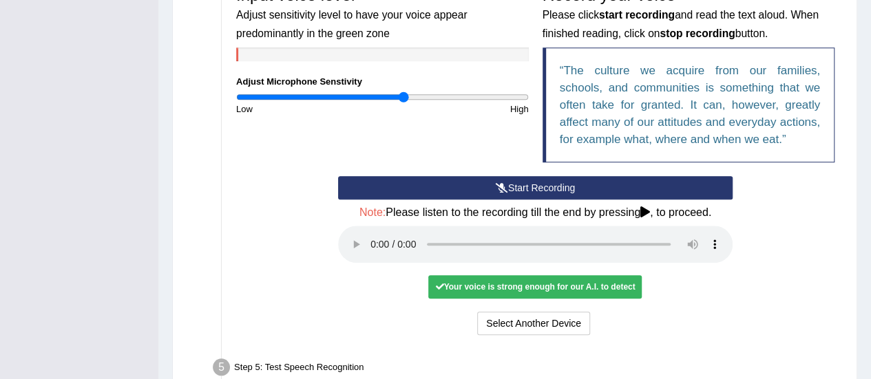
scroll to position [448, 0]
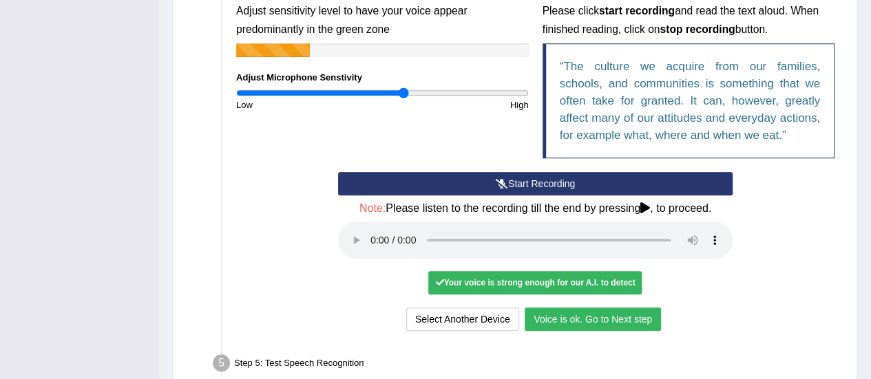
click at [579, 326] on button "Voice is ok. Go to Next step" at bounding box center [593, 319] width 136 height 23
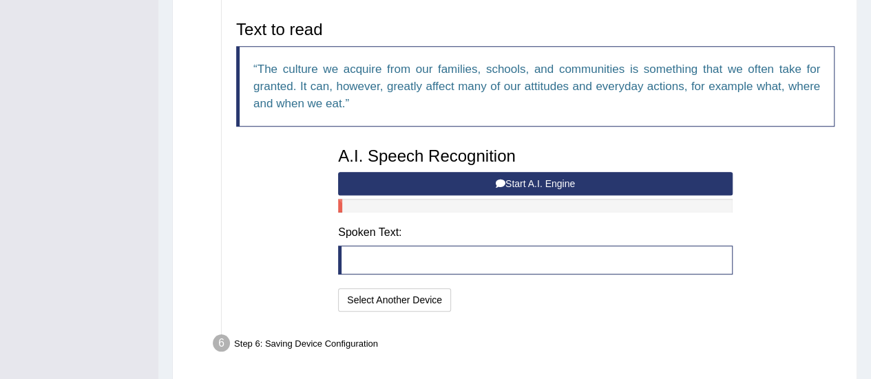
click at [496, 180] on icon at bounding box center [501, 184] width 10 height 10
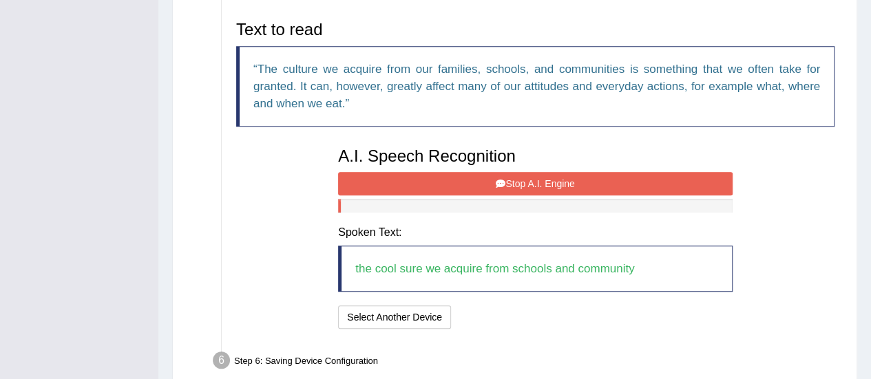
click at [479, 182] on button "Stop A.I. Engine" at bounding box center [535, 183] width 395 height 23
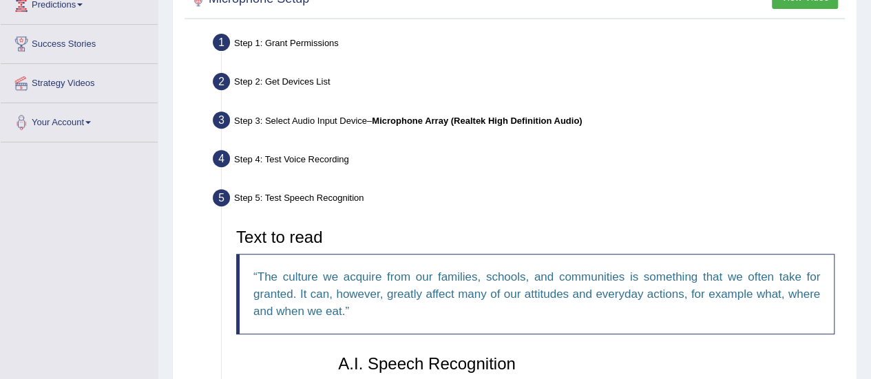
scroll to position [580, 0]
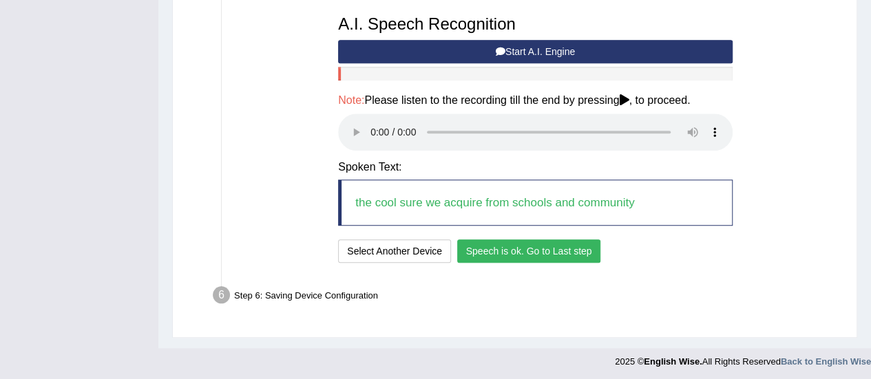
click at [482, 249] on button "Speech is ok. Go to Last step" at bounding box center [529, 251] width 144 height 23
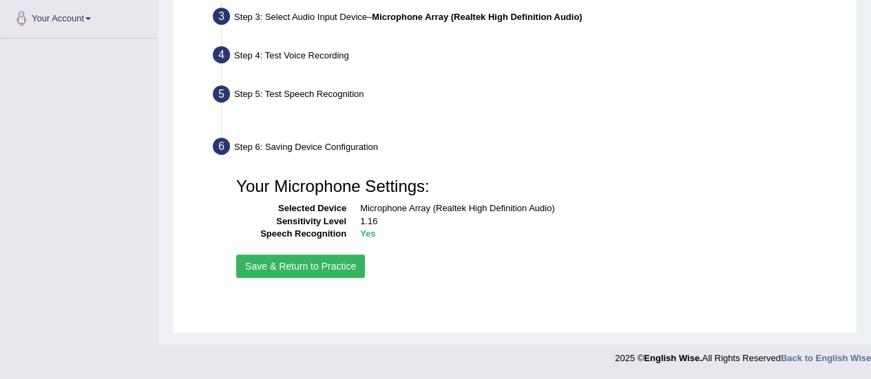
scroll to position [343, 0]
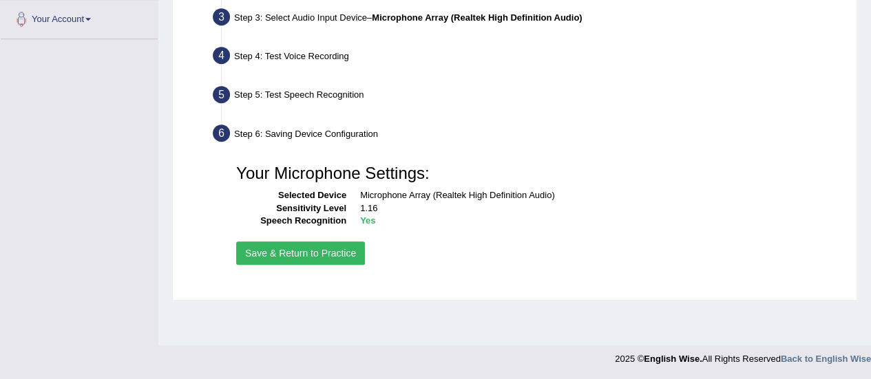
click at [327, 250] on button "Save & Return to Practice" at bounding box center [300, 253] width 129 height 23
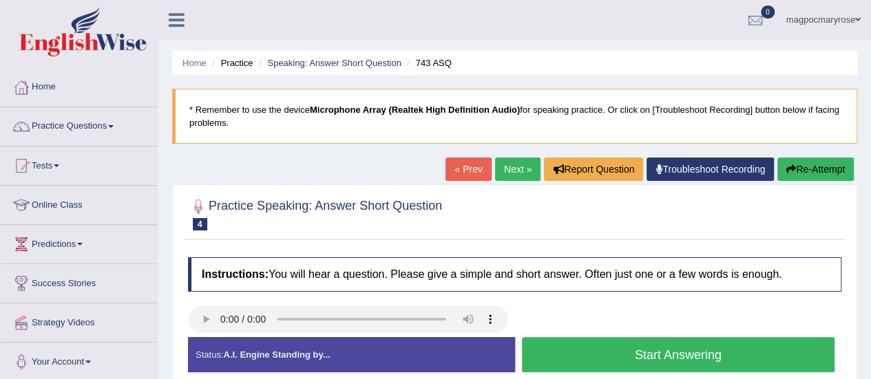
click at [563, 353] on button "Start Answering" at bounding box center [678, 354] width 313 height 35
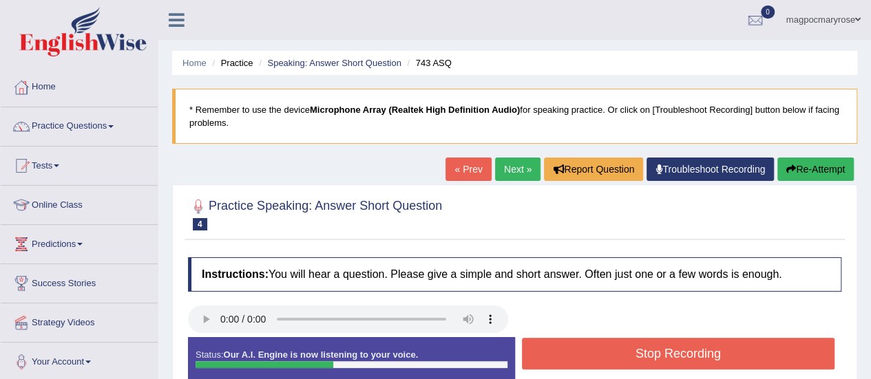
click at [563, 353] on button "Stop Recording" at bounding box center [678, 354] width 313 height 32
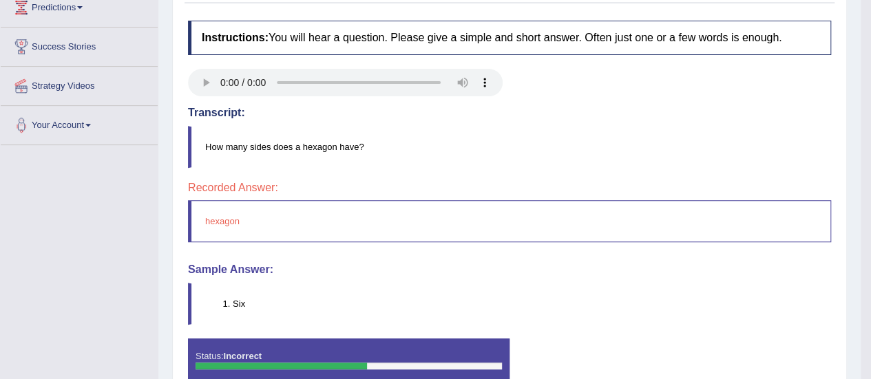
scroll to position [240, 0]
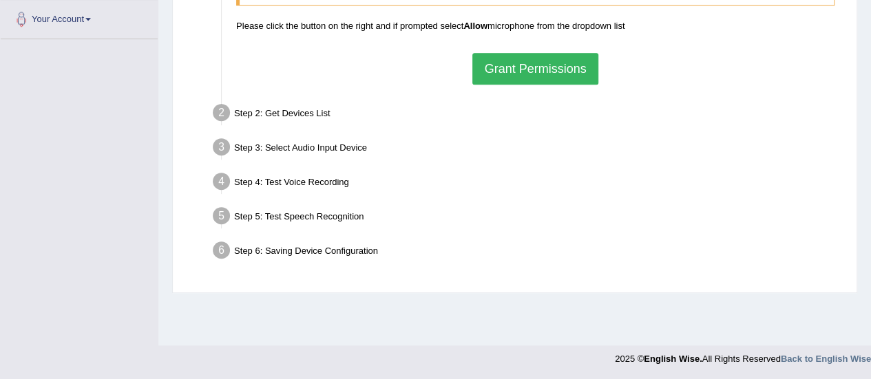
drag, startPoint x: 866, startPoint y: 339, endPoint x: 874, endPoint y: 307, distance: 33.4
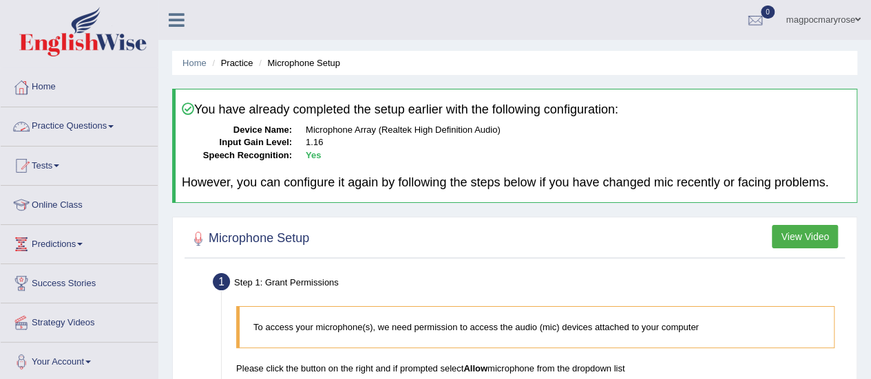
click at [96, 125] on link "Practice Questions" at bounding box center [79, 124] width 157 height 34
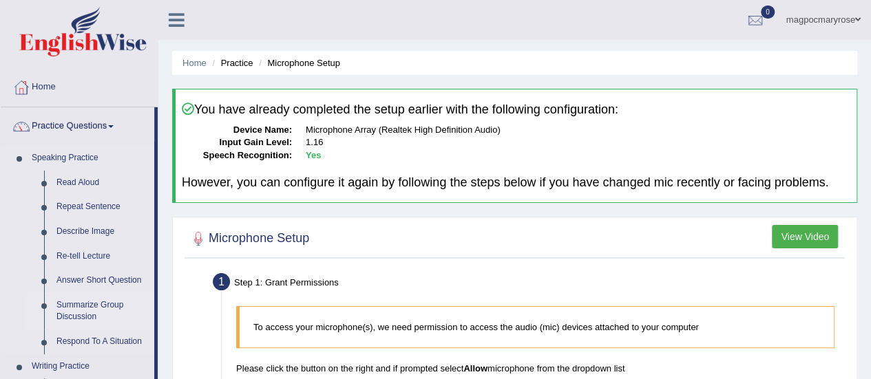
click at [81, 306] on link "Summarize Group Discussion" at bounding box center [102, 311] width 104 height 36
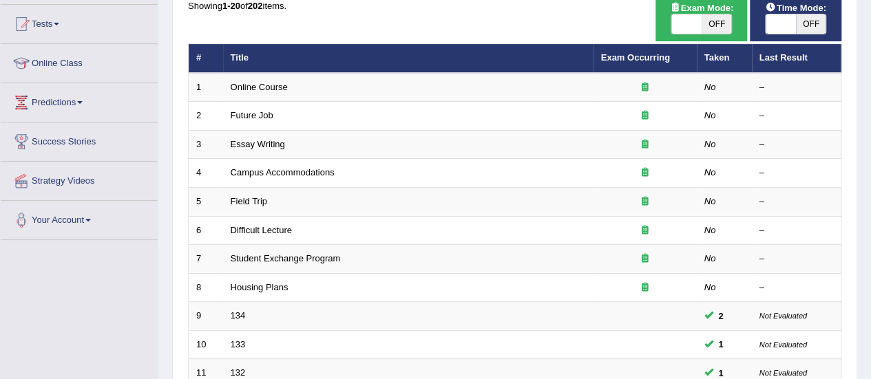
scroll to position [107, 0]
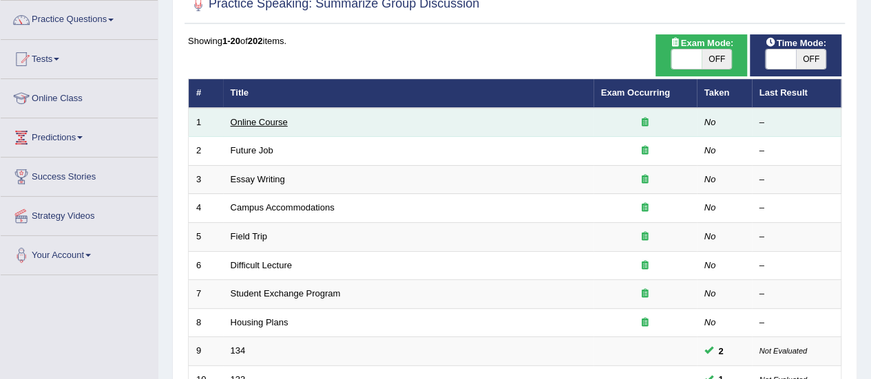
click at [251, 118] on link "Online Course" at bounding box center [259, 122] width 57 height 10
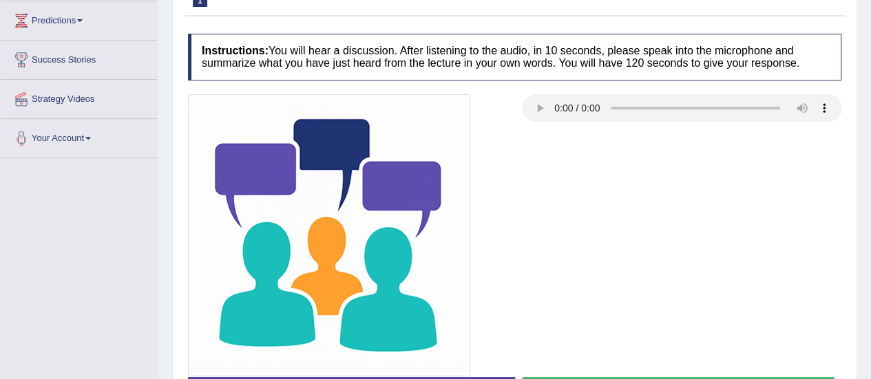
scroll to position [343, 0]
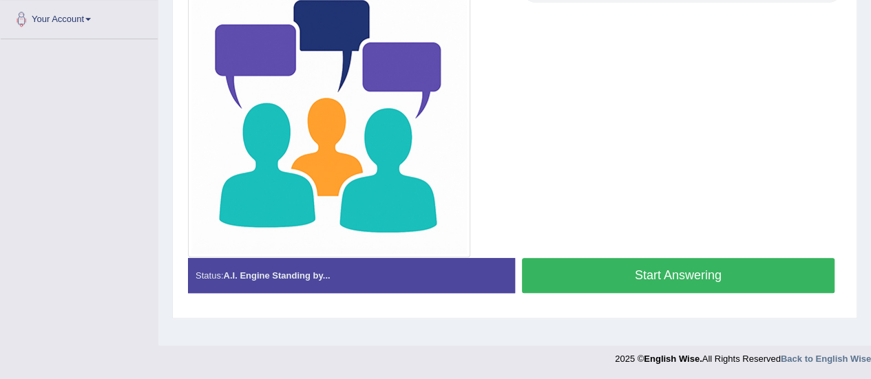
click at [707, 276] on button "Start Answering" at bounding box center [678, 275] width 313 height 35
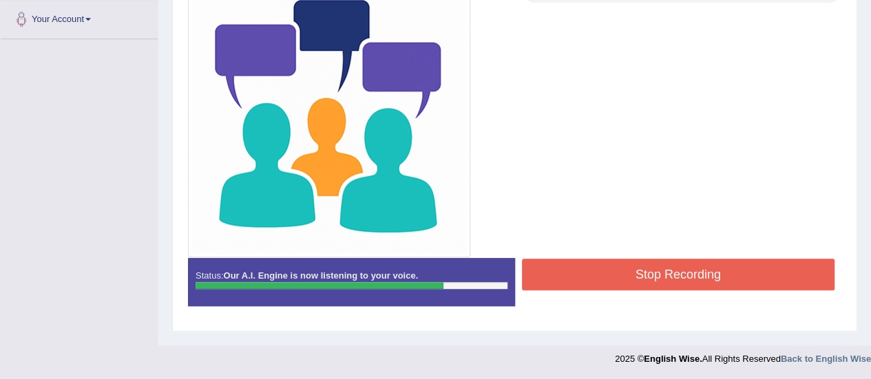
click at [707, 276] on button "Stop Recording" at bounding box center [678, 275] width 313 height 32
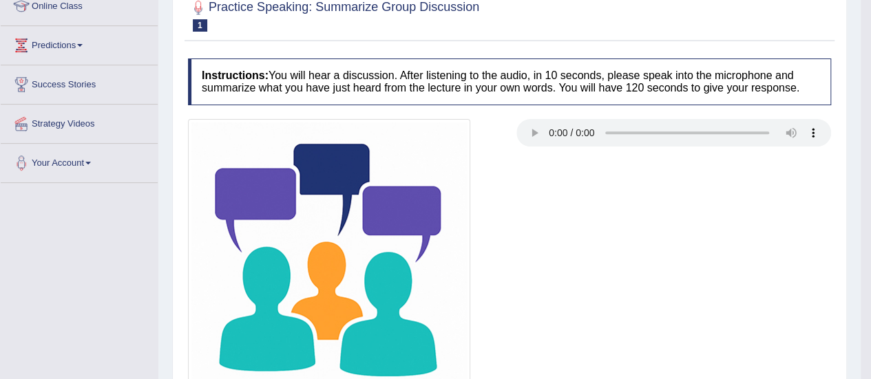
scroll to position [0, 0]
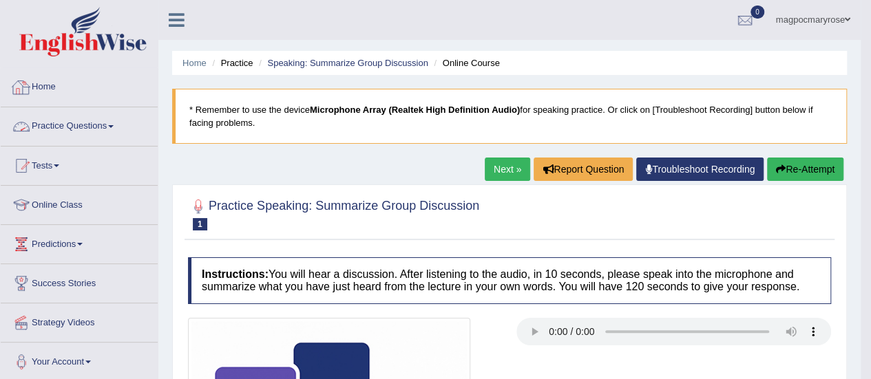
click at [67, 127] on link "Practice Questions" at bounding box center [79, 124] width 157 height 34
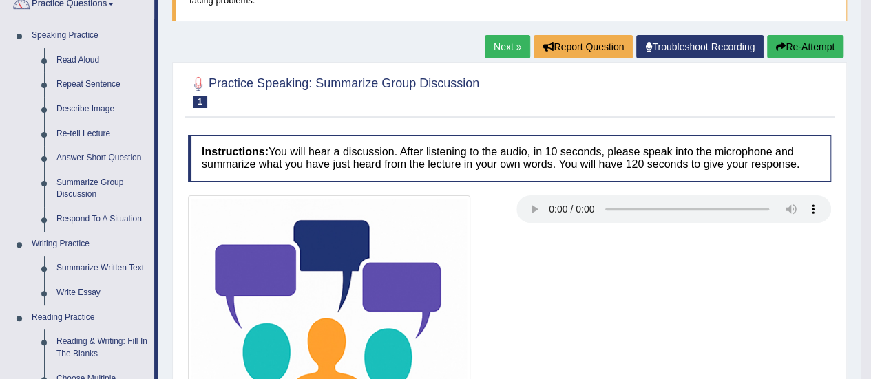
scroll to position [132, 0]
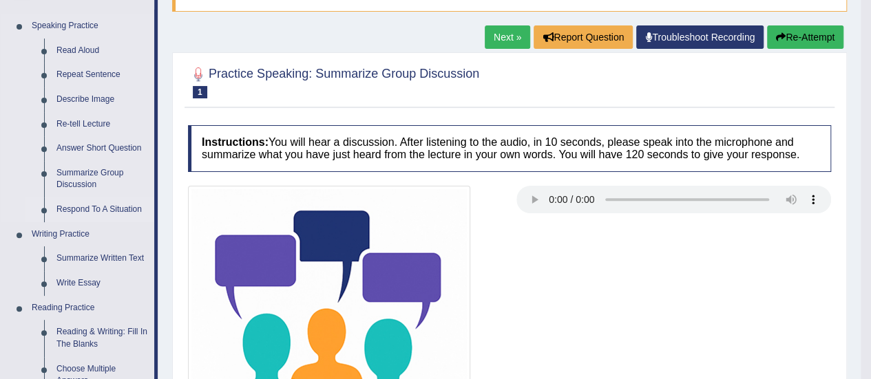
click at [66, 209] on link "Respond To A Situation" at bounding box center [102, 210] width 104 height 25
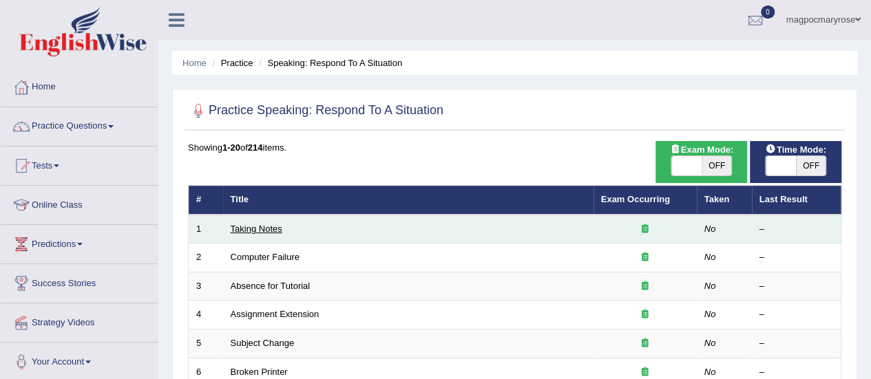
click at [264, 231] on link "Taking Notes" at bounding box center [257, 229] width 52 height 10
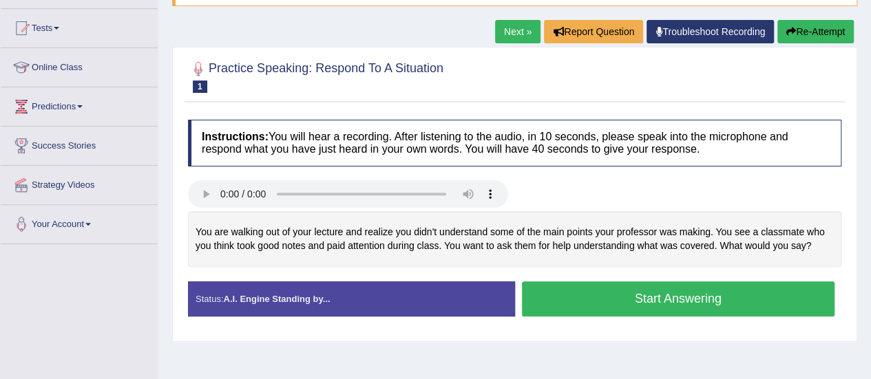
scroll to position [143, 0]
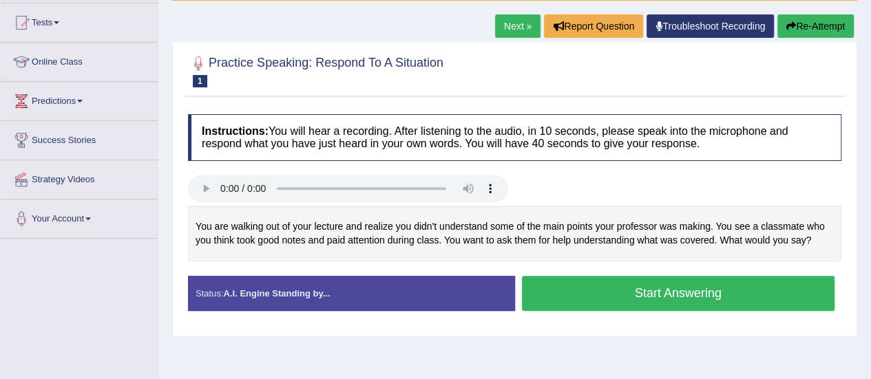
drag, startPoint x: 0, startPoint y: 0, endPoint x: 870, endPoint y: 220, distance: 897.5
click at [870, 220] on html "Toggle navigation Home Practice Questions Speaking Practice Read Aloud Repeat S…" at bounding box center [435, 46] width 871 height 379
click at [599, 297] on button "Start Answering" at bounding box center [678, 293] width 313 height 35
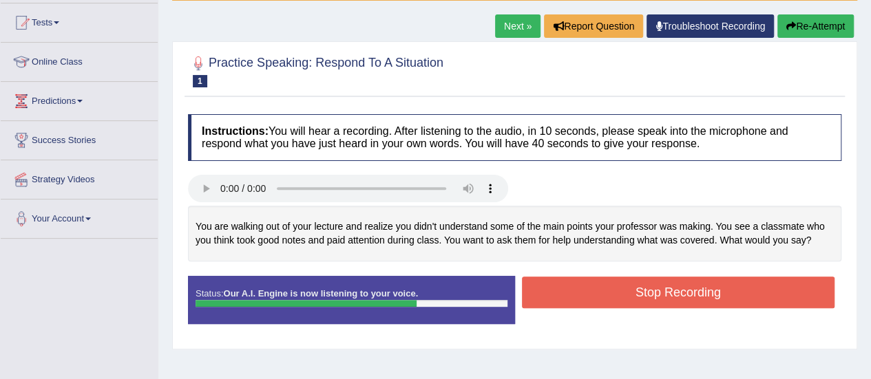
click at [599, 297] on button "Stop Recording" at bounding box center [678, 293] width 313 height 32
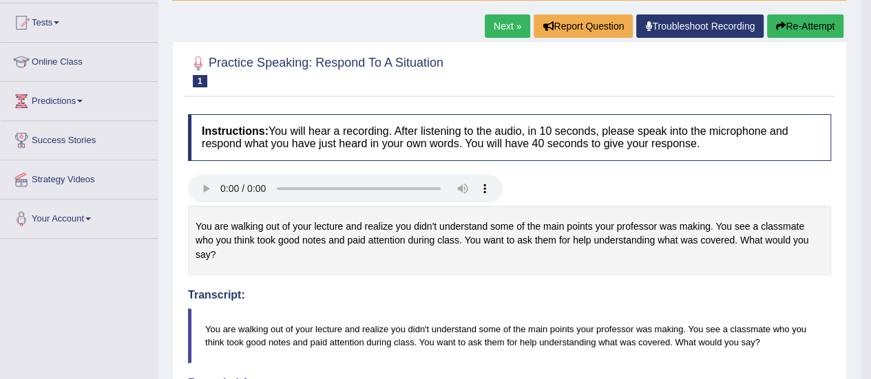
drag, startPoint x: 881, startPoint y: 180, endPoint x: 881, endPoint y: 285, distance: 105.3
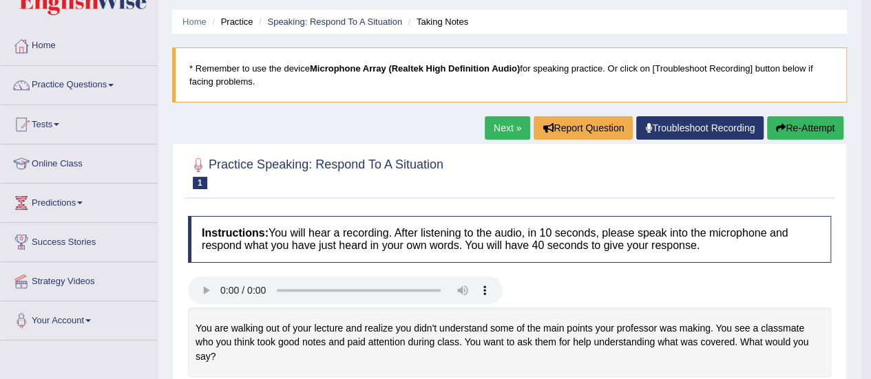
scroll to position [0, 0]
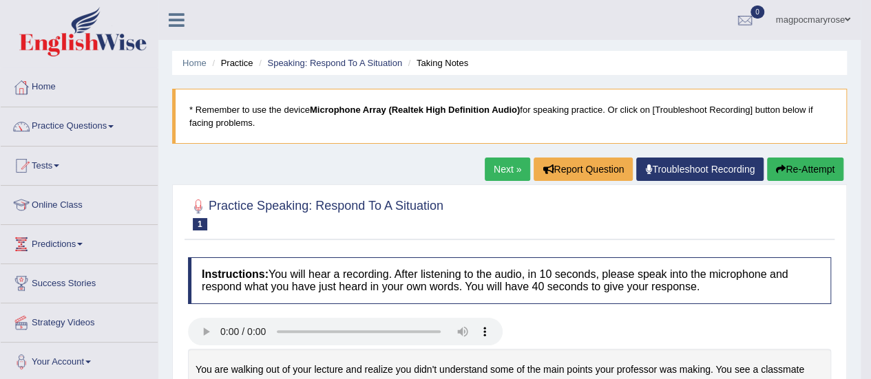
click at [792, 173] on button "Re-Attempt" at bounding box center [805, 169] width 76 height 23
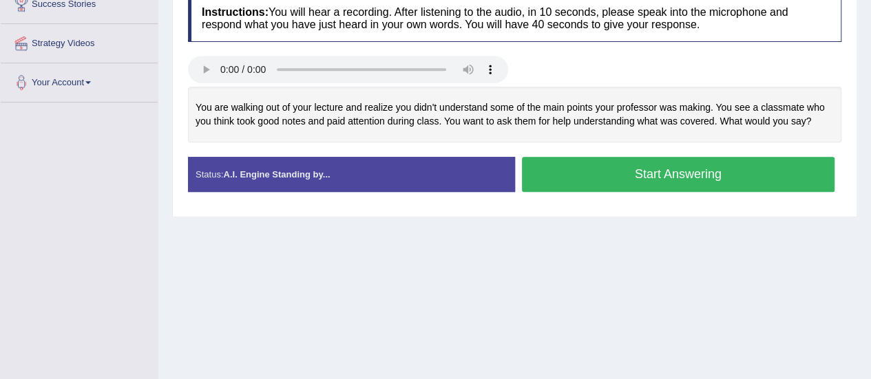
scroll to position [286, 0]
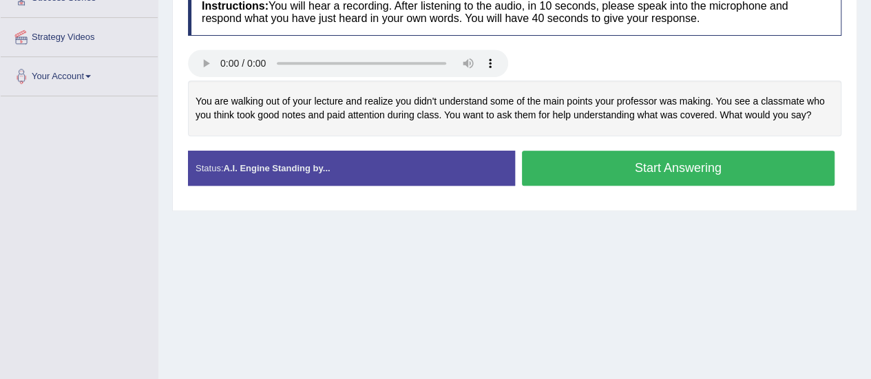
click at [664, 159] on button "Start Answering" at bounding box center [678, 168] width 313 height 35
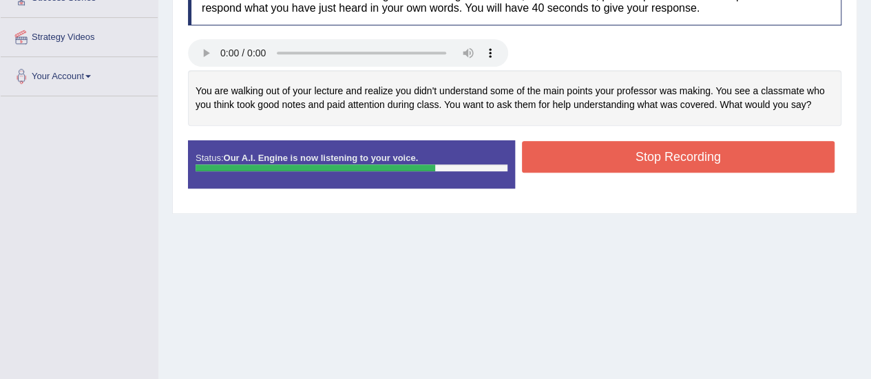
click at [664, 159] on button "Stop Recording" at bounding box center [678, 157] width 313 height 32
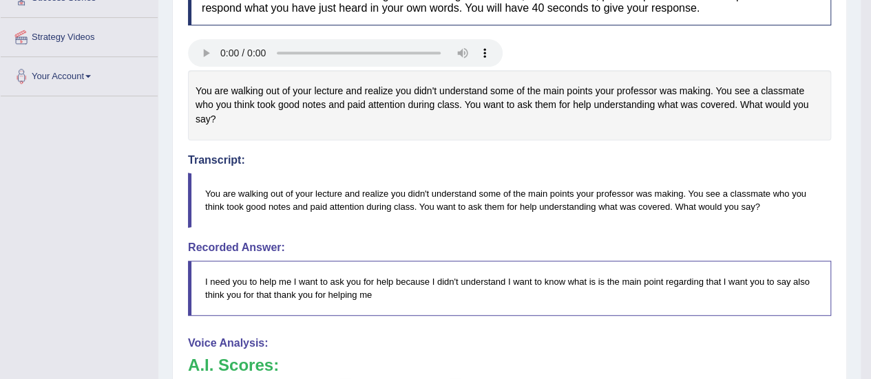
drag, startPoint x: 881, startPoint y: 169, endPoint x: 880, endPoint y: 192, distance: 23.4
drag, startPoint x: 870, startPoint y: 194, endPoint x: 880, endPoint y: 279, distance: 85.3
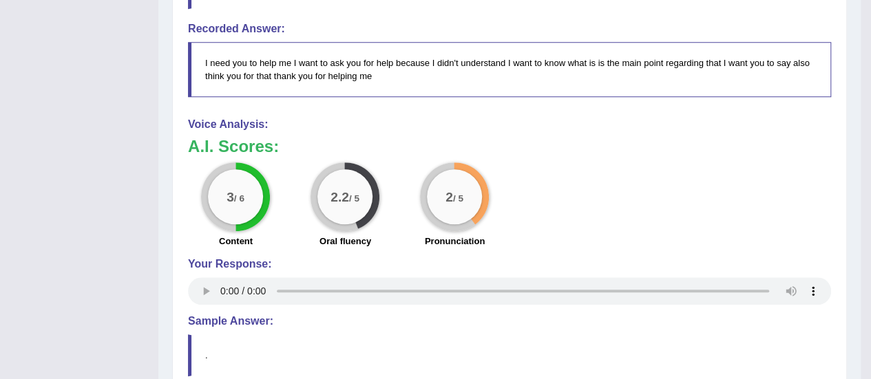
scroll to position [630, 0]
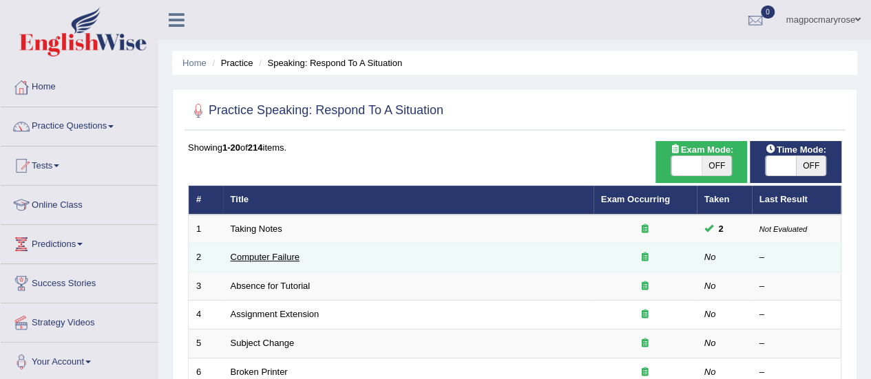
click at [277, 253] on link "Computer Failure" at bounding box center [265, 257] width 69 height 10
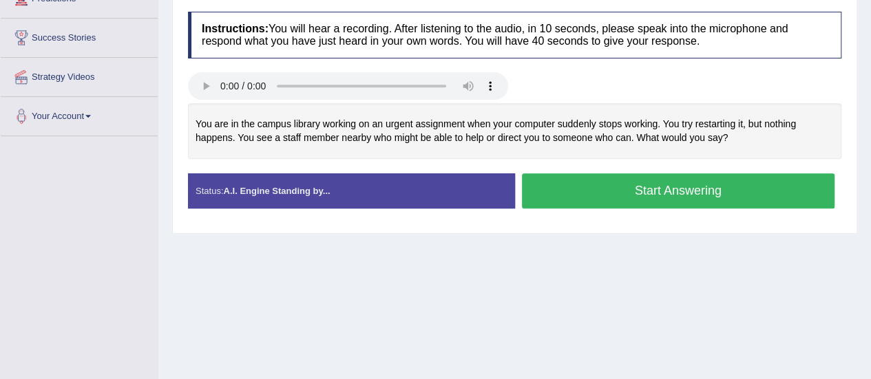
scroll to position [251, 0]
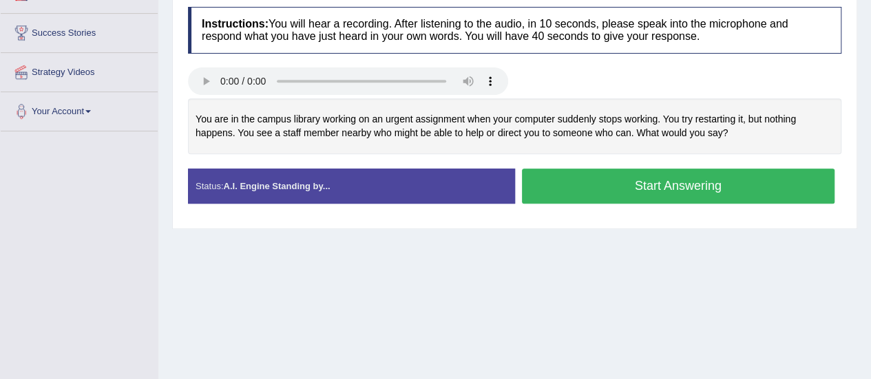
click at [611, 185] on button "Start Answering" at bounding box center [678, 186] width 313 height 35
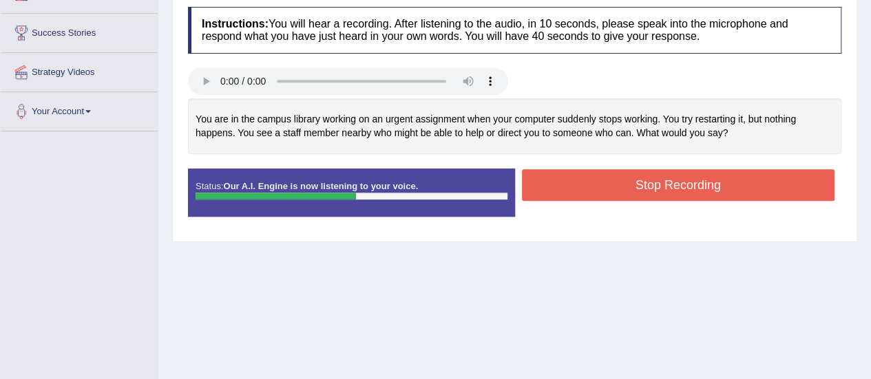
click at [611, 185] on button "Stop Recording" at bounding box center [678, 185] width 313 height 32
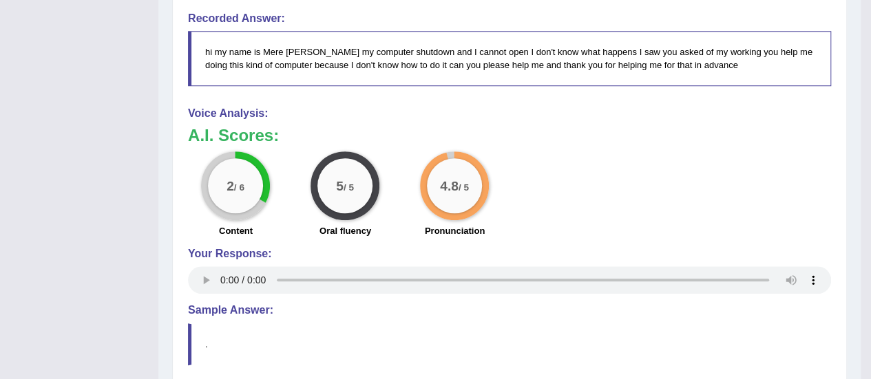
scroll to position [0, 0]
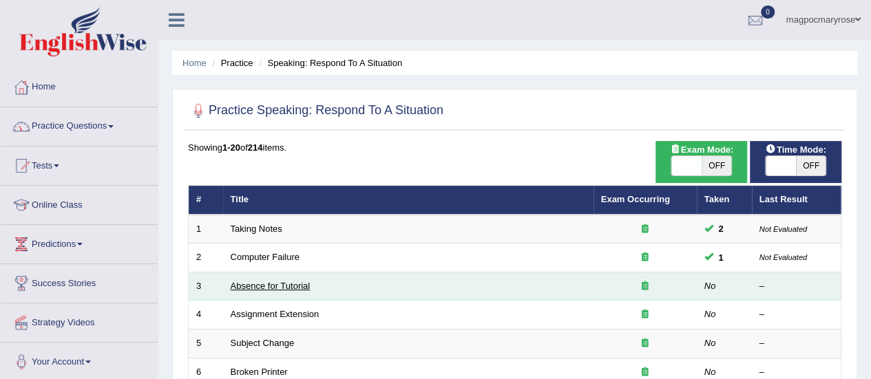
click at [257, 281] on link "Absence for Tutorial" at bounding box center [271, 286] width 80 height 10
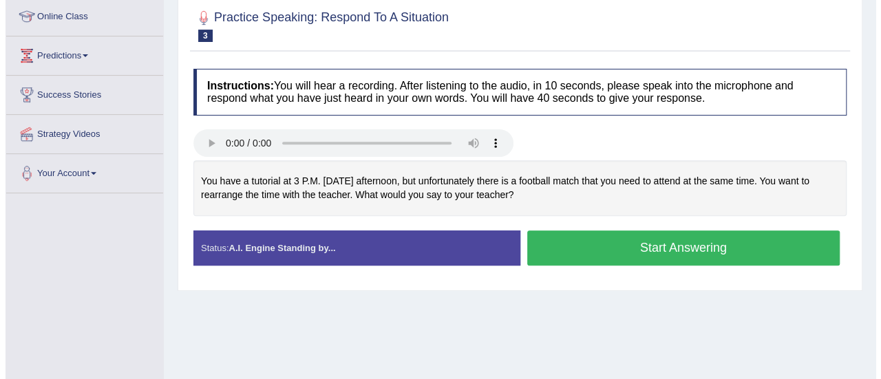
scroll to position [193, 0]
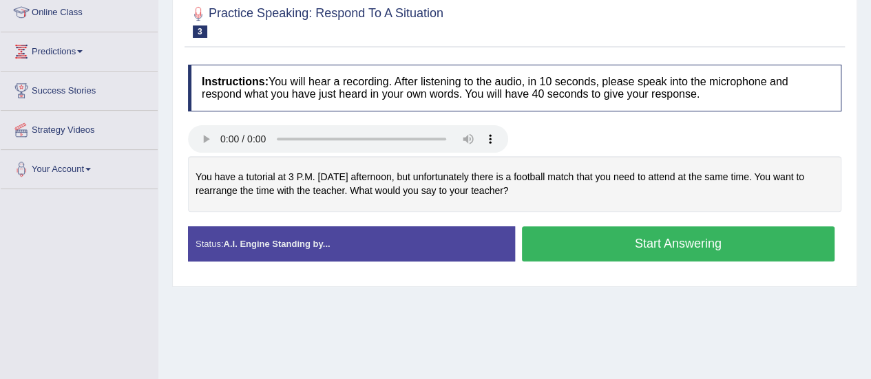
click at [568, 238] on button "Start Answering" at bounding box center [678, 244] width 313 height 35
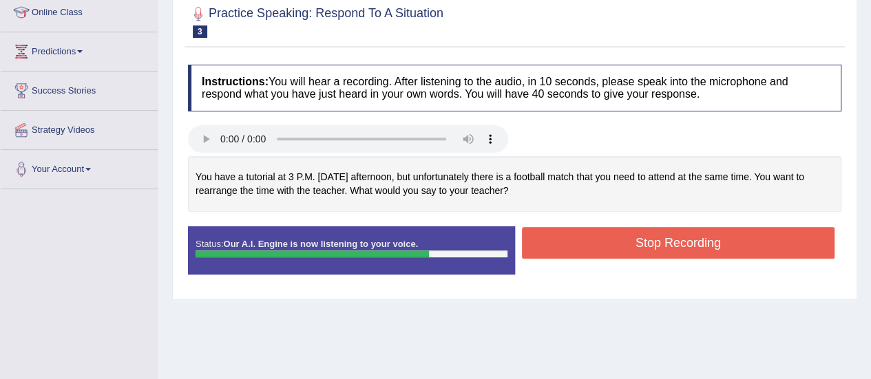
click at [568, 238] on button "Stop Recording" at bounding box center [678, 243] width 313 height 32
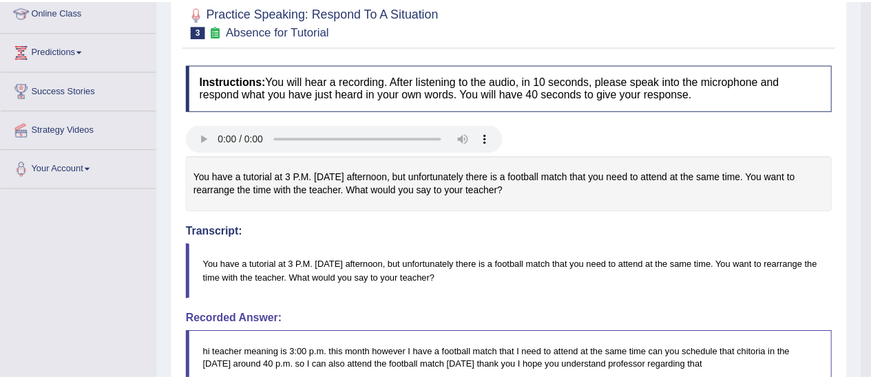
scroll to position [238, 0]
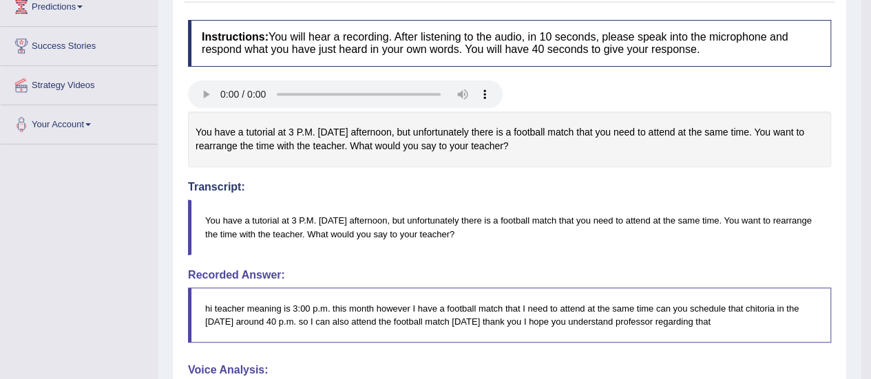
drag, startPoint x: 881, startPoint y: 182, endPoint x: 881, endPoint y: 271, distance: 88.8
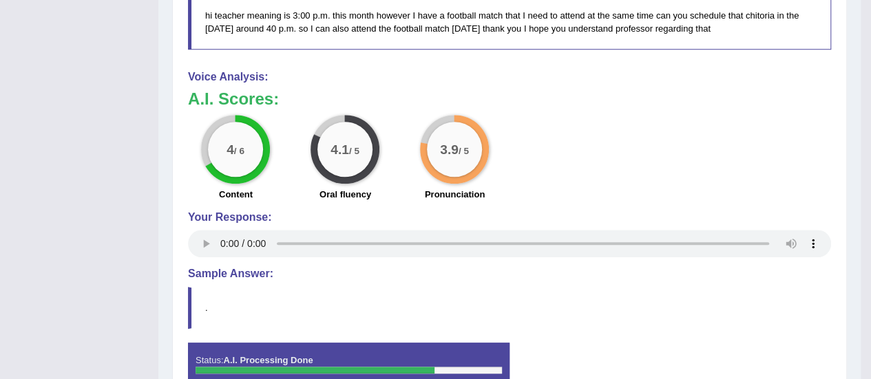
scroll to position [532, 0]
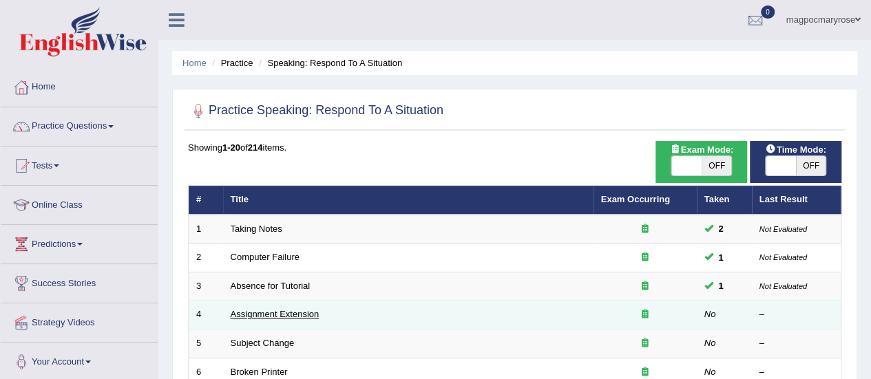
click at [284, 311] on link "Assignment Extension" at bounding box center [275, 314] width 89 height 10
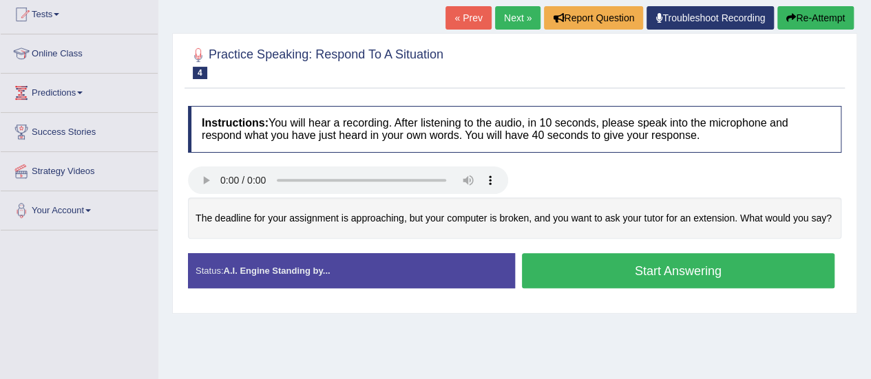
scroll to position [151, 0]
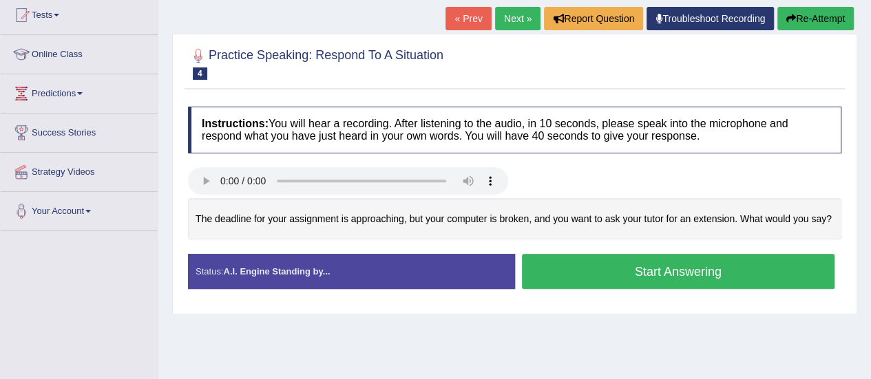
click at [588, 261] on button "Start Answering" at bounding box center [678, 271] width 313 height 35
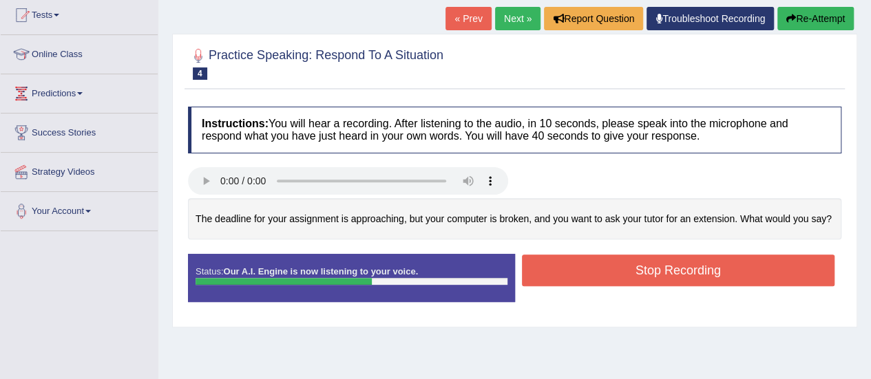
click at [588, 261] on button "Stop Recording" at bounding box center [678, 271] width 313 height 32
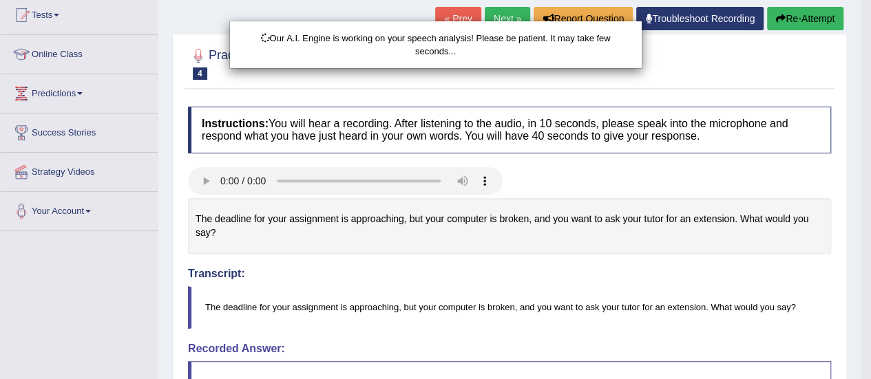
scroll to position [150, 0]
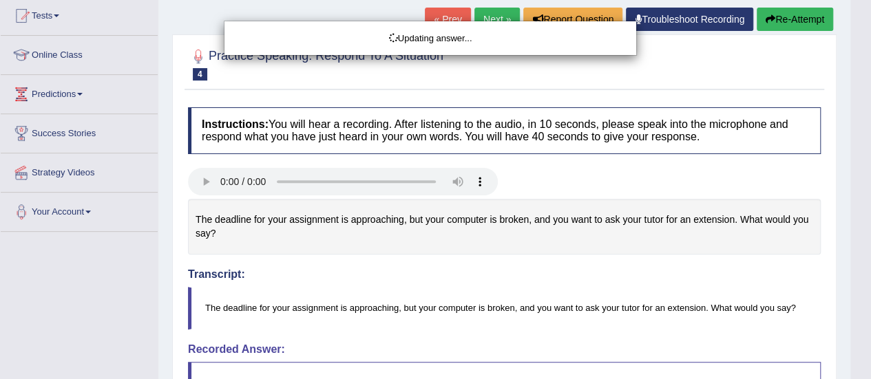
drag, startPoint x: 870, startPoint y: 90, endPoint x: 881, endPoint y: 220, distance: 130.5
click at [870, 220] on html "Toggle navigation Home Practice Questions Speaking Practice Read Aloud Repeat S…" at bounding box center [435, 39] width 871 height 379
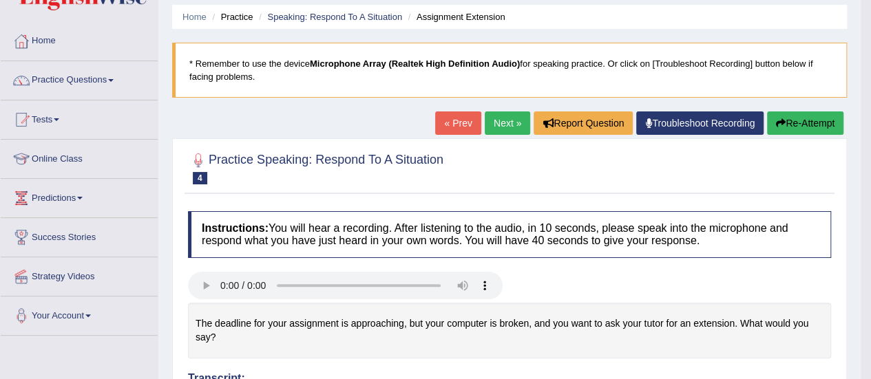
scroll to position [0, 0]
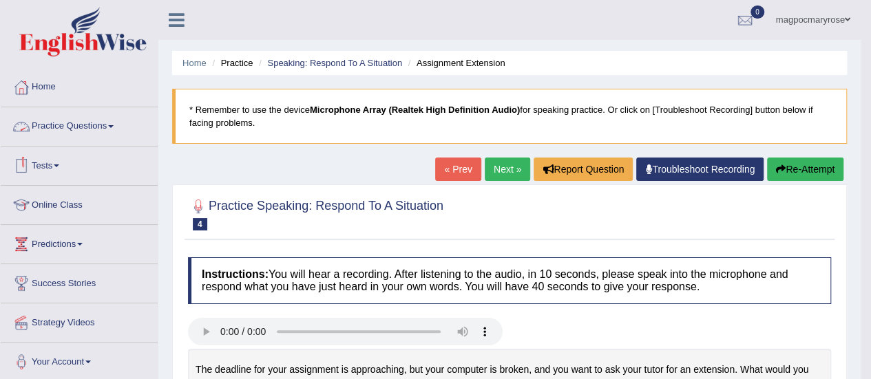
click at [96, 124] on link "Practice Questions" at bounding box center [79, 124] width 157 height 34
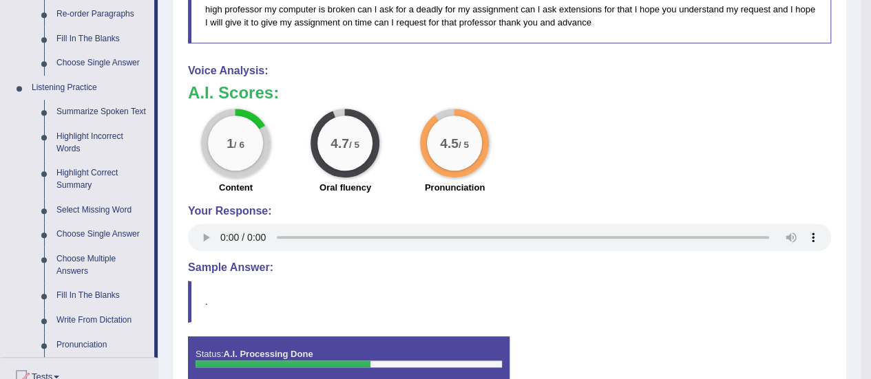
scroll to position [533, 0]
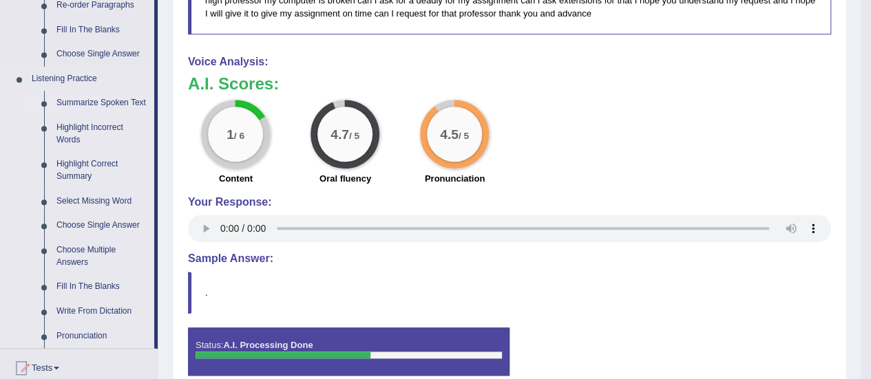
click at [112, 101] on link "Summarize Spoken Text" at bounding box center [102, 103] width 104 height 25
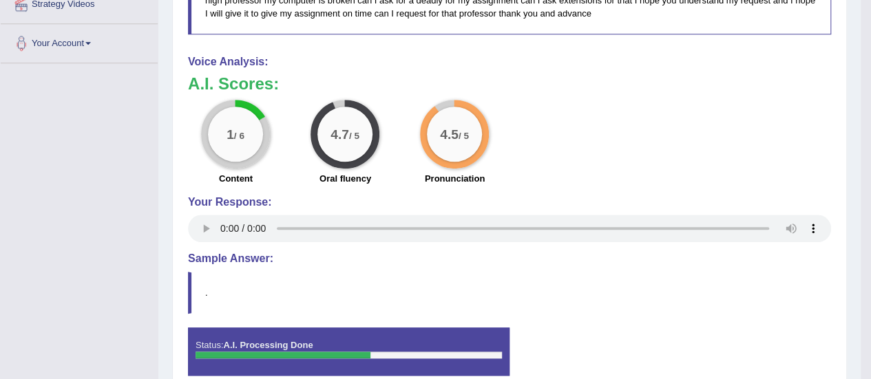
scroll to position [273, 0]
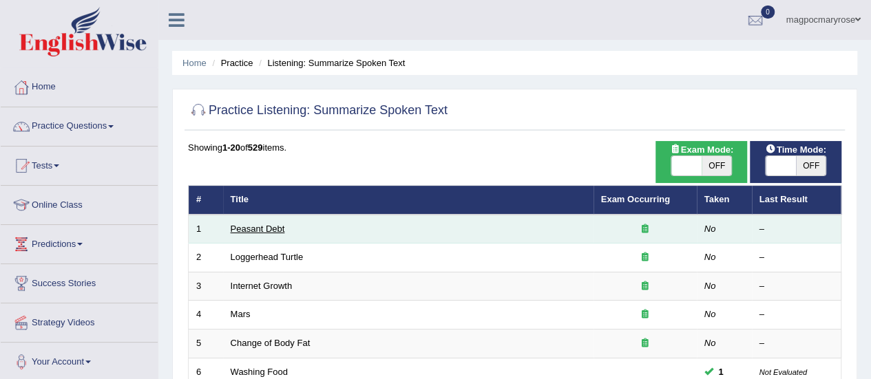
click at [266, 231] on link "Peasant Debt" at bounding box center [258, 229] width 54 height 10
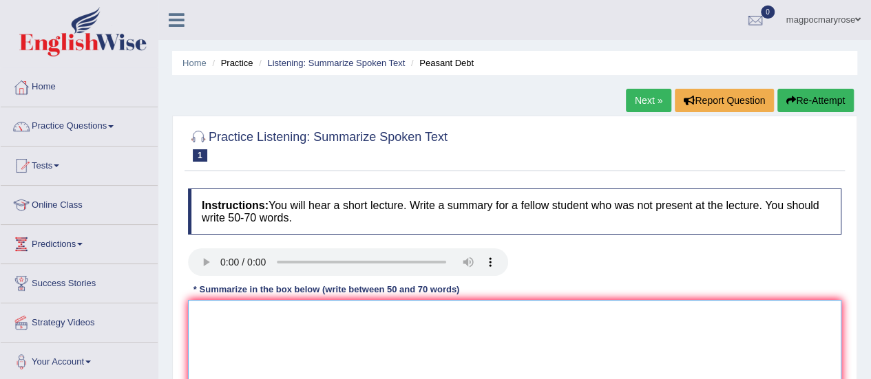
click at [240, 313] on textarea at bounding box center [514, 367] width 653 height 134
click at [278, 340] on textarea at bounding box center [514, 367] width 653 height 134
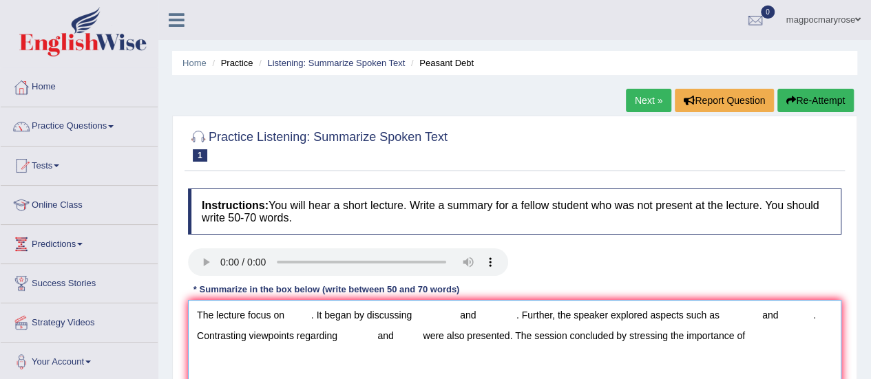
click at [287, 316] on textarea "The lecture focus on . It began by discussing and . Further, the speaker explor…" at bounding box center [514, 367] width 653 height 134
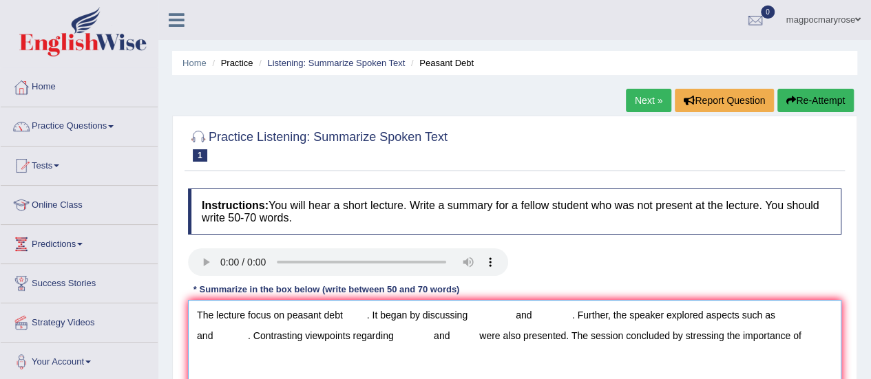
click at [479, 313] on textarea "The lecture focus on peasant debt . It began by discussing and . Further, the s…" at bounding box center [514, 367] width 653 height 134
click at [574, 315] on textarea "The lecture focus on peasant debt . It began by discussing suicide and . Furthe…" at bounding box center [514, 367] width 653 height 134
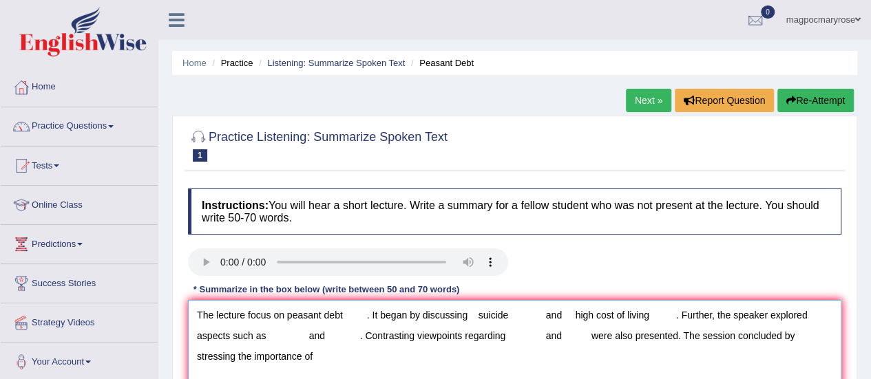
click at [270, 337] on textarea "The lecture focus on peasant debt . It began by discussing suicide and high cos…" at bounding box center [514, 367] width 653 height 134
click at [387, 339] on textarea "The lecture focus on peasant debt . It began by discussing suicide and high cos…" at bounding box center [514, 367] width 653 height 134
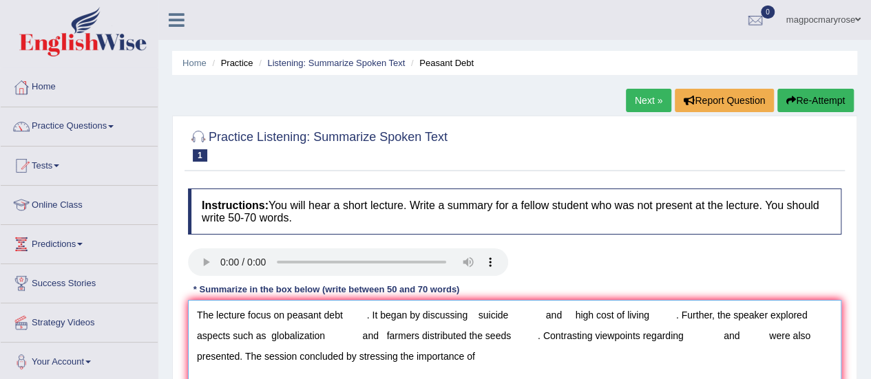
click at [690, 339] on textarea "The lecture focus on peasant debt . It began by discussing suicide and high cos…" at bounding box center [514, 367] width 653 height 134
click at [223, 355] on textarea "The lecture focus on peasant debt . It began by discussing suicide and high cos…" at bounding box center [514, 367] width 653 height 134
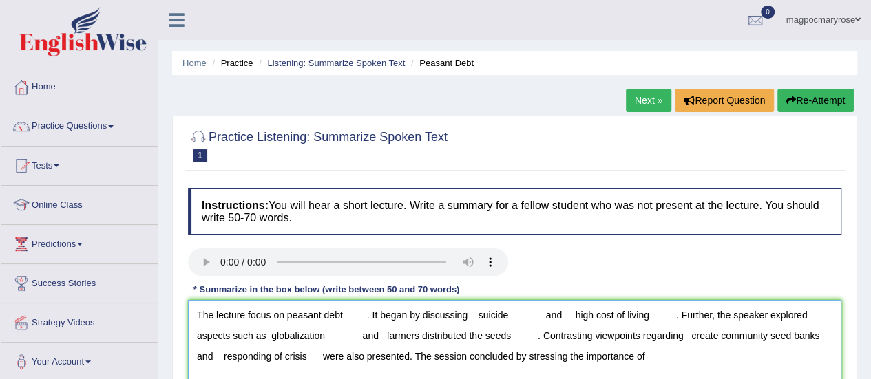
click at [660, 357] on textarea "The lecture focus on peasant debt . It began by discussing suicide and high cos…" at bounding box center [514, 367] width 653 height 134
click at [365, 317] on textarea "The lecture focus on peasant debt . It began by discussing suicide and high cos…" at bounding box center [514, 367] width 653 height 134
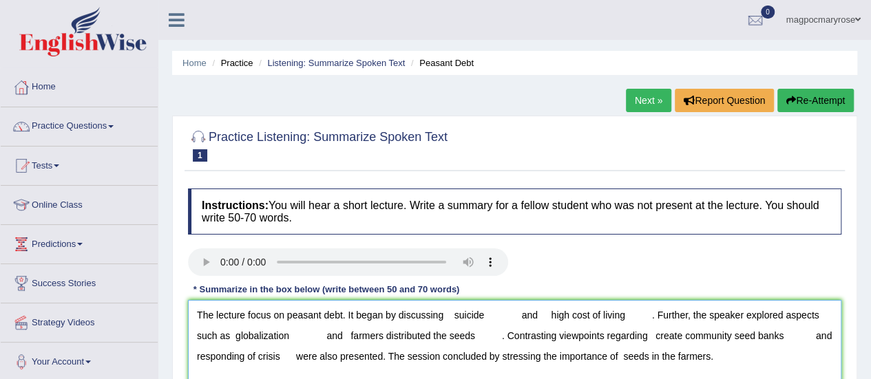
click at [452, 315] on textarea "The lecture focus on peasant debt. It began by discussing suicide and high cost…" at bounding box center [514, 367] width 653 height 134
click at [514, 312] on textarea "The lecture focus on peasant debt. It began by discussing suicide and high cost…" at bounding box center [514, 367] width 653 height 134
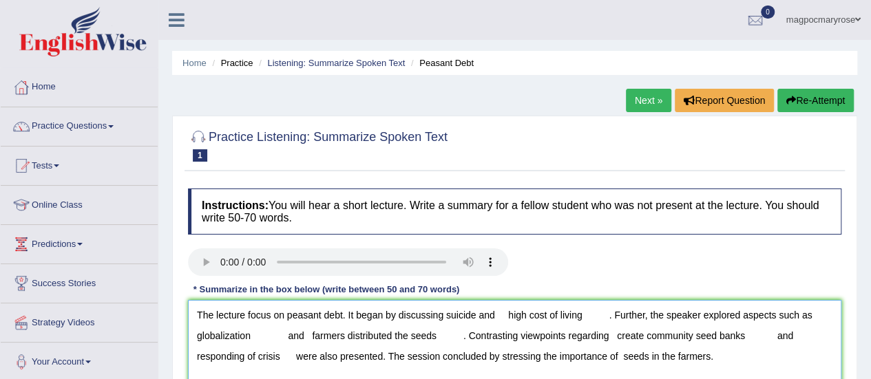
click at [508, 313] on textarea "The lecture focus on peasant debt. It began by discussing suicide and high cost…" at bounding box center [514, 367] width 653 height 134
click at [571, 315] on textarea "The lecture focus on peasant debt. It began by discussing suicide and high cost…" at bounding box center [514, 367] width 653 height 134
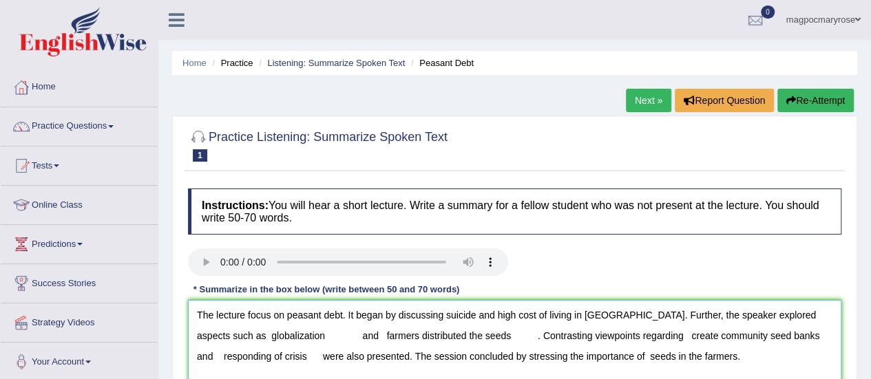
scroll to position [77, 0]
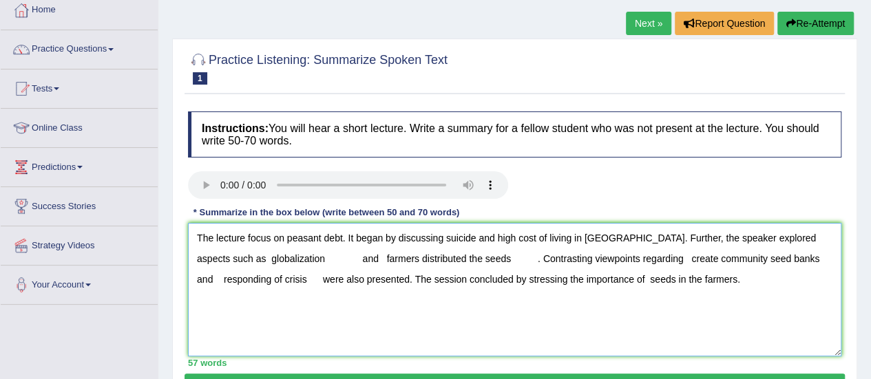
click at [291, 258] on textarea "The lecture focus on peasant debt. It began by discussing suicide and high cost…" at bounding box center [514, 290] width 653 height 134
click at [277, 257] on textarea "The lecture focus on peasant debt. It began by discussing suicide and high cost…" at bounding box center [514, 290] width 653 height 134
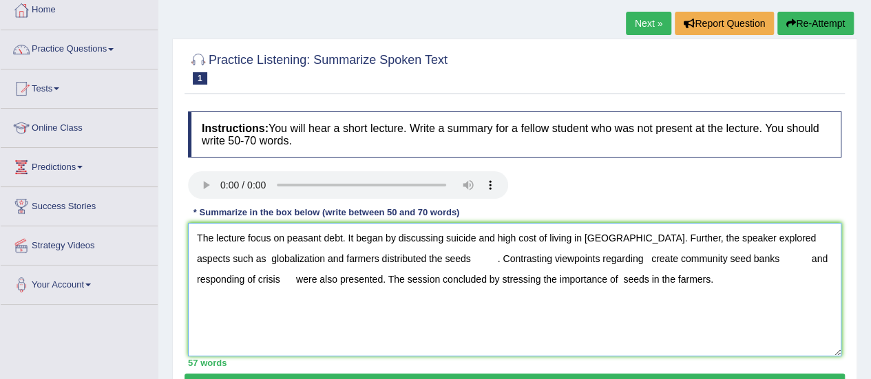
click at [425, 260] on textarea "The lecture focus on peasant debt. It began by discussing suicide and high cost…" at bounding box center [514, 290] width 653 height 134
click at [547, 257] on textarea "The lecture focus on peasant debt. It began by discussing suicide and high cost…" at bounding box center [514, 290] width 653 height 134
click at [710, 261] on textarea "The lecture focus on peasant debt. It began by discussing suicide and high cost…" at bounding box center [514, 290] width 653 height 134
click at [710, 260] on textarea "The lecture focus on peasant debt. It began by discussing suicide and high cost…" at bounding box center [514, 290] width 653 height 134
click at [801, 257] on textarea "The lecture focus on peasant debt. It began by discussing suicide and high cost…" at bounding box center [514, 290] width 653 height 134
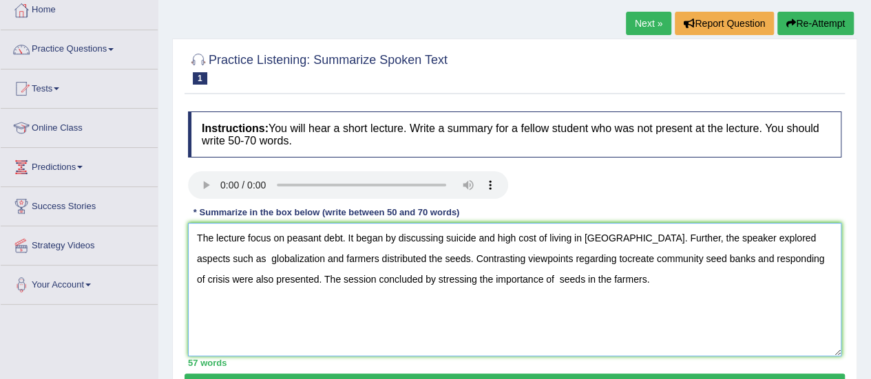
click at [479, 276] on textarea "The lecture focus on peasant debt. It began by discussing suicide and high cost…" at bounding box center [514, 290] width 653 height 134
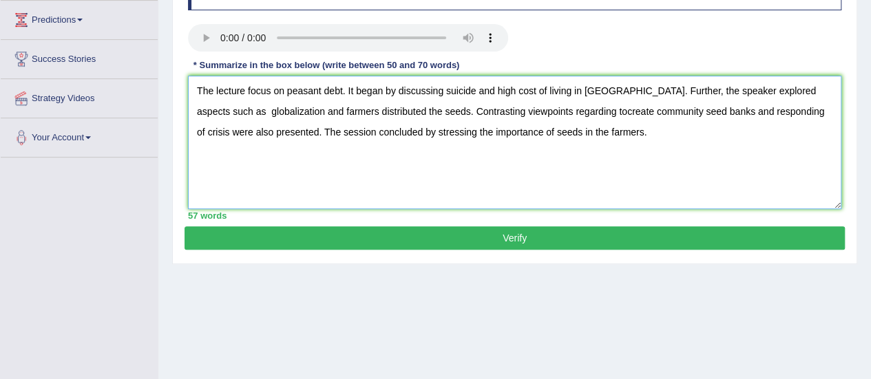
type textarea "The lecture focus on peasant debt. It began by discussing suicide and high cost…"
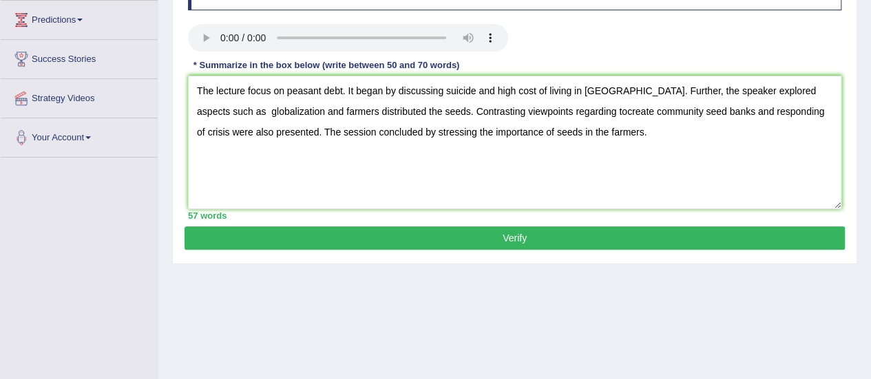
click at [439, 234] on button "Verify" at bounding box center [515, 238] width 660 height 23
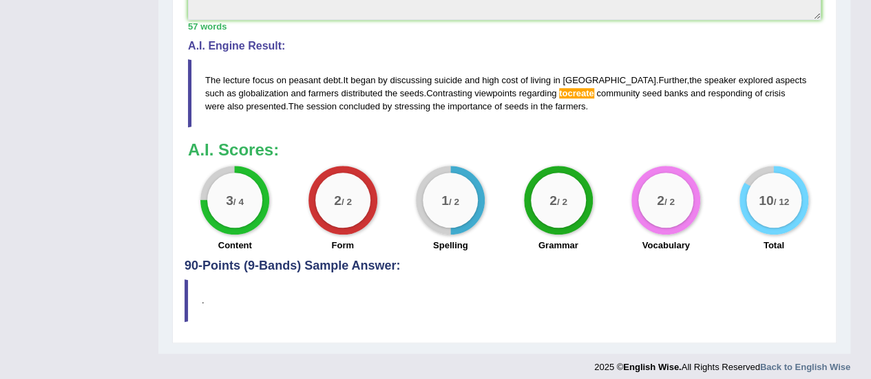
scroll to position [569, 0]
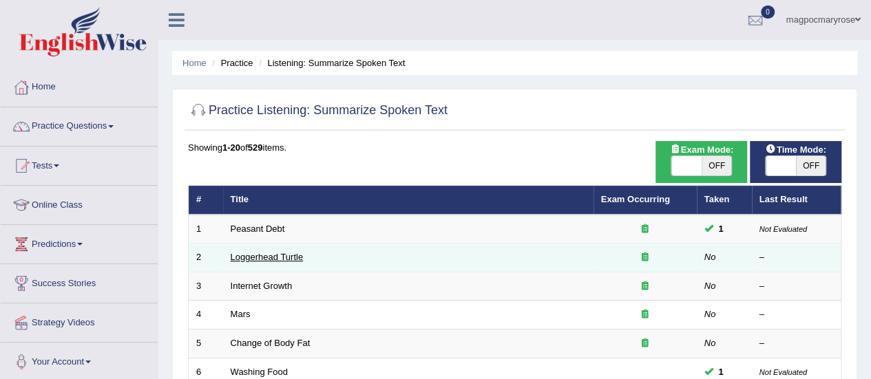
click at [264, 255] on link "Loggerhead Turtle" at bounding box center [267, 257] width 73 height 10
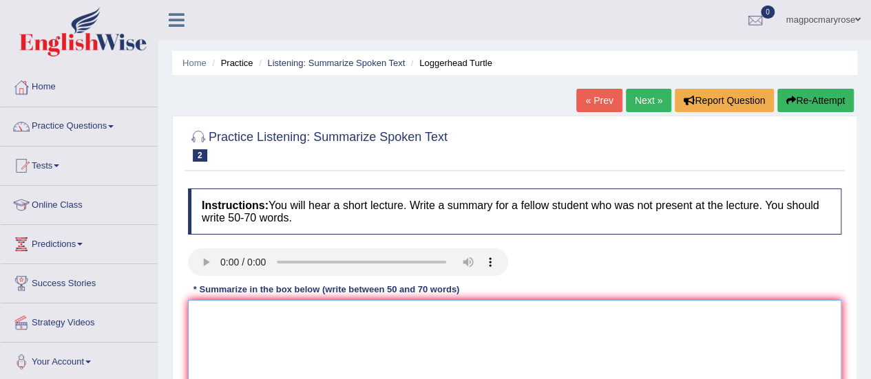
click at [589, 312] on textarea at bounding box center [514, 367] width 653 height 134
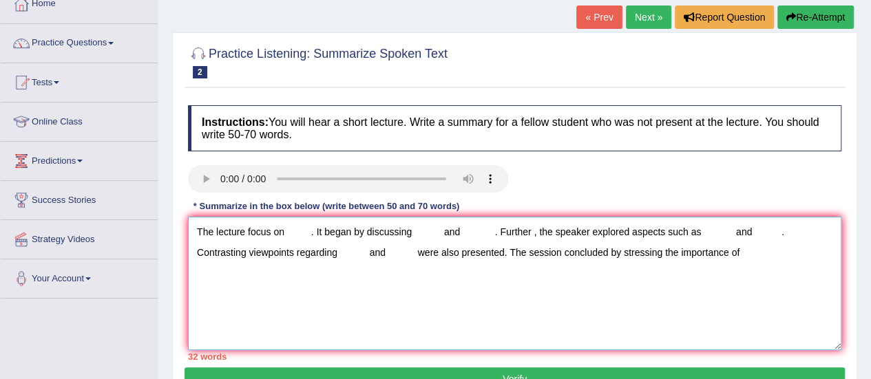
scroll to position [85, 0]
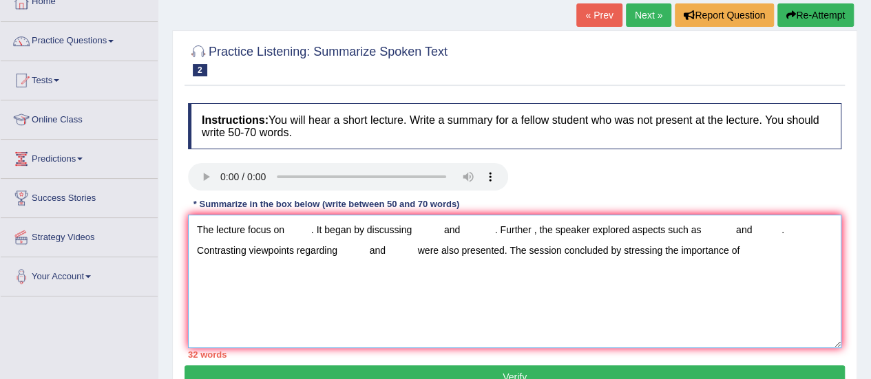
click at [292, 228] on textarea "The lecture focus on . It began by discussing and . Further , the speaker explo…" at bounding box center [514, 282] width 653 height 134
click at [486, 233] on textarea "The lecture focus on loggerhead turtle . It began by discussing and . Further ,…" at bounding box center [514, 282] width 653 height 134
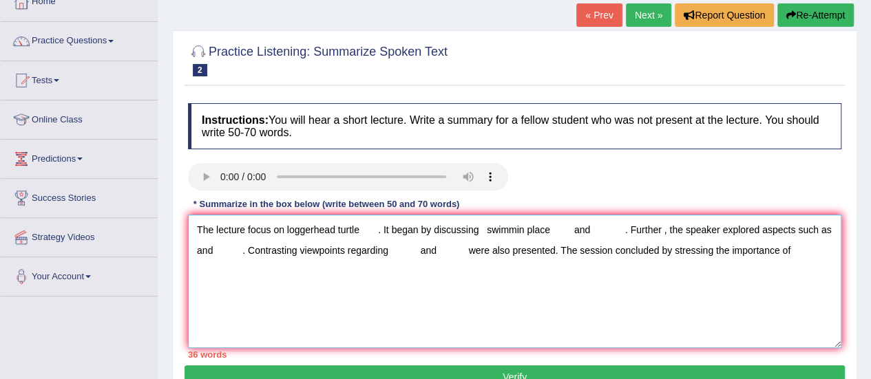
click at [227, 250] on textarea "The lecture focus on loggerhead turtle . It began by discussing swimmin place a…" at bounding box center [514, 282] width 653 height 134
click at [198, 251] on textarea "The lecture focus on loggerhead turtle . It began by discussing swimmin place a…" at bounding box center [514, 282] width 653 height 134
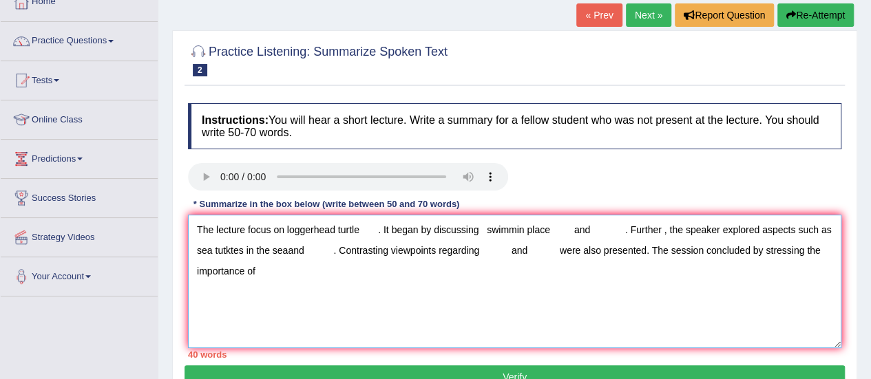
click at [307, 251] on textarea "The lecture focus on loggerhead turtle . It began by discussing swimmin place a…" at bounding box center [514, 282] width 653 height 134
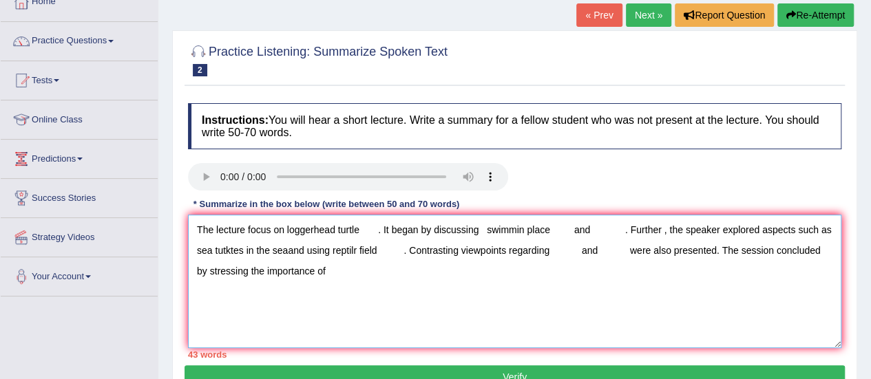
click at [307, 251] on textarea "The lecture focus on loggerhead turtle . It began by discussing swimmin place a…" at bounding box center [514, 282] width 653 height 134
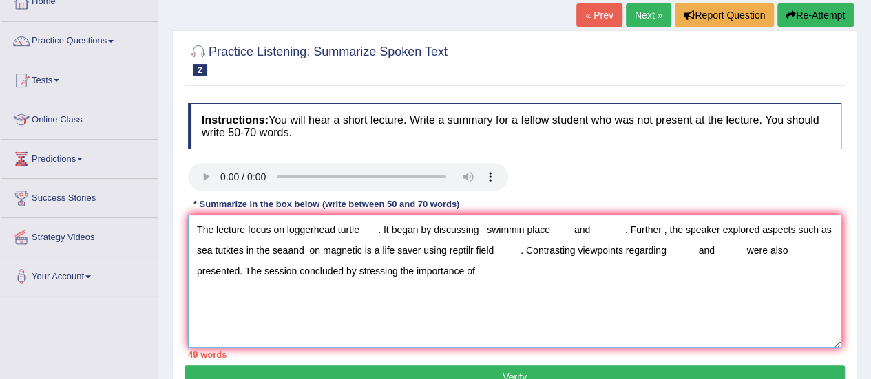
click at [598, 229] on textarea "The lecture focus on loggerhead turtle . It began by discussing swimmin place a…" at bounding box center [514, 282] width 653 height 134
click at [682, 249] on textarea "The lecture focus on loggerhead turtle . It began by discussing swimmin place a…" at bounding box center [514, 282] width 653 height 134
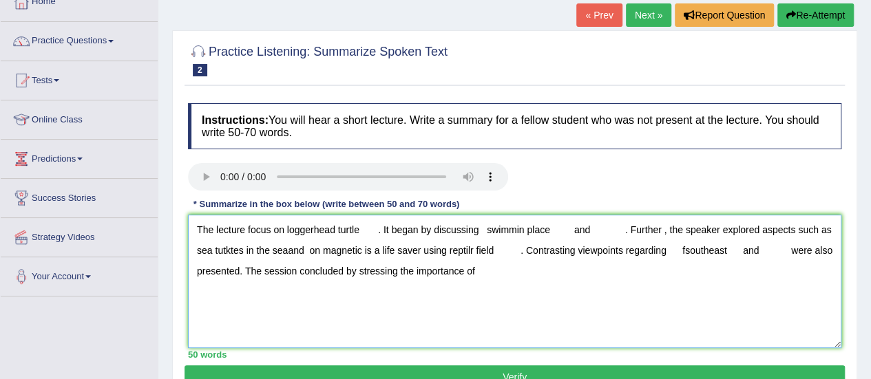
click at [772, 257] on textarea "The lecture focus on loggerhead turtle . It began by discussing swimmin place a…" at bounding box center [514, 282] width 653 height 134
click at [540, 276] on textarea "The lecture focus on loggerhead turtle . It began by discussing swimmin place a…" at bounding box center [514, 282] width 653 height 134
click at [551, 232] on textarea "The lecture focus on loggerhead turtle . It began by discussing swimmin place a…" at bounding box center [514, 282] width 653 height 134
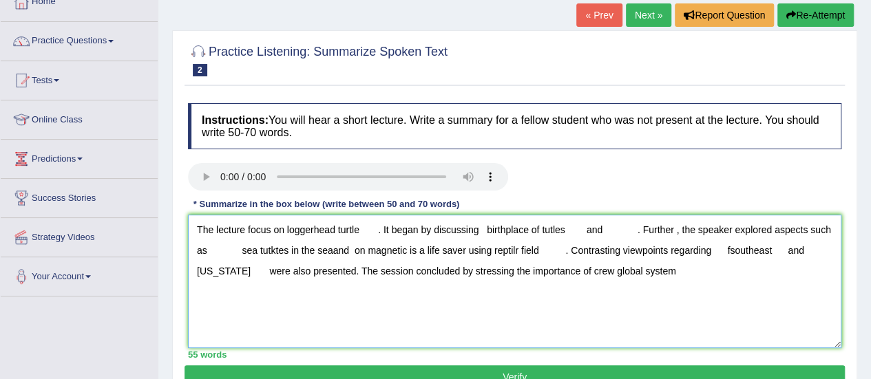
click at [378, 231] on textarea "The lecture focus on loggerhead turtle . It began by discussing birthplace of t…" at bounding box center [514, 282] width 653 height 134
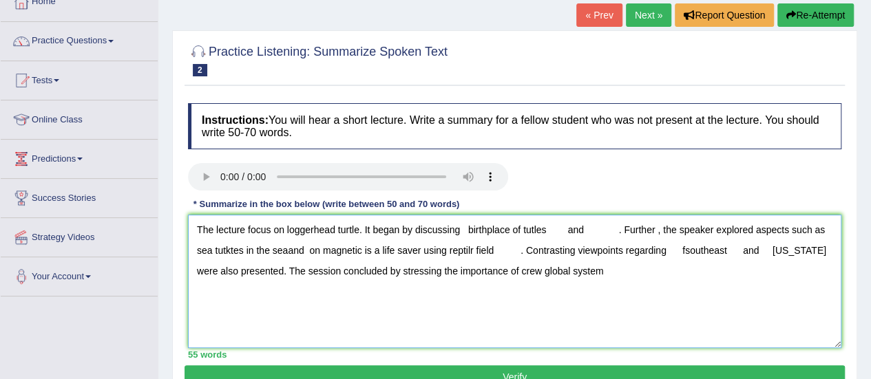
click at [467, 229] on textarea "The lecture focus on loggerhead turtle. It began by discussing birthplace of tu…" at bounding box center [514, 282] width 653 height 134
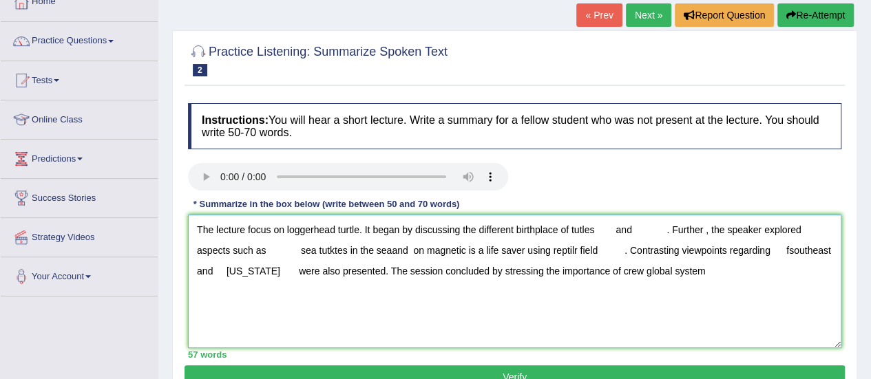
click at [578, 231] on textarea "The lecture focus on loggerhead turtle. It began by discussing the different bi…" at bounding box center [514, 282] width 653 height 134
click at [668, 229] on textarea "The lecture focus on loggerhead turtle. It began by discussing the different bi…" at bounding box center [514, 282] width 653 height 134
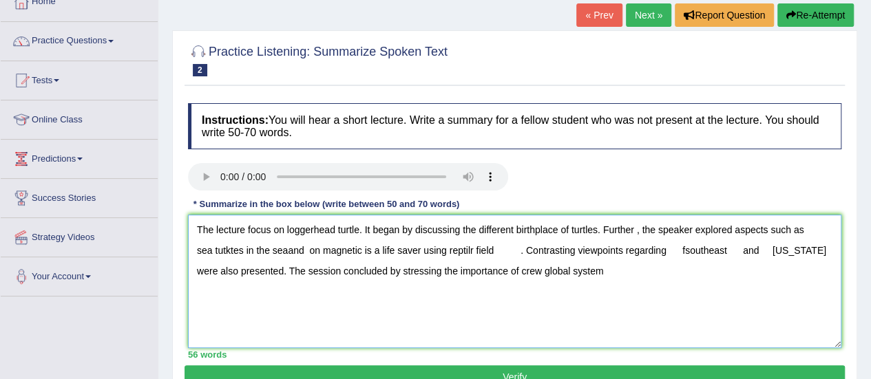
click at [226, 249] on textarea "The lecture focus on loggerhead turtle. It began by discussing the different bi…" at bounding box center [514, 282] width 653 height 134
click at [287, 251] on textarea "The lecture focus on loggerhead turtle. It began by discussing the different bi…" at bounding box center [514, 282] width 653 height 134
click at [364, 248] on textarea "The lecture focus on loggerhead turtle. It began by discussing the different bi…" at bounding box center [514, 282] width 653 height 134
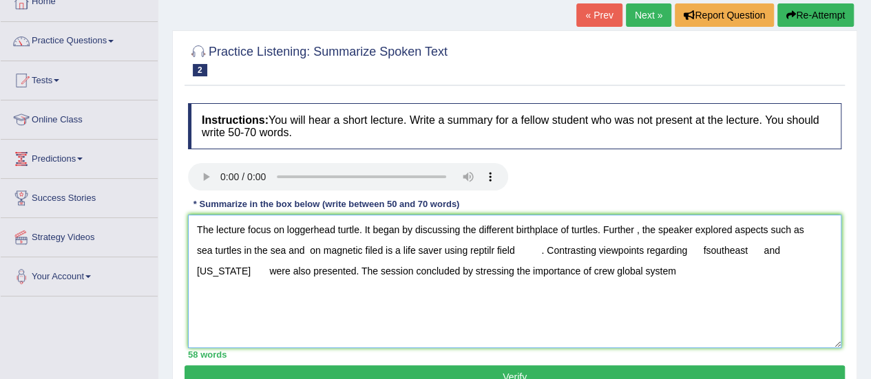
click at [392, 249] on textarea "The lecture focus on loggerhead turtle. It began by discussing the different bi…" at bounding box center [514, 282] width 653 height 134
drag, startPoint x: 445, startPoint y: 249, endPoint x: 541, endPoint y: 254, distance: 96.5
click at [541, 254] on textarea "The lecture focus on loggerhead turtle. It began by discussing the different bi…" at bounding box center [514, 282] width 653 height 134
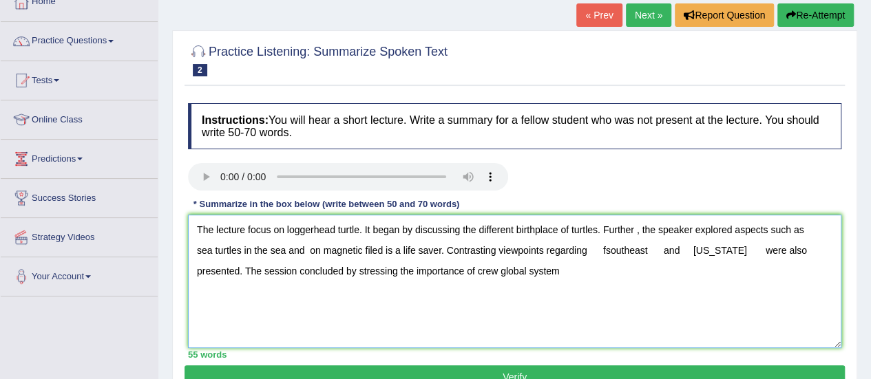
click at [604, 250] on textarea "The lecture focus on loggerhead turtle. It began by discussing the different bi…" at bounding box center [514, 282] width 653 height 134
click at [590, 249] on textarea "The lecture focus on loggerhead turtle. It began by discussing the different bi…" at bounding box center [514, 282] width 653 height 134
click at [648, 247] on textarea "The lecture focus on loggerhead turtle. It began by discussing the different bi…" at bounding box center [514, 282] width 653 height 134
click at [666, 251] on textarea "The lecture focus on loggerhead turtle. It began by discussing the different bi…" at bounding box center [514, 282] width 653 height 134
click at [693, 251] on textarea "The lecture focus on loggerhead turtle. It began by discussing the different bi…" at bounding box center [514, 282] width 653 height 134
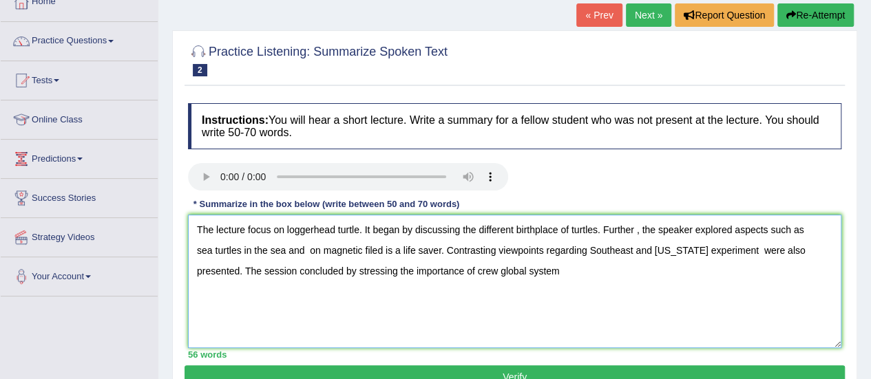
click at [451, 269] on textarea "The lecture focus on loggerhead turtle. It began by discussing the different bi…" at bounding box center [514, 282] width 653 height 134
click at [521, 268] on textarea "The lecture focus on loggerhead turtle. It began by discussing the different bi…" at bounding box center [514, 282] width 653 height 134
type textarea "The lecture focus on loggerhead turtle. It began by discussing the different bi…"
click at [503, 370] on button "Verify" at bounding box center [515, 377] width 660 height 23
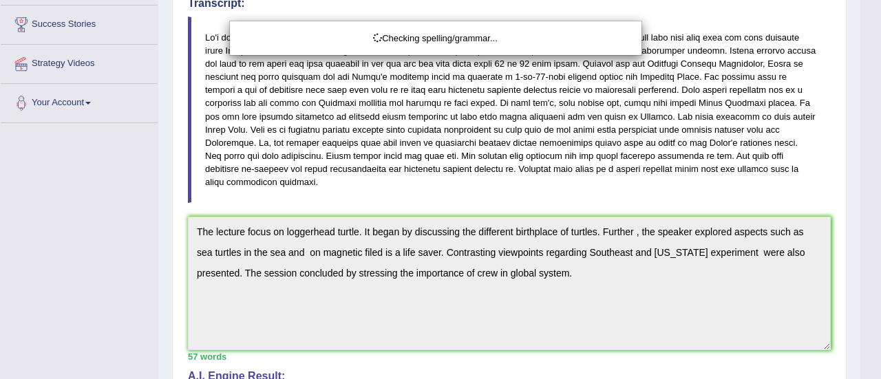
drag, startPoint x: 881, startPoint y: 129, endPoint x: 879, endPoint y: 297, distance: 168.0
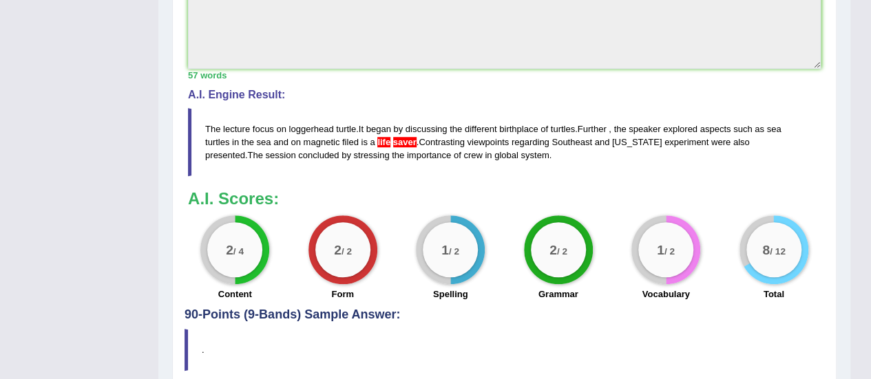
scroll to position [551, 0]
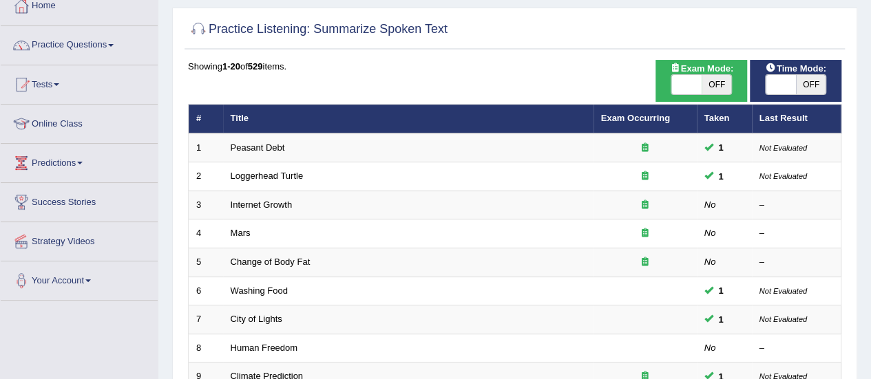
scroll to position [142, 0]
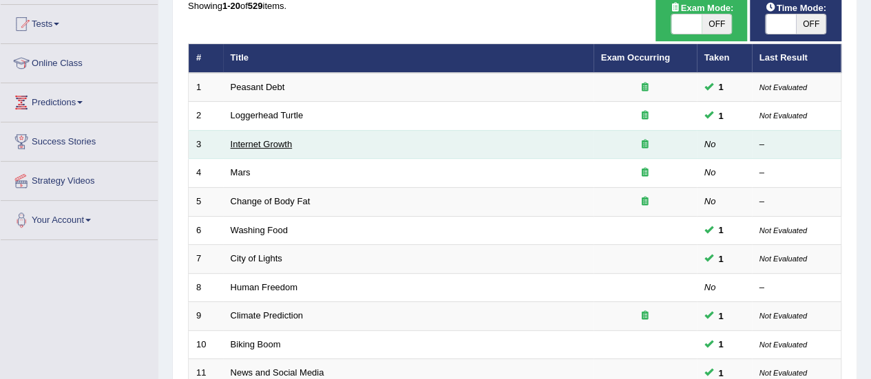
click at [264, 140] on link "Internet Growth" at bounding box center [262, 144] width 62 height 10
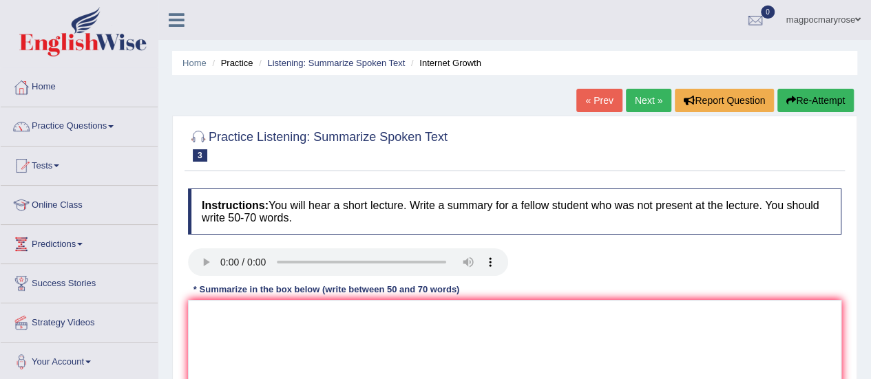
scroll to position [127, 0]
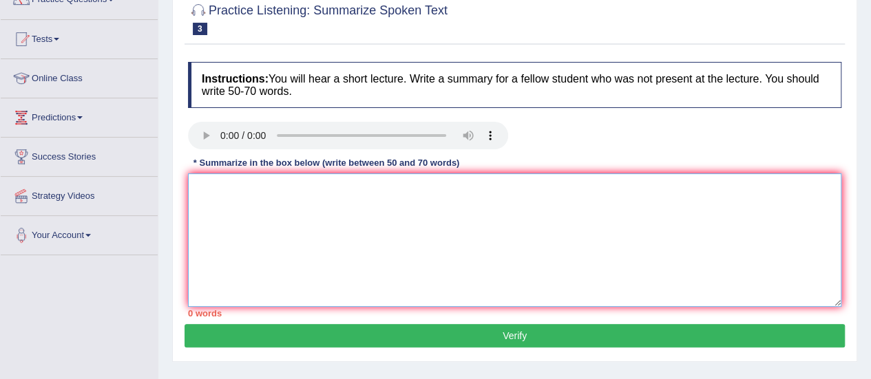
click at [271, 189] on textarea at bounding box center [514, 241] width 653 height 134
type textarea "T"
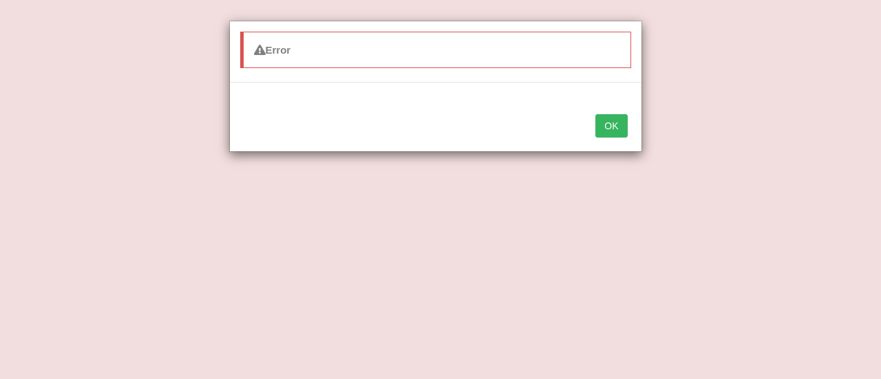
click at [613, 123] on button "OK" at bounding box center [612, 125] width 32 height 23
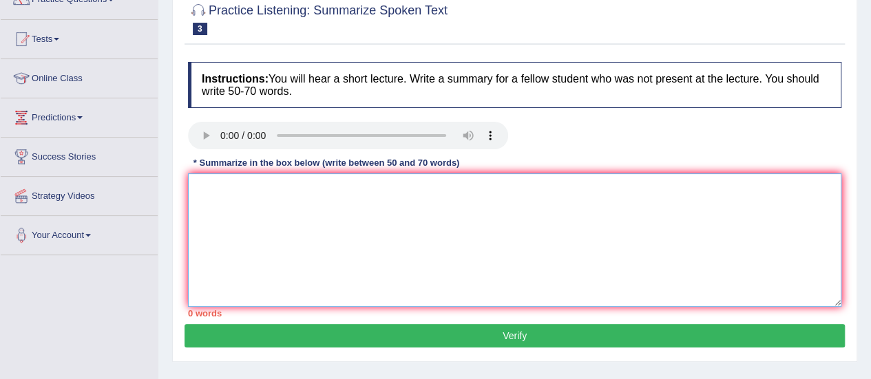
click at [522, 221] on textarea at bounding box center [514, 241] width 653 height 134
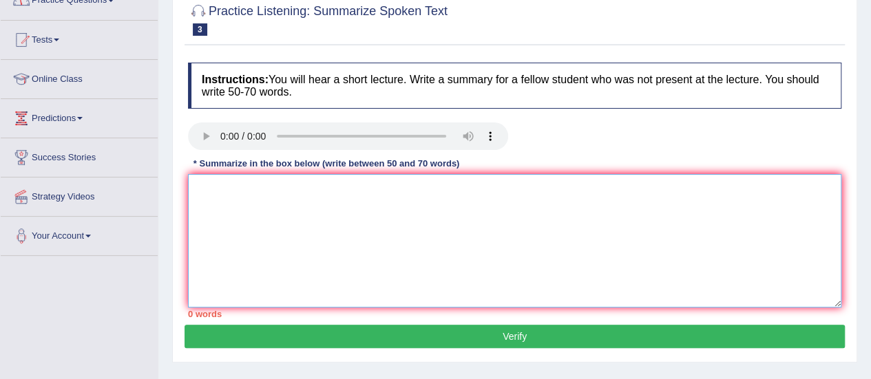
scroll to position [4, 0]
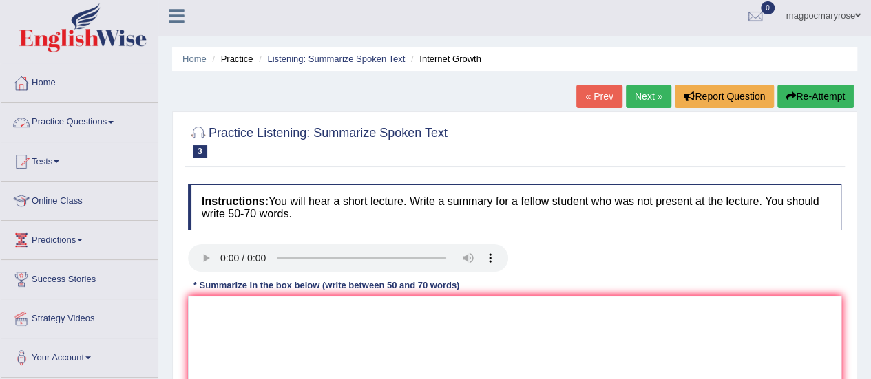
click at [58, 127] on link "Practice Questions" at bounding box center [79, 120] width 157 height 34
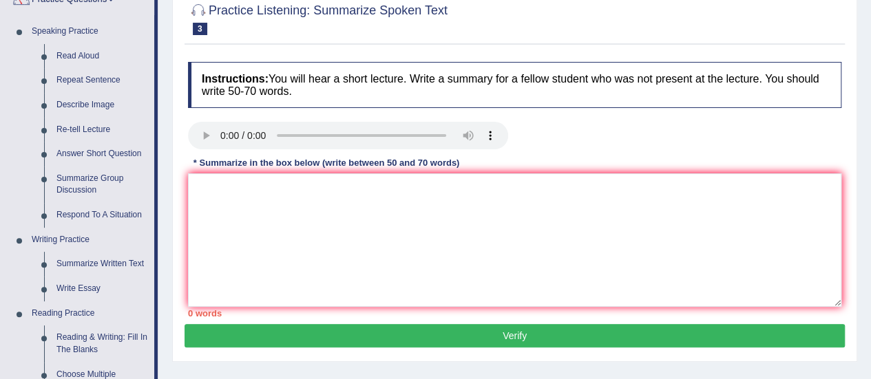
scroll to position [264, 0]
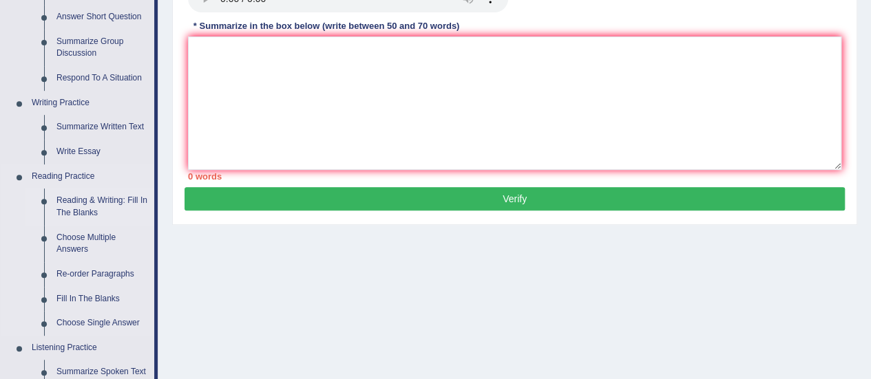
click at [72, 199] on link "Reading & Writing: Fill In The Blanks" at bounding box center [102, 207] width 104 height 36
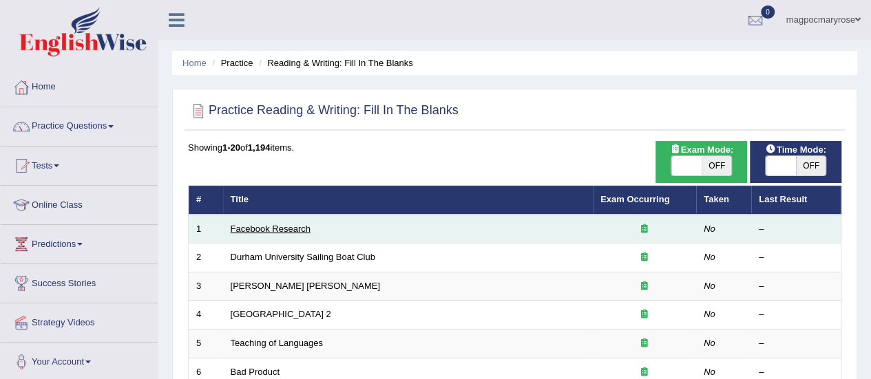
click at [253, 225] on link "Facebook Research" at bounding box center [271, 229] width 80 height 10
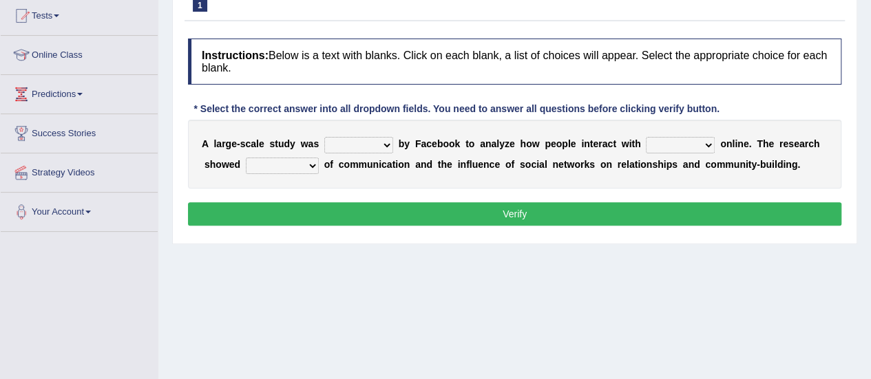
scroll to position [151, 0]
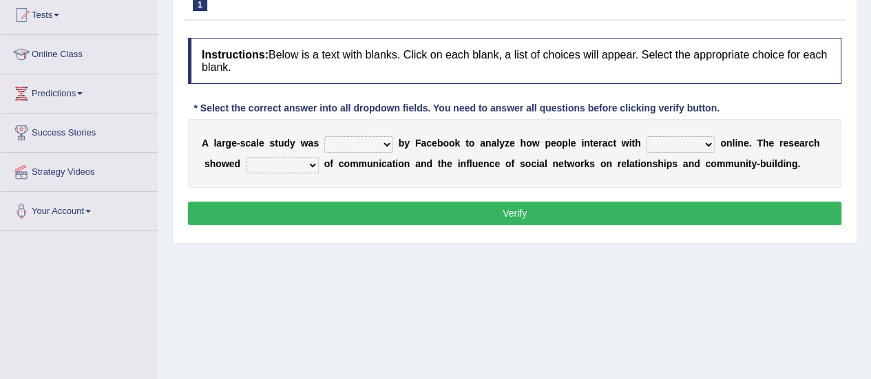
drag, startPoint x: 0, startPoint y: 0, endPoint x: 870, endPoint y: 202, distance: 893.5
click at [870, 202] on html "Toggle navigation Home Practice Questions Speaking Practice Read Aloud Repeat S…" at bounding box center [435, 38] width 871 height 379
click at [381, 140] on select "surveyed had asked made" at bounding box center [358, 144] width 69 height 17
select select "made"
click at [324, 136] on select "surveyed had asked made" at bounding box center [358, 144] width 69 height 17
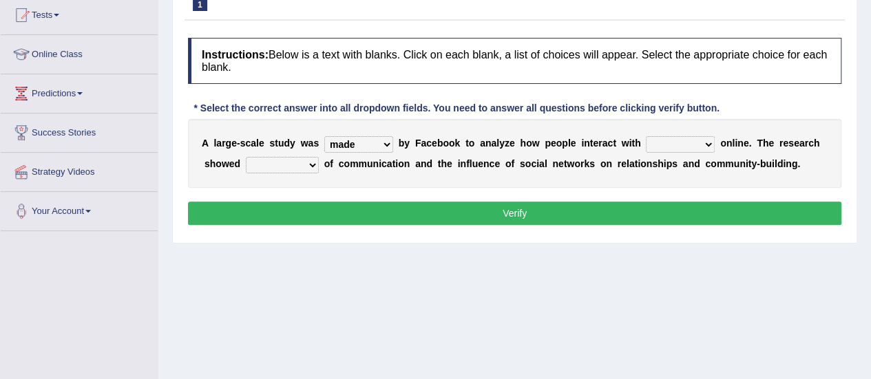
click at [677, 141] on select "together all each other another" at bounding box center [680, 144] width 69 height 17
select select "each other"
click at [646, 136] on select "together all each other another" at bounding box center [680, 144] width 69 height 17
click at [291, 162] on select "advantages standards fellowships patterns" at bounding box center [282, 165] width 73 height 17
select select "advantages"
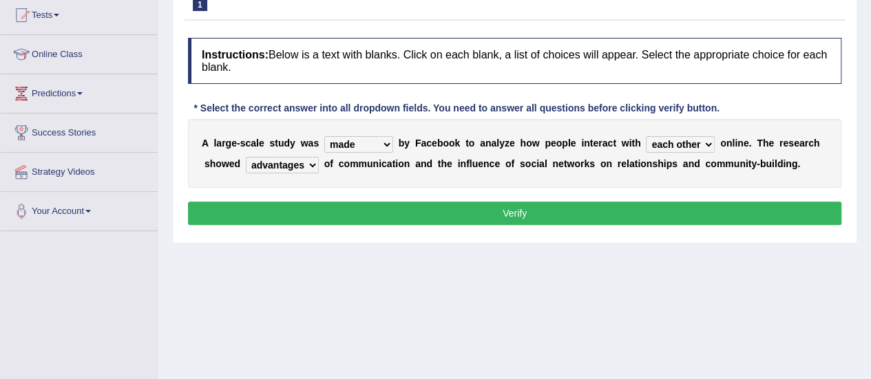
click at [246, 157] on select "advantages standards fellowships patterns" at bounding box center [282, 165] width 73 height 17
click at [290, 209] on button "Verify" at bounding box center [514, 213] width 653 height 23
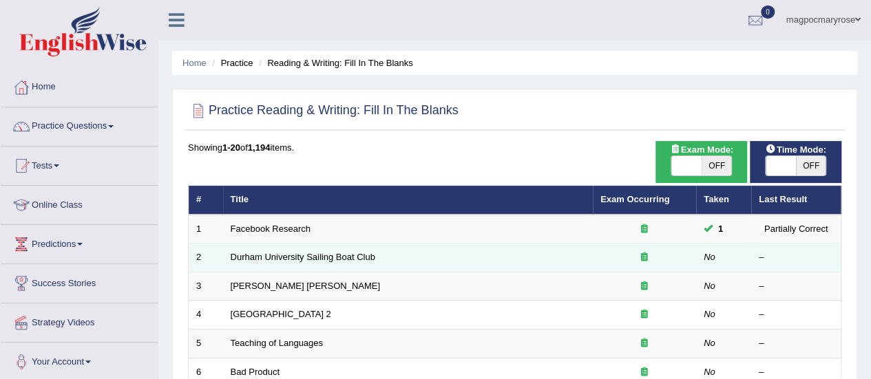
click at [330, 265] on td "Durham University Sailing Boat Club" at bounding box center [408, 258] width 370 height 29
click at [331, 257] on link "Durham University Sailing Boat Club" at bounding box center [303, 257] width 145 height 10
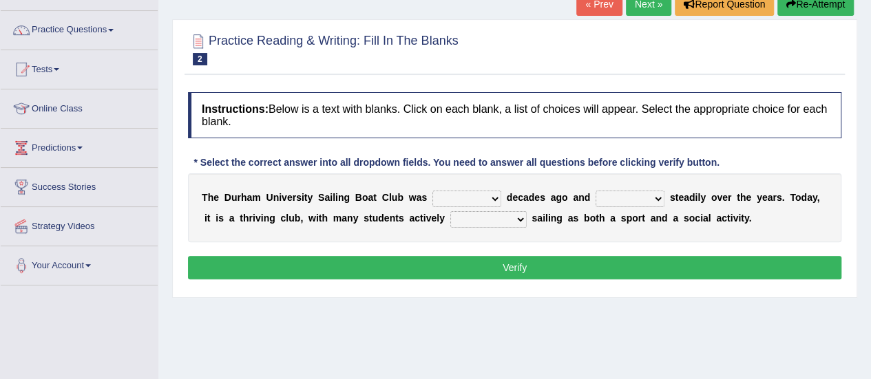
scroll to position [101, 0]
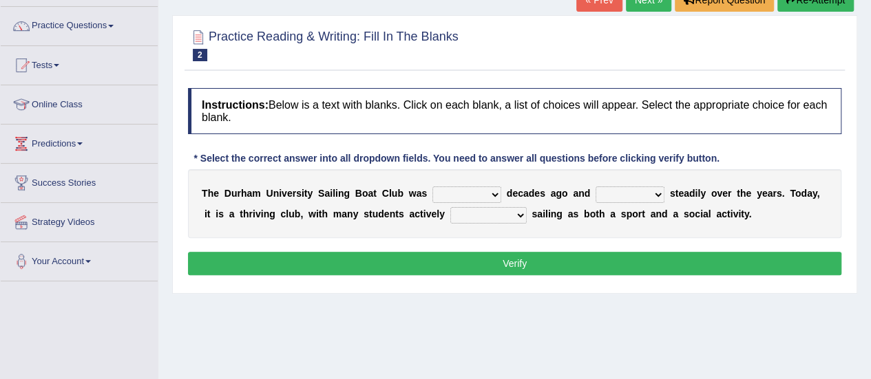
click at [450, 195] on select "found fund founded find" at bounding box center [466, 195] width 69 height 17
select select "found"
click at [432, 187] on select "found fund founded find" at bounding box center [466, 195] width 69 height 17
click at [622, 192] on select "grow growing has grown grown" at bounding box center [630, 195] width 69 height 17
select select "grow"
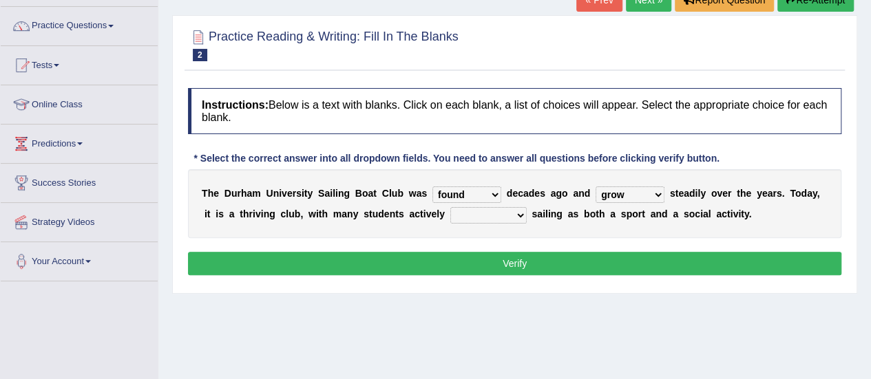
click at [596, 187] on select "grow growing has grown grown" at bounding box center [630, 195] width 69 height 17
click at [465, 211] on select "enjoy enjoyed are enjoying enjoying" at bounding box center [488, 215] width 76 height 17
select select "enjoying"
click at [450, 207] on select "enjoy enjoyed are enjoying enjoying" at bounding box center [488, 215] width 76 height 17
click at [453, 257] on button "Verify" at bounding box center [514, 263] width 653 height 23
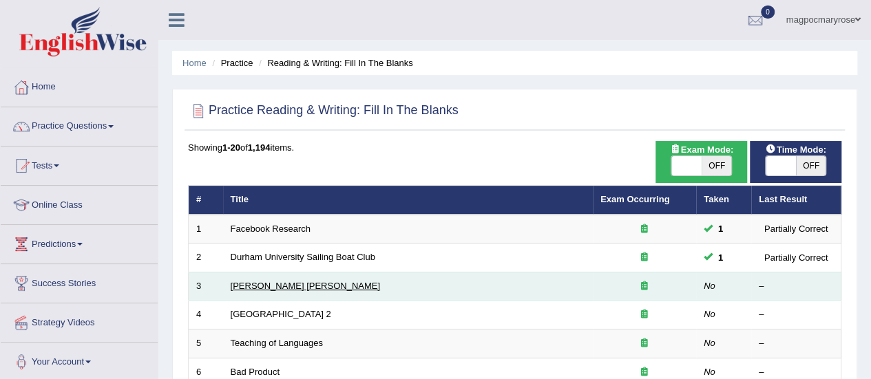
click at [266, 284] on link "[PERSON_NAME] [PERSON_NAME]" at bounding box center [305, 286] width 149 height 10
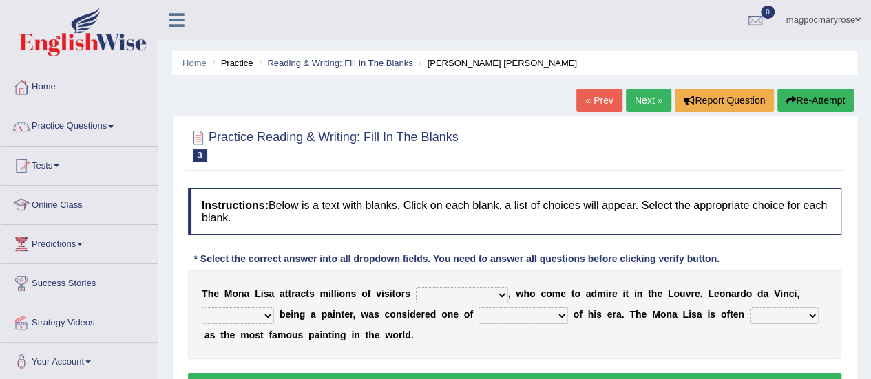
scroll to position [83, 0]
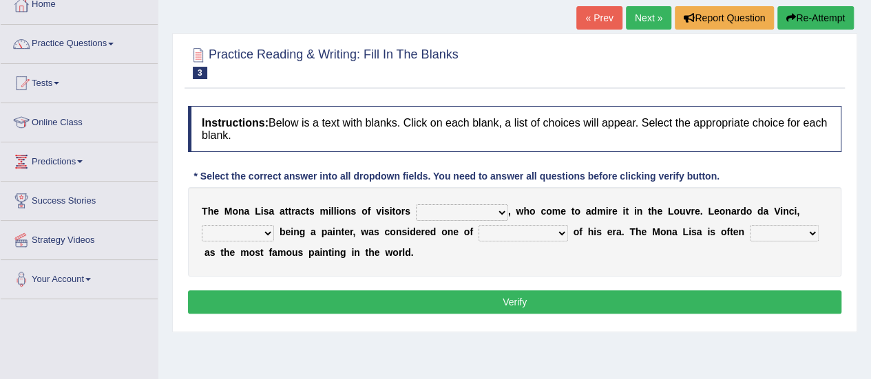
click at [470, 212] on select "around the year the all year all year round per year" at bounding box center [462, 212] width 92 height 17
select select "around the year"
click at [416, 204] on select "around the year the all year all year round per year" at bounding box center [462, 212] width 92 height 17
click at [497, 209] on select "around the year the all year all year round per year" at bounding box center [462, 212] width 92 height 17
click at [540, 230] on select "better artists artist the better artist the best artists" at bounding box center [524, 233] width 90 height 17
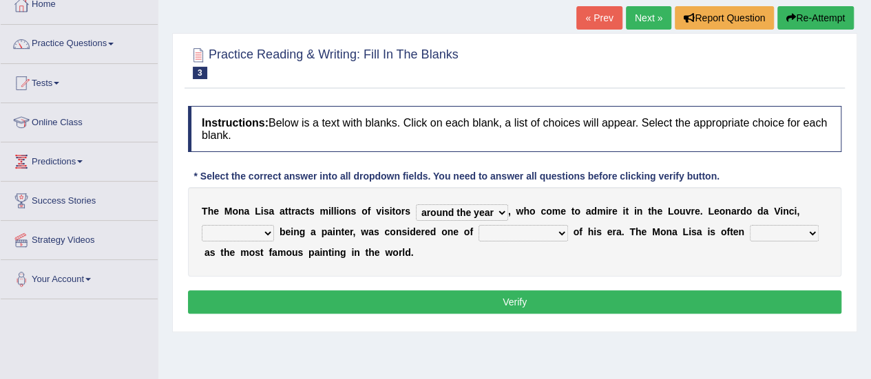
click at [262, 229] on select "rather than as much as as well as as long as" at bounding box center [238, 233] width 72 height 17
select select "as well as"
click at [202, 225] on select "rather than as much as as well as as long as" at bounding box center [238, 233] width 72 height 17
click at [495, 231] on select "better artists artist the better artist the best artists" at bounding box center [524, 233] width 90 height 17
select select "the best artists"
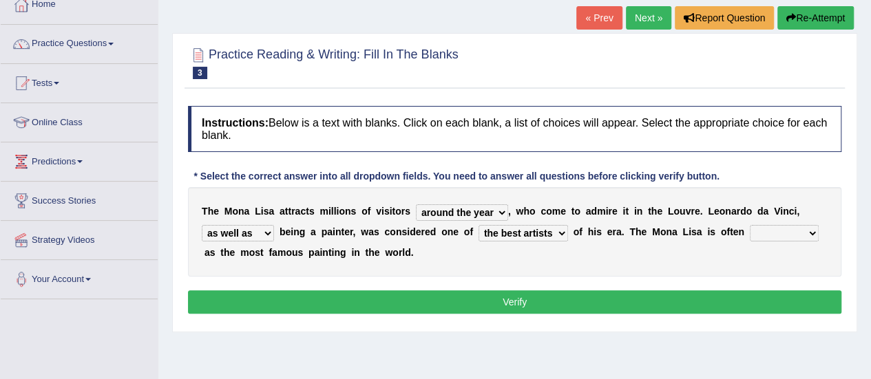
click at [479, 225] on select "better artists artist the better artist the best artists" at bounding box center [524, 233] width 90 height 17
click at [760, 229] on select "classified suggested predicted described" at bounding box center [784, 233] width 69 height 17
select select "described"
click at [750, 225] on select "classified suggested predicted described" at bounding box center [784, 233] width 69 height 17
click at [717, 295] on button "Verify" at bounding box center [514, 302] width 653 height 23
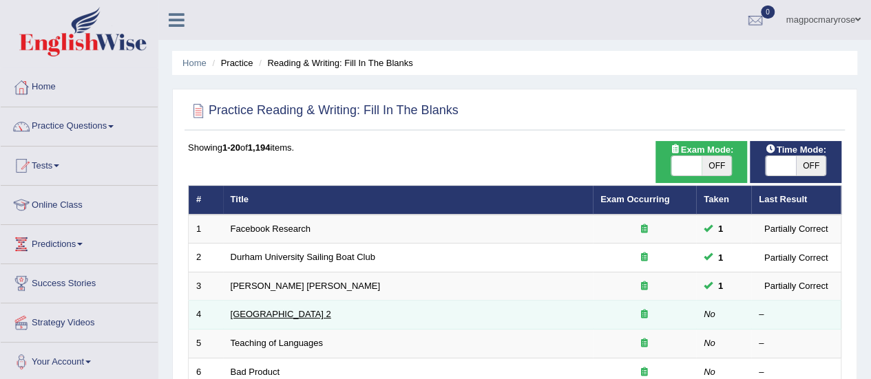
click at [301, 316] on link "Golden Gate Bridge 2" at bounding box center [281, 314] width 101 height 10
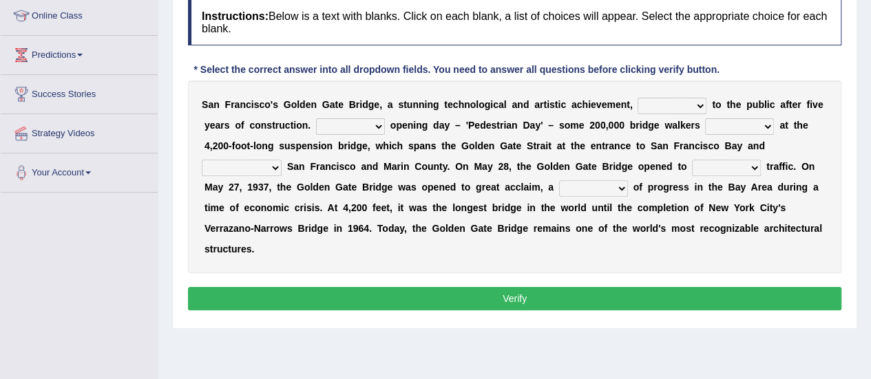
scroll to position [203, 0]
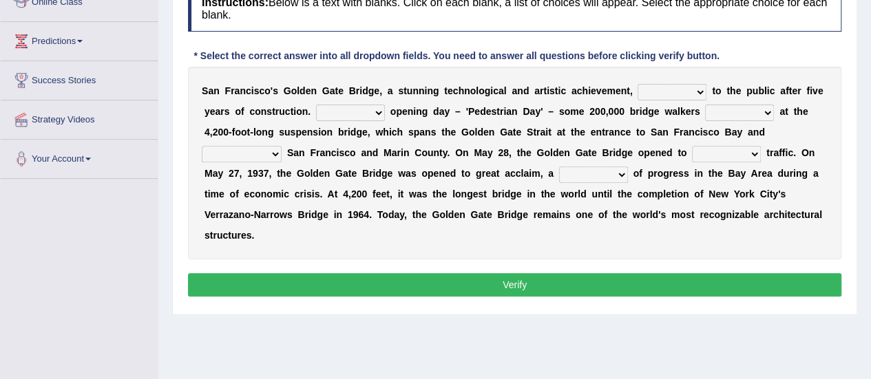
click at [676, 92] on select "opens closes appears equals" at bounding box center [672, 92] width 69 height 17
select select "opens"
click at [638, 84] on select "opens closes appears equals" at bounding box center [672, 92] width 69 height 17
click at [370, 109] on select "On During Since When" at bounding box center [350, 113] width 69 height 17
select select "On"
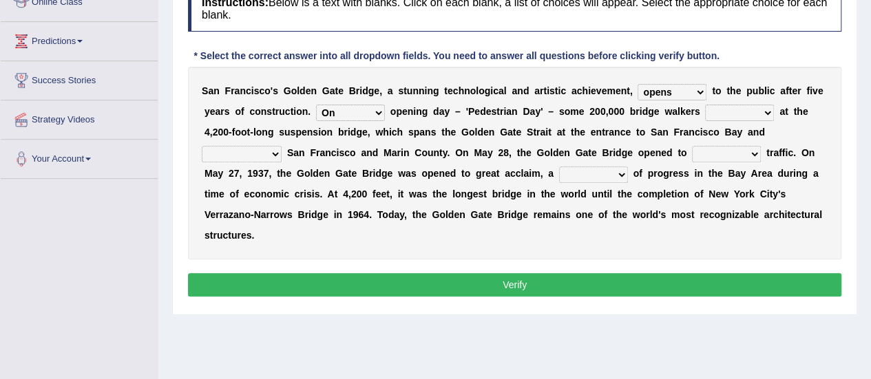
click at [316, 105] on select "On During Since When" at bounding box center [350, 113] width 69 height 17
click at [728, 114] on select "stationed looked marveled laughed" at bounding box center [739, 113] width 69 height 17
select select "looked"
click at [705, 105] on select "stationed looked marveled laughed" at bounding box center [739, 113] width 69 height 17
click at [251, 146] on select "separates connects channels differentiates" at bounding box center [242, 154] width 80 height 17
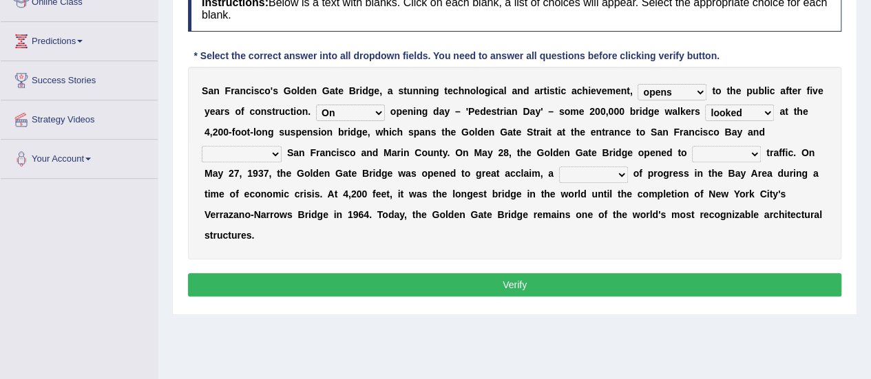
select select "connects"
click at [202, 146] on select "separates connects channels differentiates" at bounding box center [242, 154] width 80 height 17
click at [263, 152] on select "separates connects channels differentiates" at bounding box center [242, 154] width 80 height 17
click at [717, 155] on select "aquatic vehicular airborne watertight" at bounding box center [726, 154] width 69 height 17
select select "vehicular"
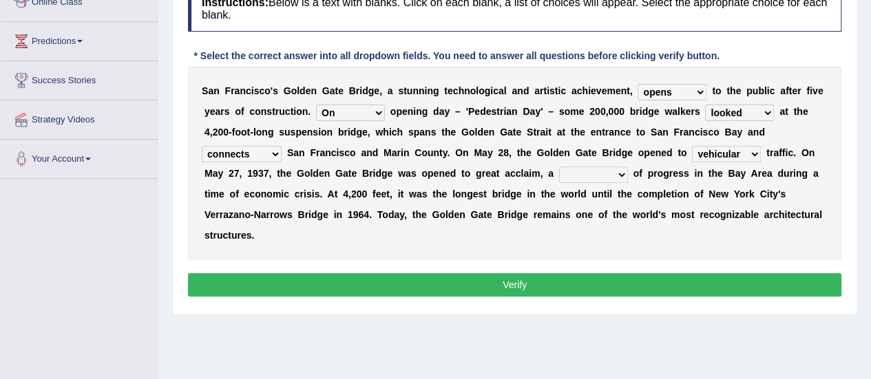
click at [692, 146] on select "aquatic vehicular airborne watertight" at bounding box center [726, 154] width 69 height 17
click at [570, 169] on select "denial symbol technique yield" at bounding box center [593, 175] width 69 height 17
select select "symbol"
click at [559, 167] on select "denial symbol technique yield" at bounding box center [593, 175] width 69 height 17
click at [500, 283] on button "Verify" at bounding box center [514, 284] width 653 height 23
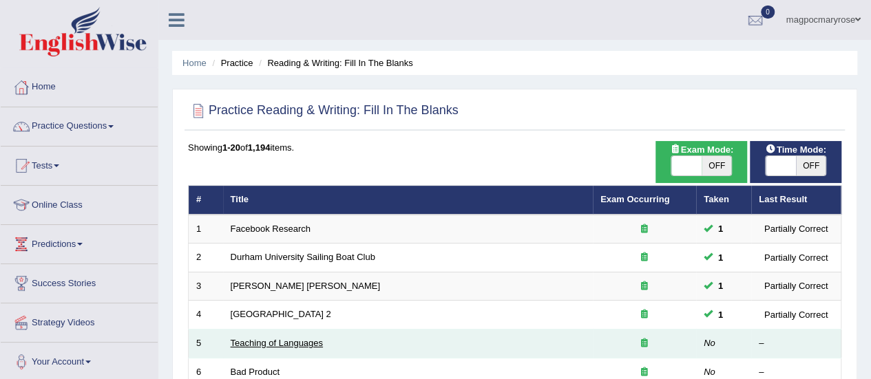
click at [244, 343] on link "Teaching of Languages" at bounding box center [277, 343] width 92 height 10
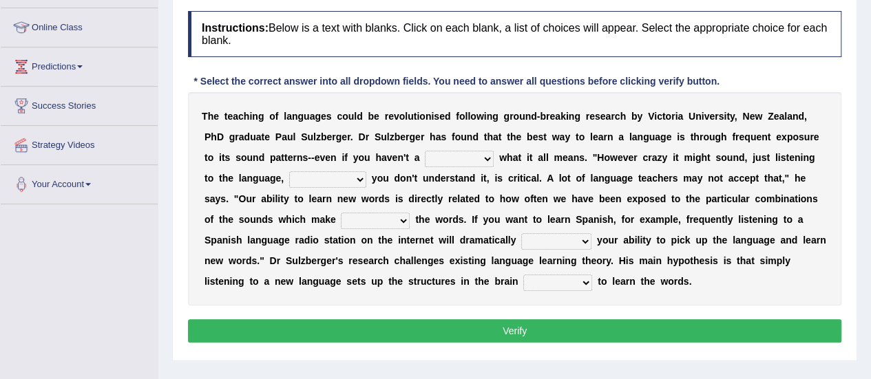
scroll to position [179, 0]
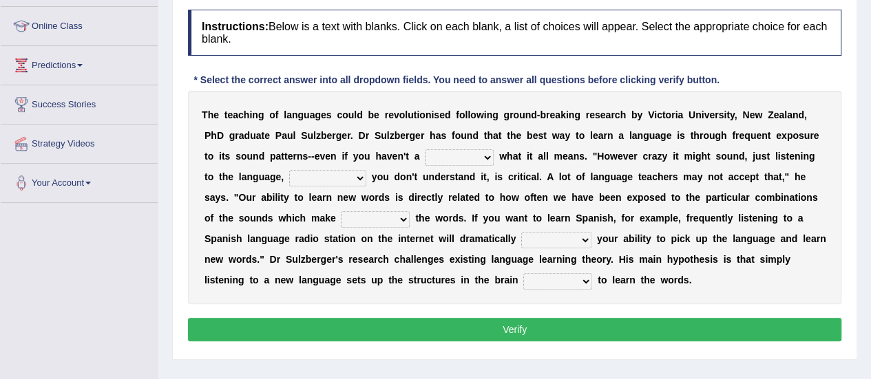
click at [443, 157] on select "dew claw clue due" at bounding box center [459, 157] width 69 height 17
select select "clue"
click at [425, 149] on select "dew claw clue due" at bounding box center [459, 157] width 69 height 17
click at [308, 174] on select "but also all together even though if so" at bounding box center [327, 178] width 77 height 17
select select "even though"
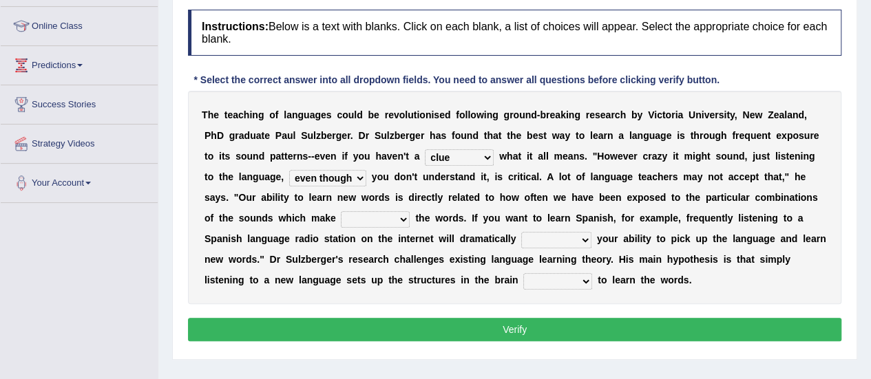
click at [289, 170] on select "but also all together even though if so" at bounding box center [327, 178] width 77 height 17
click at [372, 216] on select "down up of on" at bounding box center [375, 219] width 69 height 17
select select "up"
click at [341, 211] on select "down up of on" at bounding box center [375, 219] width 69 height 17
click at [547, 233] on select "evaluate exaggerate describe boost" at bounding box center [556, 240] width 70 height 17
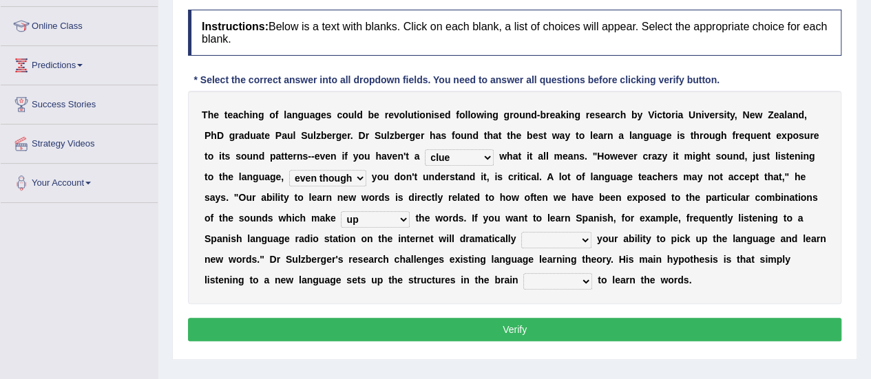
select select "boost"
click at [521, 232] on select "evaluate exaggerate describe boost" at bounding box center [556, 240] width 70 height 17
click at [549, 279] on select "requiring required directed to require" at bounding box center [557, 281] width 69 height 17
select select "requiring"
click at [523, 273] on select "requiring required directed to require" at bounding box center [557, 281] width 69 height 17
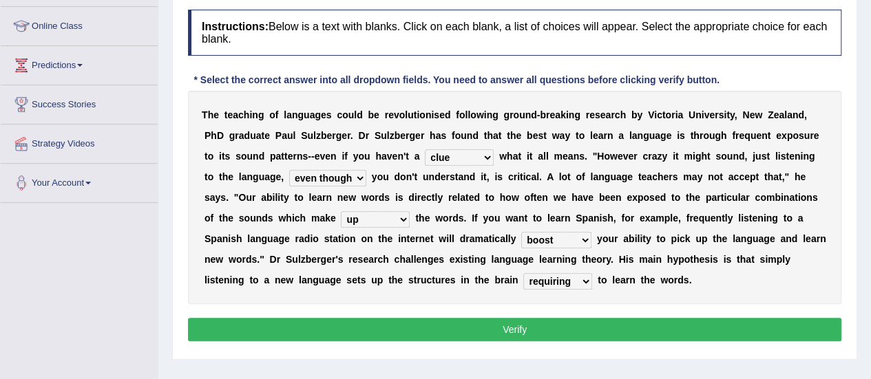
click at [555, 327] on button "Verify" at bounding box center [514, 329] width 653 height 23
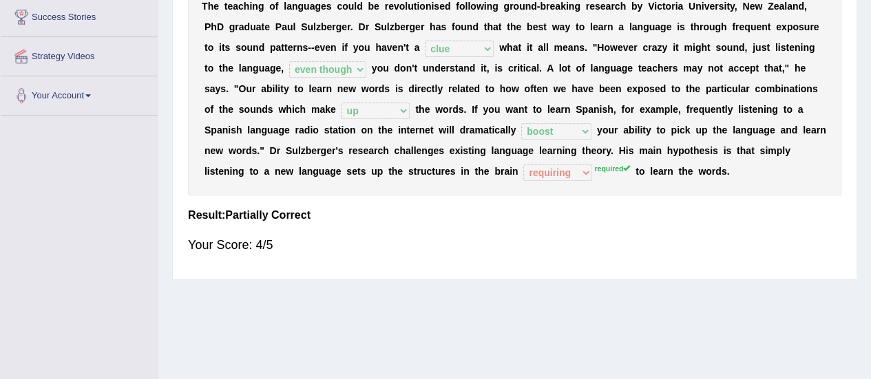
scroll to position [0, 0]
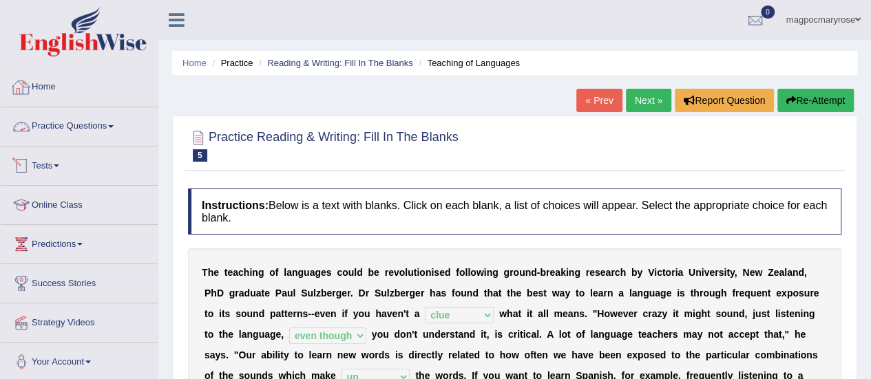
click at [81, 127] on link "Practice Questions" at bounding box center [79, 124] width 157 height 34
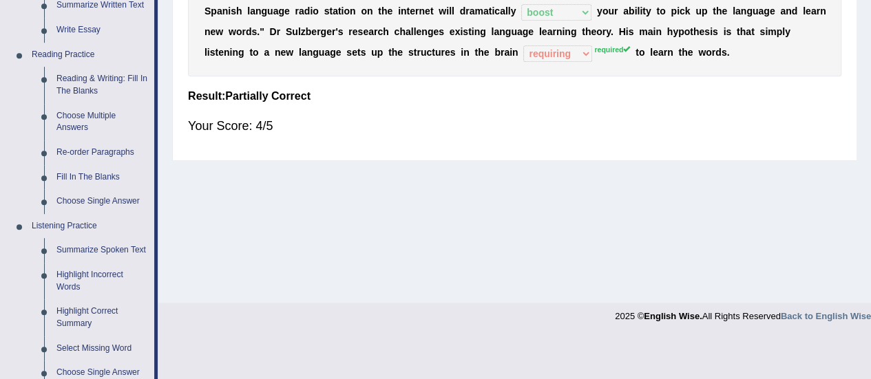
scroll to position [383, 0]
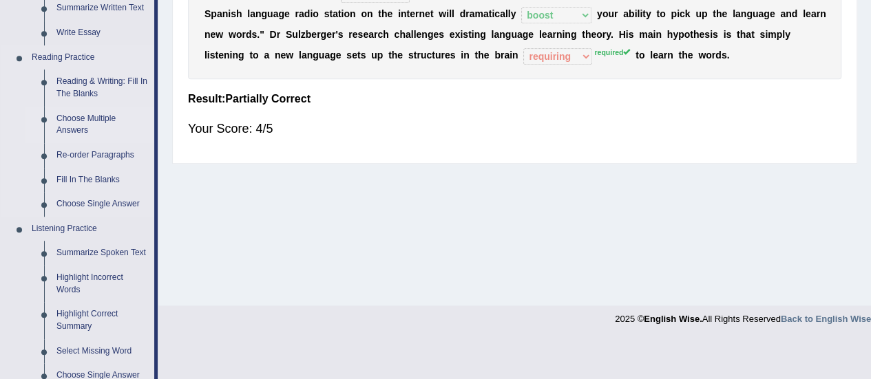
click at [76, 126] on link "Choose Multiple Answers" at bounding box center [102, 125] width 104 height 36
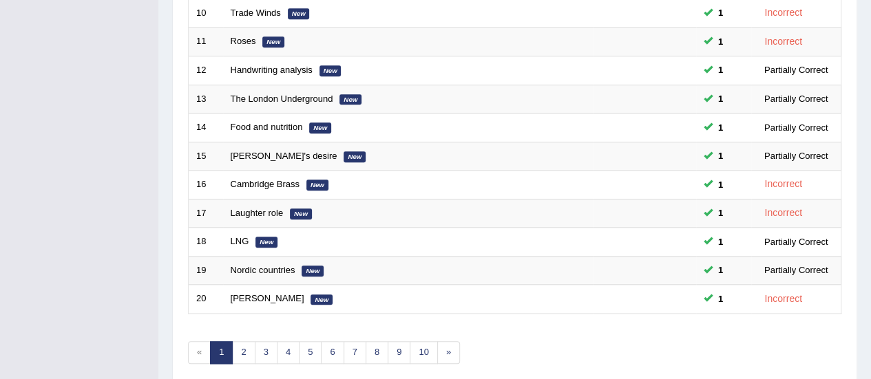
scroll to position [525, 0]
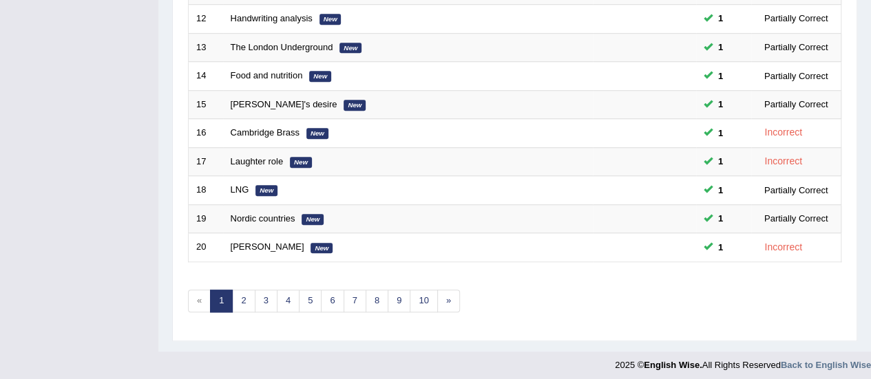
drag, startPoint x: 0, startPoint y: 0, endPoint x: 873, endPoint y: 328, distance: 932.5
click at [249, 299] on link "2" at bounding box center [243, 301] width 23 height 23
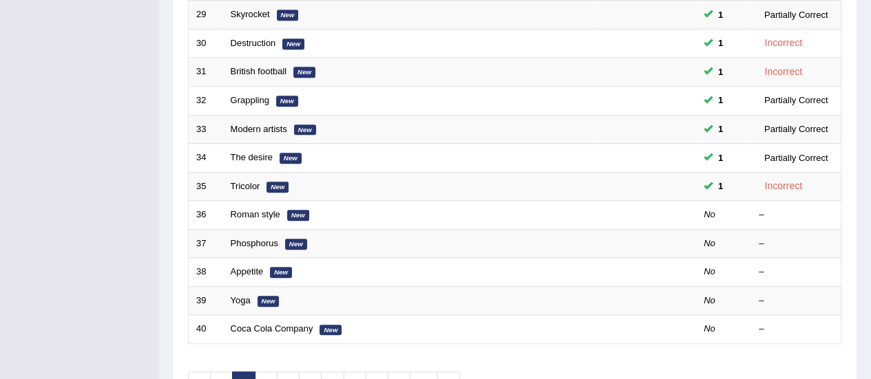
scroll to position [521, 0]
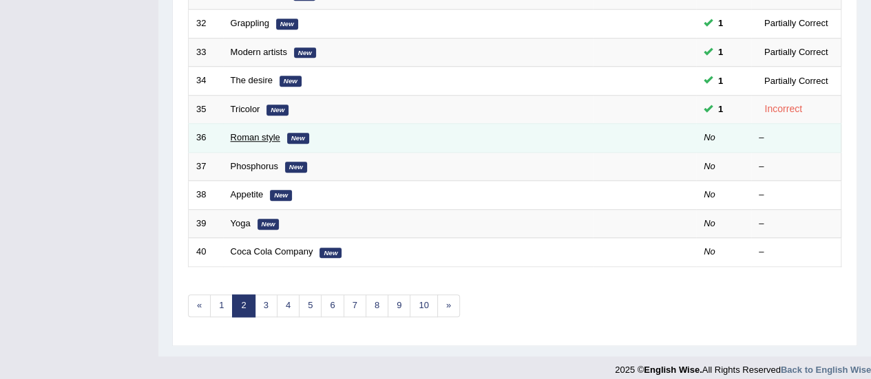
click at [236, 132] on link "Roman style" at bounding box center [256, 137] width 50 height 10
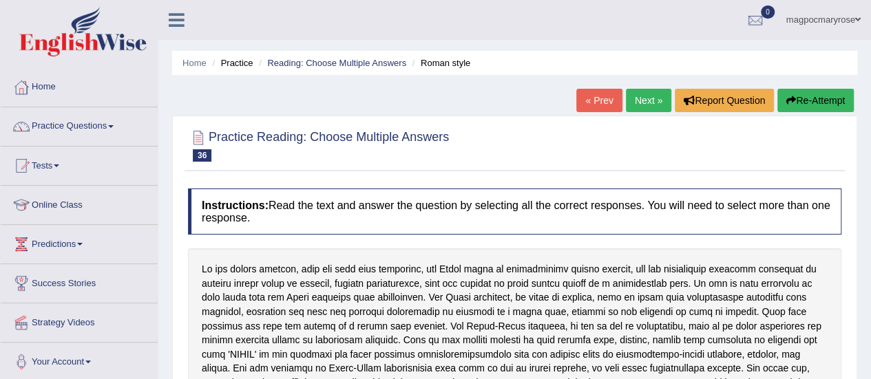
scroll to position [295, 0]
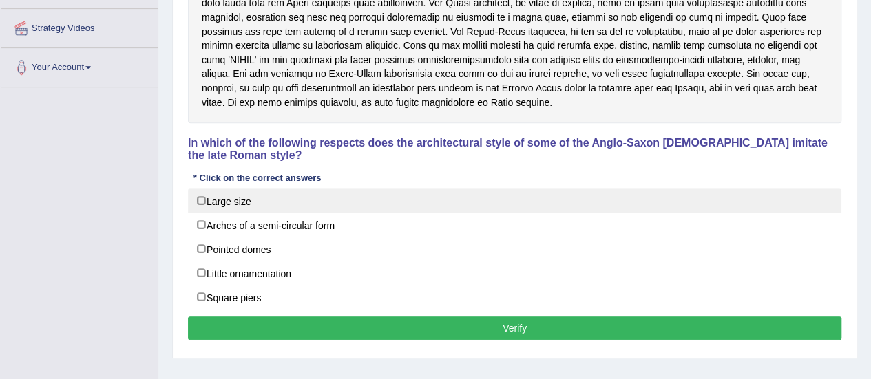
click at [202, 195] on label "Large size" at bounding box center [514, 201] width 653 height 25
checkbox input "true"
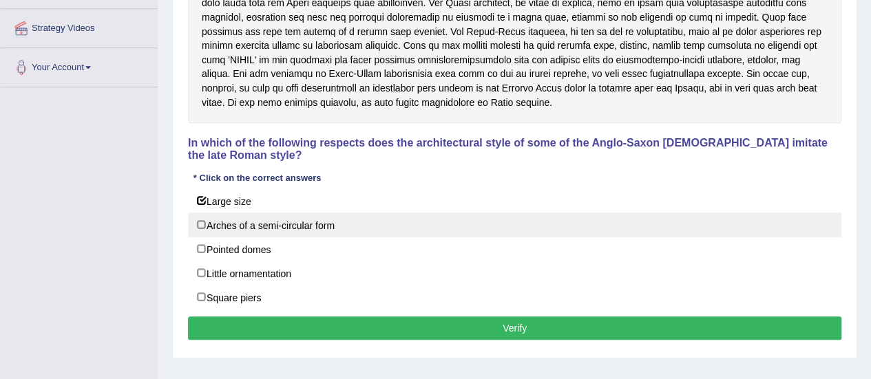
click at [202, 224] on label "Arches of a semi-circular form" at bounding box center [514, 225] width 653 height 25
checkbox input "false"
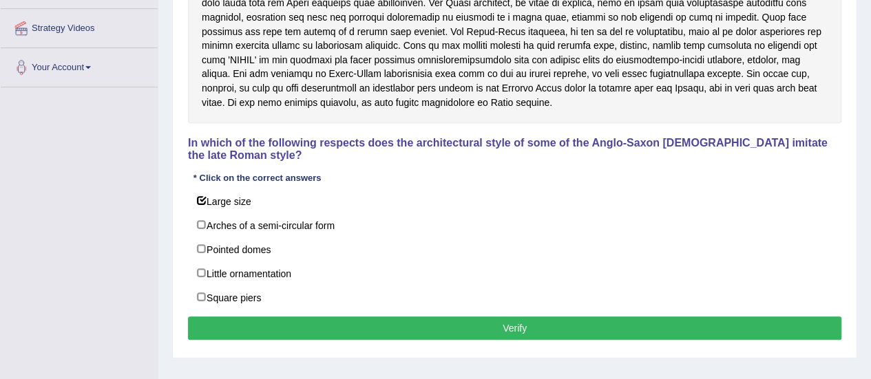
click at [257, 325] on button "Verify" at bounding box center [514, 328] width 653 height 23
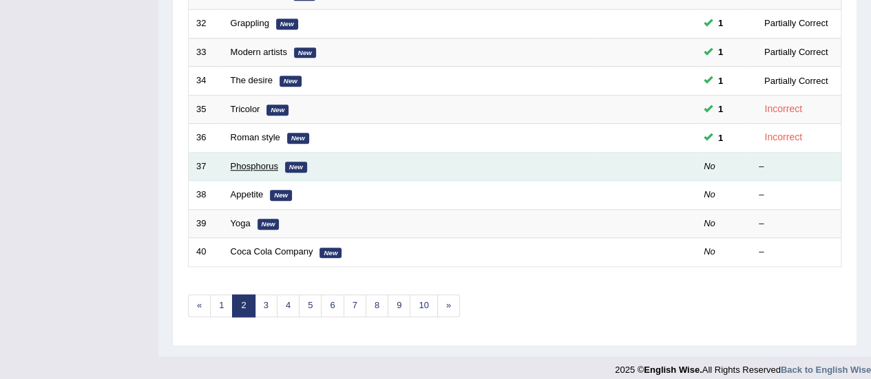
click at [256, 161] on link "Phosphorus" at bounding box center [255, 166] width 48 height 10
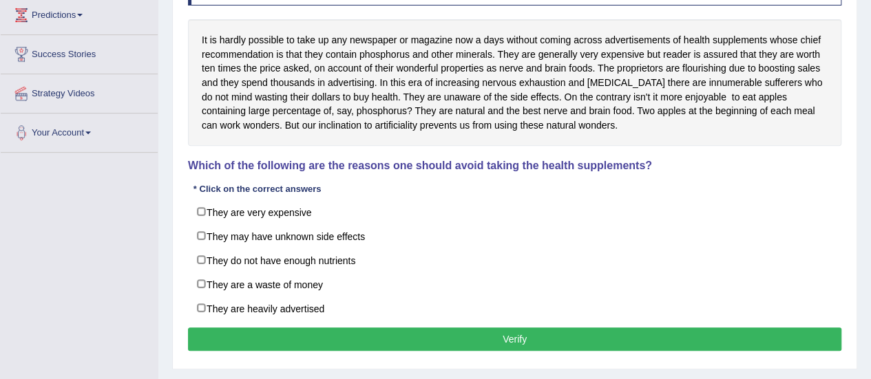
scroll to position [233, 0]
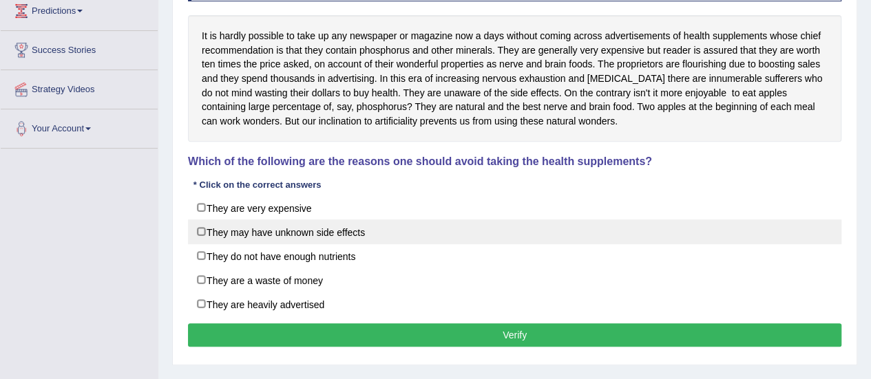
click at [200, 225] on label "They may have unknown side effects" at bounding box center [514, 232] width 653 height 25
checkbox input "true"
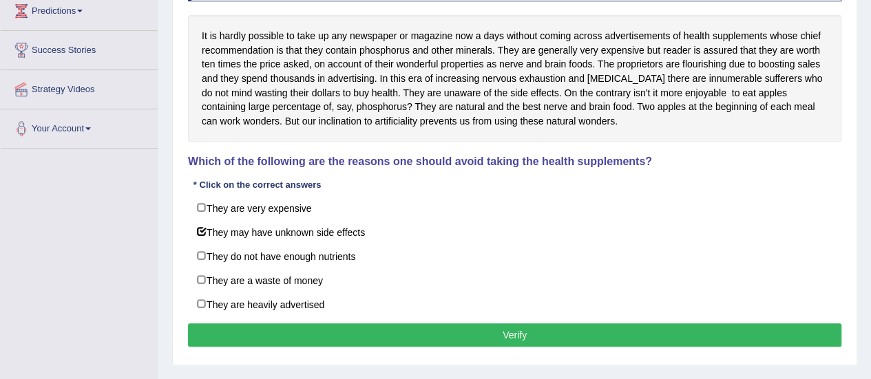
click at [277, 331] on button "Verify" at bounding box center [514, 335] width 653 height 23
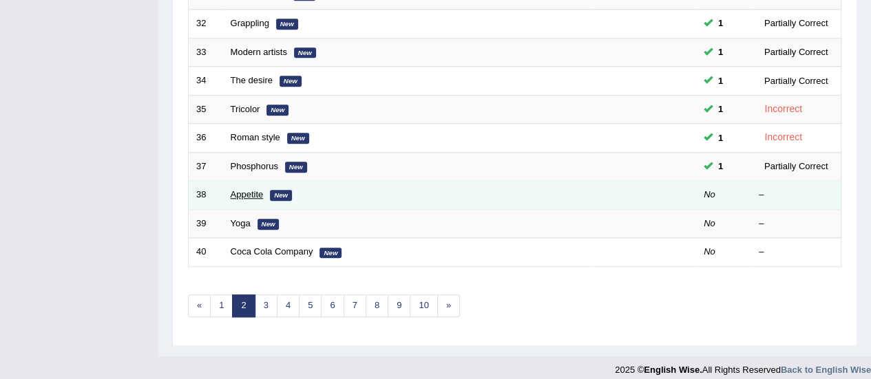
click at [249, 191] on link "Appetite" at bounding box center [247, 194] width 33 height 10
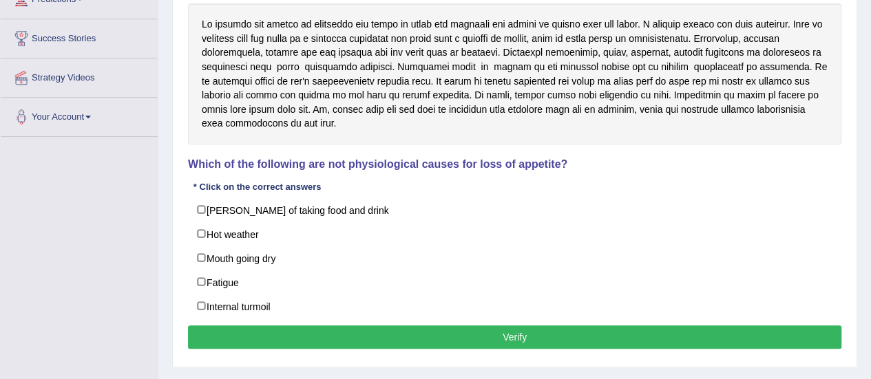
drag, startPoint x: 881, startPoint y: 109, endPoint x: 850, endPoint y: 251, distance: 144.5
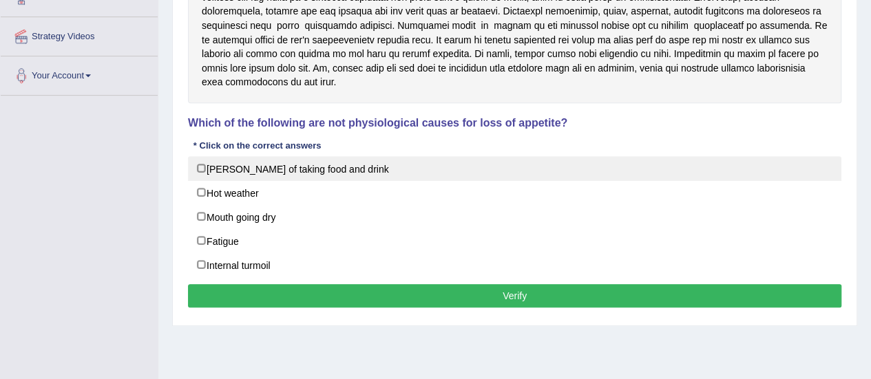
click at [207, 172] on label "Manner of taking food and drink" at bounding box center [514, 168] width 653 height 25
checkbox input "true"
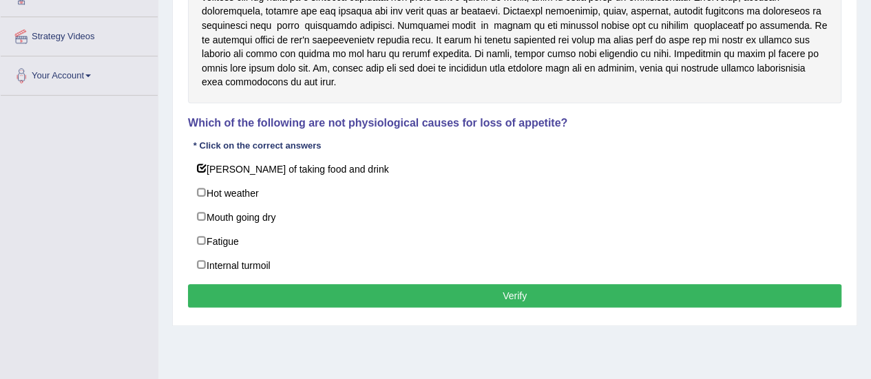
click at [260, 284] on button "Verify" at bounding box center [514, 295] width 653 height 23
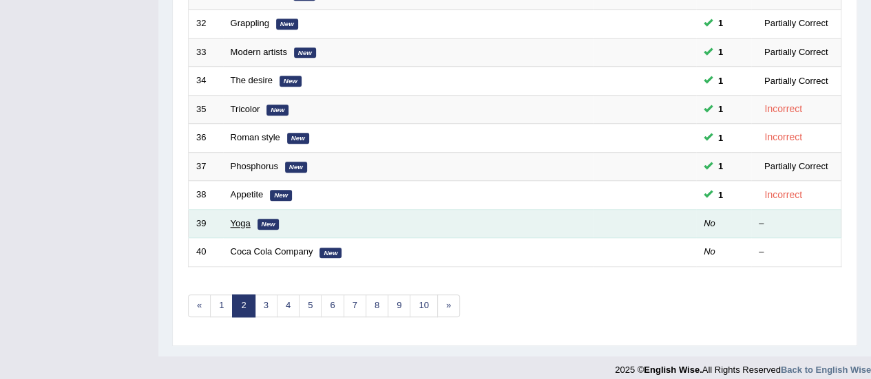
click at [240, 218] on link "Yoga" at bounding box center [241, 223] width 20 height 10
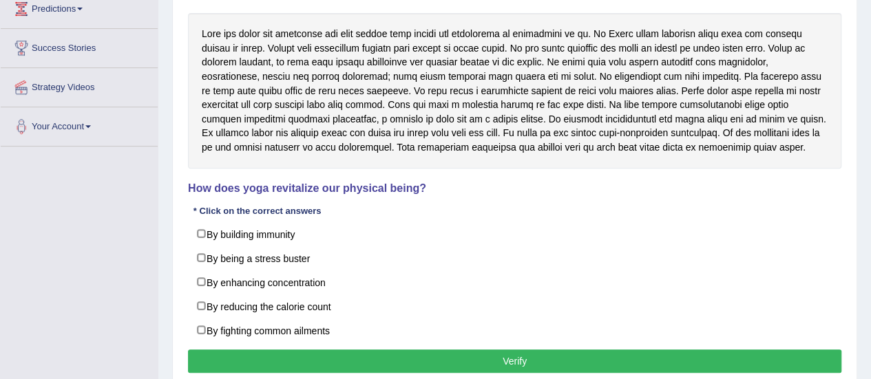
scroll to position [343, 0]
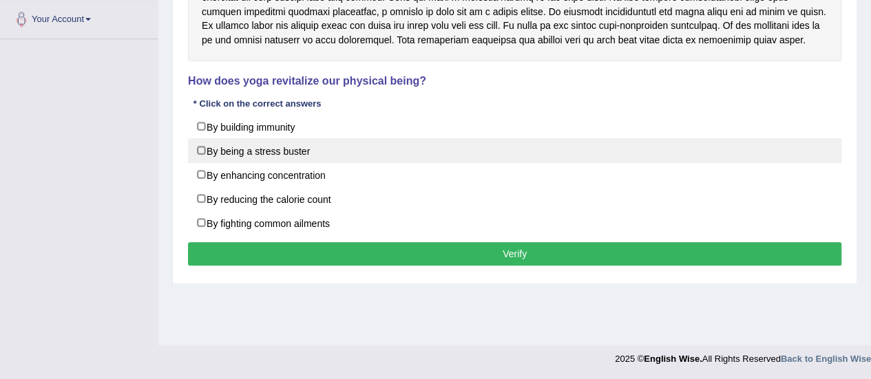
click at [194, 151] on label "By being a stress buster" at bounding box center [514, 150] width 653 height 25
checkbox input "true"
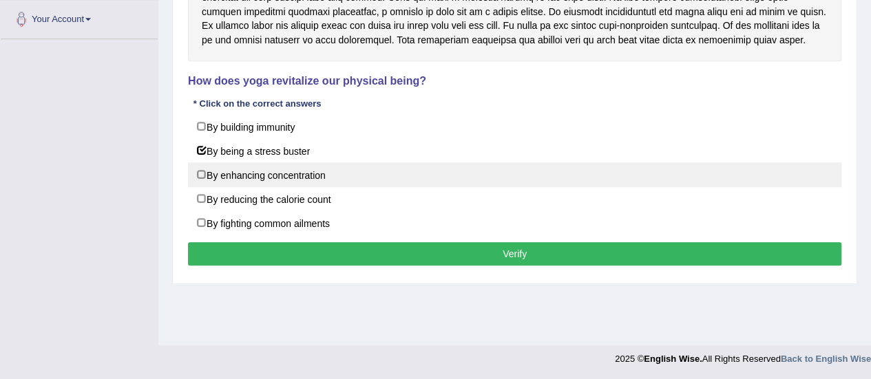
click at [201, 167] on label "By enhancing concentration" at bounding box center [514, 174] width 653 height 25
checkbox input "true"
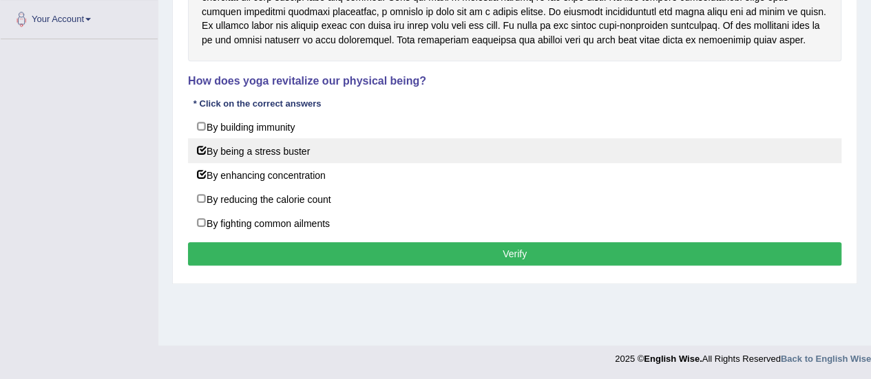
click at [200, 151] on label "By being a stress buster" at bounding box center [514, 150] width 653 height 25
checkbox input "false"
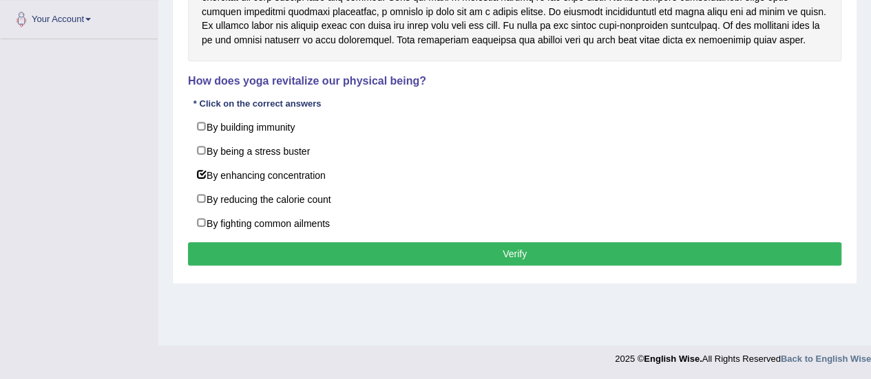
click at [253, 250] on button "Verify" at bounding box center [514, 253] width 653 height 23
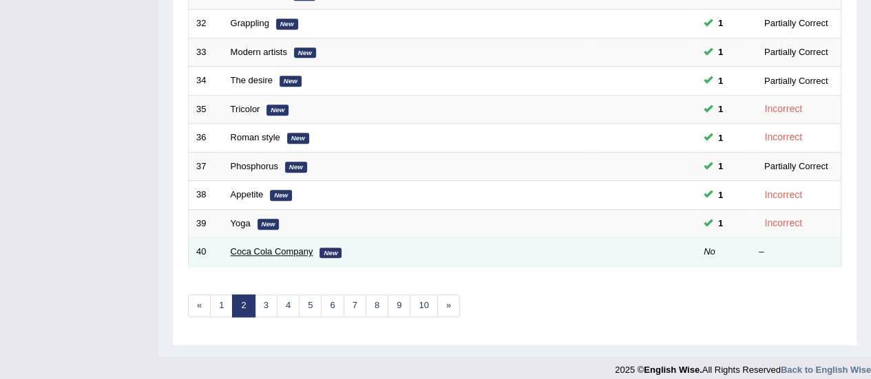
click at [277, 247] on link "Coca Cola Company" at bounding box center [272, 251] width 83 height 10
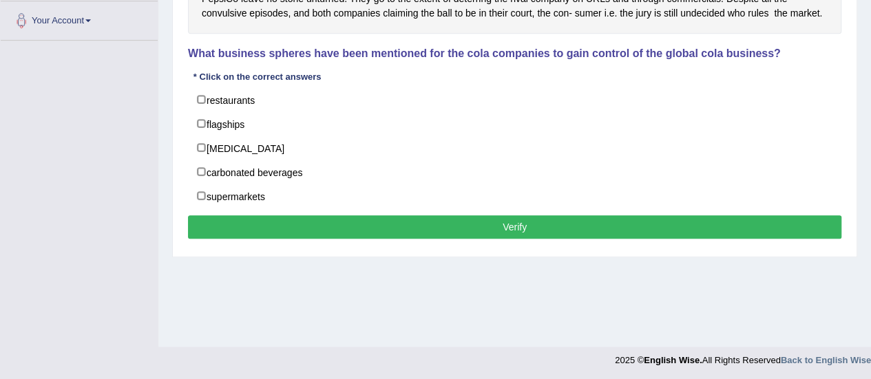
scroll to position [335, 0]
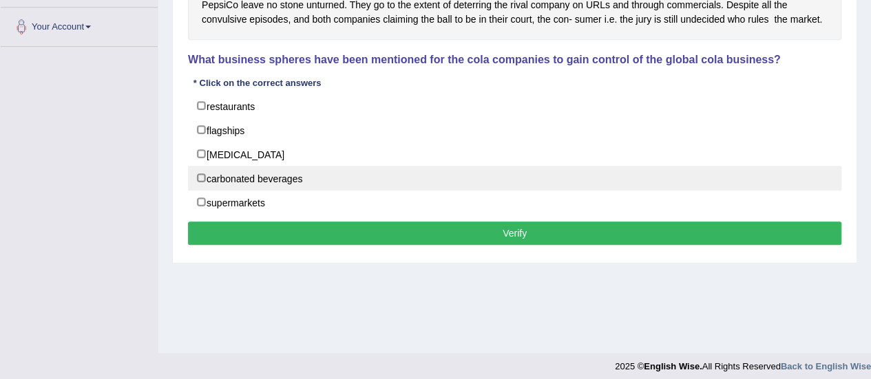
click at [202, 167] on label "carbonated beverages" at bounding box center [514, 178] width 653 height 25
checkbox input "true"
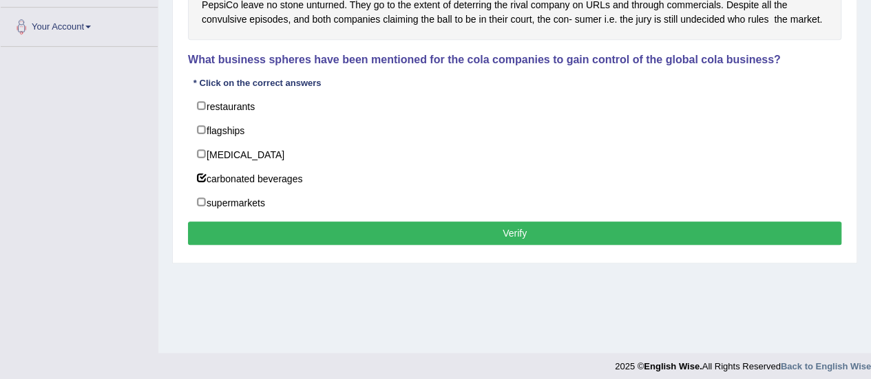
click at [218, 222] on button "Verify" at bounding box center [514, 233] width 653 height 23
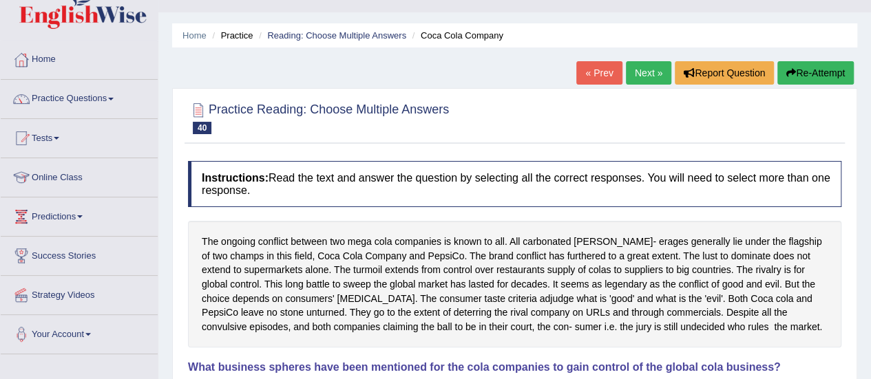
scroll to position [0, 0]
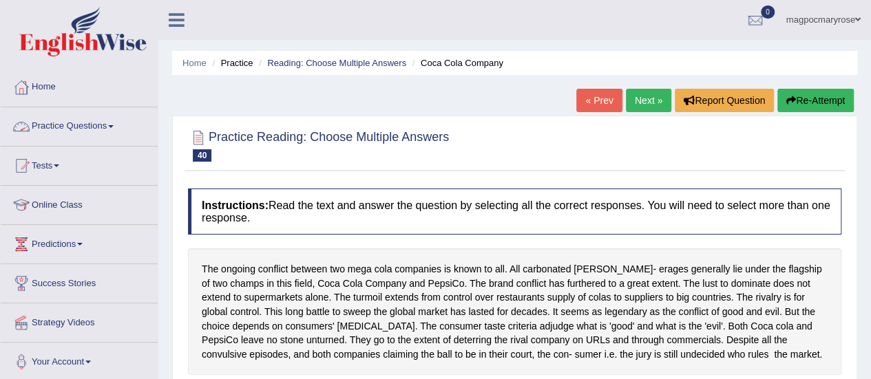
click at [95, 129] on link "Practice Questions" at bounding box center [79, 124] width 157 height 34
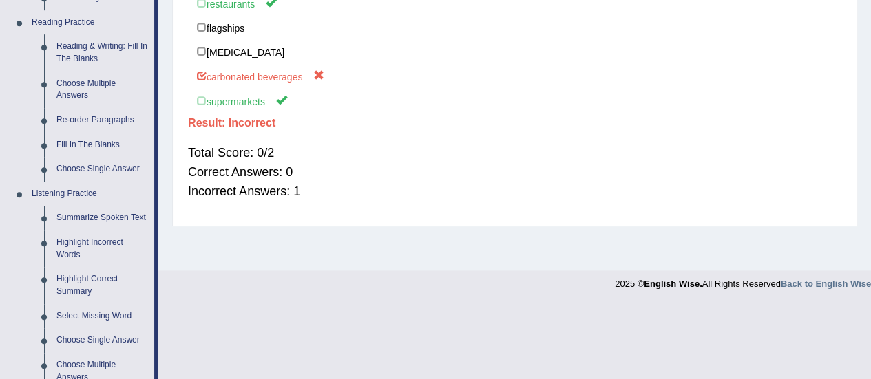
scroll to position [416, 0]
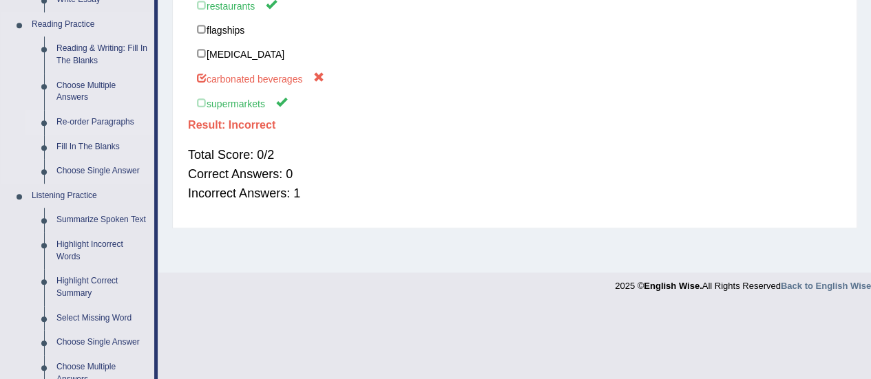
click at [106, 121] on link "Re-order Paragraphs" at bounding box center [102, 122] width 104 height 25
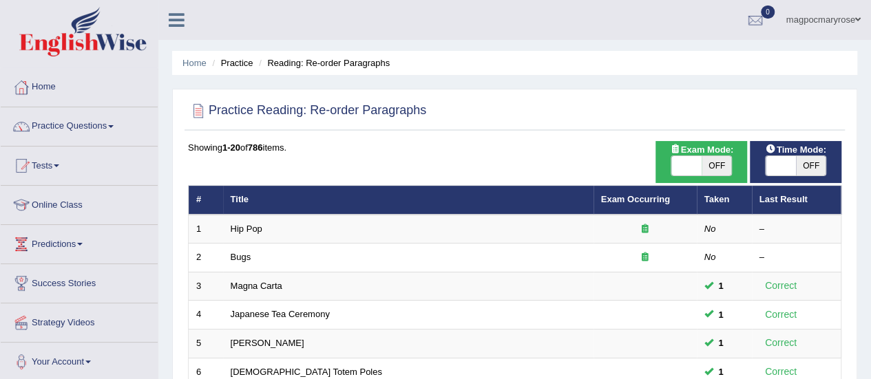
scroll to position [60, 0]
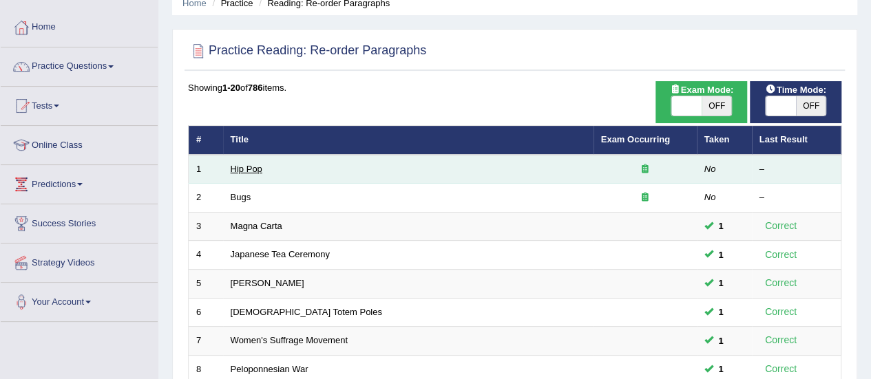
click at [251, 171] on link "Hip Pop" at bounding box center [247, 169] width 32 height 10
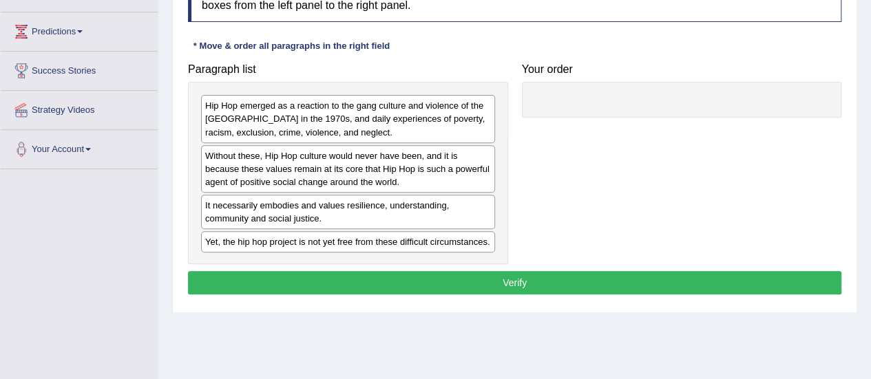
drag, startPoint x: 881, startPoint y: 54, endPoint x: 872, endPoint y: 159, distance: 105.7
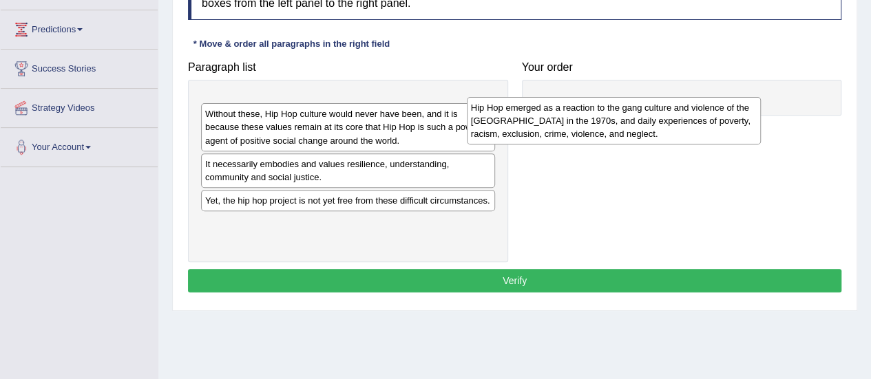
drag, startPoint x: 306, startPoint y: 129, endPoint x: 587, endPoint y: 123, distance: 281.6
click at [587, 123] on div "Hip Hop emerged as a reaction to the gang culture and violence of the South Bro…" at bounding box center [614, 121] width 294 height 48
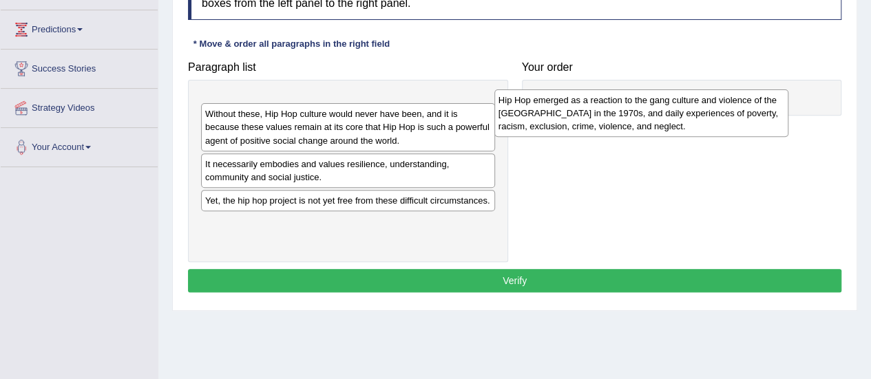
drag, startPoint x: 267, startPoint y: 119, endPoint x: 560, endPoint y: 116, distance: 293.3
click at [560, 116] on div "Hip Hop emerged as a reaction to the gang culture and violence of the South Bro…" at bounding box center [641, 114] width 294 height 48
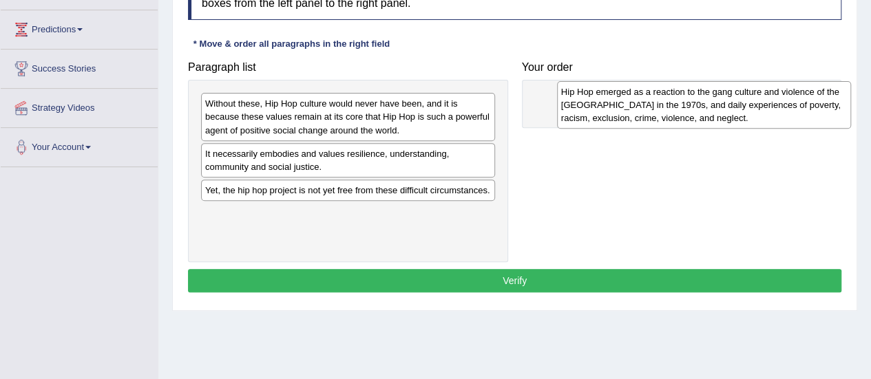
drag, startPoint x: 328, startPoint y: 114, endPoint x: 694, endPoint y: 103, distance: 365.8
click at [694, 103] on div "Hip Hop emerged as a reaction to the gang culture and violence of the South Bro…" at bounding box center [704, 105] width 294 height 48
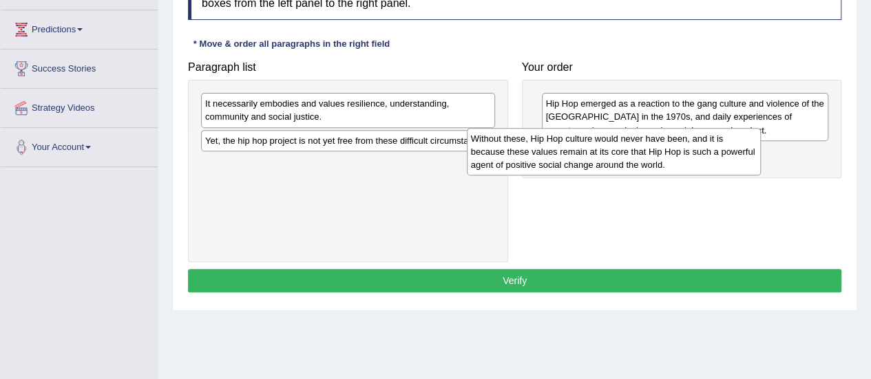
drag, startPoint x: 391, startPoint y: 129, endPoint x: 658, endPoint y: 162, distance: 269.2
click at [658, 162] on div "Without these, Hip Hop culture would never have been, and it is because these v…" at bounding box center [614, 152] width 294 height 48
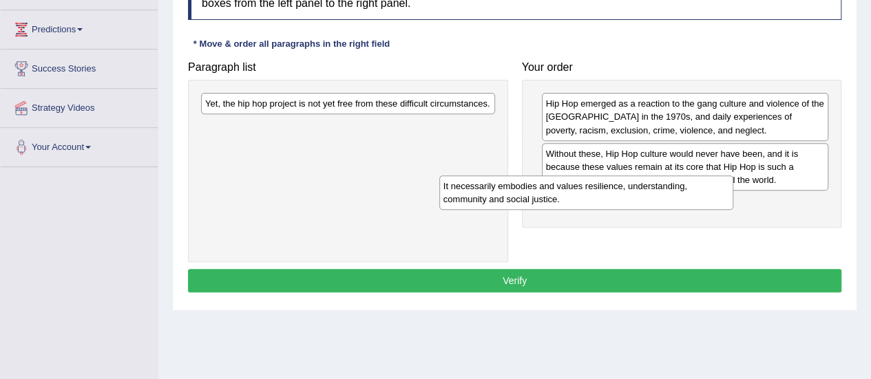
drag, startPoint x: 398, startPoint y: 113, endPoint x: 636, endPoint y: 196, distance: 252.1
click at [636, 196] on div "It necessarily embodies and values resilience, understanding, community and soc…" at bounding box center [586, 193] width 294 height 34
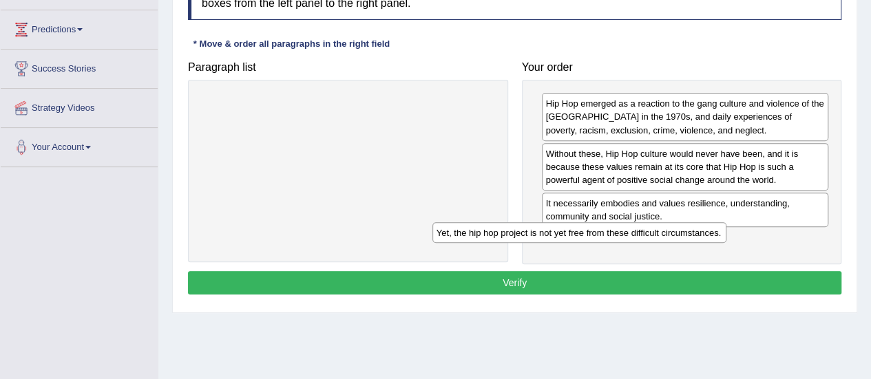
drag, startPoint x: 397, startPoint y: 96, endPoint x: 628, endPoint y: 225, distance: 265.1
click at [628, 225] on div "Yet, the hip hop project is not yet free from these difficult circumstances." at bounding box center [579, 232] width 294 height 21
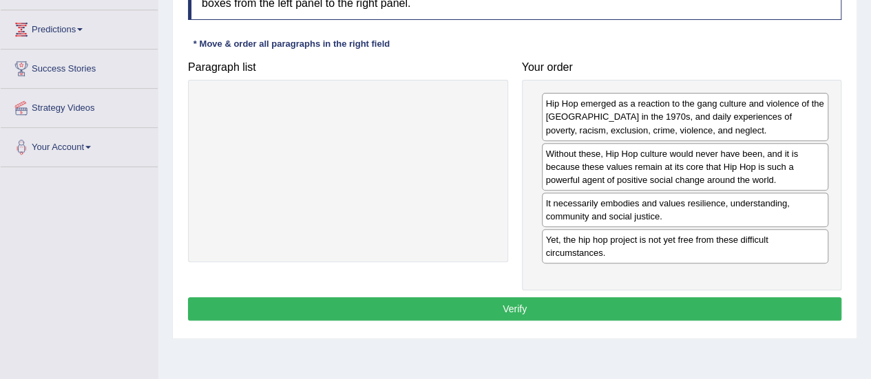
click at [497, 302] on button "Verify" at bounding box center [514, 308] width 653 height 23
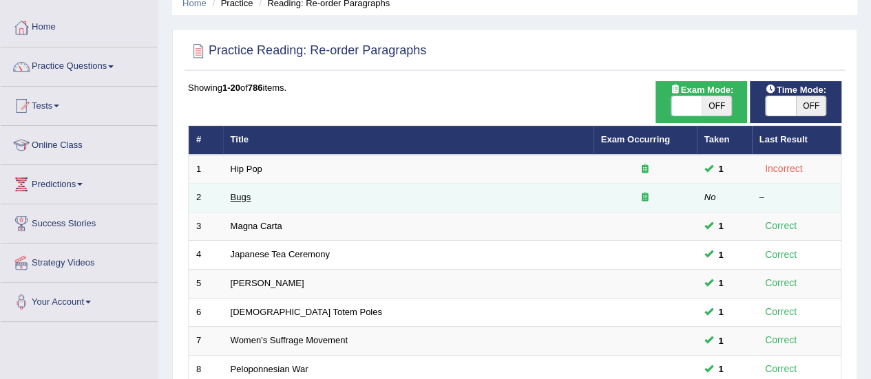
click at [235, 199] on link "Bugs" at bounding box center [241, 197] width 21 height 10
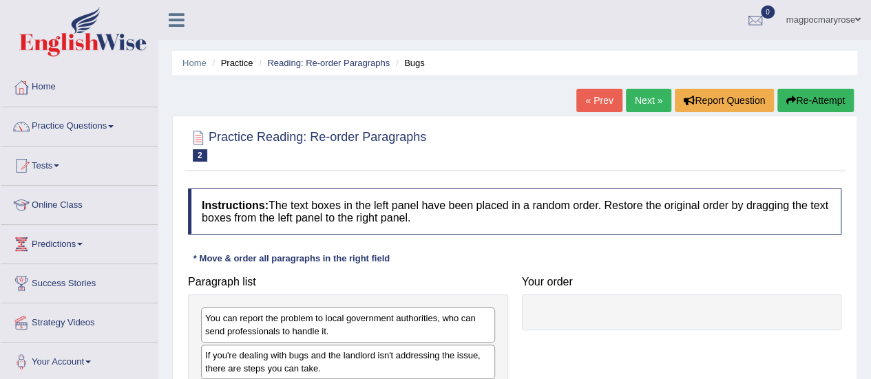
drag, startPoint x: 869, startPoint y: 113, endPoint x: 870, endPoint y: 221, distance: 108.1
click at [870, 221] on html "Toggle navigation Home Practice Questions Speaking Practice Read Aloud Repeat S…" at bounding box center [435, 189] width 871 height 379
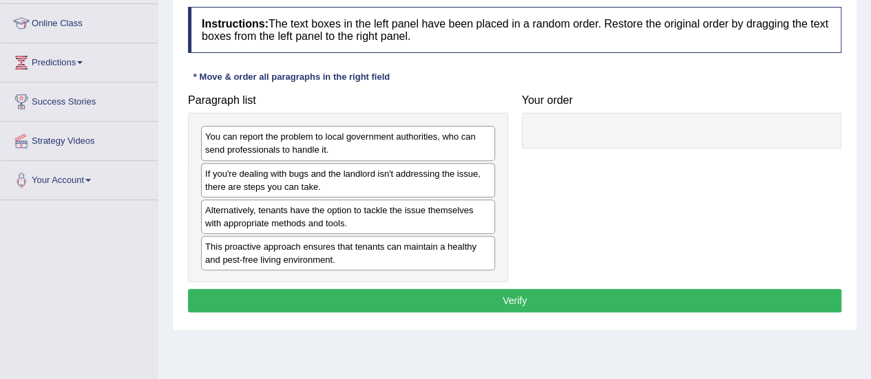
scroll to position [181, 0]
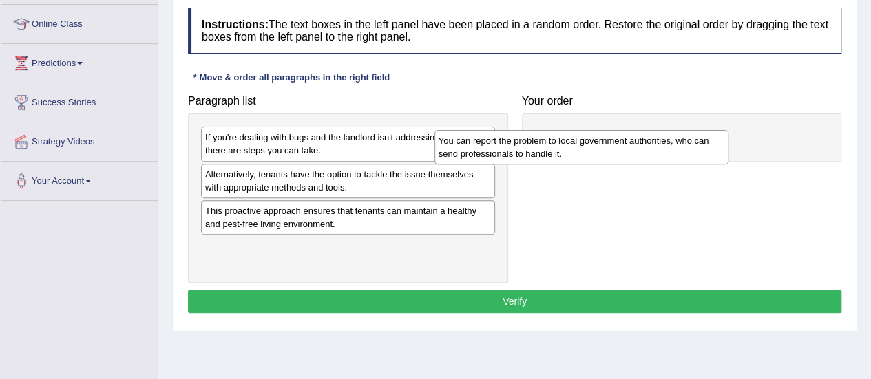
drag, startPoint x: 377, startPoint y: 144, endPoint x: 621, endPoint y: 147, distance: 243.8
click at [621, 147] on div "You can report the problem to local government authorities, who can send profes…" at bounding box center [581, 147] width 294 height 34
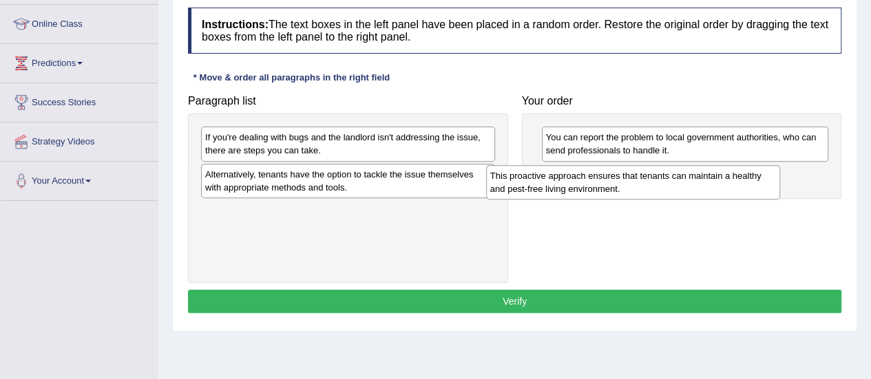
drag, startPoint x: 390, startPoint y: 217, endPoint x: 686, endPoint y: 180, distance: 298.4
click at [686, 180] on div "This proactive approach ensures that tenants can maintain a healthy and pest-fr…" at bounding box center [633, 182] width 294 height 34
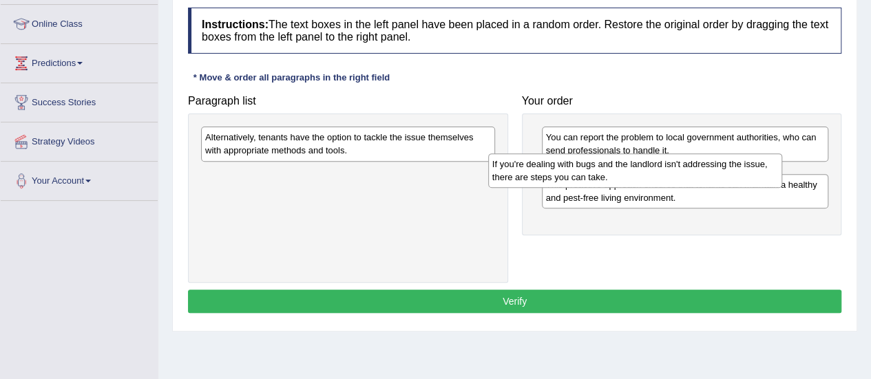
drag, startPoint x: 461, startPoint y: 147, endPoint x: 748, endPoint y: 174, distance: 288.4
click at [748, 174] on div "If you're dealing with bugs and the landlord isn't addressing the issue, there …" at bounding box center [635, 171] width 294 height 34
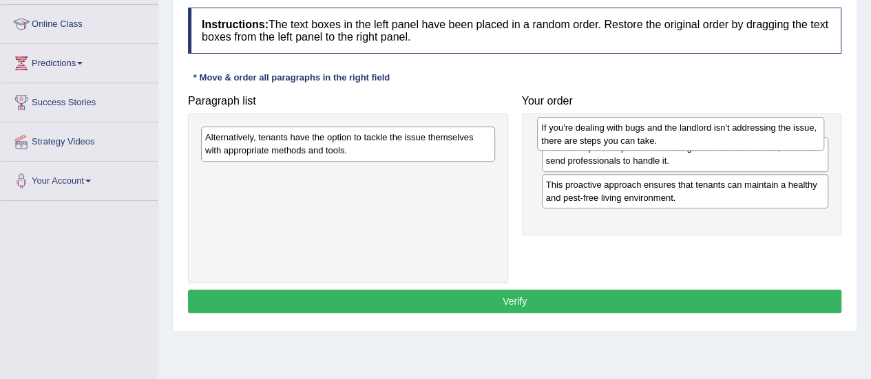
drag, startPoint x: 611, startPoint y: 187, endPoint x: 607, endPoint y: 140, distance: 47.7
click at [607, 140] on div "If you're dealing with bugs and the landlord isn't addressing the issue, there …" at bounding box center [680, 134] width 287 height 34
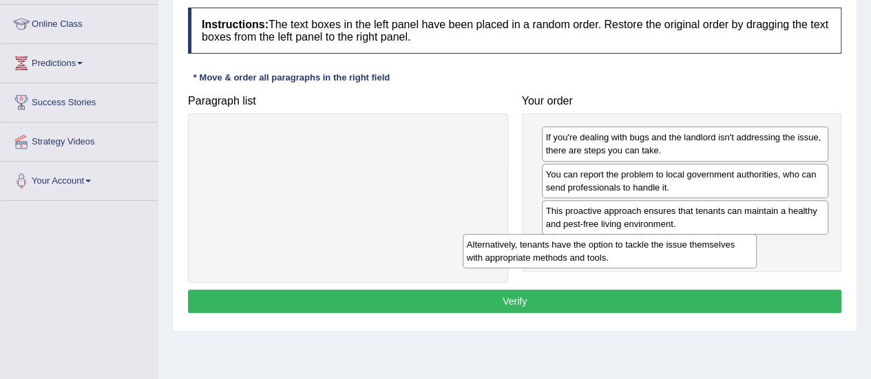
drag, startPoint x: 465, startPoint y: 141, endPoint x: 726, endPoint y: 249, distance: 282.8
click at [726, 249] on div "Alternatively, tenants have the option to tackle the issue themselves with appr…" at bounding box center [610, 251] width 294 height 34
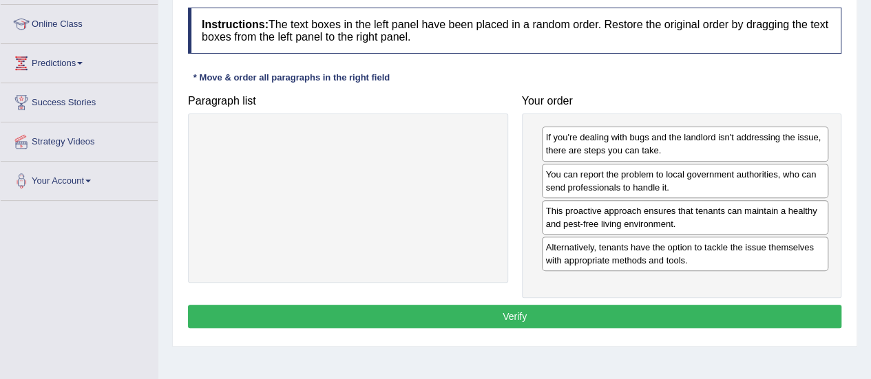
click at [547, 308] on button "Verify" at bounding box center [514, 316] width 653 height 23
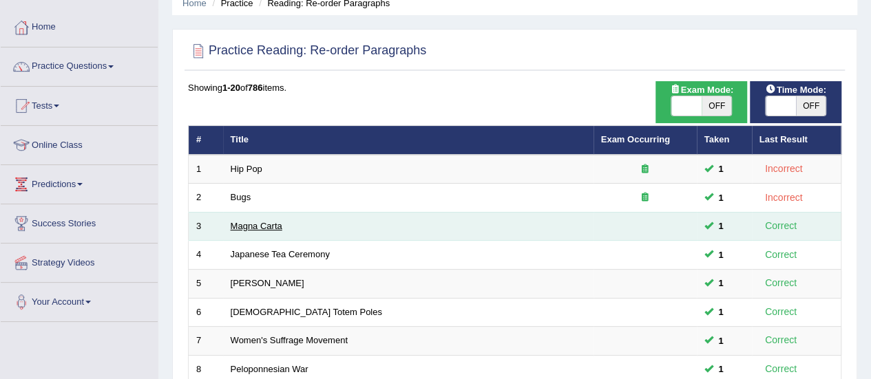
click at [275, 225] on link "Magna Carta" at bounding box center [257, 226] width 52 height 10
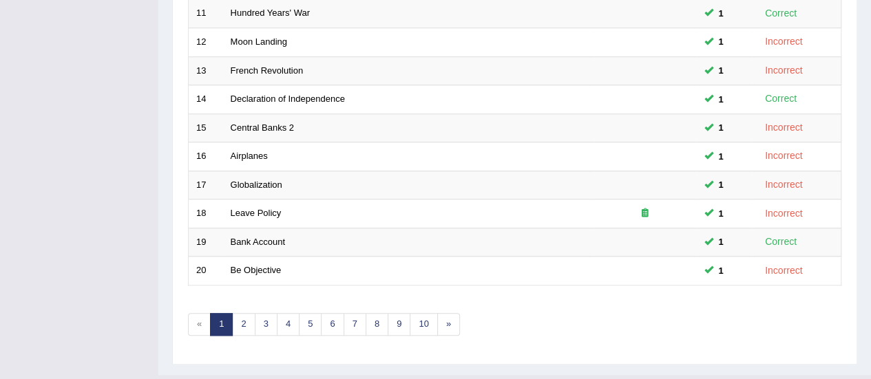
scroll to position [523, 0]
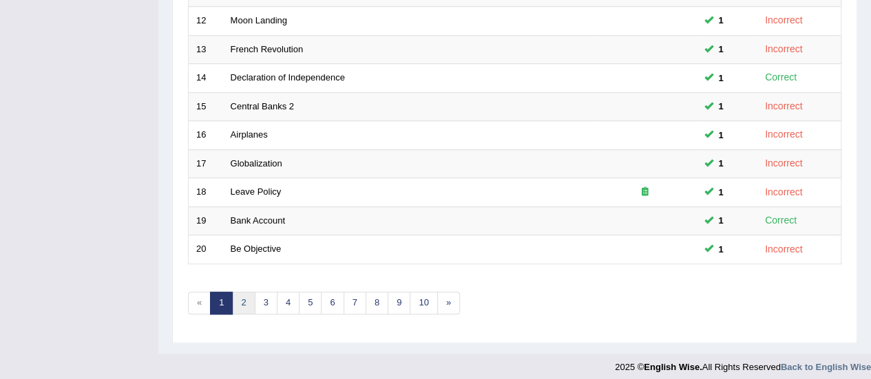
click at [249, 297] on link "2" at bounding box center [243, 303] width 23 height 23
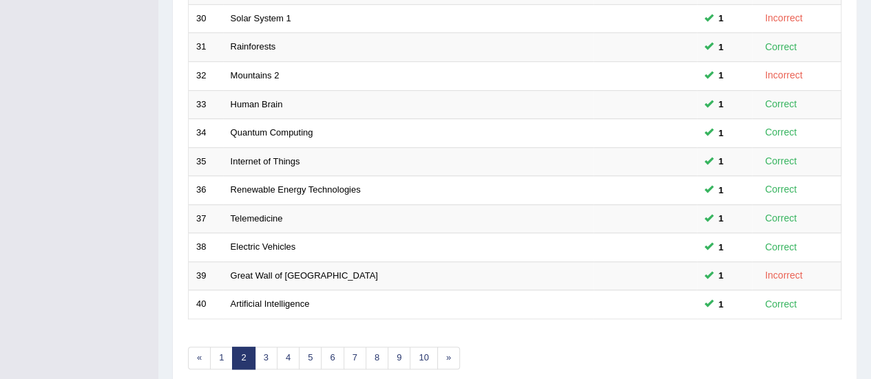
scroll to position [461, 0]
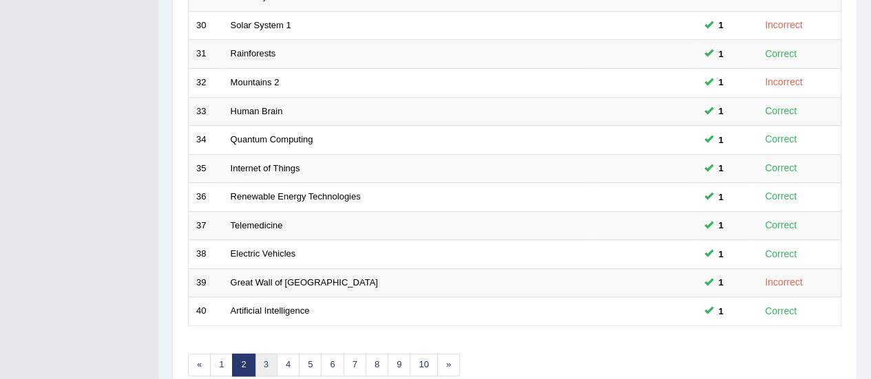
click at [268, 359] on link "3" at bounding box center [266, 365] width 23 height 23
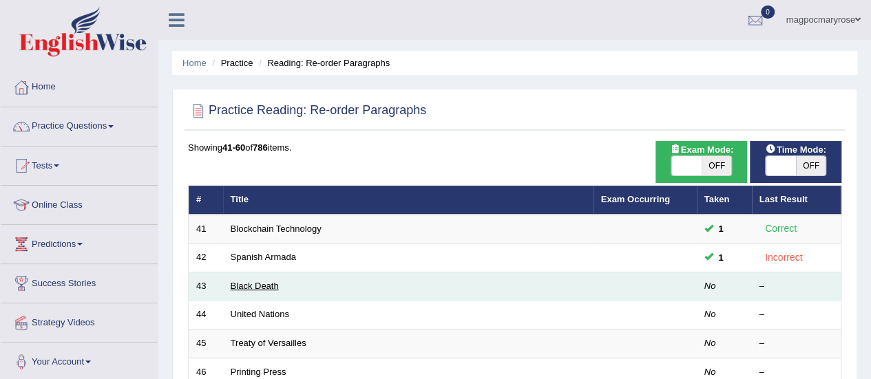
click at [250, 283] on link "Black Death" at bounding box center [255, 286] width 48 height 10
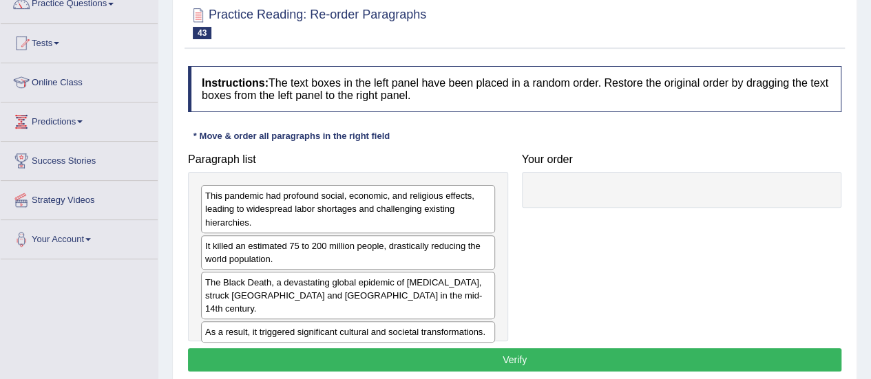
scroll to position [213, 0]
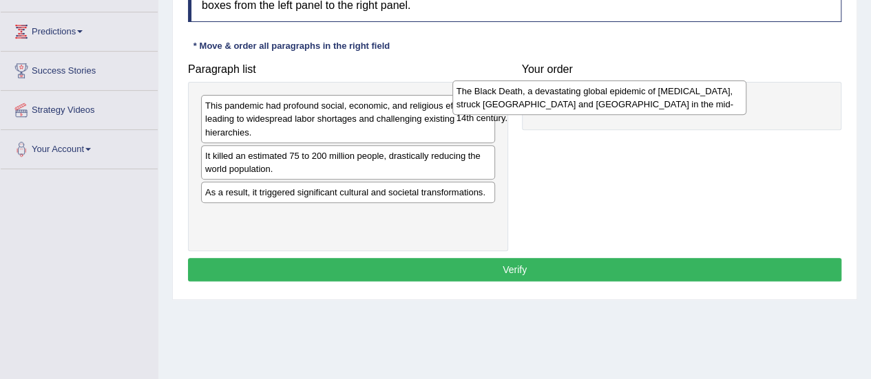
drag, startPoint x: 421, startPoint y: 198, endPoint x: 674, endPoint y: 97, distance: 271.9
click at [674, 97] on div "The Black Death, a devastating global epidemic of [MEDICAL_DATA], struck [GEOGR…" at bounding box center [599, 98] width 294 height 34
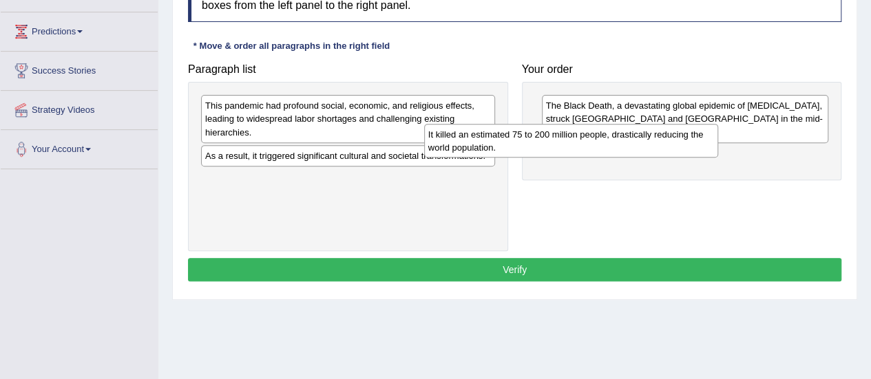
drag, startPoint x: 452, startPoint y: 159, endPoint x: 706, endPoint y: 134, distance: 256.0
click at [706, 134] on div "It killed an estimated 75 to 200 million people, drastically reducing the world…" at bounding box center [571, 141] width 294 height 34
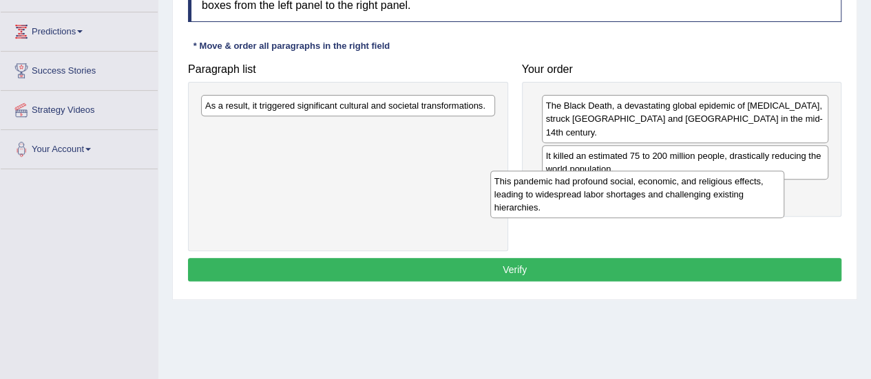
drag, startPoint x: 351, startPoint y: 130, endPoint x: 640, endPoint y: 206, distance: 298.9
click at [640, 206] on div "This pandemic had profound social, economic, and religious effects, leading to …" at bounding box center [637, 195] width 294 height 48
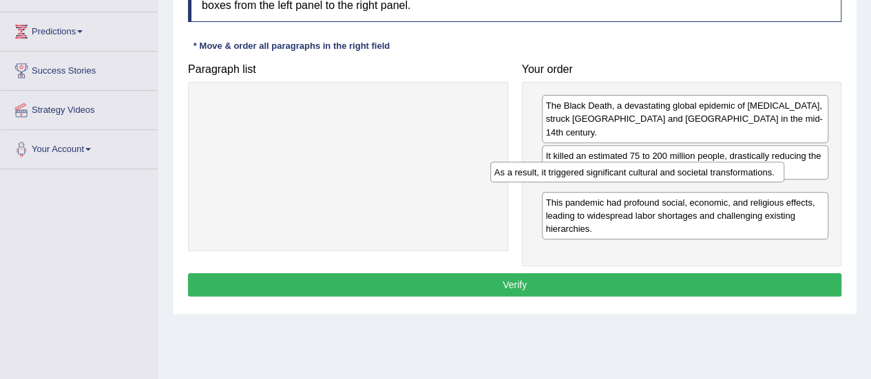
drag, startPoint x: 410, startPoint y: 101, endPoint x: 711, endPoint y: 169, distance: 308.5
click at [711, 169] on div "As a result, it triggered significant cultural and societal transformations." at bounding box center [637, 172] width 294 height 21
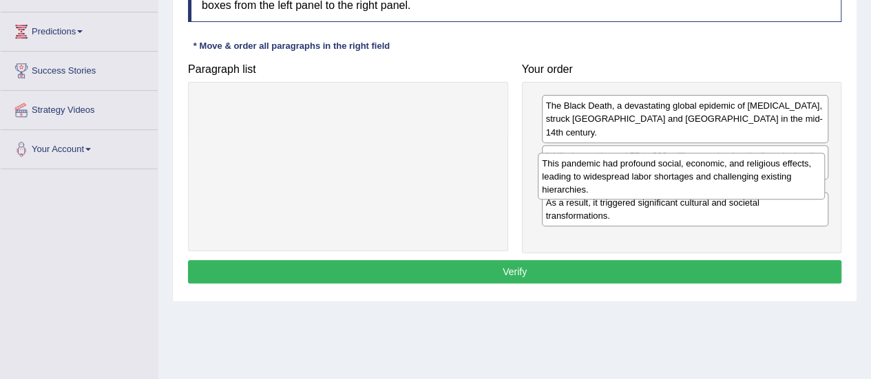
drag, startPoint x: 638, startPoint y: 233, endPoint x: 634, endPoint y: 182, distance: 51.1
click at [634, 182] on div "This pandemic had profound social, economic, and religious effects, leading to …" at bounding box center [681, 177] width 287 height 48
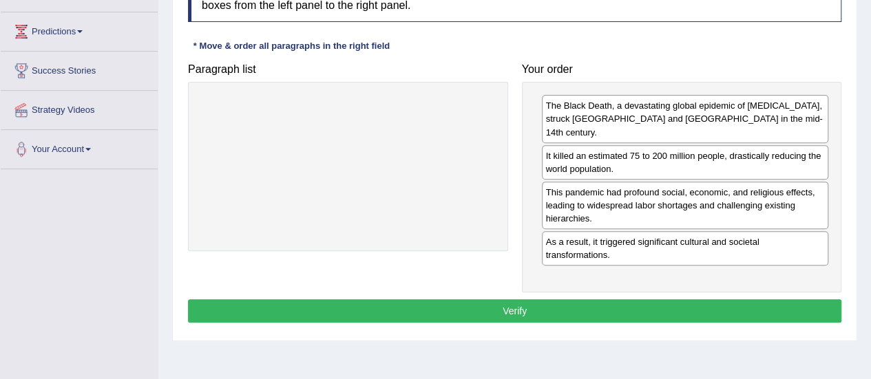
click at [505, 299] on button "Verify" at bounding box center [514, 310] width 653 height 23
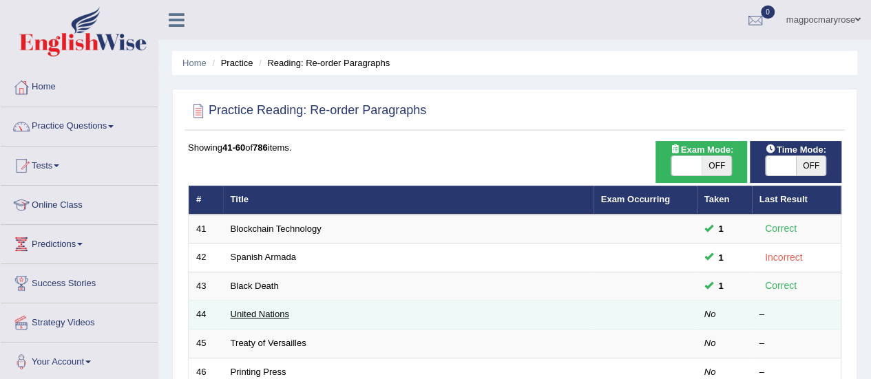
click at [255, 313] on link "United Nations" at bounding box center [260, 314] width 59 height 10
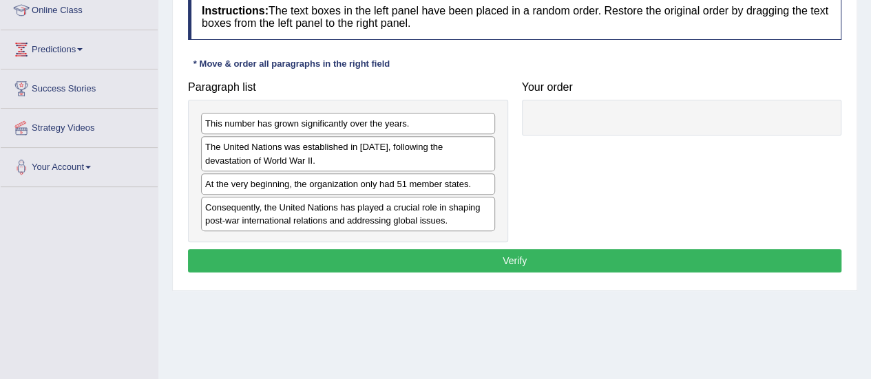
scroll to position [194, 0]
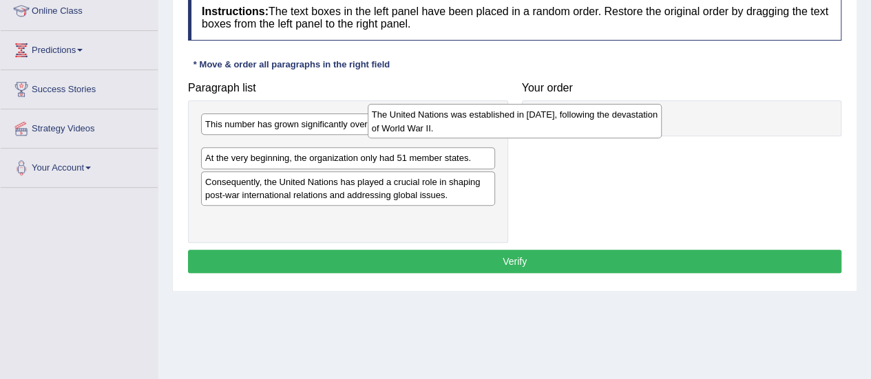
drag, startPoint x: 414, startPoint y: 157, endPoint x: 622, endPoint y: 125, distance: 209.6
click at [622, 125] on div "The United Nations was established in [DATE], following the devastation of Worl…" at bounding box center [515, 121] width 294 height 34
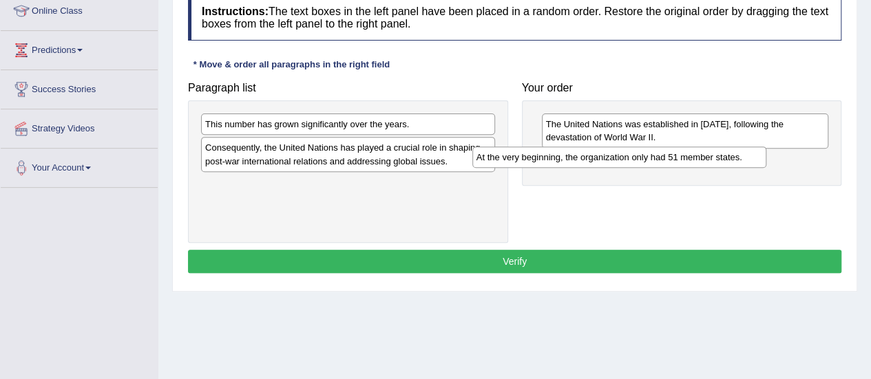
drag, startPoint x: 367, startPoint y: 154, endPoint x: 639, endPoint y: 163, distance: 272.1
click at [639, 163] on div "At the very beginning, the organization only had 51 member states." at bounding box center [619, 157] width 294 height 21
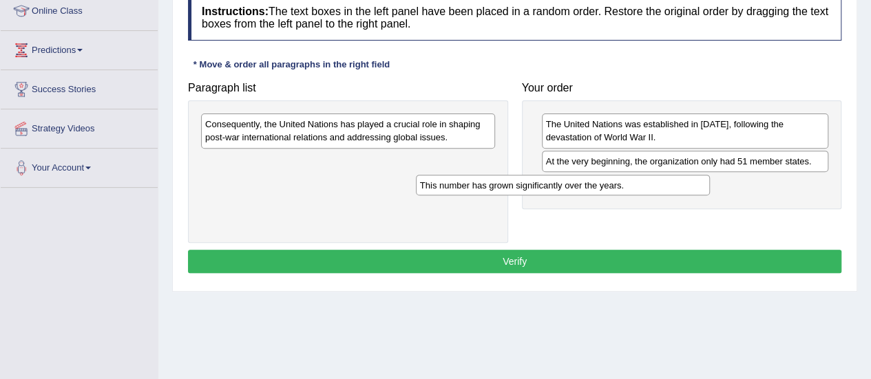
drag, startPoint x: 463, startPoint y: 129, endPoint x: 710, endPoint y: 183, distance: 253.1
click at [710, 183] on div "This number has grown significantly over the years." at bounding box center [563, 185] width 294 height 21
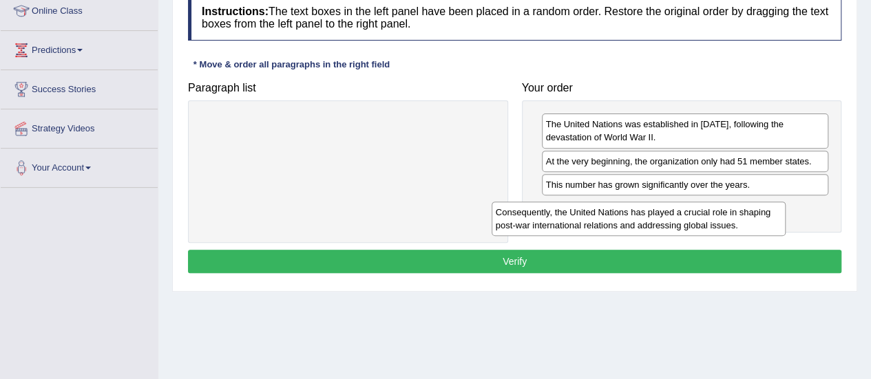
drag, startPoint x: 432, startPoint y: 134, endPoint x: 728, endPoint y: 221, distance: 308.5
click at [728, 221] on div "Consequently, the United Nations has played a crucial role in shaping post-war …" at bounding box center [639, 219] width 294 height 34
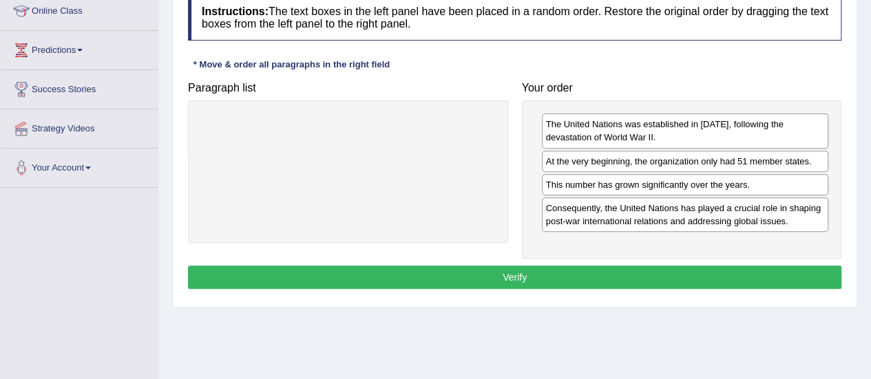
click at [529, 271] on button "Verify" at bounding box center [514, 277] width 653 height 23
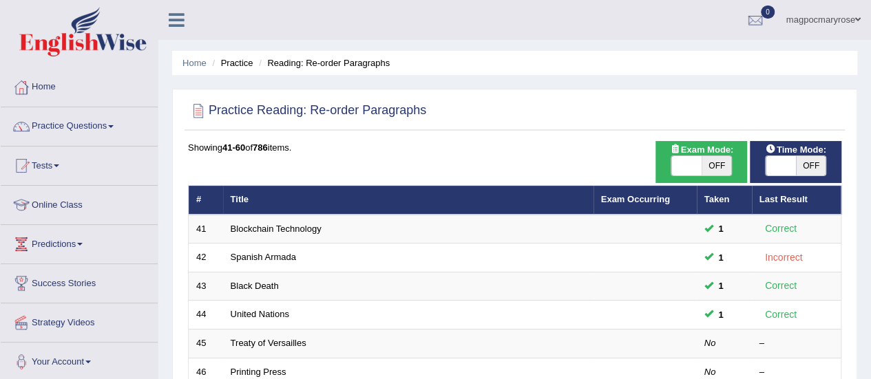
scroll to position [56, 0]
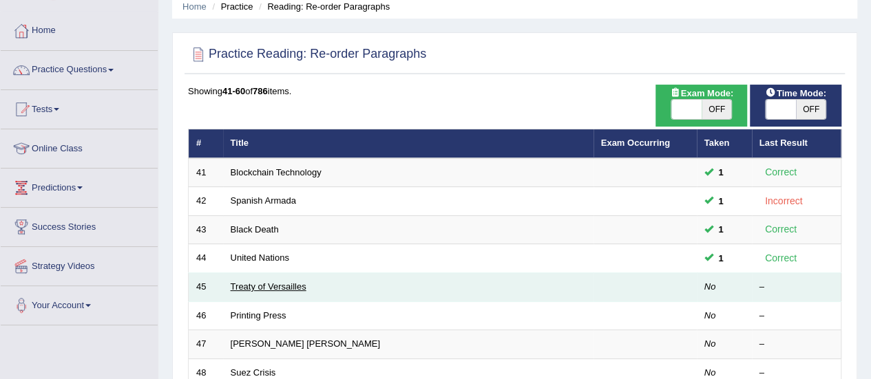
click at [267, 288] on link "Treaty of Versailles" at bounding box center [269, 287] width 76 height 10
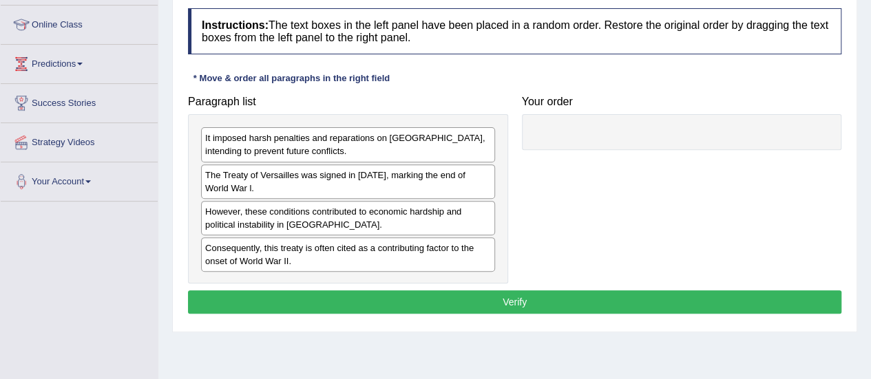
scroll to position [177, 0]
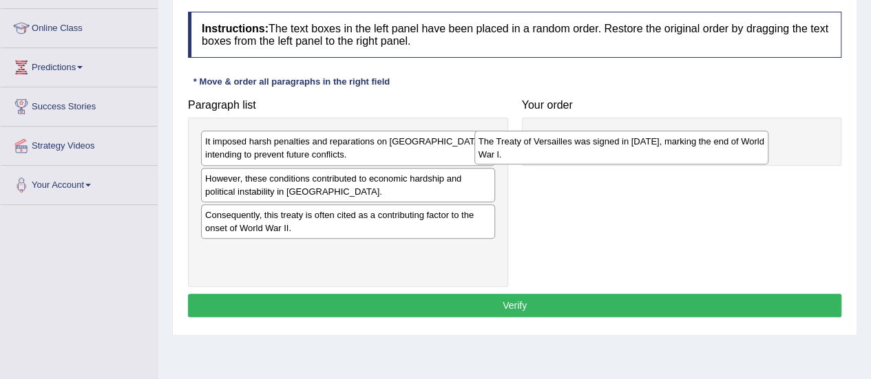
drag, startPoint x: 349, startPoint y: 191, endPoint x: 622, endPoint y: 155, distance: 275.7
click at [622, 155] on div "The Treaty of Versailles was signed in [DATE], marking the end of World War l." at bounding box center [621, 148] width 294 height 34
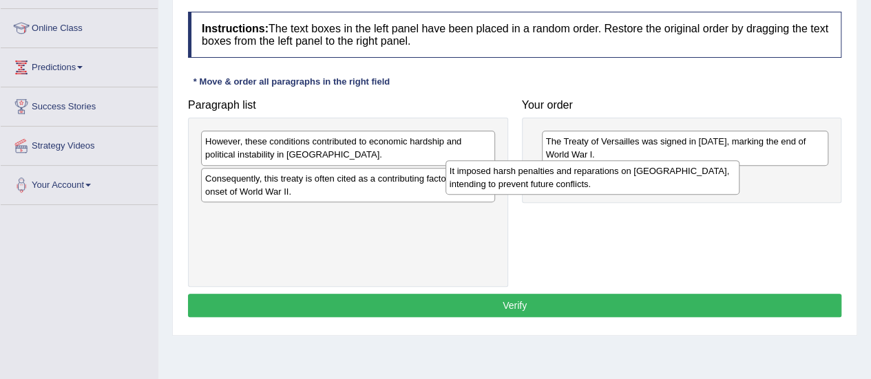
drag, startPoint x: 437, startPoint y: 151, endPoint x: 682, endPoint y: 181, distance: 246.2
click at [682, 181] on div "It imposed harsh penalties and reparations on [GEOGRAPHIC_DATA], intending to p…" at bounding box center [592, 177] width 294 height 34
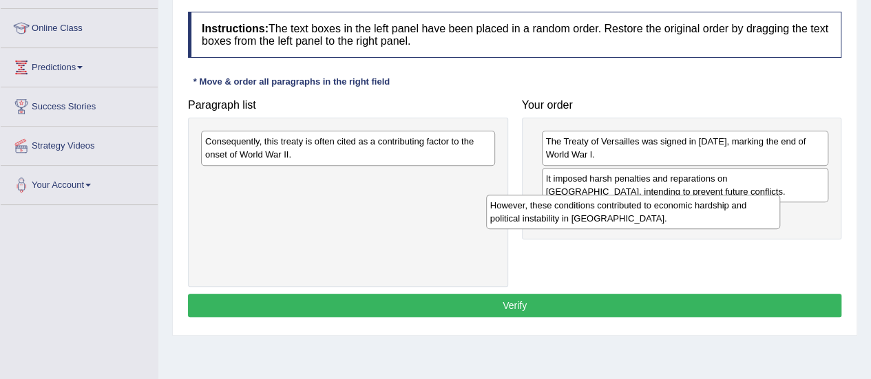
drag, startPoint x: 391, startPoint y: 149, endPoint x: 684, endPoint y: 215, distance: 300.7
click at [684, 215] on div "However, these conditions contributed to economic hardship and political instab…" at bounding box center [633, 212] width 294 height 34
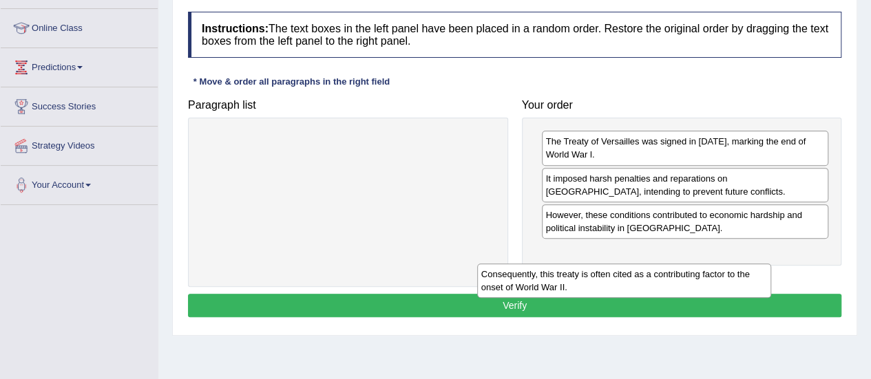
drag, startPoint x: 350, startPoint y: 149, endPoint x: 673, endPoint y: 253, distance: 339.0
click at [673, 264] on div "Consequently, this treaty is often cited as a contributing factor to the onset …" at bounding box center [624, 281] width 294 height 34
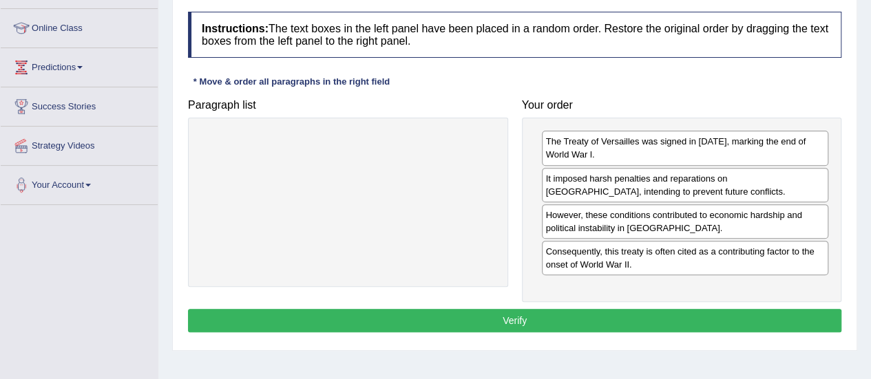
click at [507, 316] on button "Verify" at bounding box center [514, 320] width 653 height 23
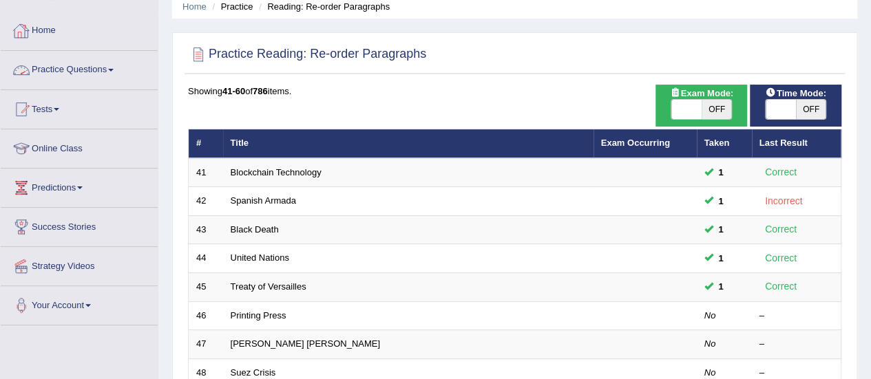
click at [77, 64] on link "Practice Questions" at bounding box center [79, 68] width 157 height 34
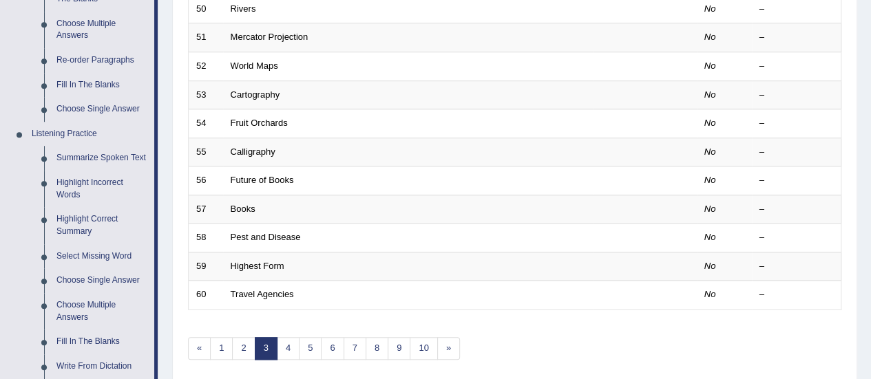
scroll to position [379, 0]
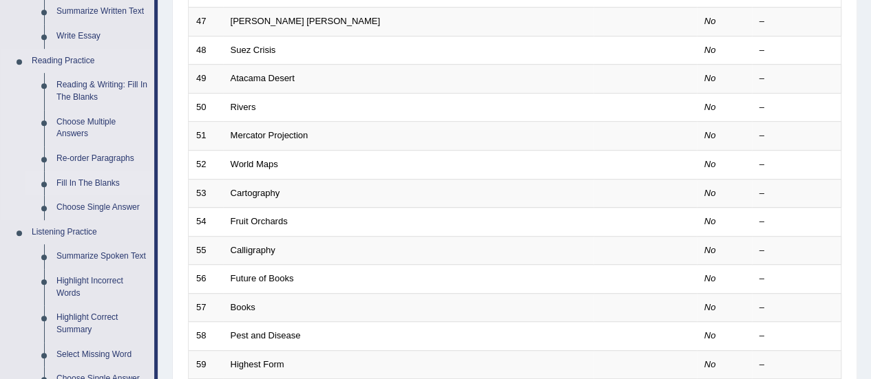
click at [99, 182] on link "Fill In The Blanks" at bounding box center [102, 183] width 104 height 25
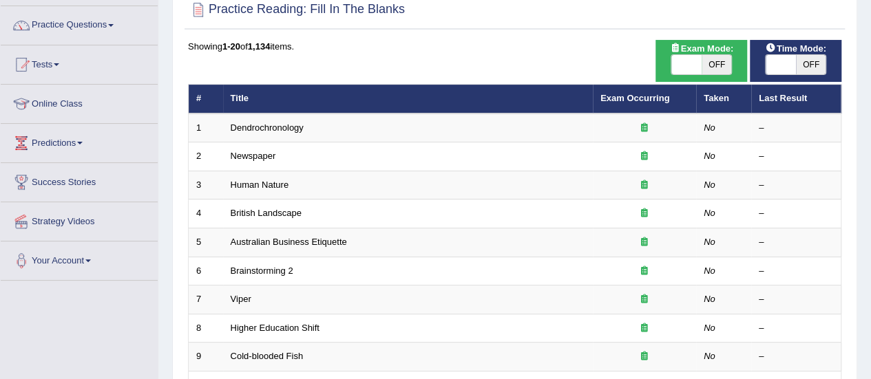
scroll to position [96, 0]
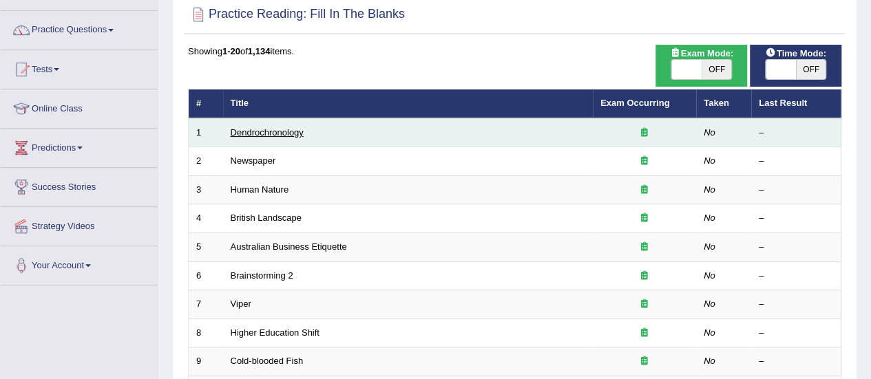
click at [255, 136] on link "Dendrochronology" at bounding box center [267, 132] width 73 height 10
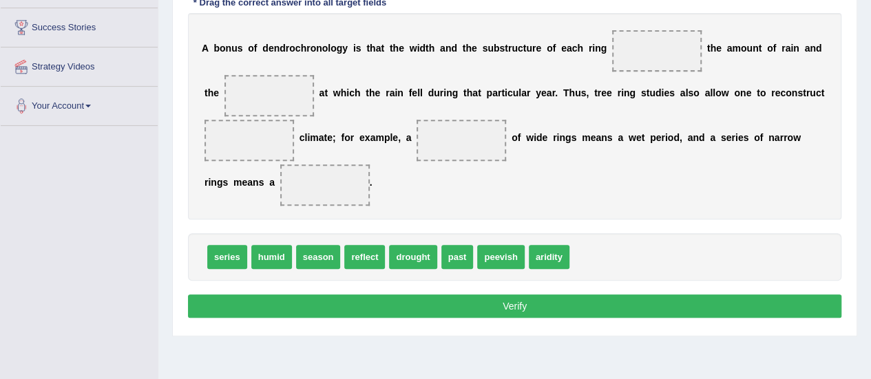
scroll to position [264, 0]
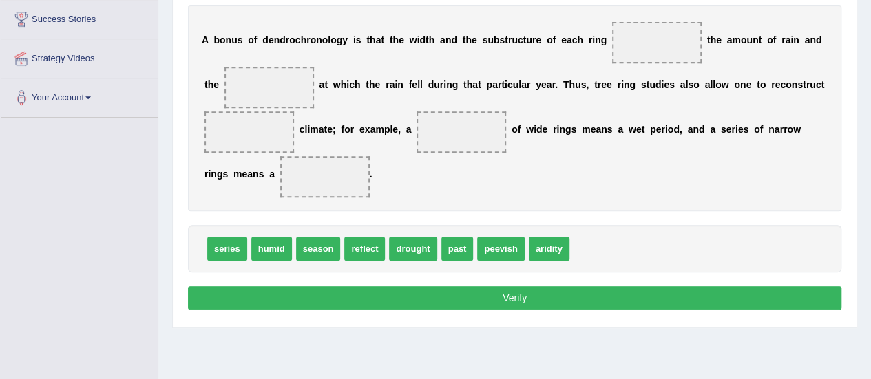
drag, startPoint x: 881, startPoint y: 70, endPoint x: 864, endPoint y: 200, distance: 131.2
drag, startPoint x: 370, startPoint y: 246, endPoint x: 655, endPoint y: 38, distance: 352.8
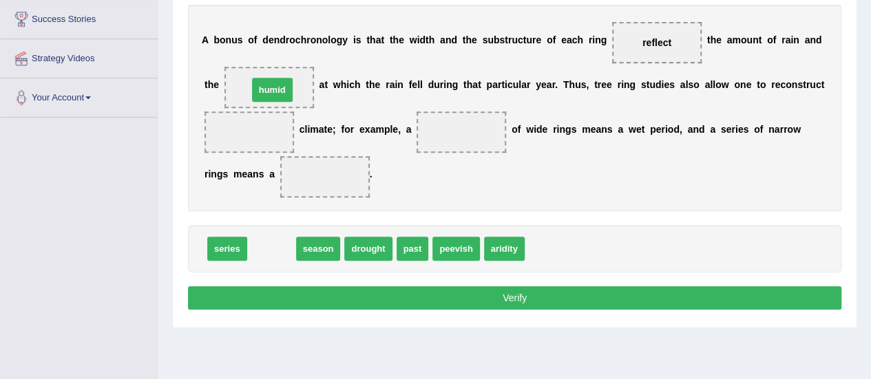
drag, startPoint x: 277, startPoint y: 244, endPoint x: 277, endPoint y: 80, distance: 163.9
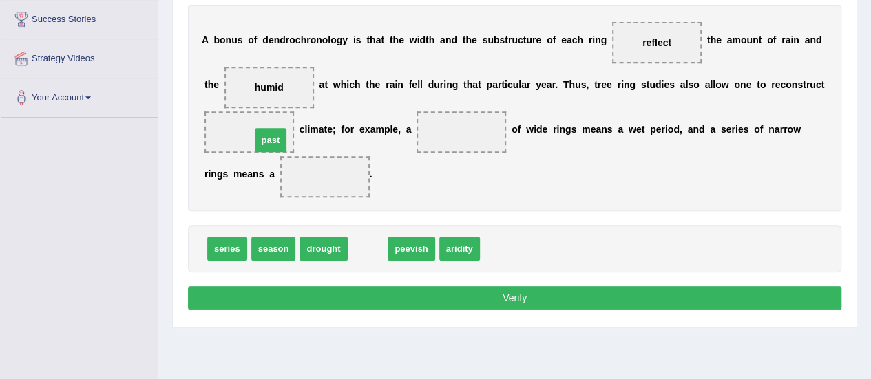
drag, startPoint x: 364, startPoint y: 252, endPoint x: 262, endPoint y: 139, distance: 152.1
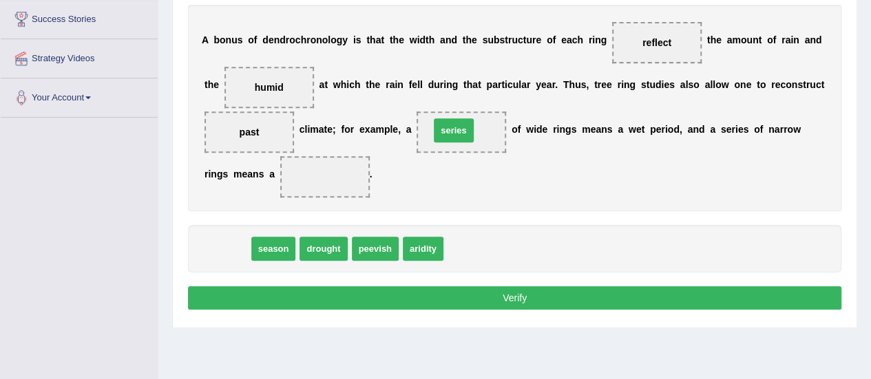
drag, startPoint x: 229, startPoint y: 250, endPoint x: 455, endPoint y: 132, distance: 255.6
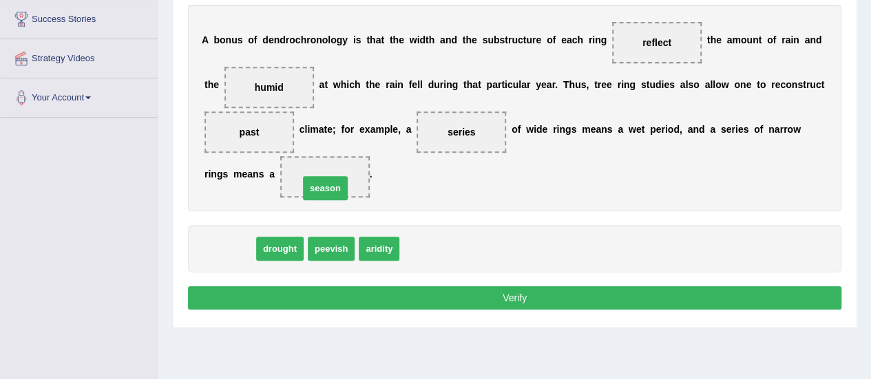
drag, startPoint x: 235, startPoint y: 253, endPoint x: 330, endPoint y: 192, distance: 113.3
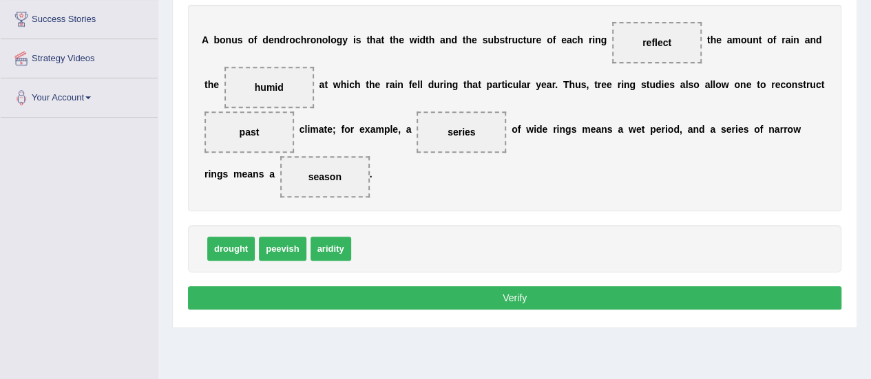
click at [340, 298] on button "Verify" at bounding box center [514, 297] width 653 height 23
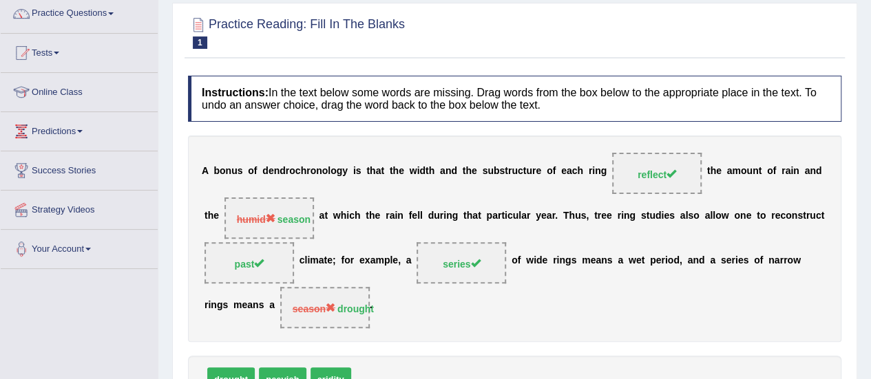
scroll to position [115, 0]
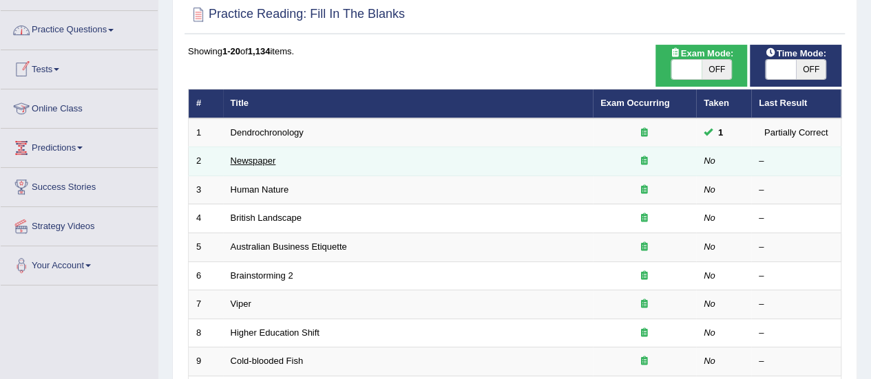
click at [255, 156] on link "Newspaper" at bounding box center [253, 161] width 45 height 10
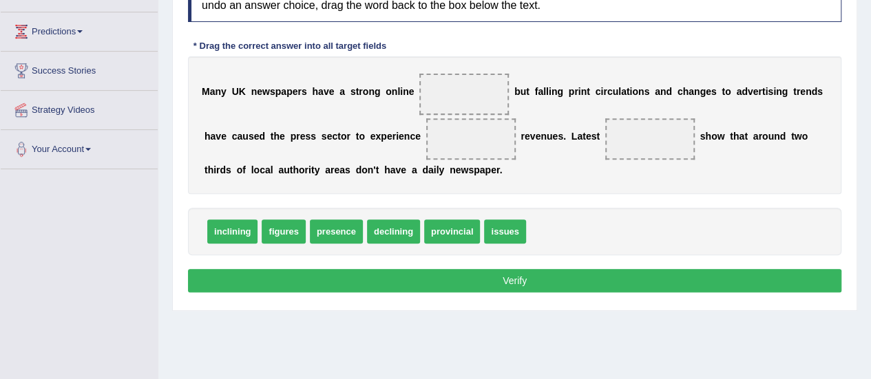
scroll to position [215, 0]
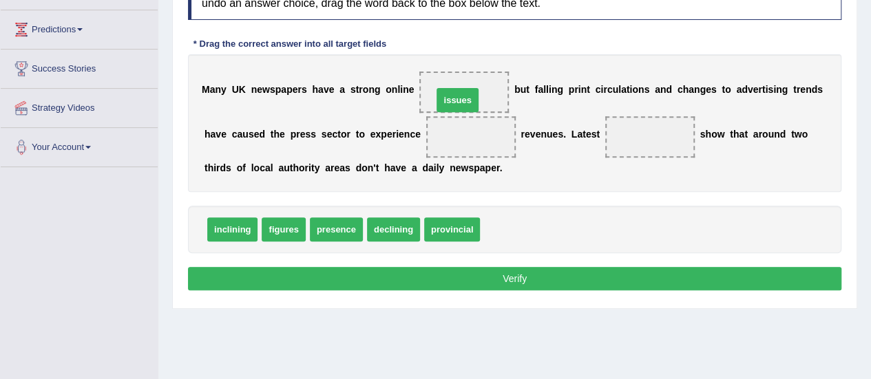
drag, startPoint x: 502, startPoint y: 224, endPoint x: 454, endPoint y: 94, distance: 137.9
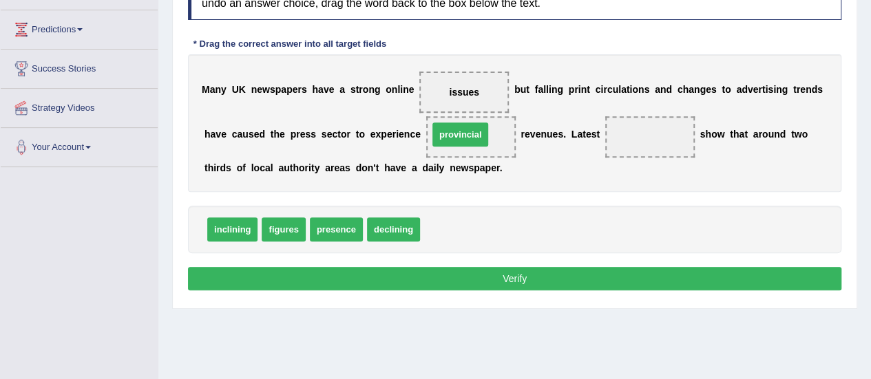
drag, startPoint x: 456, startPoint y: 231, endPoint x: 464, endPoint y: 136, distance: 95.4
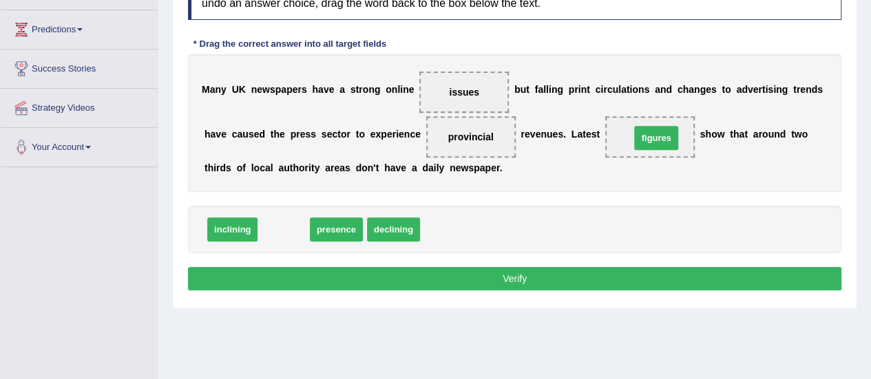
drag, startPoint x: 291, startPoint y: 231, endPoint x: 663, endPoint y: 140, distance: 383.6
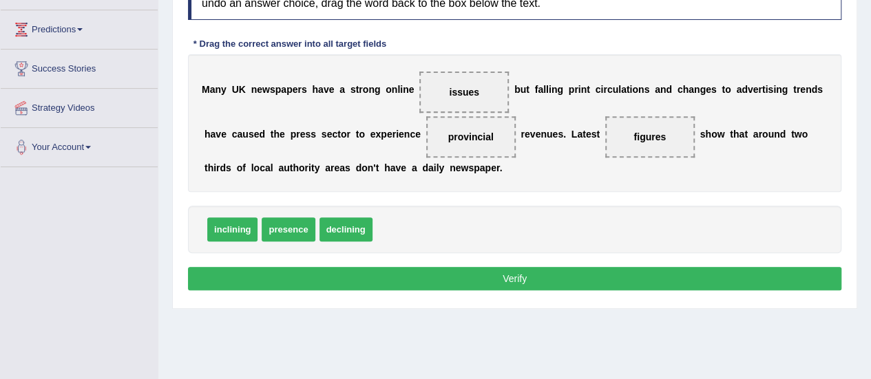
click at [513, 276] on button "Verify" at bounding box center [514, 278] width 653 height 23
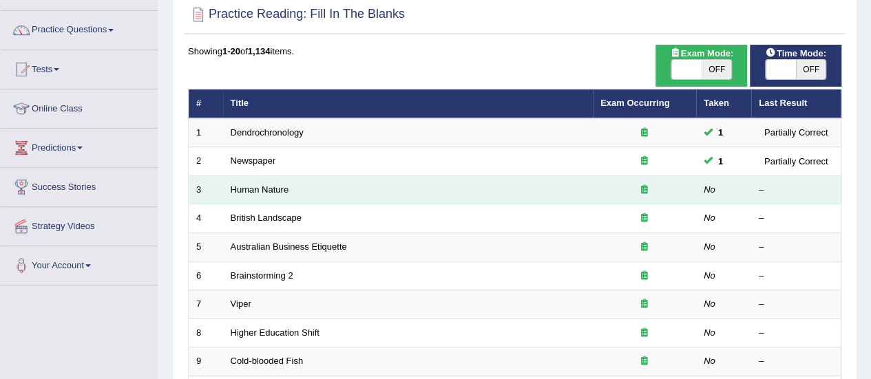
click at [254, 193] on td "Human Nature" at bounding box center [408, 190] width 370 height 29
click at [237, 187] on link "Human Nature" at bounding box center [260, 190] width 59 height 10
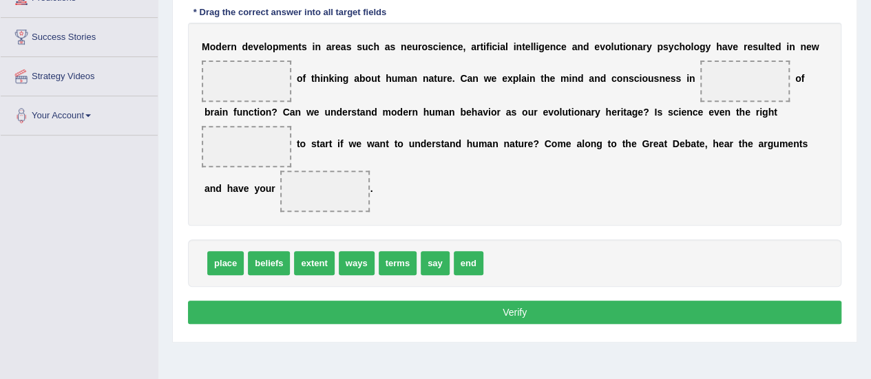
drag, startPoint x: 880, startPoint y: 133, endPoint x: 870, endPoint y: 253, distance: 120.2
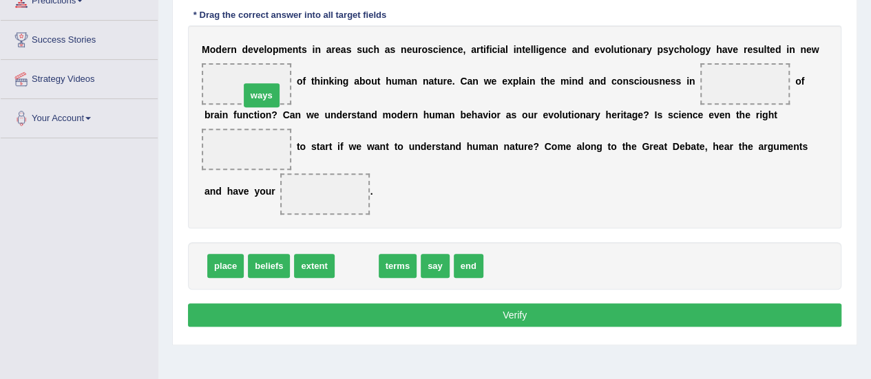
drag, startPoint x: 347, startPoint y: 268, endPoint x: 252, endPoint y: 96, distance: 196.0
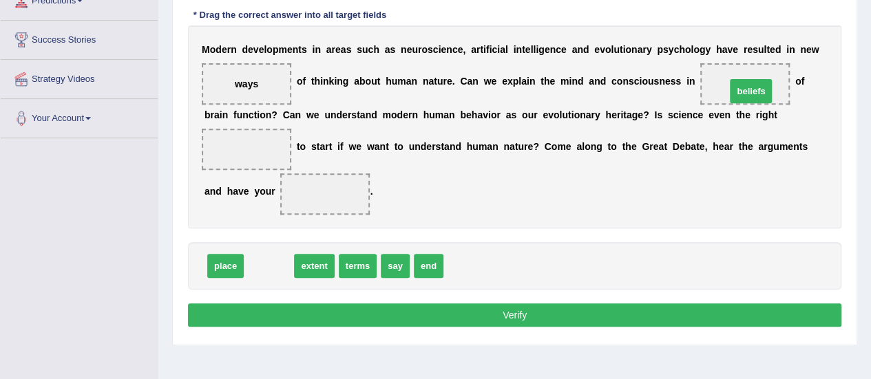
drag, startPoint x: 280, startPoint y: 266, endPoint x: 756, endPoint y: 92, distance: 507.5
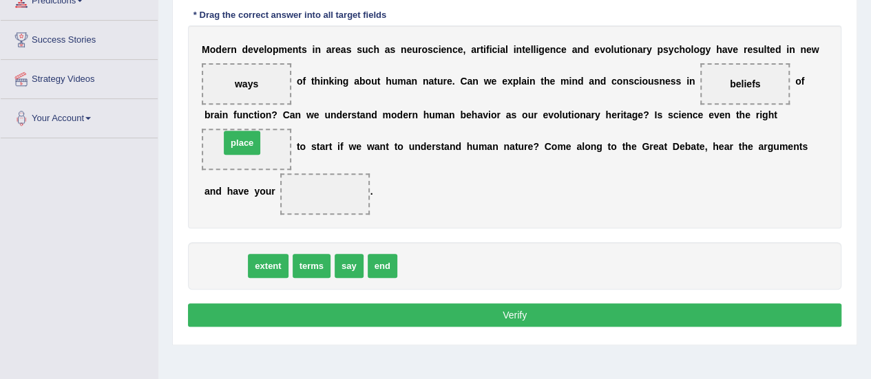
drag, startPoint x: 216, startPoint y: 271, endPoint x: 233, endPoint y: 147, distance: 124.3
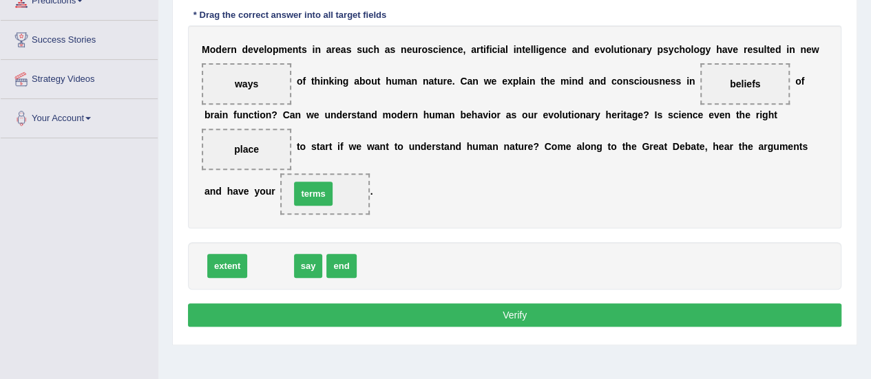
drag, startPoint x: 278, startPoint y: 265, endPoint x: 321, endPoint y: 193, distance: 84.0
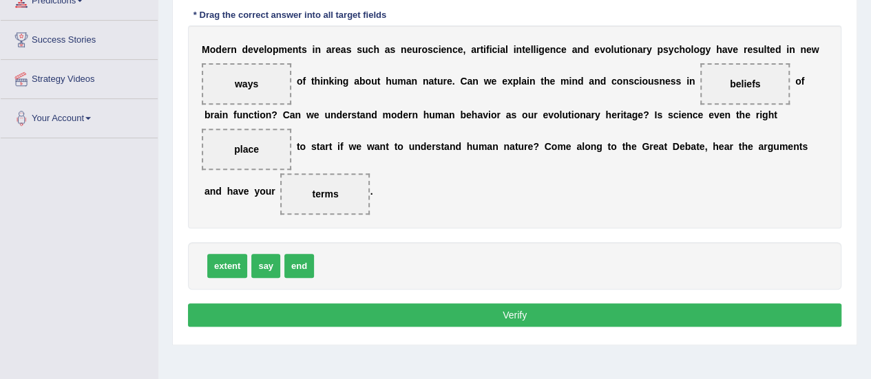
click at [325, 309] on button "Verify" at bounding box center [514, 315] width 653 height 23
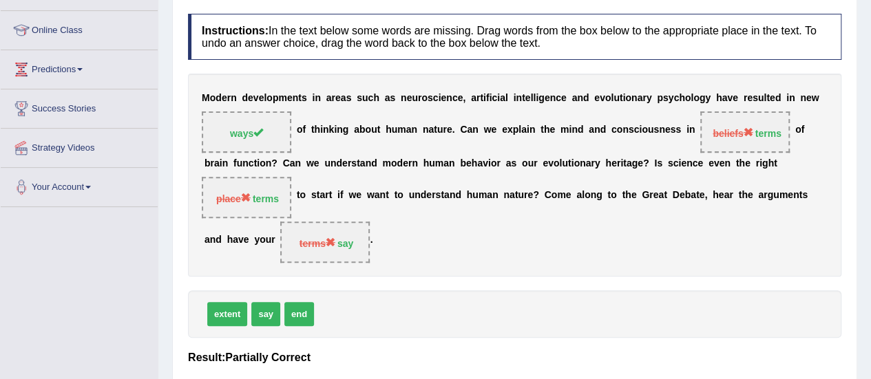
scroll to position [170, 0]
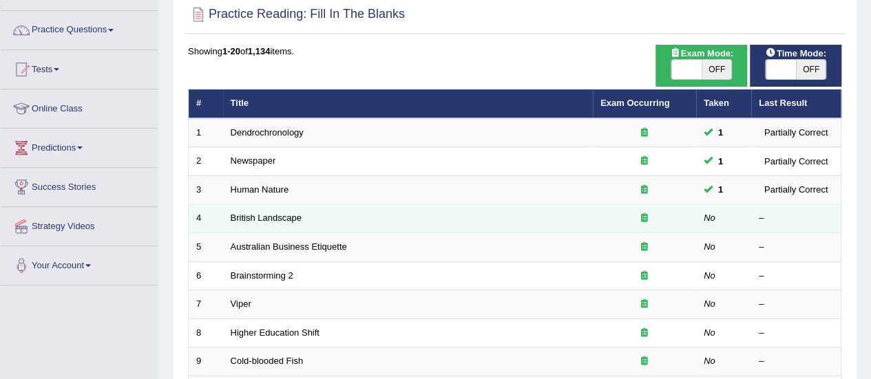
click at [291, 222] on td "British Landscape" at bounding box center [408, 218] width 370 height 29
click at [291, 217] on link "British Landscape" at bounding box center [266, 218] width 71 height 10
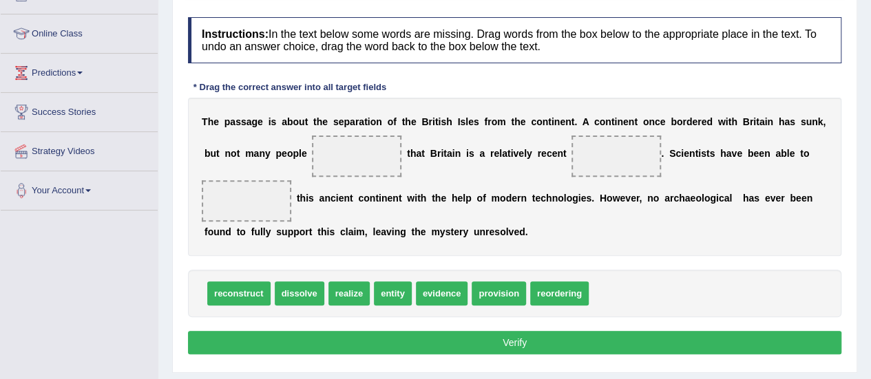
scroll to position [172, 0]
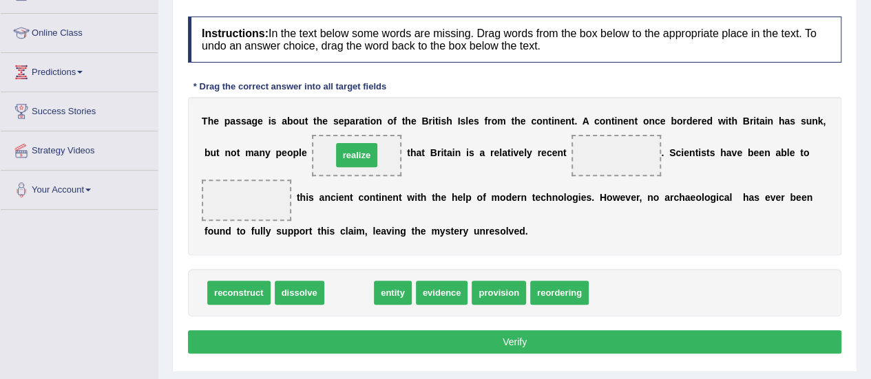
drag, startPoint x: 342, startPoint y: 293, endPoint x: 350, endPoint y: 154, distance: 138.6
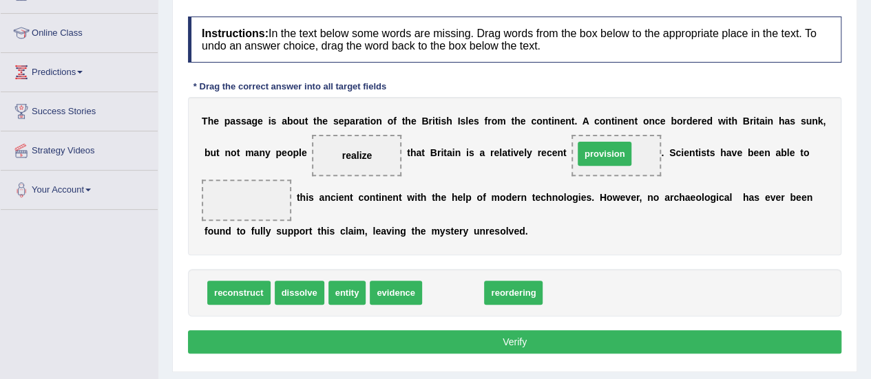
drag, startPoint x: 452, startPoint y: 290, endPoint x: 603, endPoint y: 151, distance: 205.6
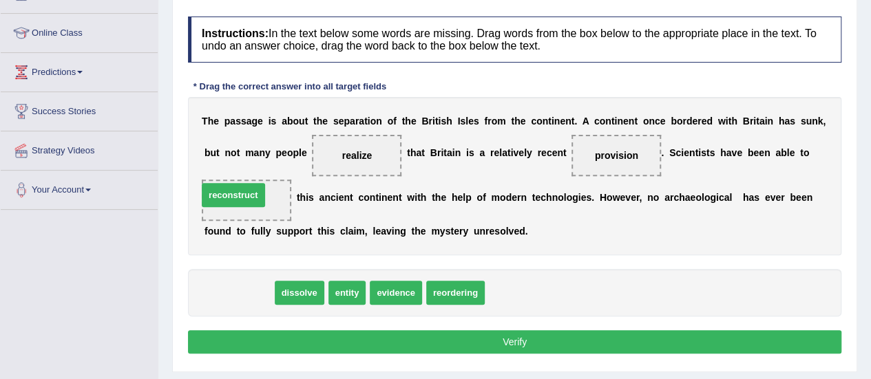
drag, startPoint x: 244, startPoint y: 293, endPoint x: 238, endPoint y: 195, distance: 97.9
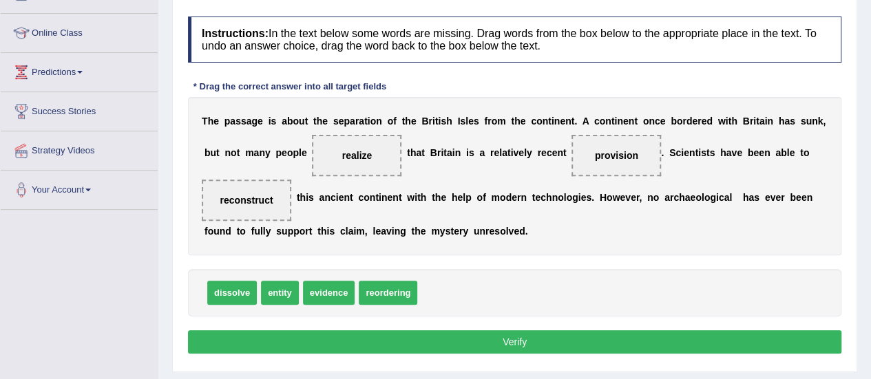
scroll to position [220, 0]
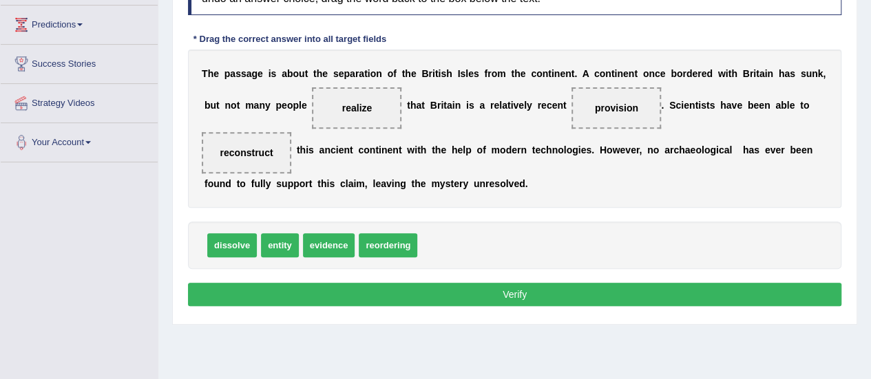
click at [536, 293] on button "Verify" at bounding box center [514, 294] width 653 height 23
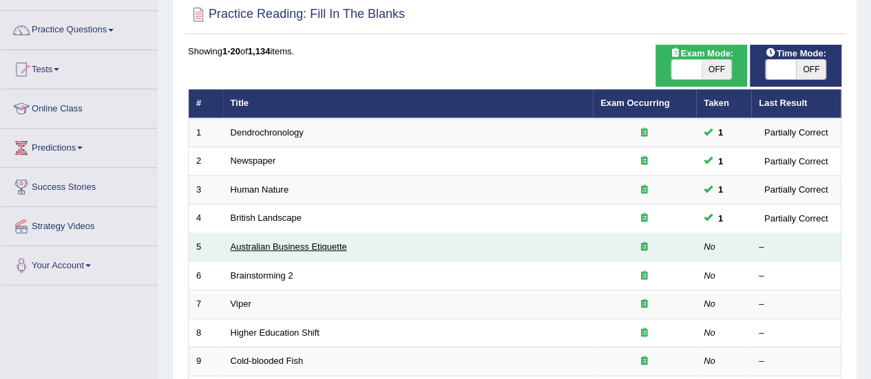
click at [311, 246] on link "Australian Business Etiquette" at bounding box center [289, 247] width 116 height 10
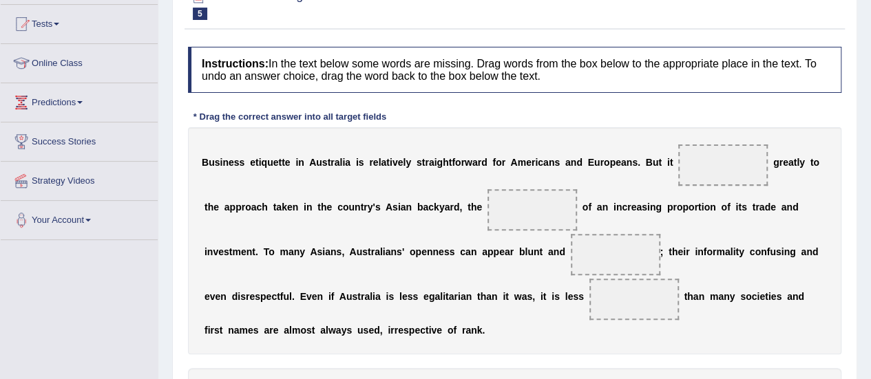
scroll to position [209, 0]
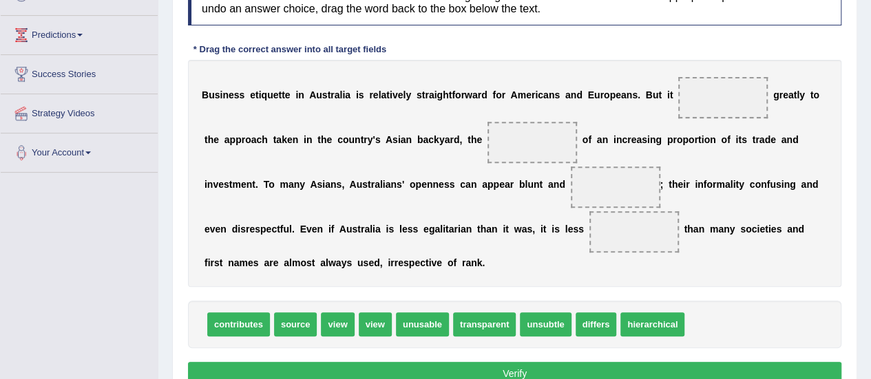
drag, startPoint x: 881, startPoint y: 164, endPoint x: 844, endPoint y: 266, distance: 108.9
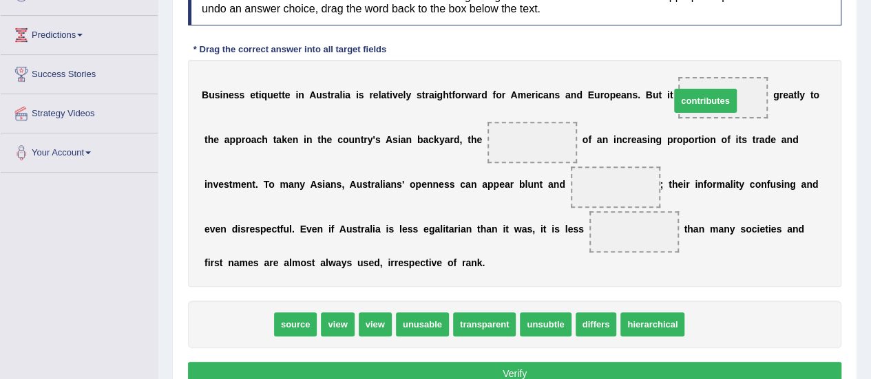
drag, startPoint x: 244, startPoint y: 321, endPoint x: 712, endPoint y: 96, distance: 519.2
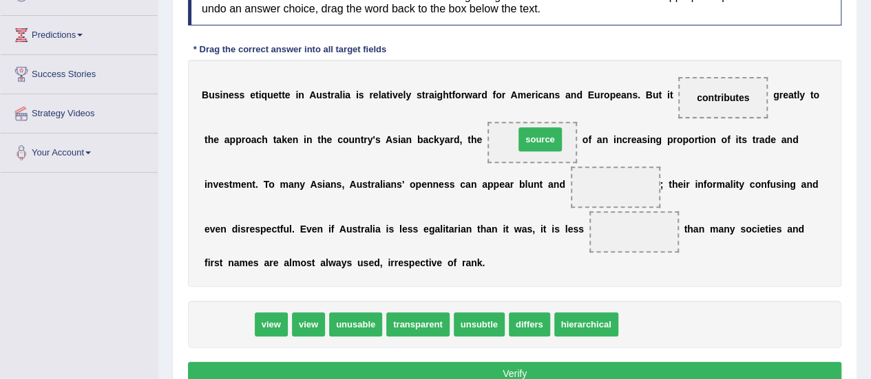
drag, startPoint x: 230, startPoint y: 324, endPoint x: 541, endPoint y: 139, distance: 362.1
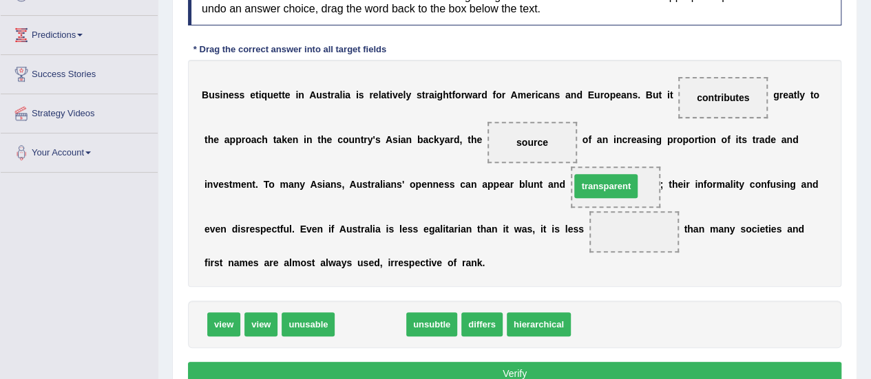
drag, startPoint x: 357, startPoint y: 324, endPoint x: 595, endPoint y: 186, distance: 275.5
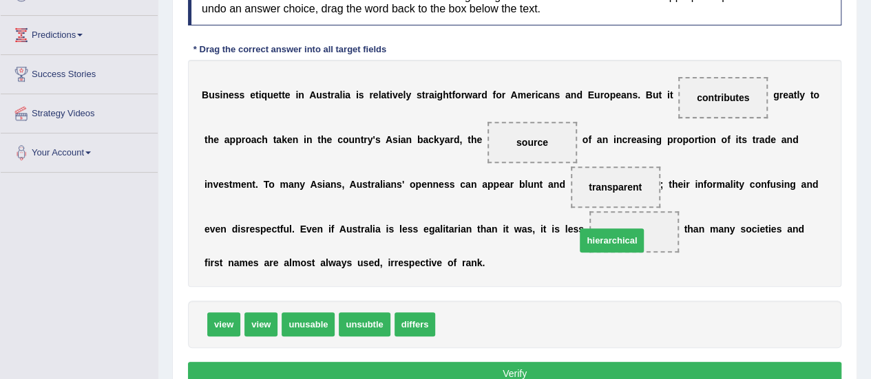
drag, startPoint x: 457, startPoint y: 329, endPoint x: 598, endPoint y: 243, distance: 165.3
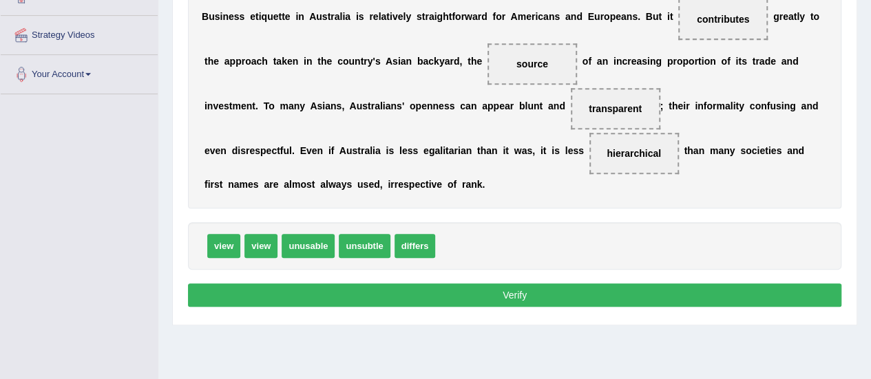
scroll to position [295, 0]
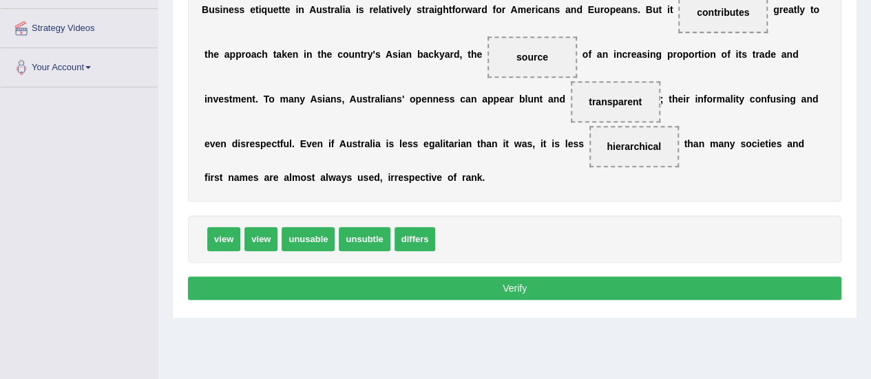
click at [541, 290] on button "Verify" at bounding box center [514, 288] width 653 height 23
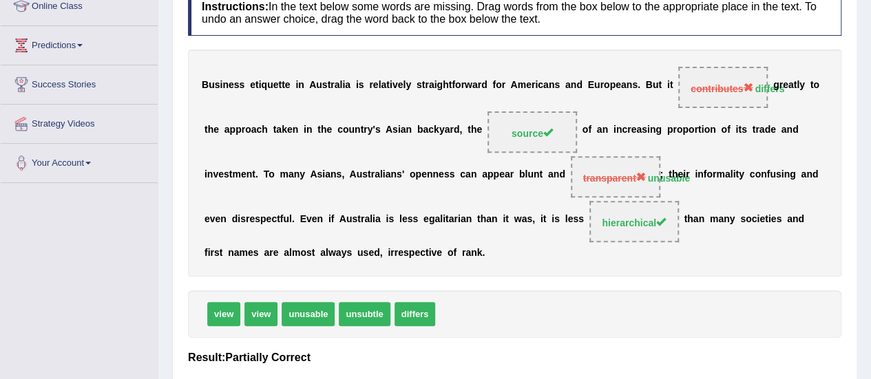
scroll to position [53, 0]
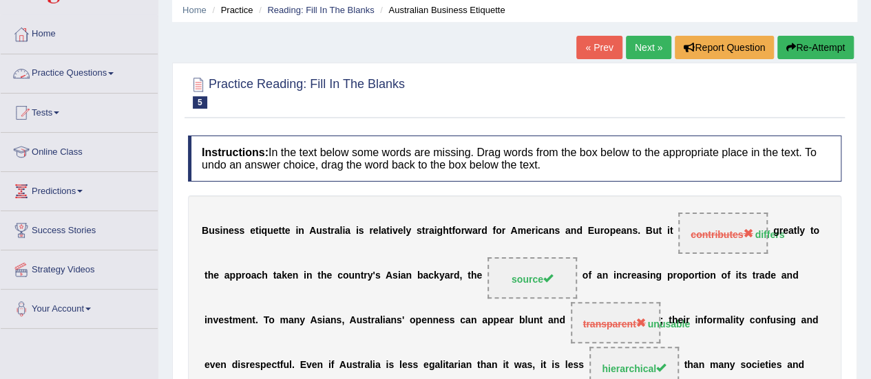
click at [88, 72] on link "Practice Questions" at bounding box center [79, 71] width 157 height 34
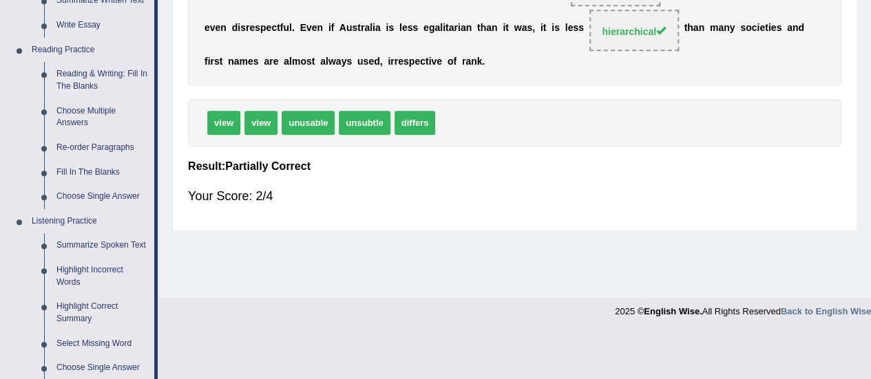
scroll to position [388, 0]
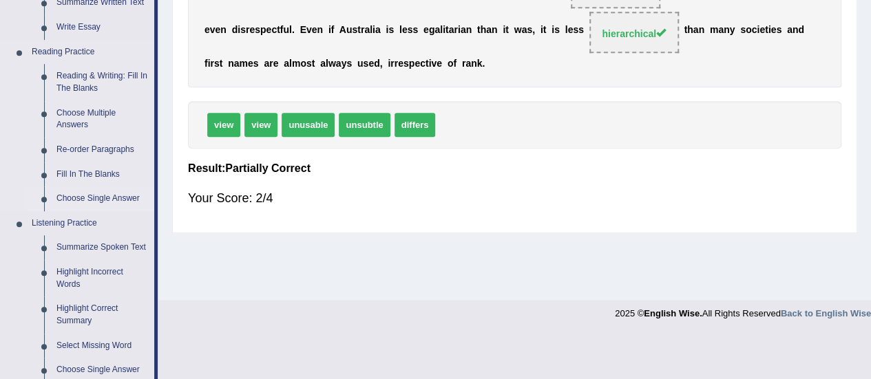
click at [81, 197] on link "Choose Single Answer" at bounding box center [102, 199] width 104 height 25
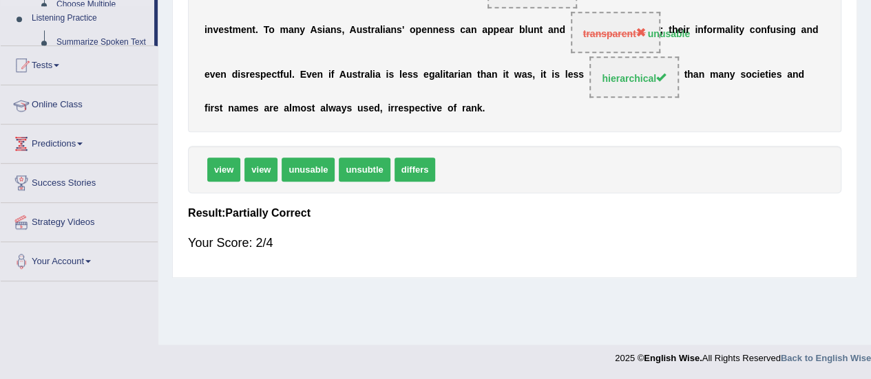
scroll to position [265, 0]
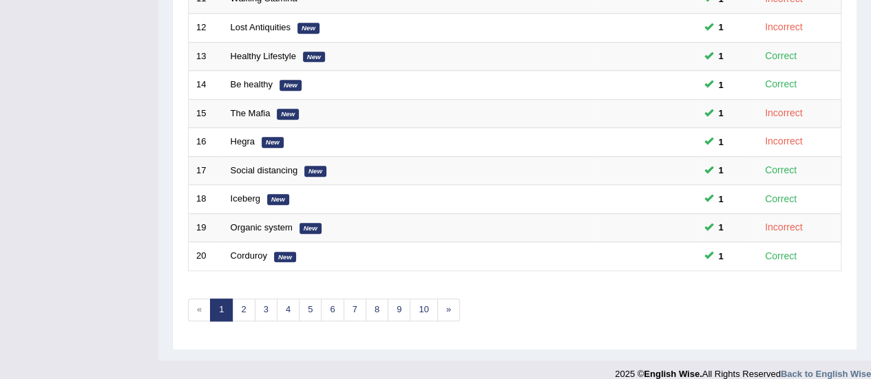
scroll to position [525, 0]
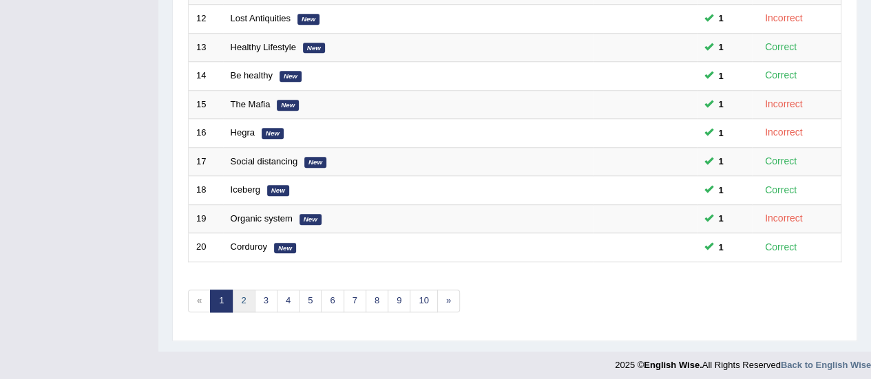
click at [239, 294] on link "2" at bounding box center [243, 301] width 23 height 23
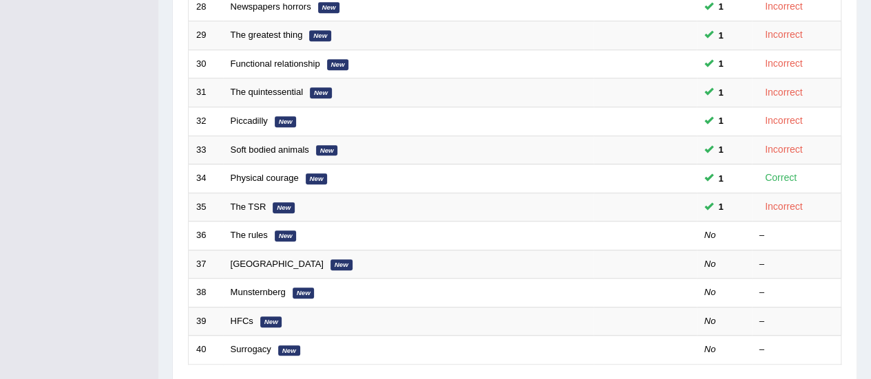
scroll to position [454, 0]
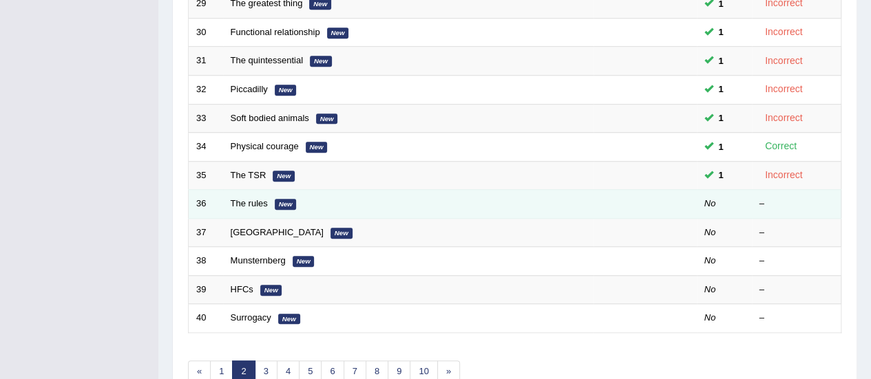
click at [257, 205] on td "The rules New" at bounding box center [408, 204] width 370 height 29
click at [257, 200] on link "The rules" at bounding box center [249, 203] width 37 height 10
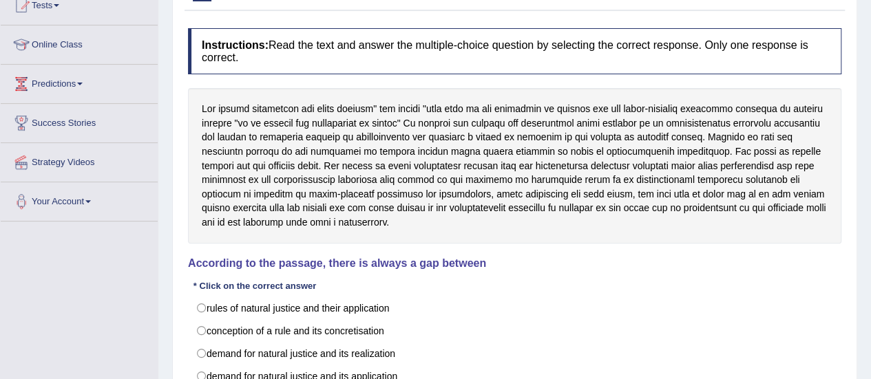
scroll to position [160, 0]
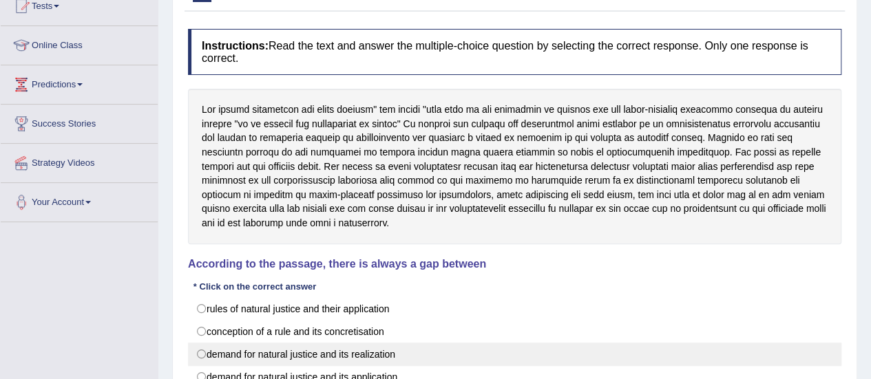
click at [196, 343] on label "demand for natural justice and its realization" at bounding box center [514, 354] width 653 height 23
radio input "true"
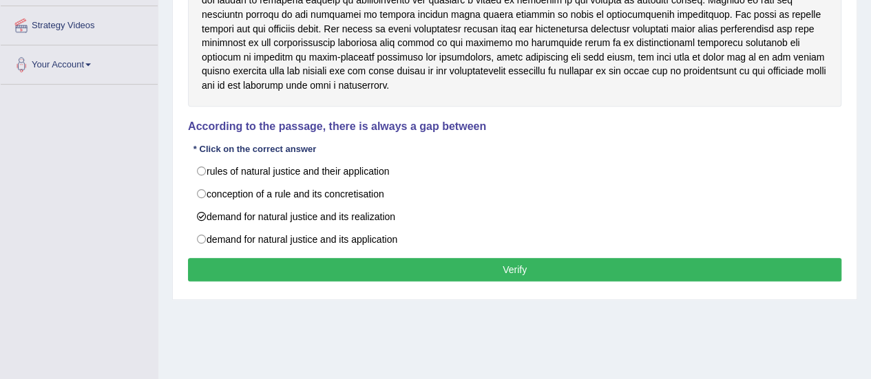
scroll to position [286, 0]
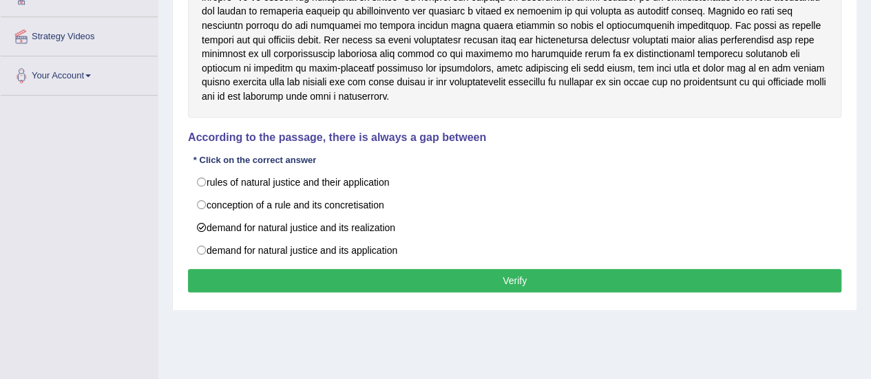
click at [501, 269] on button "Verify" at bounding box center [514, 280] width 653 height 23
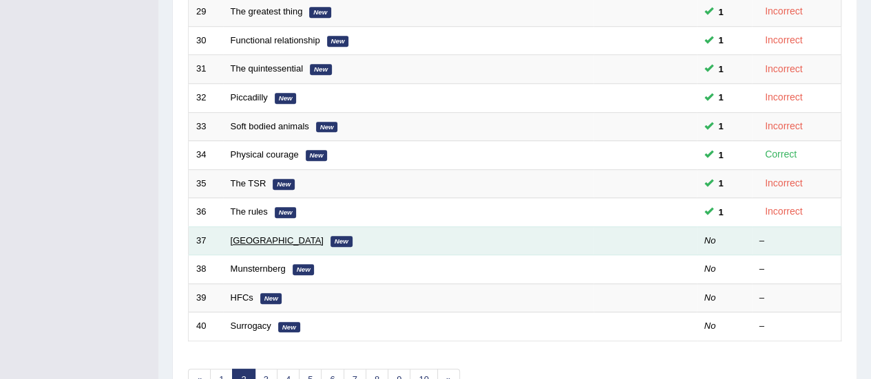
click at [257, 236] on link "[GEOGRAPHIC_DATA]" at bounding box center [277, 240] width 93 height 10
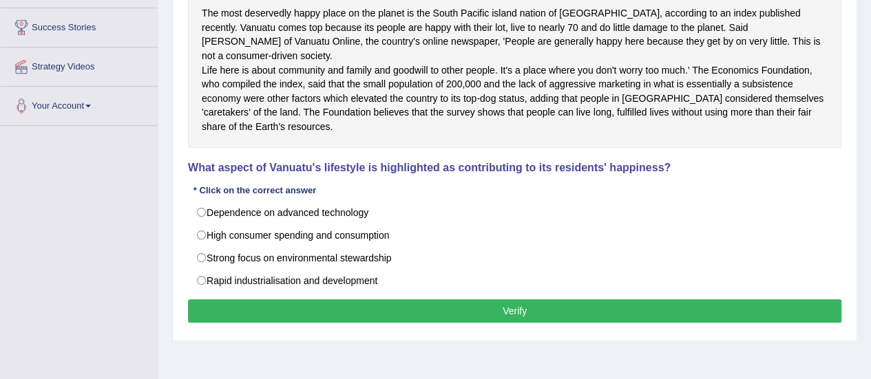
scroll to position [289, 0]
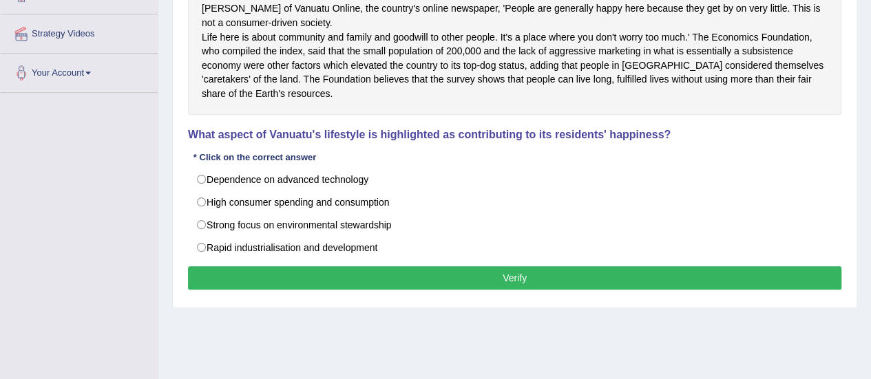
drag, startPoint x: 0, startPoint y: 0, endPoint x: 863, endPoint y: 312, distance: 918.0
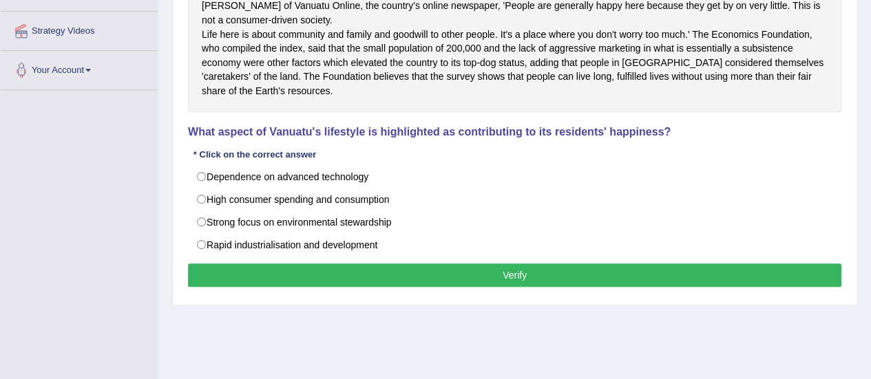
scroll to position [297, 0]
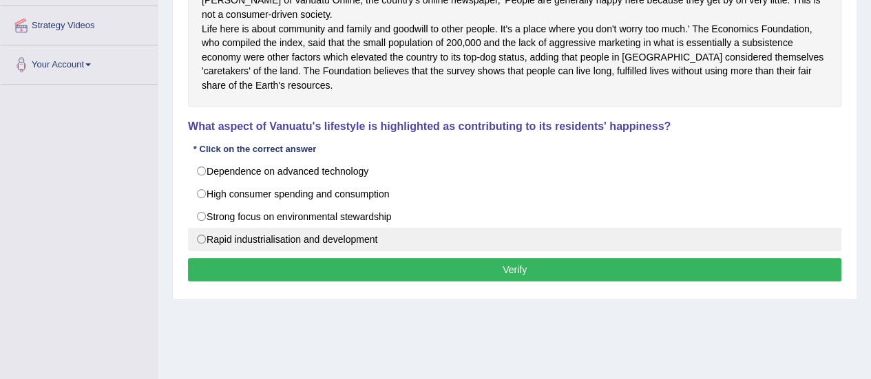
click at [204, 235] on label "Rapid industrialisation and development" at bounding box center [514, 239] width 653 height 23
radio input "true"
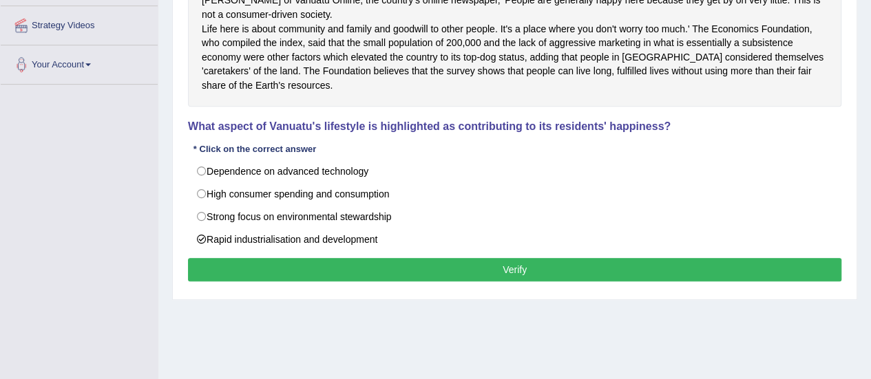
click at [219, 262] on button "Verify" at bounding box center [514, 269] width 653 height 23
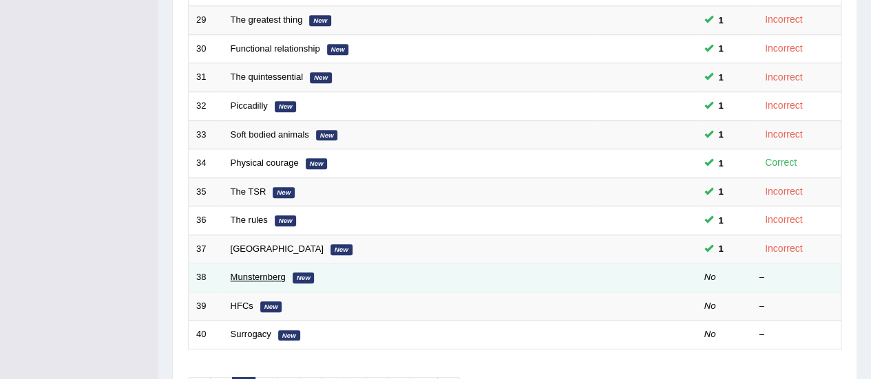
click at [237, 272] on link "Munsternberg" at bounding box center [258, 277] width 55 height 10
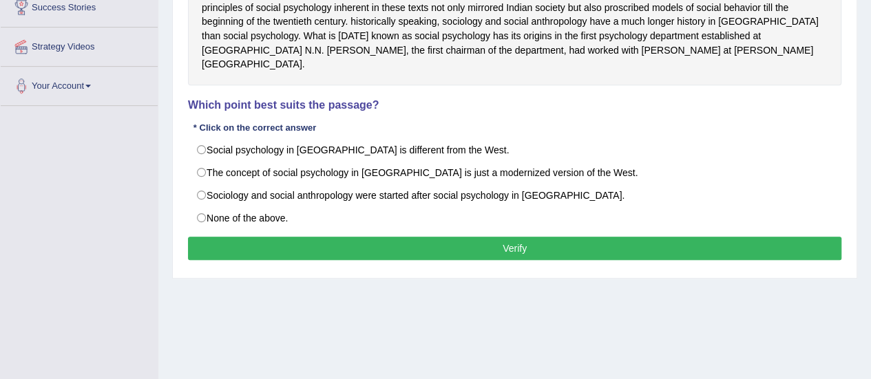
scroll to position [273, 0]
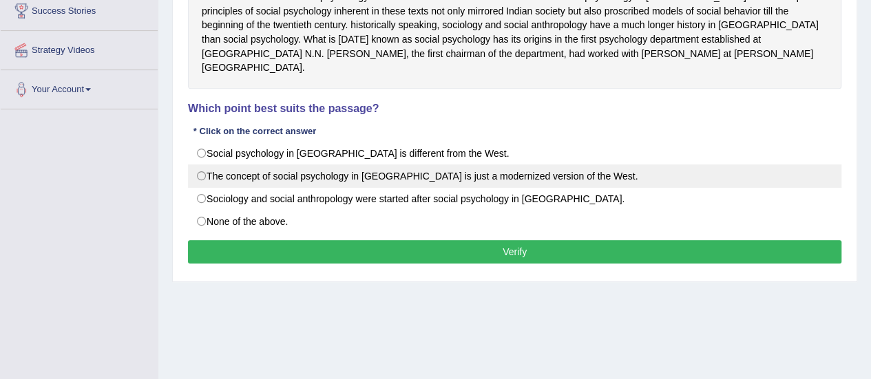
click at [195, 165] on label "The concept of social psychology in [GEOGRAPHIC_DATA] is just a modernized vers…" at bounding box center [514, 176] width 653 height 23
radio input "true"
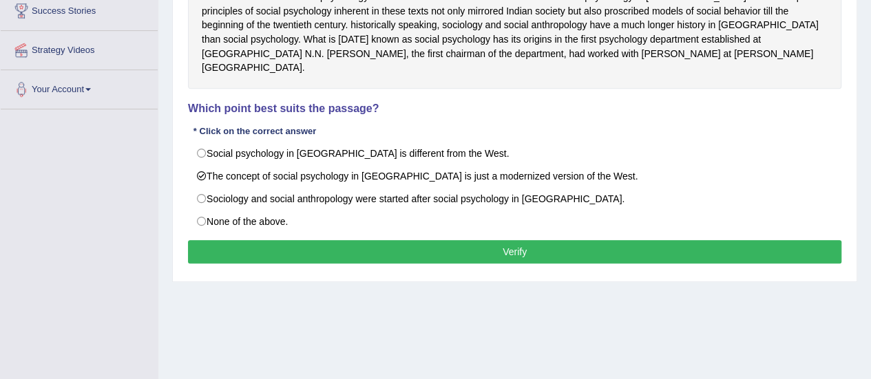
click at [317, 246] on div "Instructions: Read the text and answer the multiple-choice question by selectin…" at bounding box center [515, 92] width 660 height 366
click at [324, 240] on button "Verify" at bounding box center [514, 251] width 653 height 23
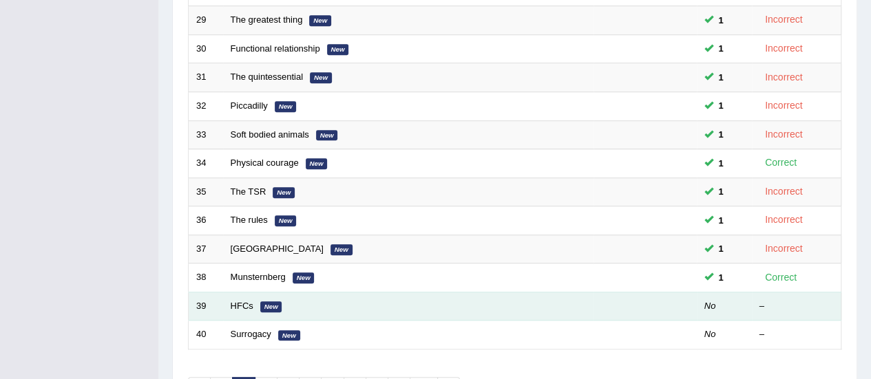
click at [240, 306] on td "HFCs New" at bounding box center [408, 306] width 370 height 29
click at [240, 304] on link "HFCs" at bounding box center [242, 306] width 23 height 10
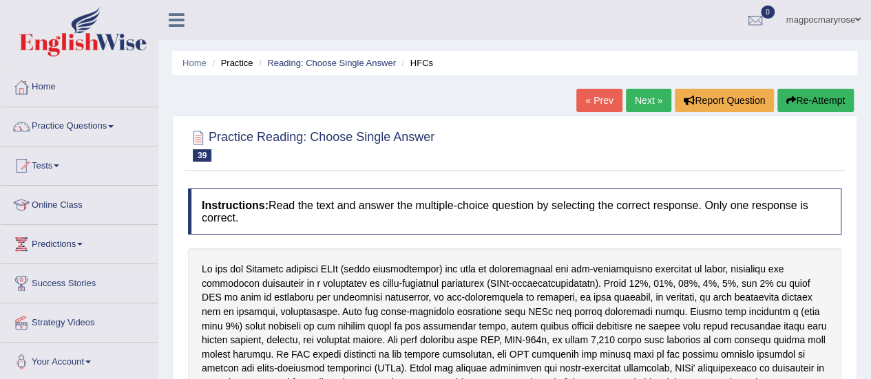
scroll to position [293, 0]
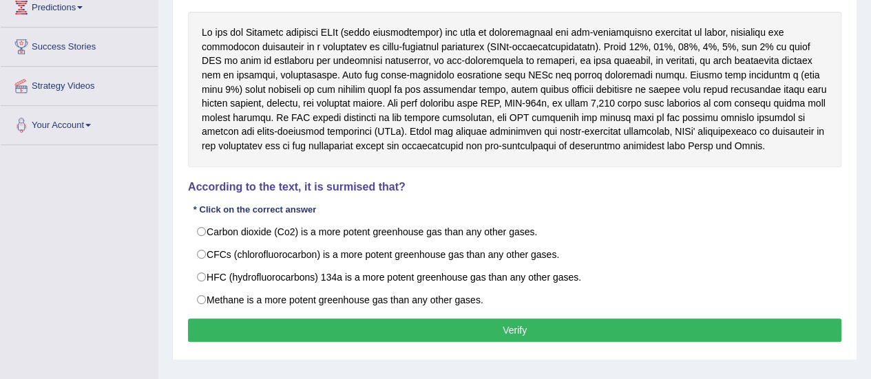
scroll to position [251, 0]
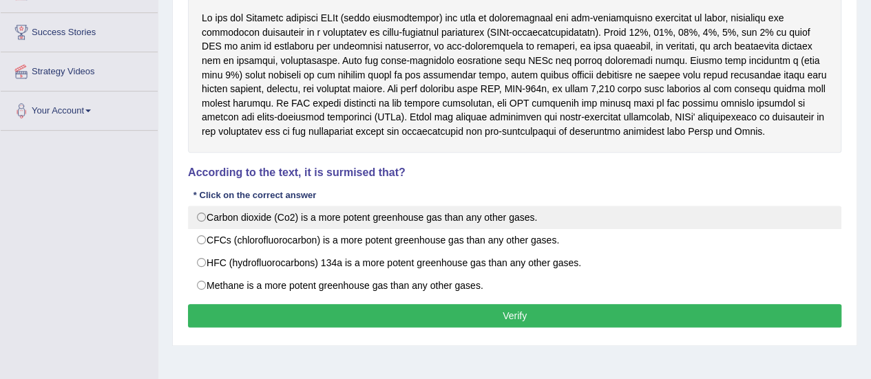
click at [203, 214] on label "Carbon dioxide (Co2) is a more potent greenhouse gas than any other gases." at bounding box center [514, 217] width 653 height 23
radio input "true"
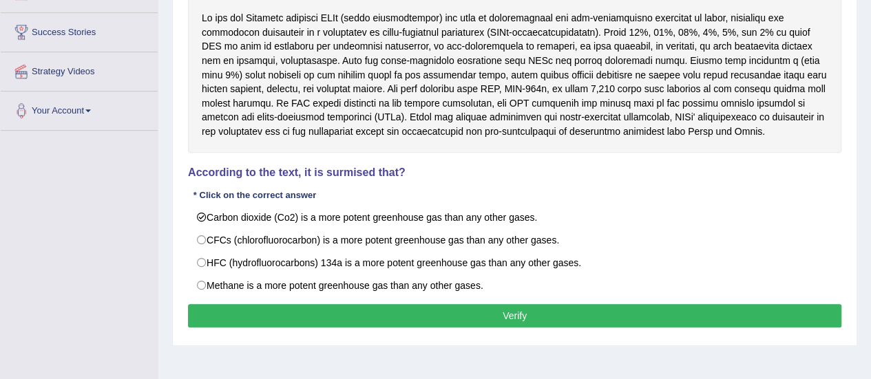
click at [238, 306] on button "Verify" at bounding box center [514, 315] width 653 height 23
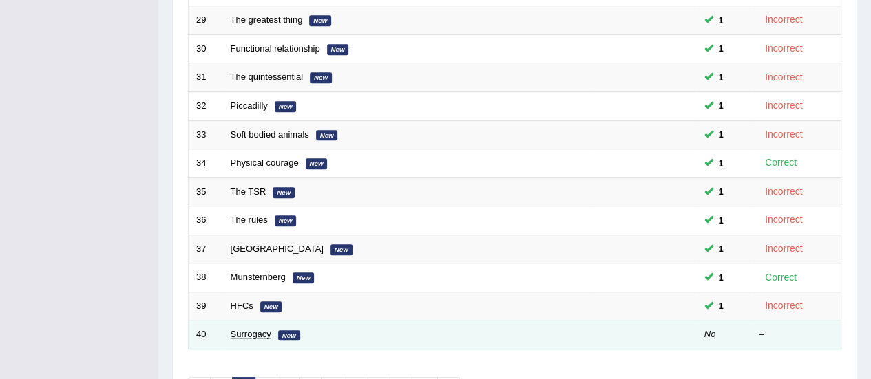
click at [245, 329] on link "Surrogacy" at bounding box center [251, 334] width 41 height 10
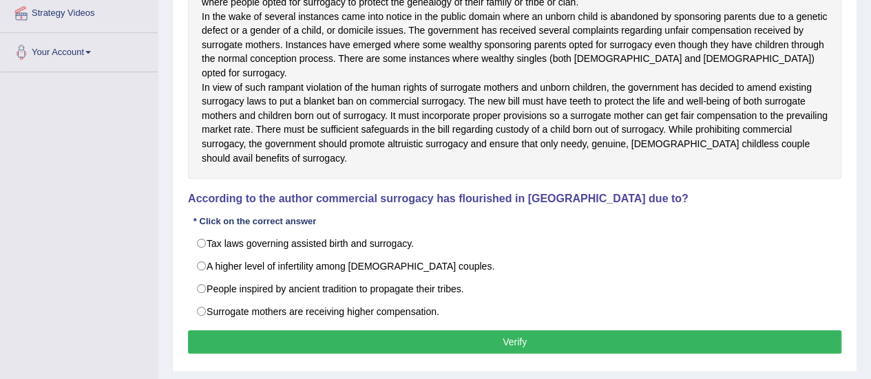
scroll to position [358, 0]
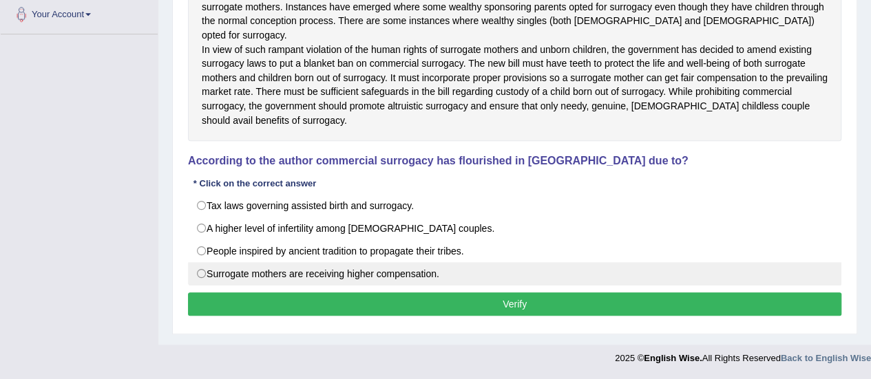
click at [202, 281] on label "Surrogate mothers are receiving higher compensation." at bounding box center [514, 273] width 653 height 23
radio input "true"
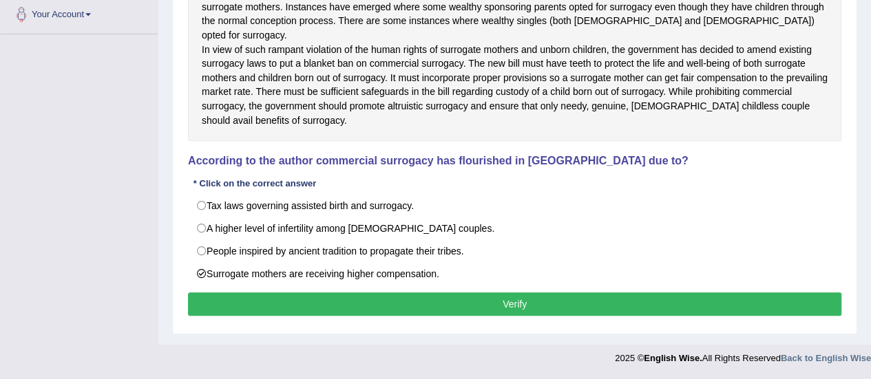
click at [226, 305] on button "Verify" at bounding box center [514, 304] width 653 height 23
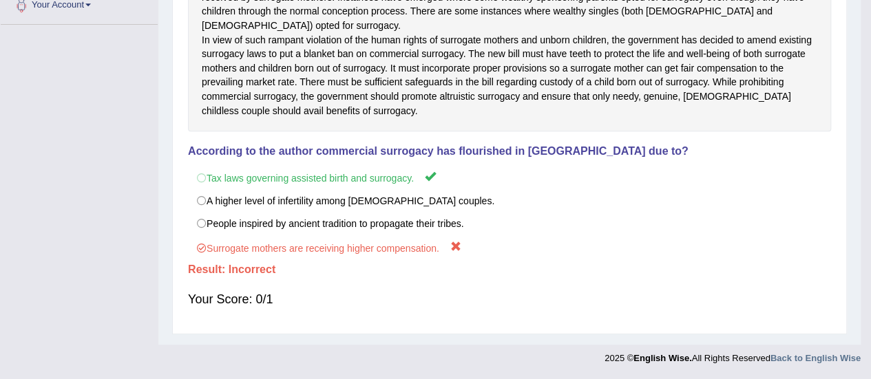
scroll to position [343, 0]
